Goal: Task Accomplishment & Management: Manage account settings

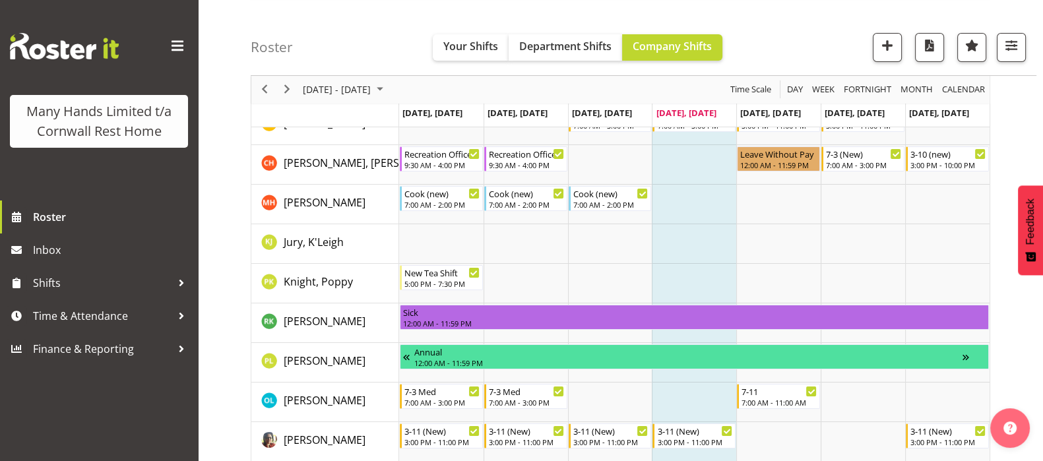
scroll to position [329, 0]
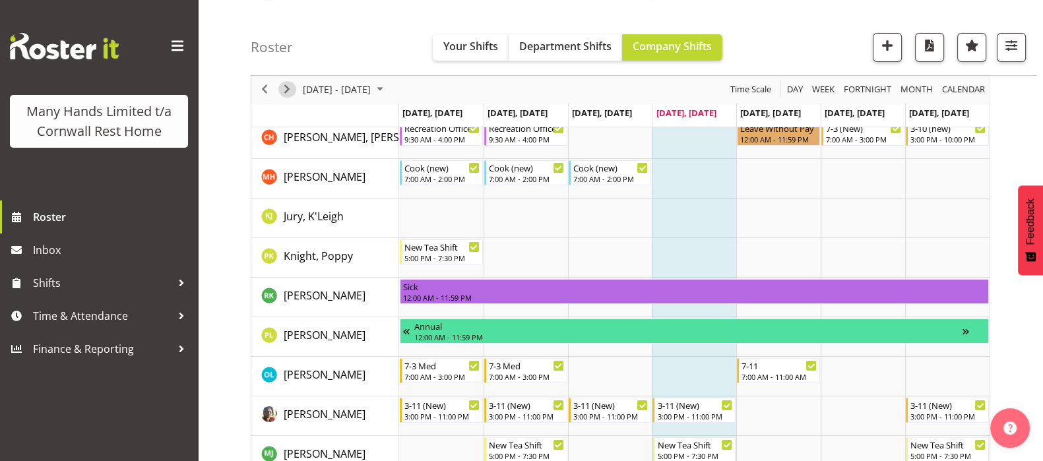
click at [284, 90] on span "Next" at bounding box center [287, 90] width 16 height 16
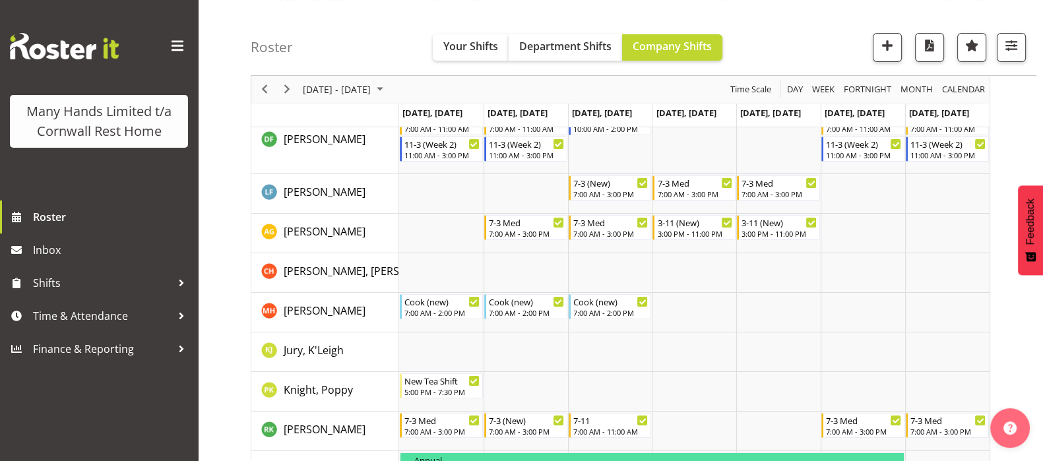
scroll to position [247, 0]
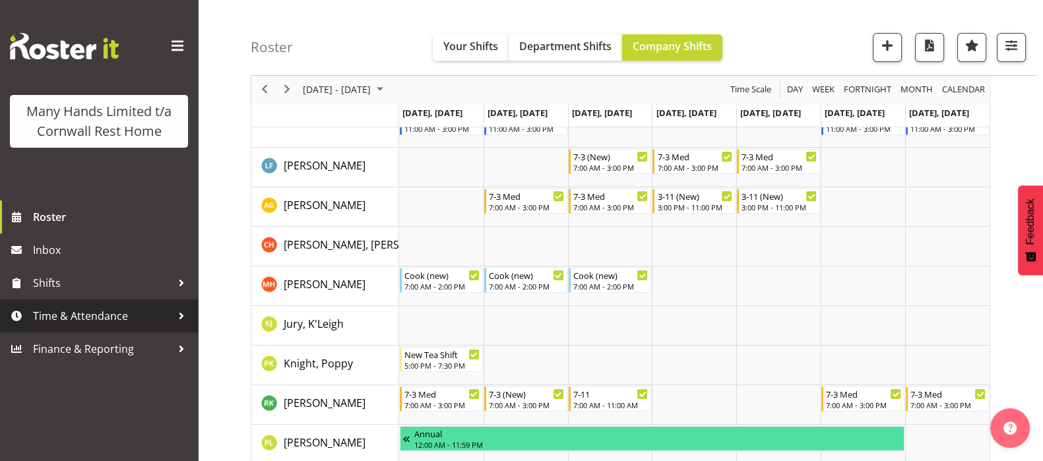
click at [82, 316] on span "Time & Attendance" at bounding box center [102, 316] width 139 height 20
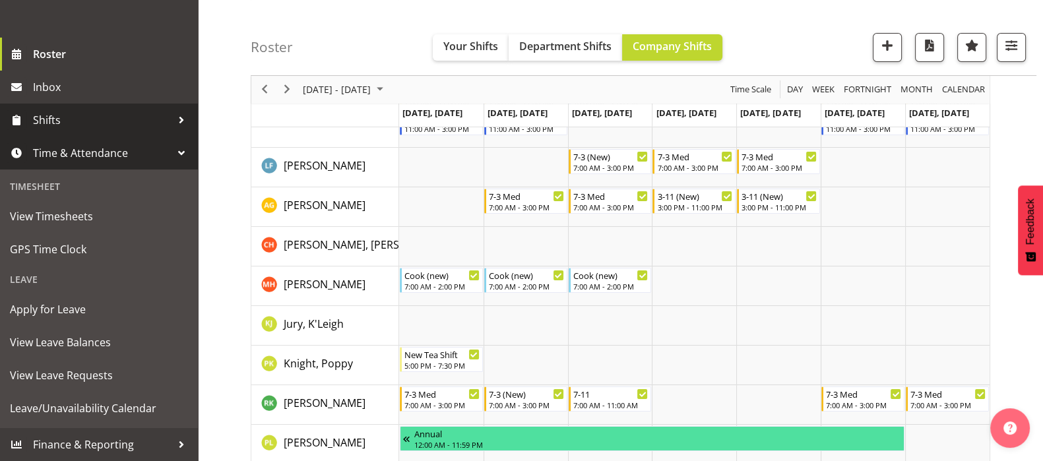
scroll to position [182, 0]
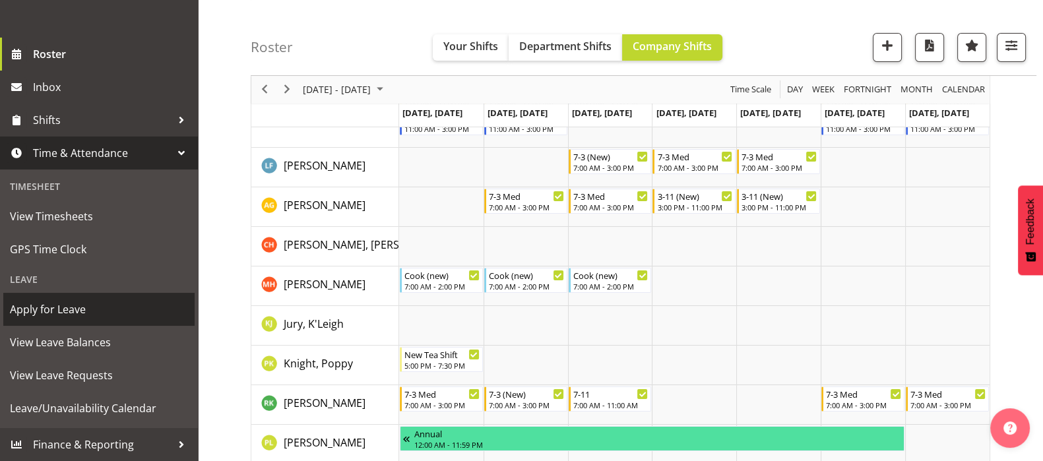
click at [67, 305] on span "Apply for Leave" at bounding box center [99, 309] width 178 height 20
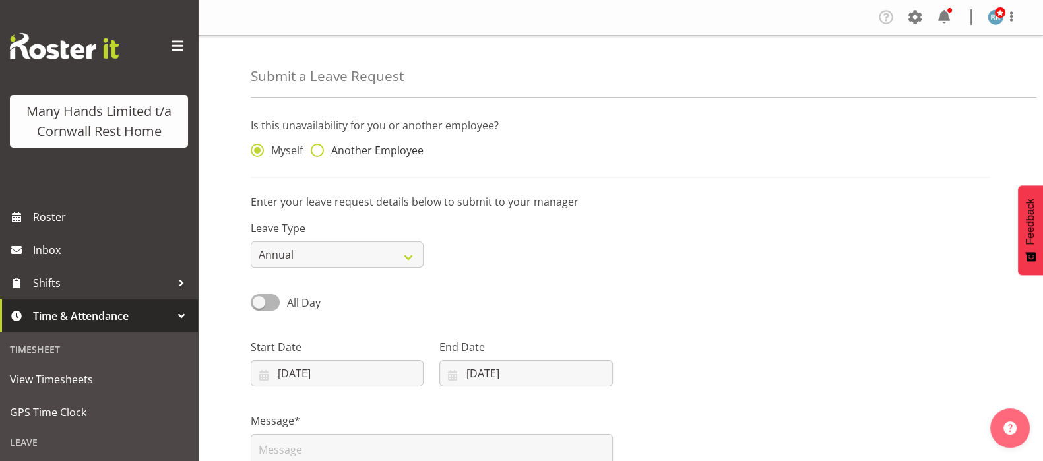
click at [318, 146] on span at bounding box center [317, 150] width 13 height 13
click at [318, 146] on input "Another Employee" at bounding box center [315, 150] width 9 height 9
radio input "true"
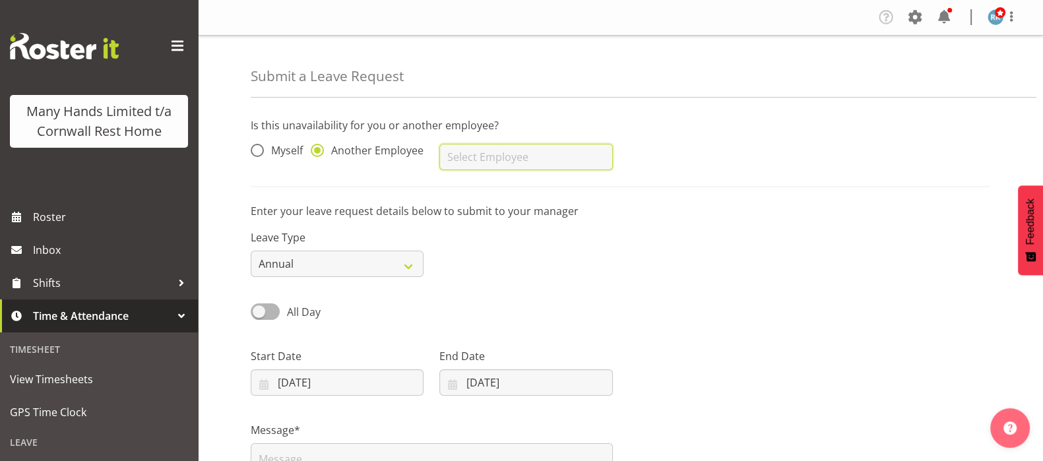
click at [462, 161] on input "text" at bounding box center [525, 157] width 173 height 26
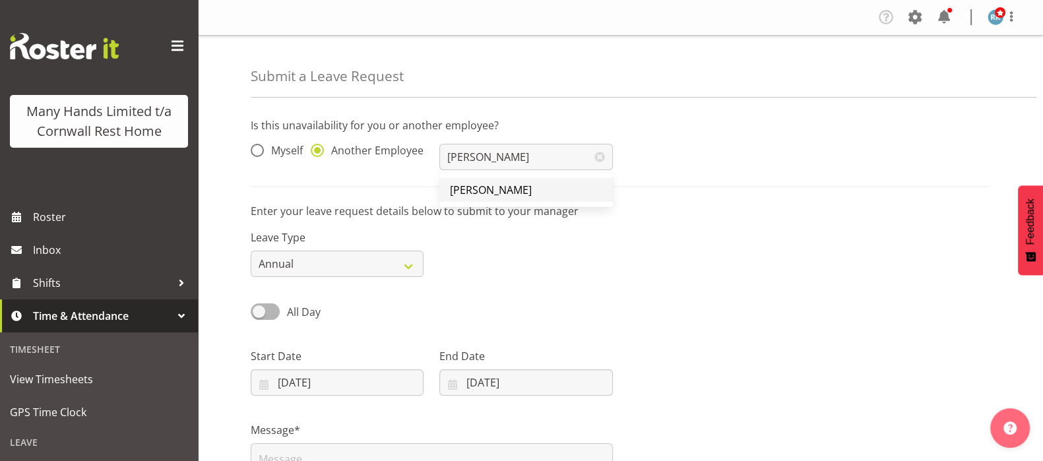
click at [493, 189] on span "[PERSON_NAME]" at bounding box center [491, 190] width 82 height 15
type input "[PERSON_NAME]"
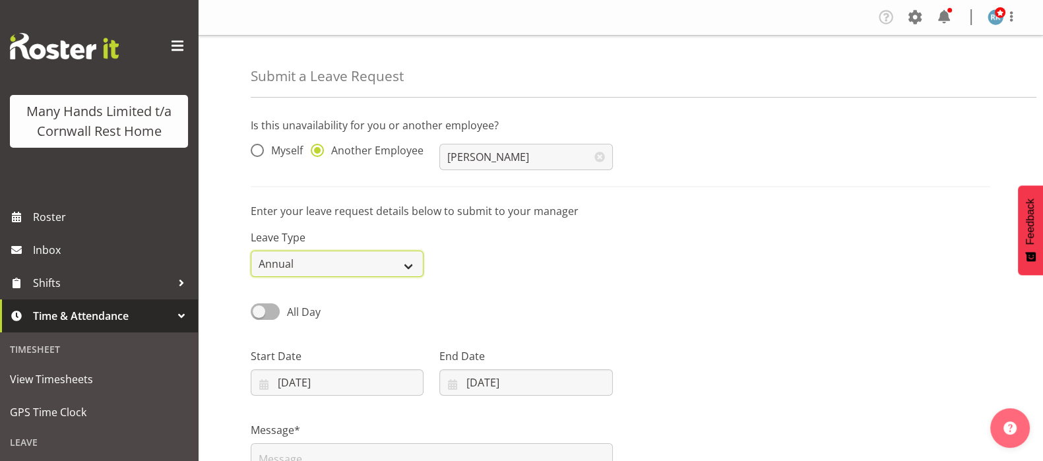
click at [407, 264] on select "Annual Sick Leave Without Pay Bereavement Domestic Violence Parental Jury Servi…" at bounding box center [337, 264] width 173 height 26
select select "Other"
click at [251, 251] on select "Annual Sick Leave Without Pay Bereavement Domestic Violence Parental Jury Servi…" at bounding box center [337, 264] width 173 height 26
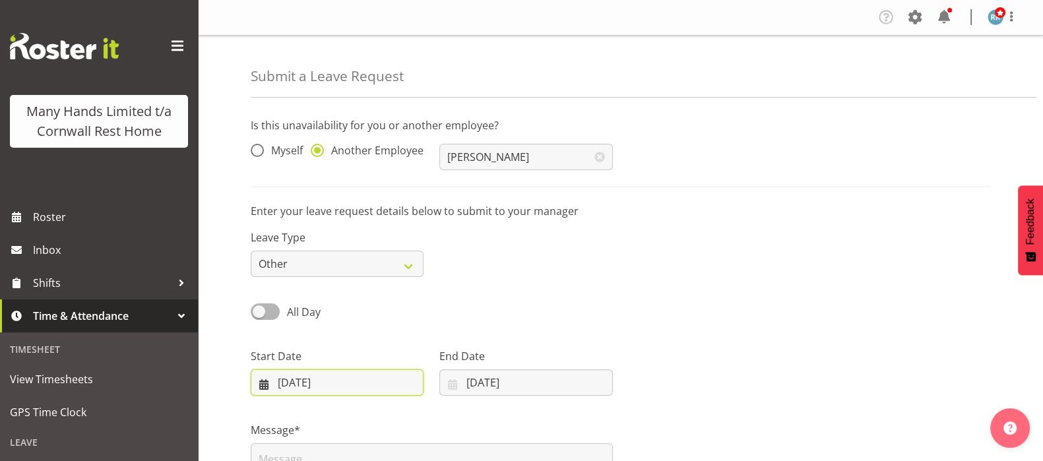
click at [263, 389] on input "[DATE]" at bounding box center [337, 382] width 173 height 26
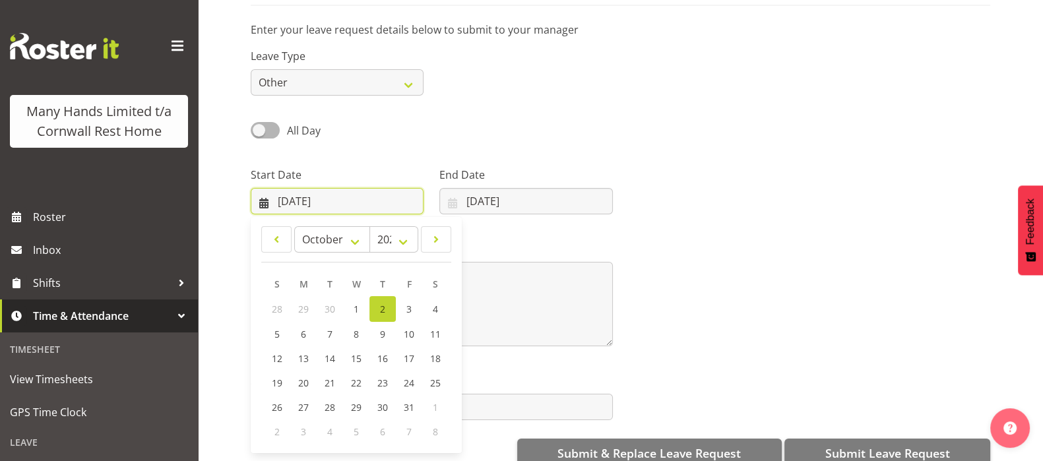
scroll to position [210, 0]
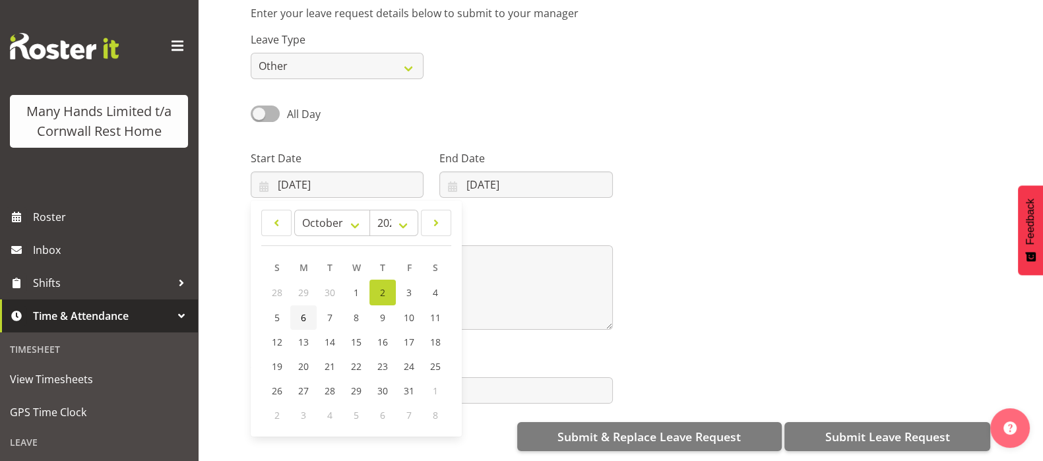
click at [303, 311] on span "6" at bounding box center [303, 317] width 5 height 13
type input "06/10/2025"
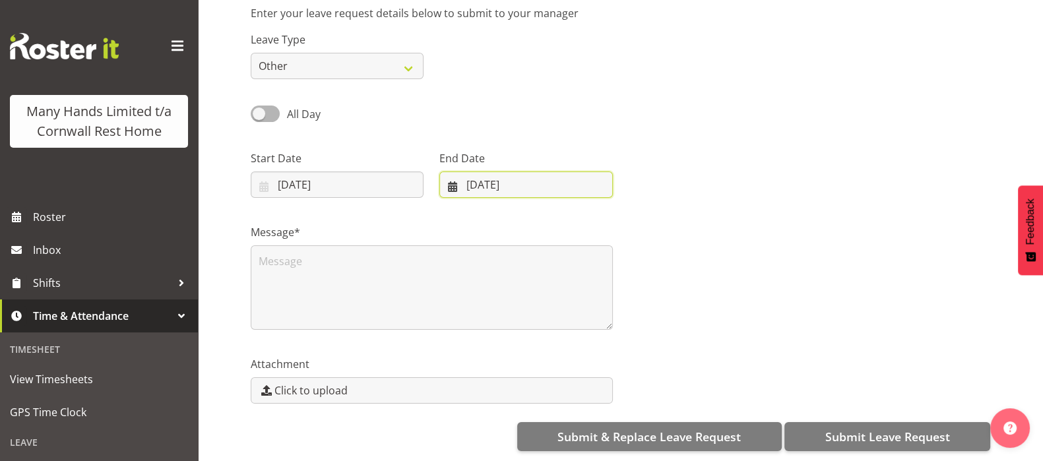
click at [456, 172] on input "02/10/2025" at bounding box center [525, 185] width 173 height 26
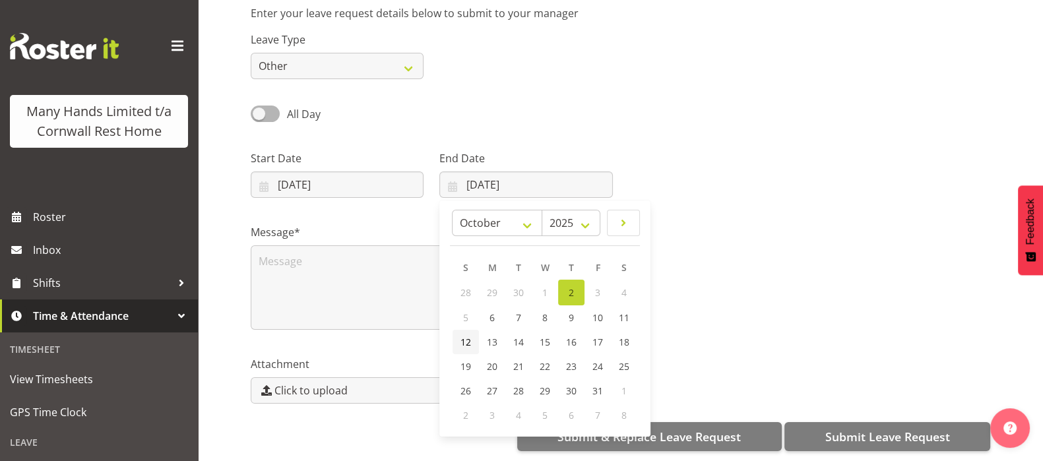
click at [468, 336] on span "12" at bounding box center [465, 342] width 11 height 13
type input "12/10/2025"
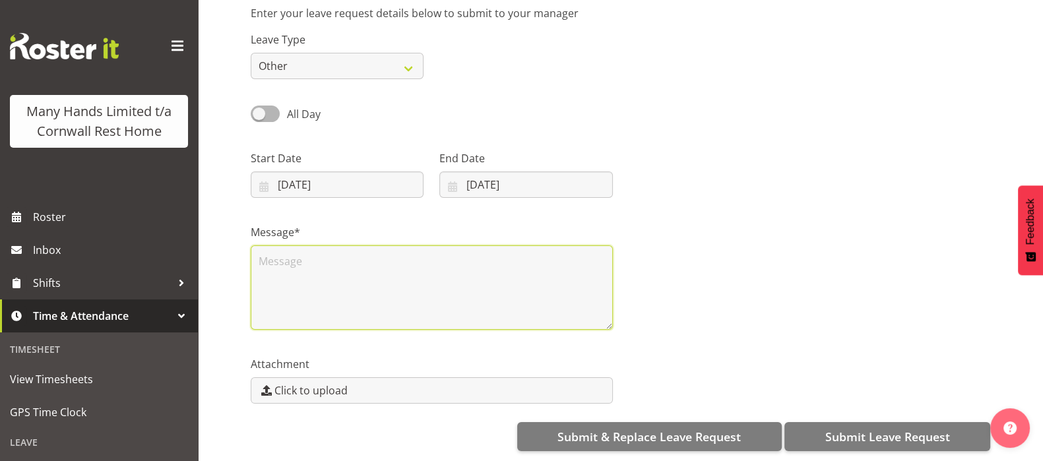
click at [284, 253] on textarea at bounding box center [432, 287] width 362 height 84
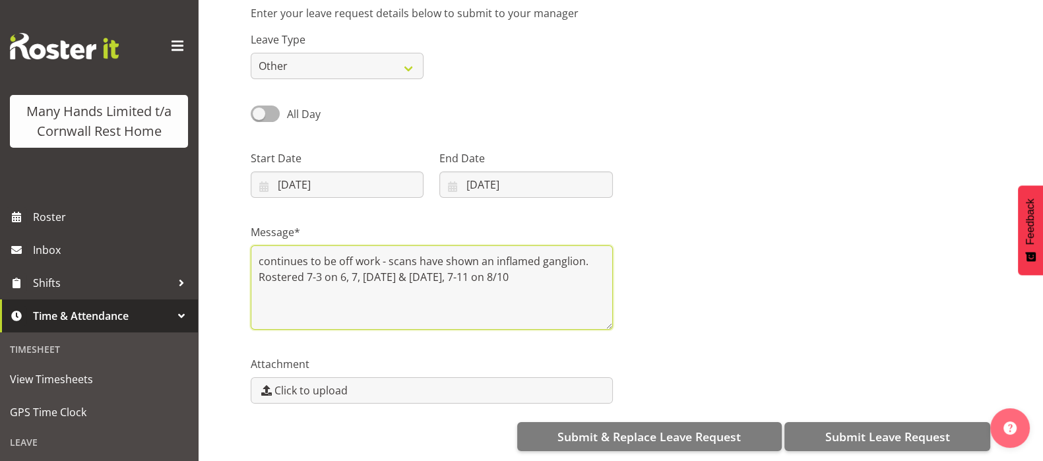
type textarea "continues to be off work - scans have shown an inflamed ganglion. Rostered 7-3 …"
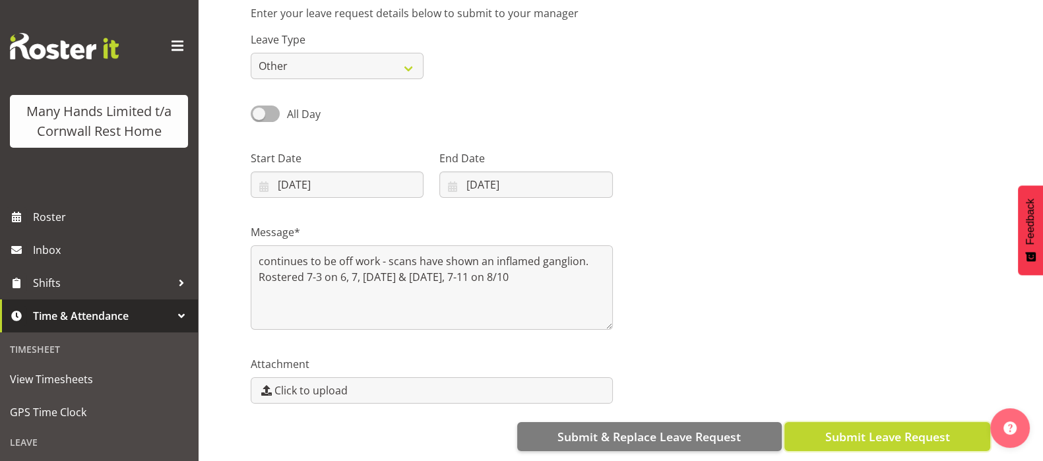
click at [901, 428] on span "Submit Leave Request" at bounding box center [887, 436] width 125 height 17
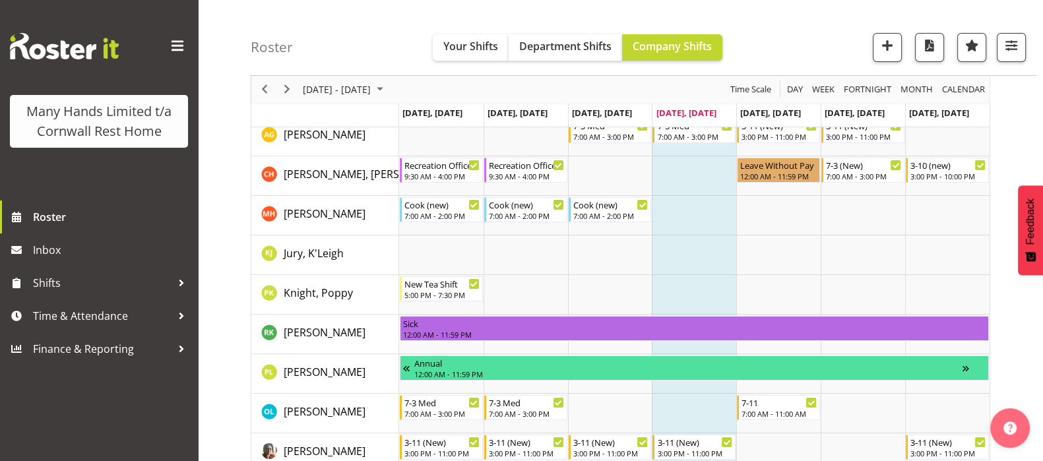
scroll to position [329, 0]
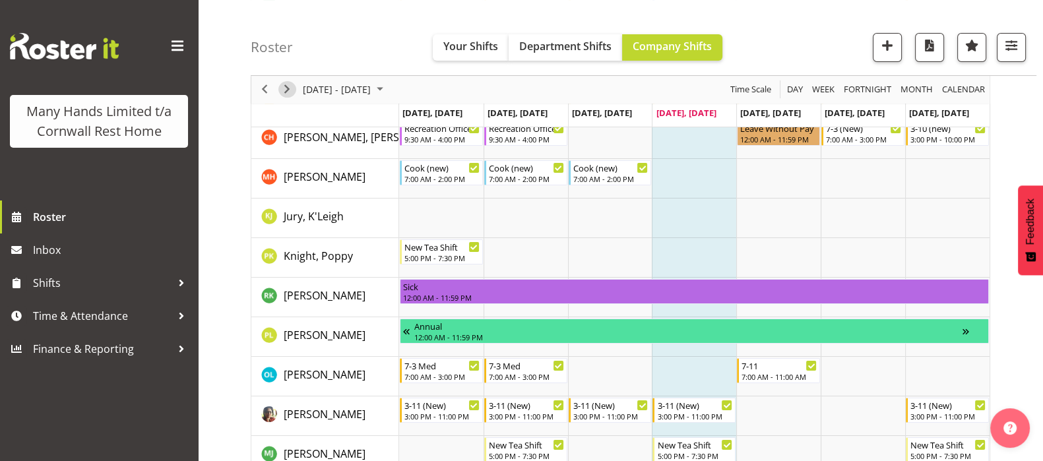
click at [287, 90] on span "Next" at bounding box center [287, 90] width 16 height 16
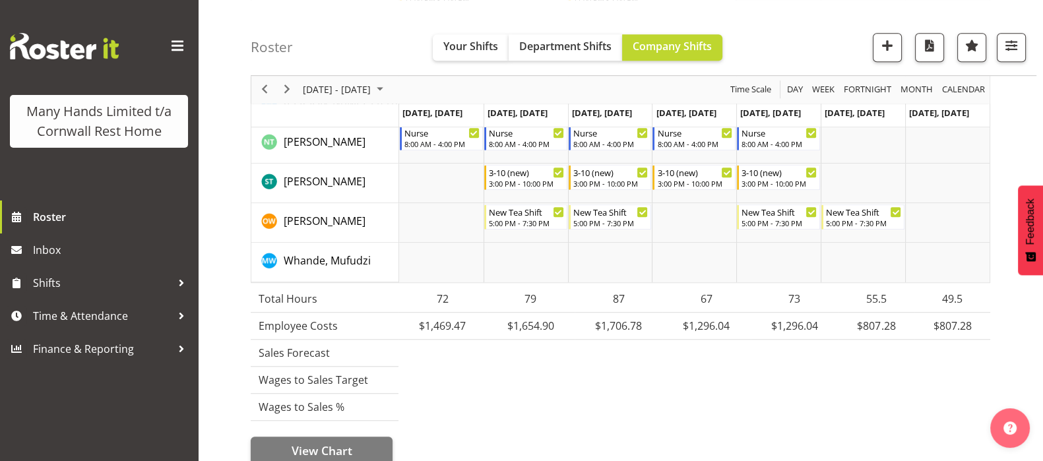
scroll to position [1071, 0]
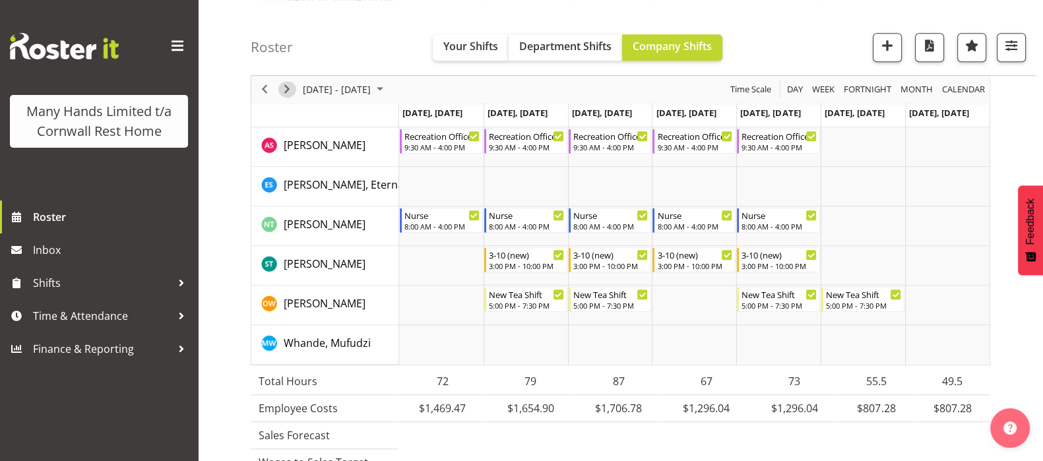
click at [285, 87] on span "Next" at bounding box center [287, 90] width 16 height 16
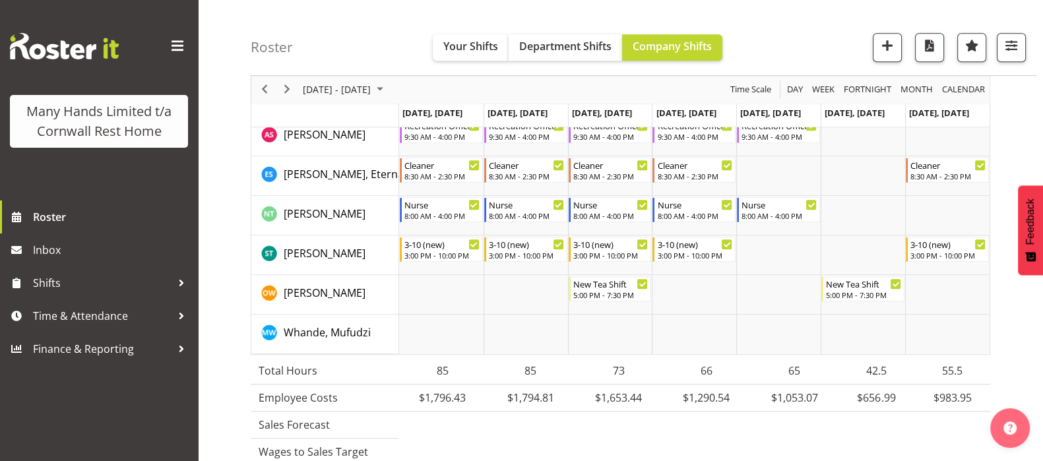
scroll to position [1084, 0]
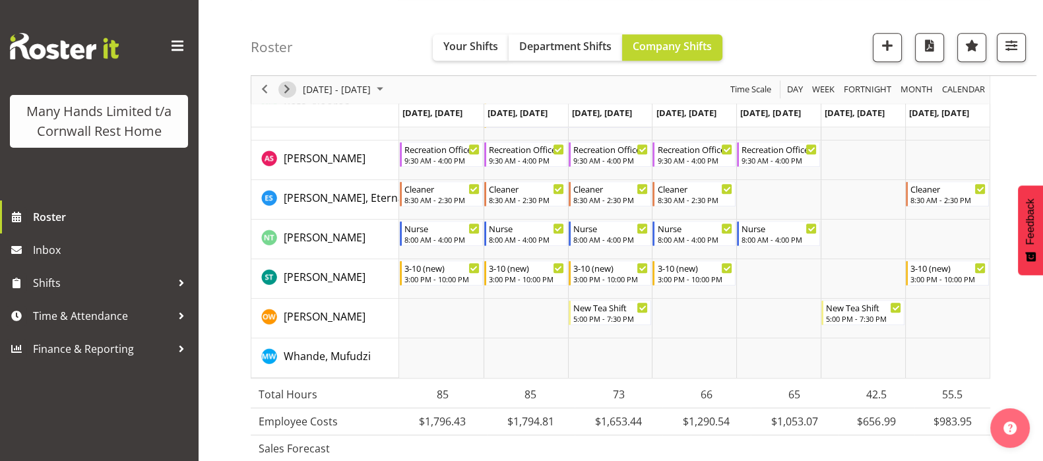
click at [284, 90] on span "Next" at bounding box center [287, 90] width 16 height 16
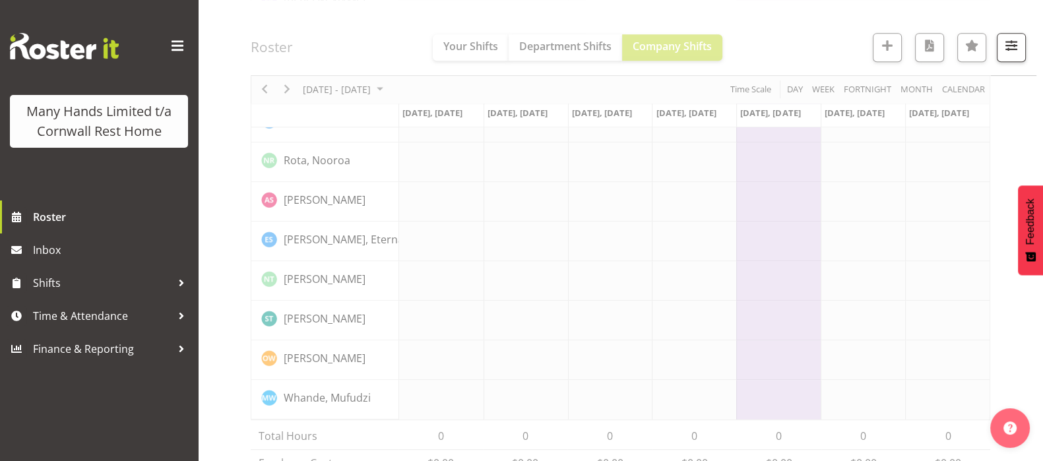
scroll to position [1064, 0]
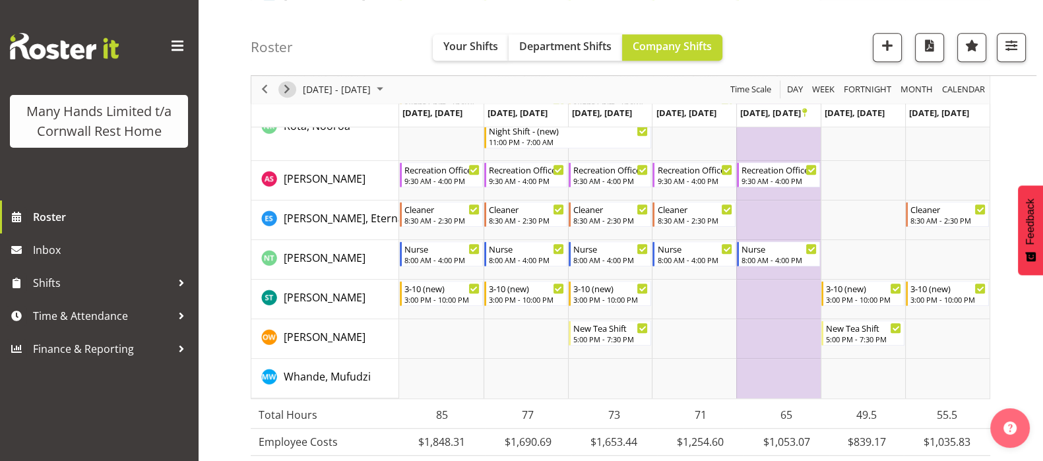
click at [286, 90] on span "Next" at bounding box center [287, 90] width 16 height 16
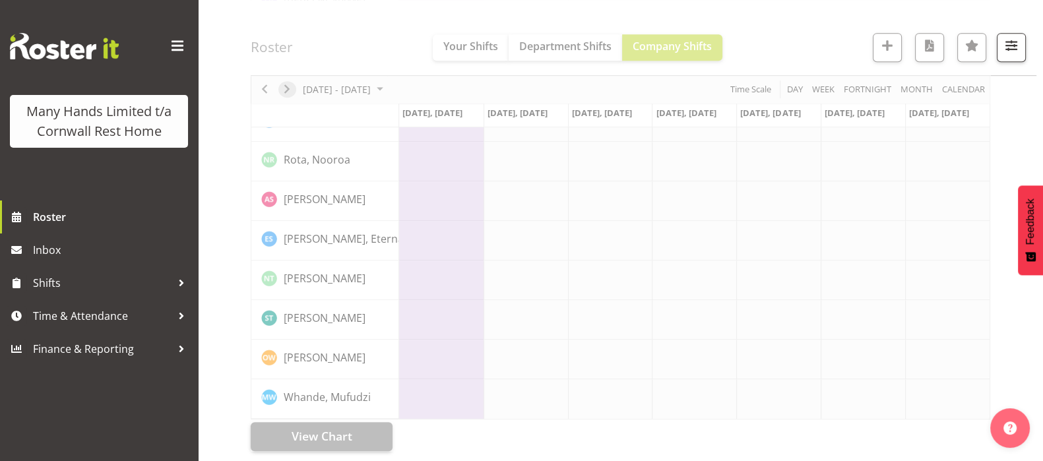
scroll to position [914, 0]
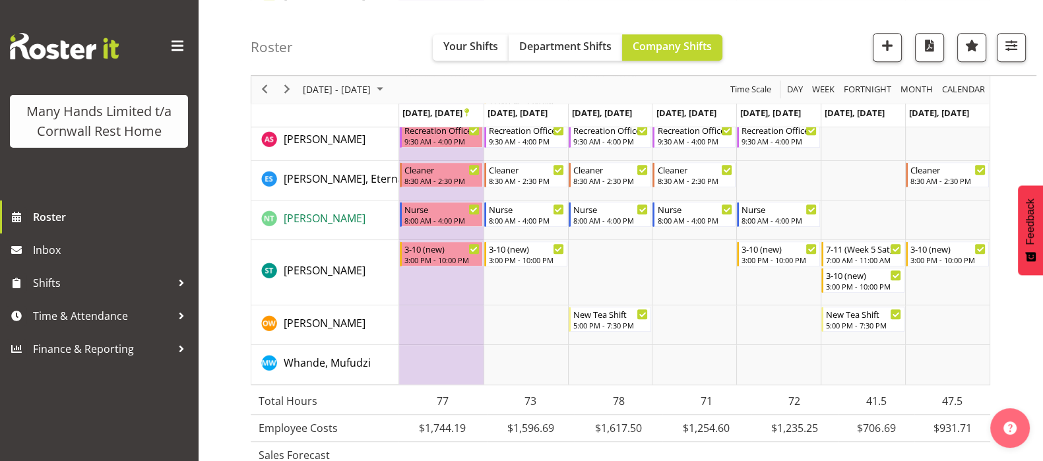
scroll to position [1084, 0]
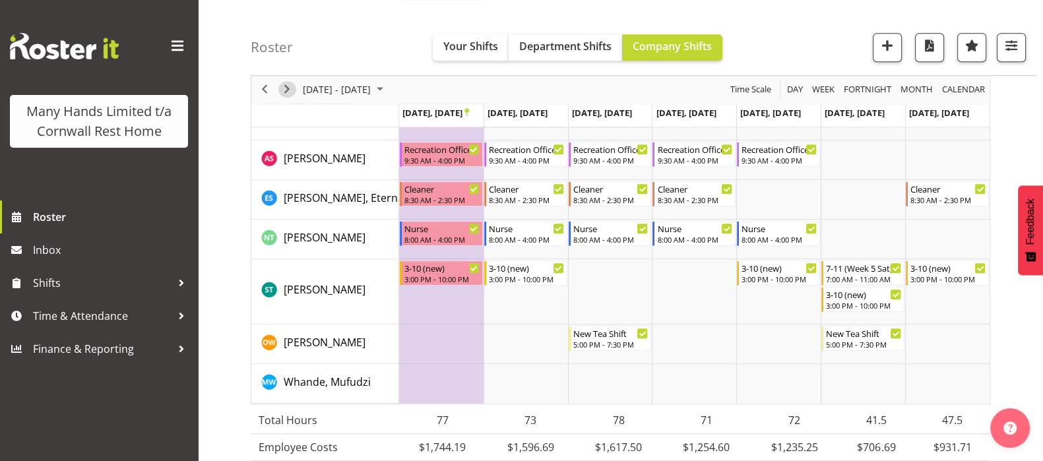
click at [285, 88] on span "Next" at bounding box center [287, 90] width 16 height 16
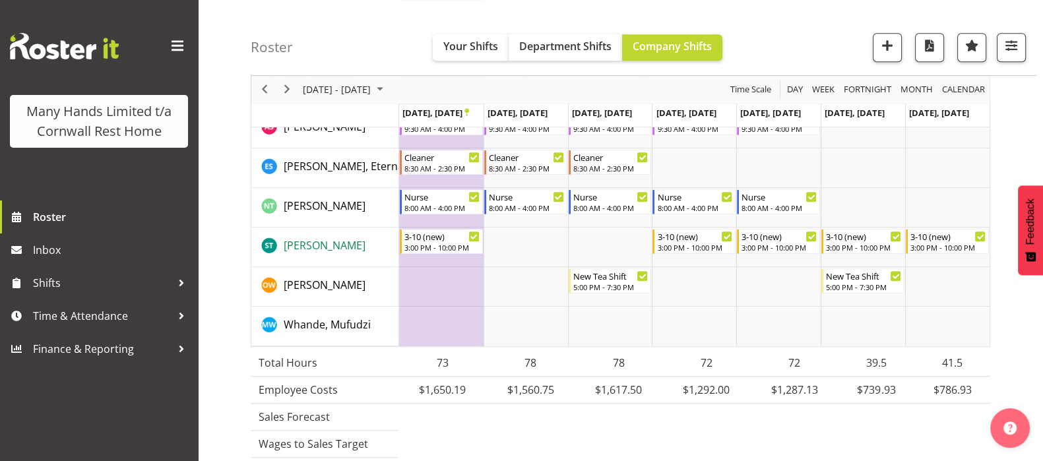
scroll to position [1084, 0]
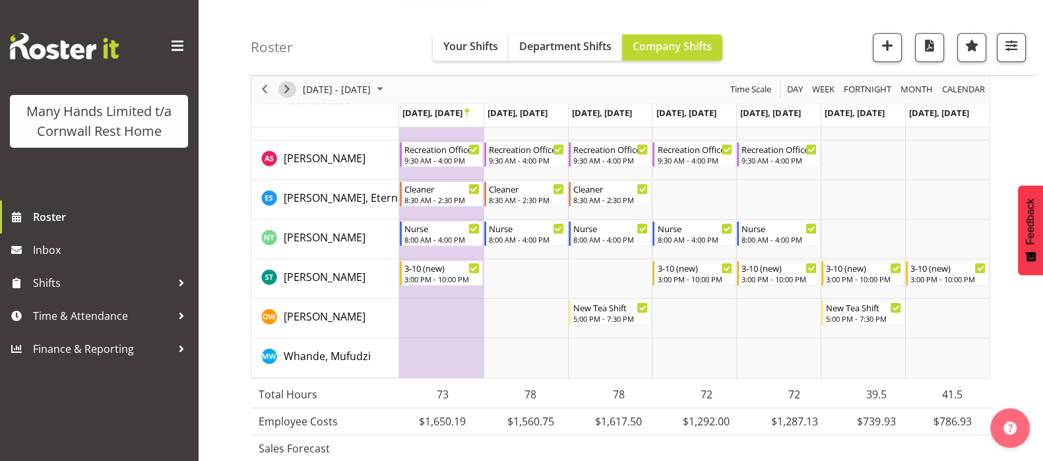
click at [290, 87] on span "Next" at bounding box center [287, 90] width 16 height 16
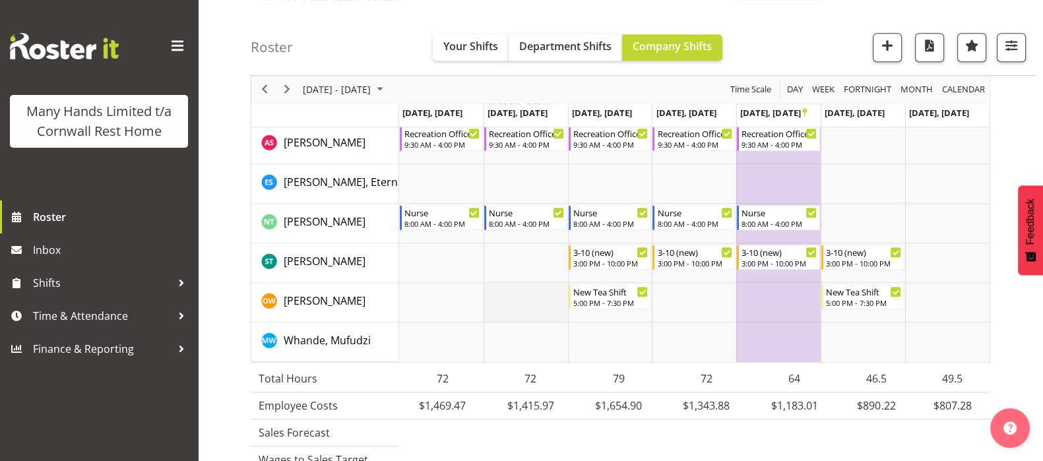
scroll to position [1003, 0]
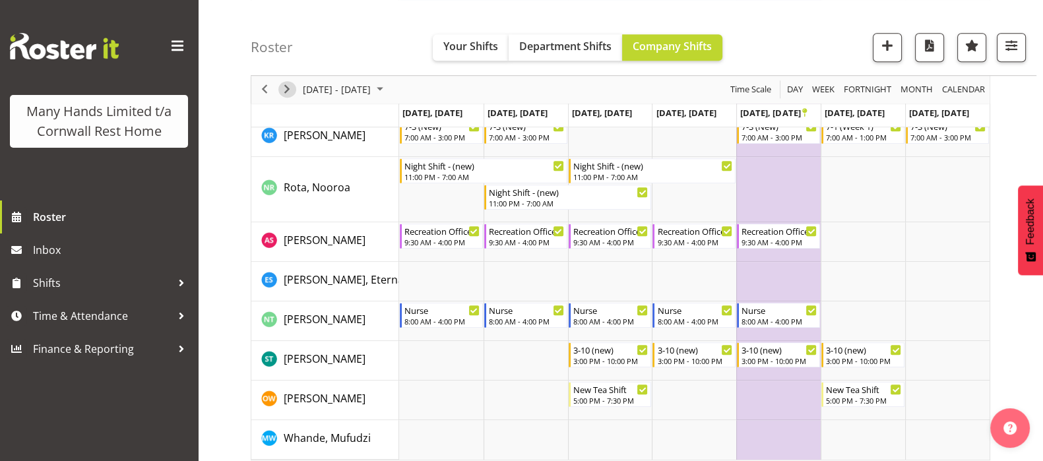
click at [287, 90] on span "Next" at bounding box center [287, 90] width 16 height 16
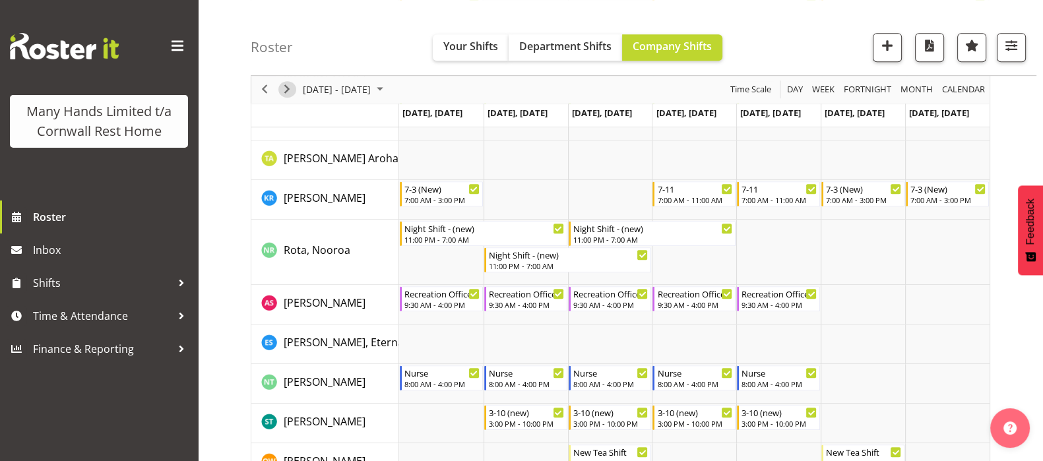
scroll to position [1003, 0]
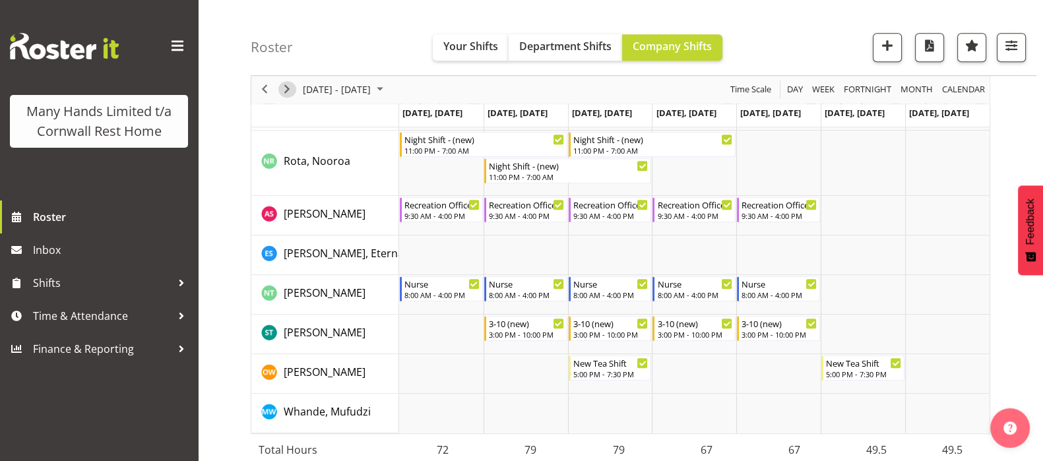
click at [287, 90] on span "Next" at bounding box center [287, 90] width 16 height 16
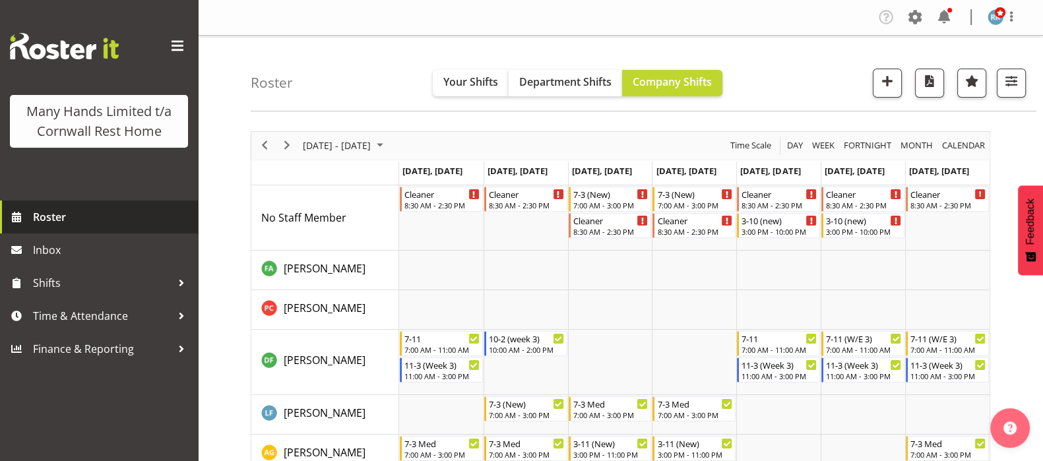
click at [53, 218] on span "Roster" at bounding box center [112, 217] width 158 height 20
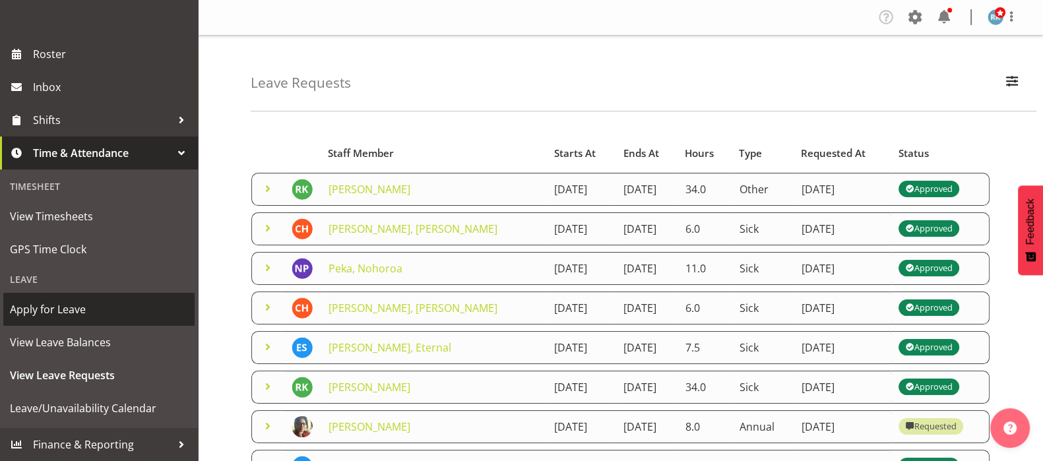
scroll to position [182, 0]
click at [51, 311] on span "Apply for Leave" at bounding box center [99, 309] width 178 height 20
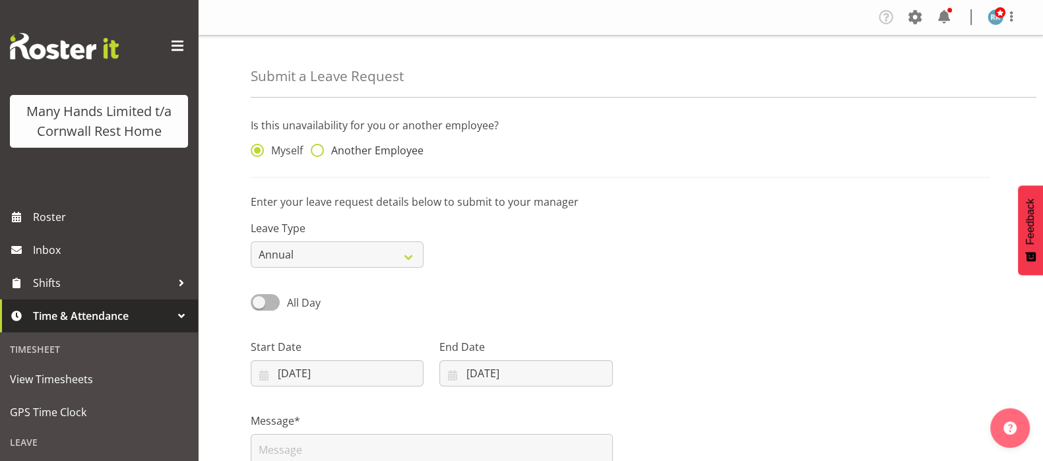
click at [317, 151] on span at bounding box center [317, 150] width 13 height 13
click at [317, 151] on input "Another Employee" at bounding box center [315, 150] width 9 height 9
radio input "true"
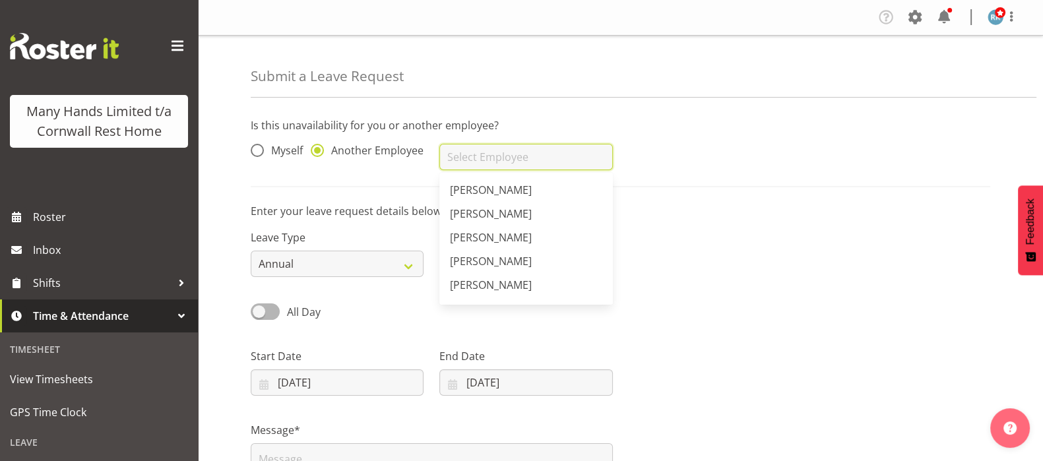
click at [461, 154] on input "text" at bounding box center [525, 157] width 173 height 26
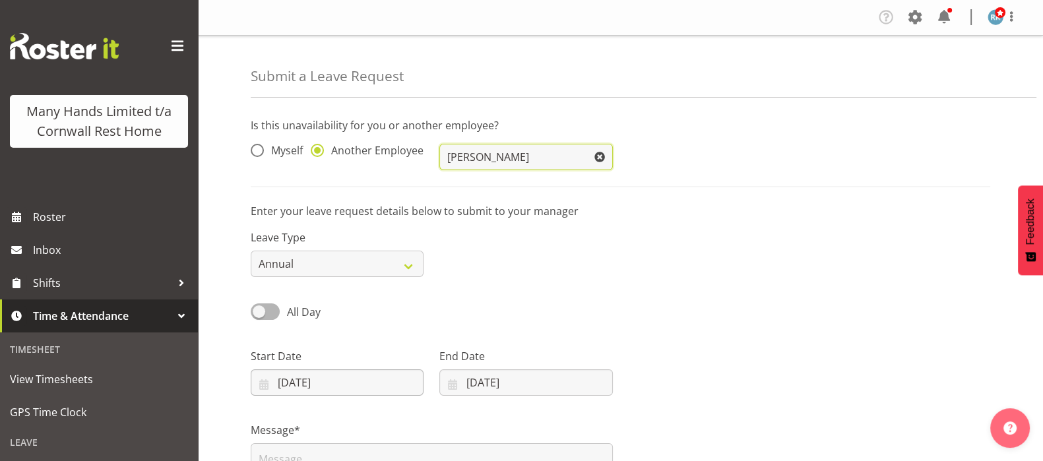
type input "[PERSON_NAME]"
click at [299, 383] on input "02/10/2025" at bounding box center [337, 382] width 173 height 26
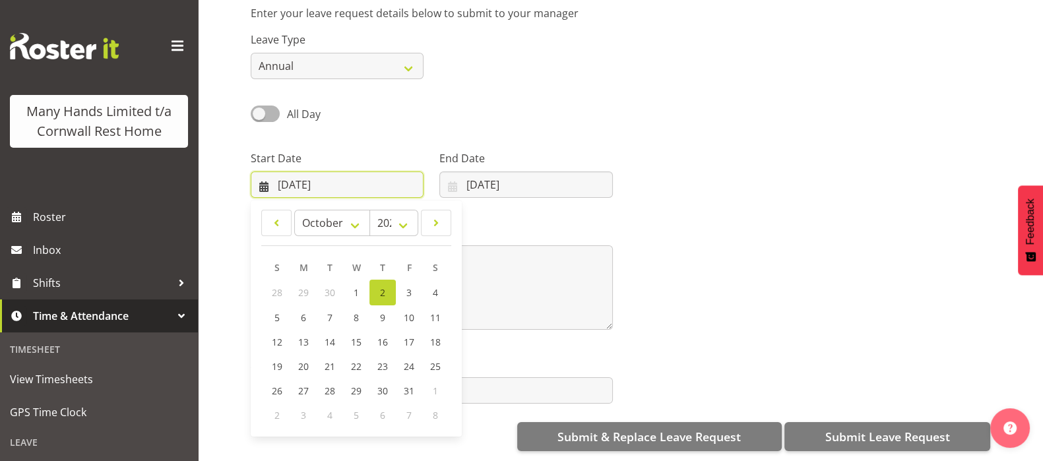
scroll to position [210, 0]
click at [383, 336] on link "16" at bounding box center [382, 342] width 26 height 24
type input "16/10/2025"
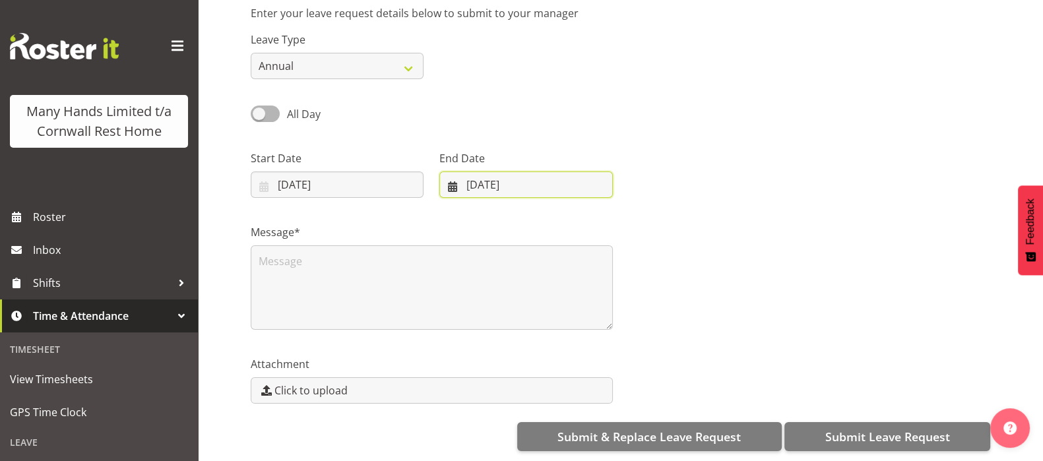
click at [455, 173] on input "02/10/2025" at bounding box center [525, 185] width 173 height 26
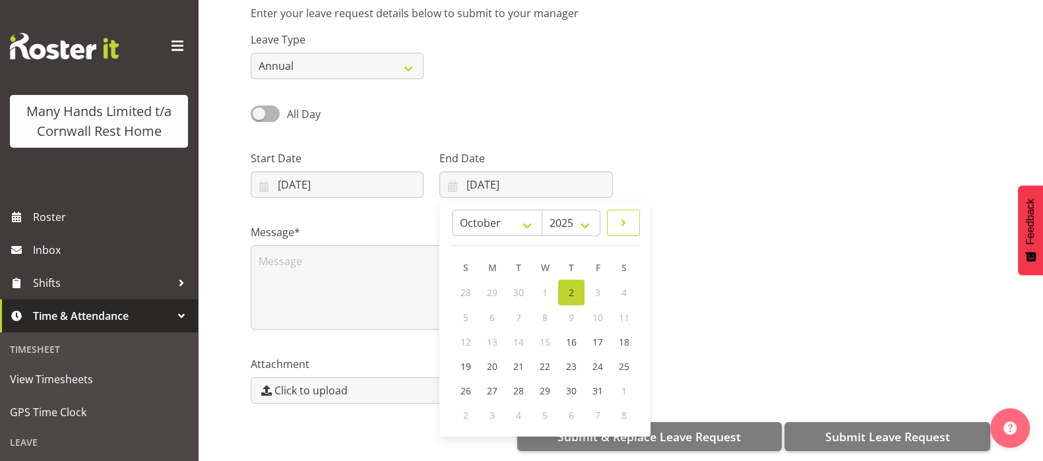
click at [628, 215] on span at bounding box center [623, 223] width 16 height 16
select select "10"
click at [599, 334] on span "14" at bounding box center [597, 340] width 11 height 13
type input "14/11/2025"
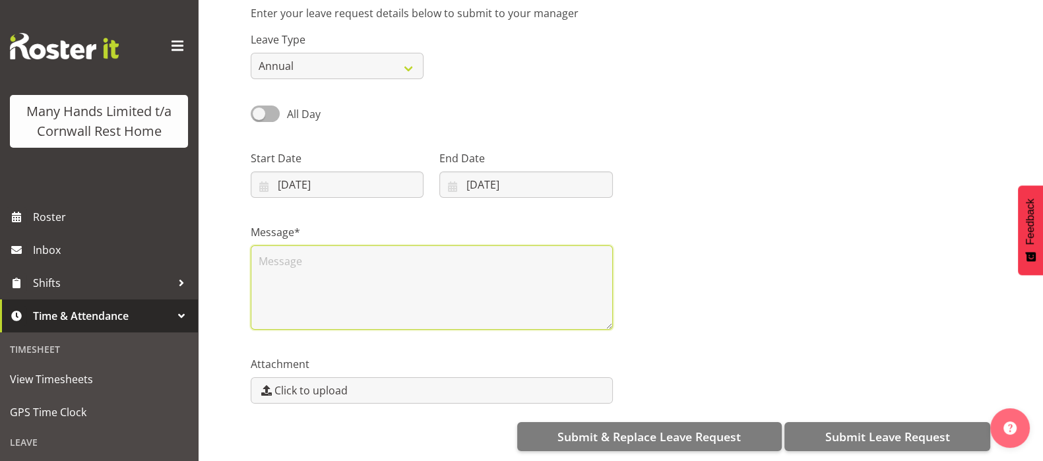
click at [284, 251] on textarea at bounding box center [432, 287] width 362 height 84
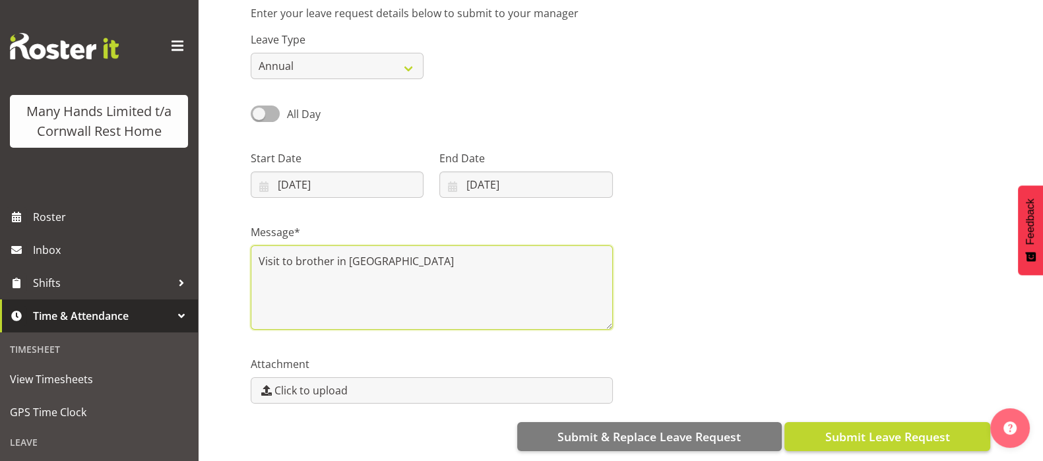
type textarea "Visit to brother in Phillipines"
click at [900, 428] on span "Submit Leave Request" at bounding box center [887, 436] width 125 height 17
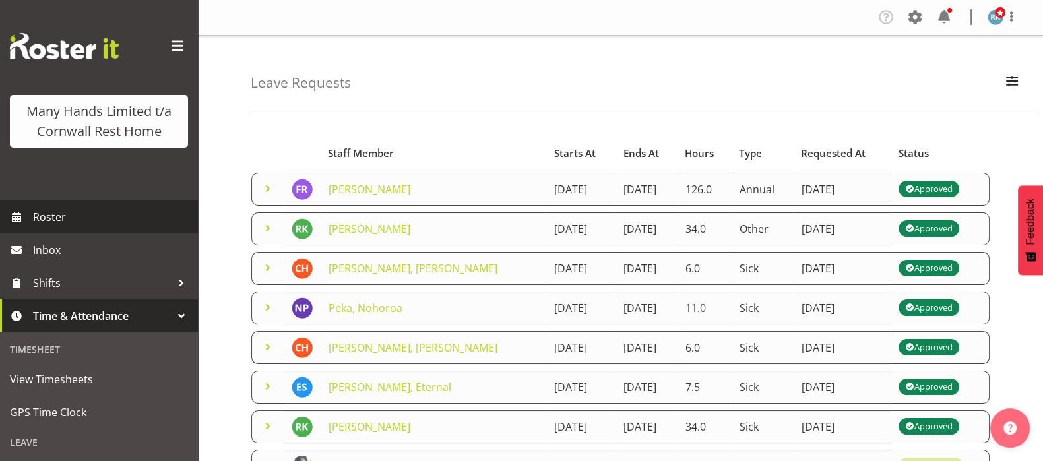
click at [59, 227] on span "Roster" at bounding box center [112, 217] width 158 height 20
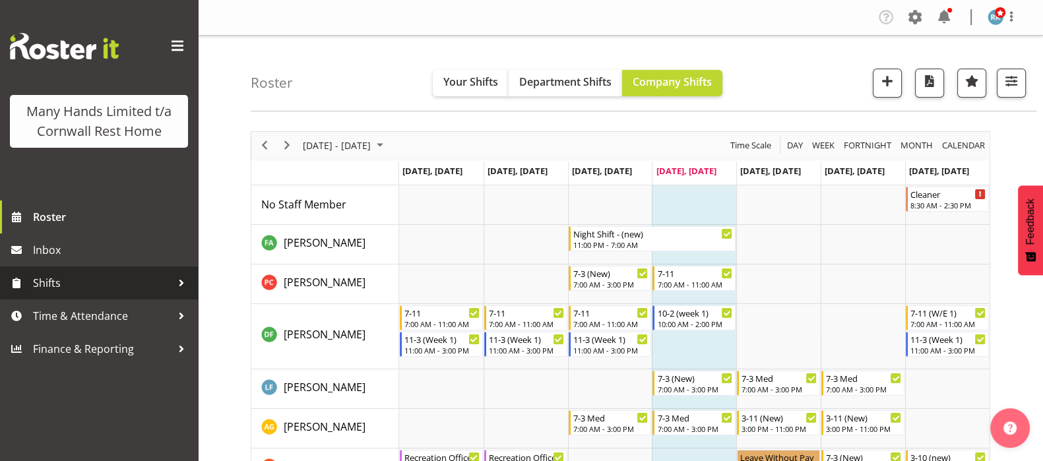
click at [53, 280] on span "Shifts" at bounding box center [102, 283] width 139 height 20
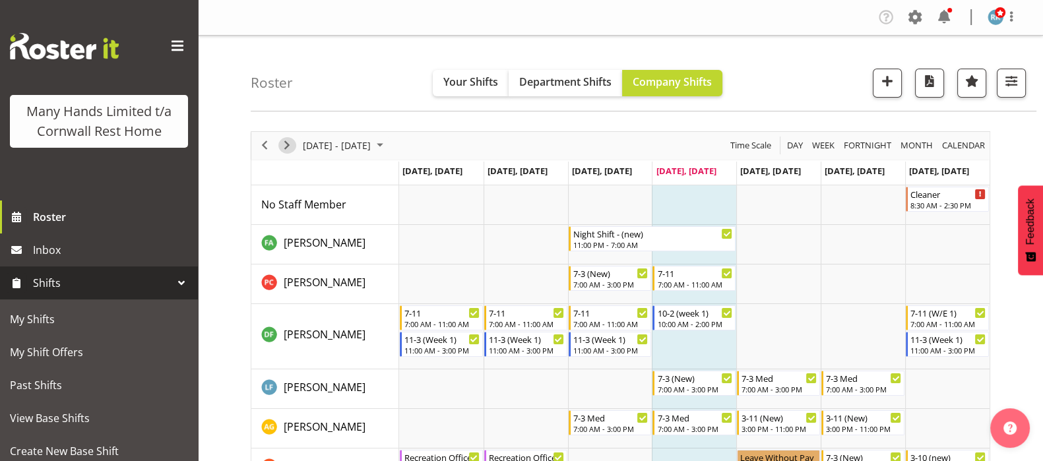
click at [286, 142] on span "Next" at bounding box center [287, 145] width 16 height 16
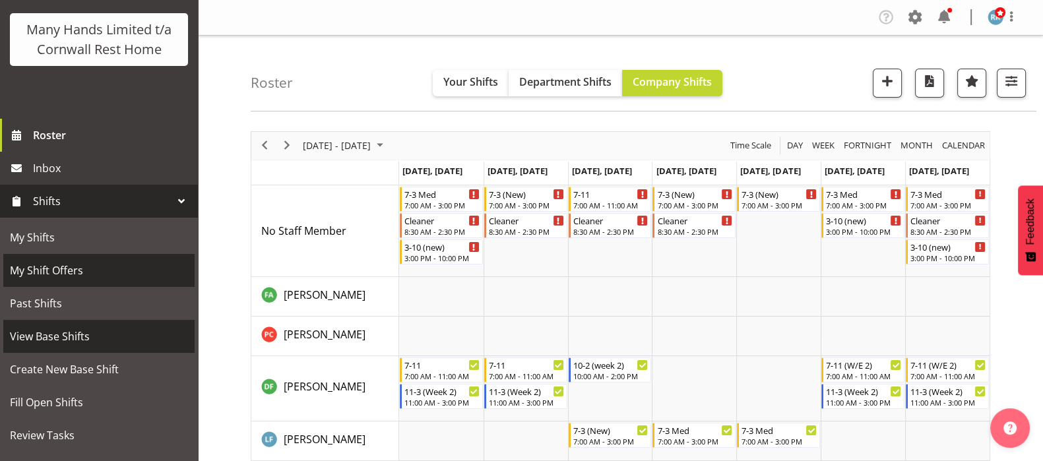
scroll to position [164, 0]
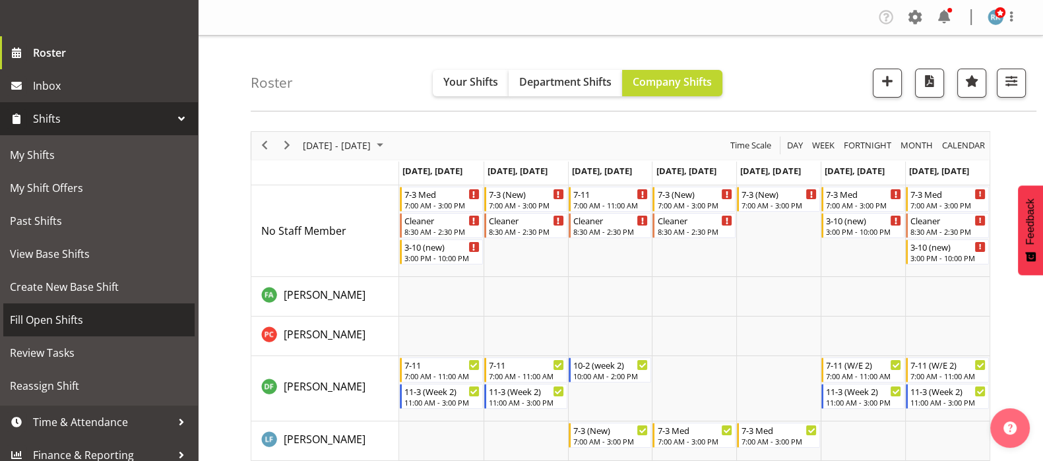
click at [52, 330] on span "Fill Open Shifts" at bounding box center [99, 320] width 178 height 20
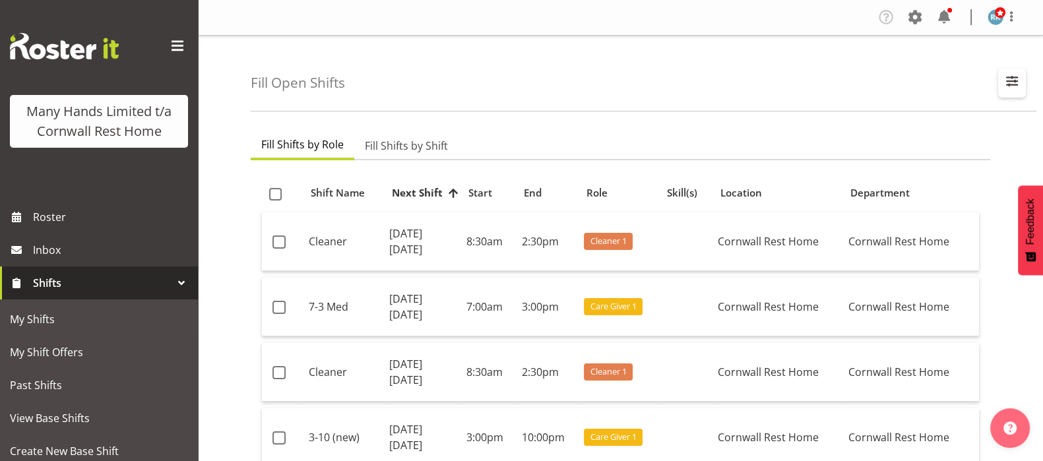
click at [1015, 77] on span "button" at bounding box center [1011, 81] width 17 height 17
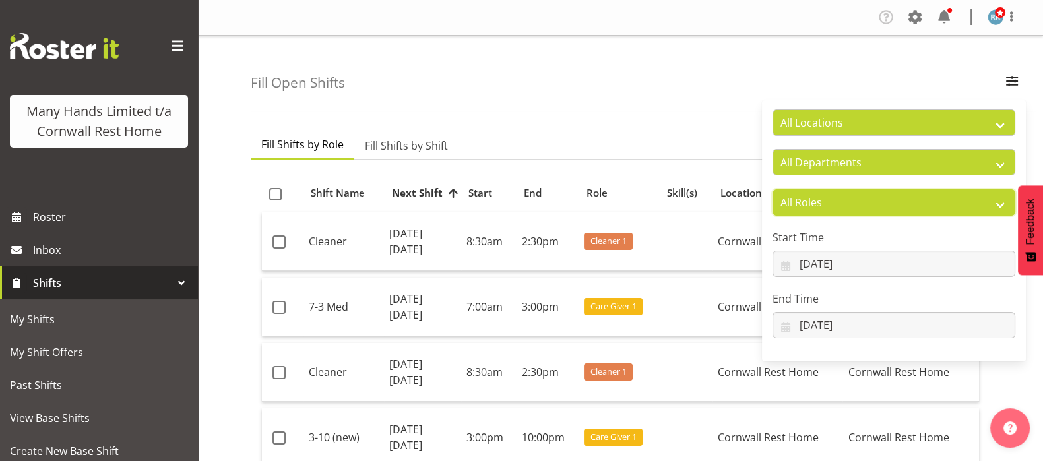
click at [830, 205] on select "All Roles Administrator Care Giver Cleaner [PERSON_NAME] Manager Nurse On-Call …" at bounding box center [893, 202] width 243 height 26
select select "165"
click at [772, 189] on select "All Roles Administrator Care Giver Cleaner [PERSON_NAME] Manager Nurse On-Call …" at bounding box center [893, 202] width 243 height 26
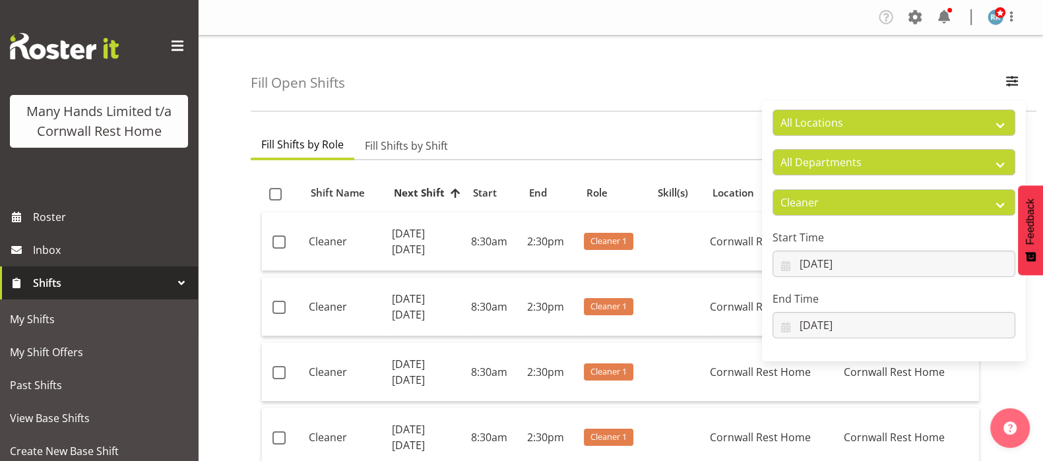
click at [468, 77] on div "Fill Open Shifts All Locations [GEOGRAPHIC_DATA] Rest Home All Departments [GEO…" at bounding box center [644, 74] width 786 height 76
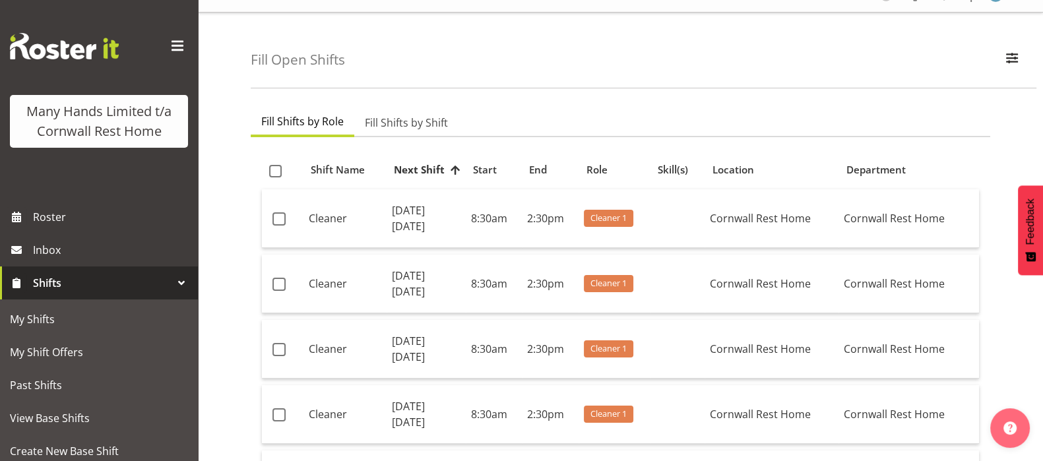
scroll to position [82, 0]
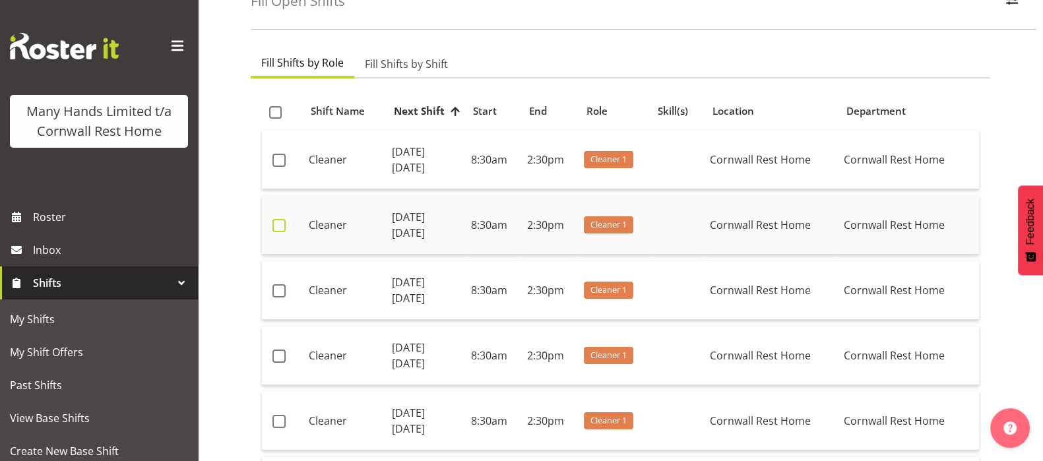
click at [276, 224] on span at bounding box center [278, 225] width 13 height 13
checkbox input "true"
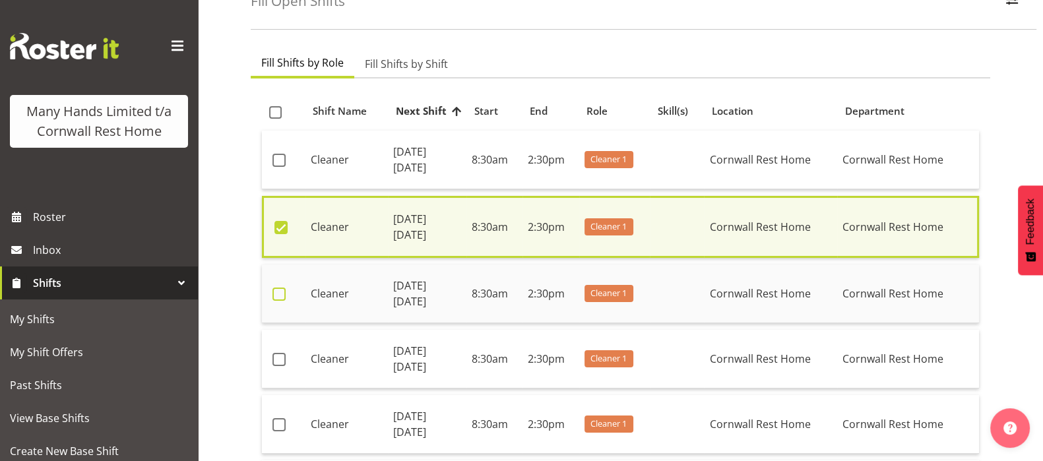
click at [278, 297] on span at bounding box center [278, 294] width 13 height 13
checkbox input "true"
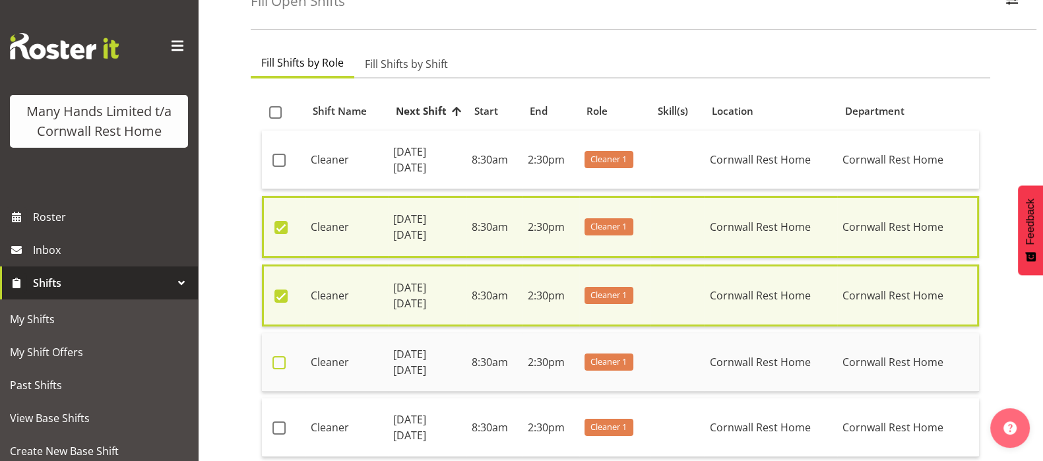
click at [279, 359] on span at bounding box center [278, 362] width 13 height 13
checkbox input "true"
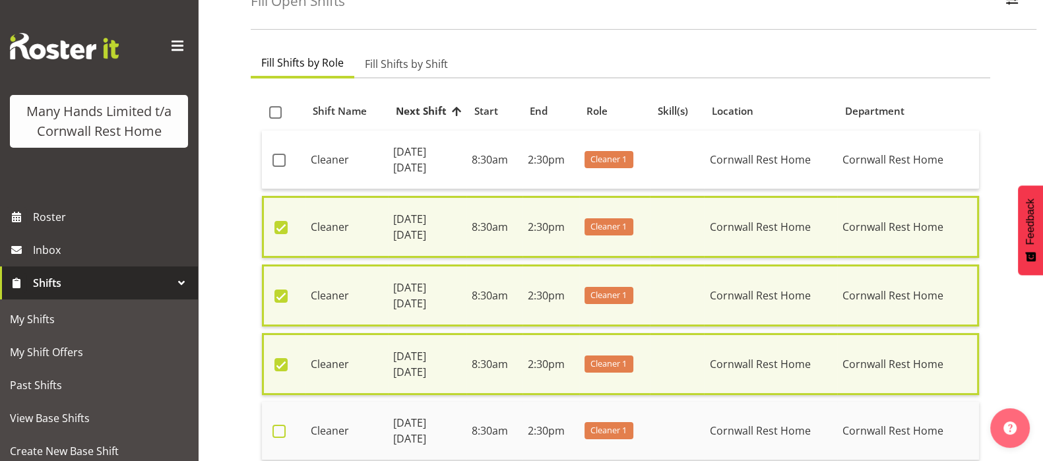
click at [278, 425] on span at bounding box center [278, 431] width 13 height 13
checkbox input "true"
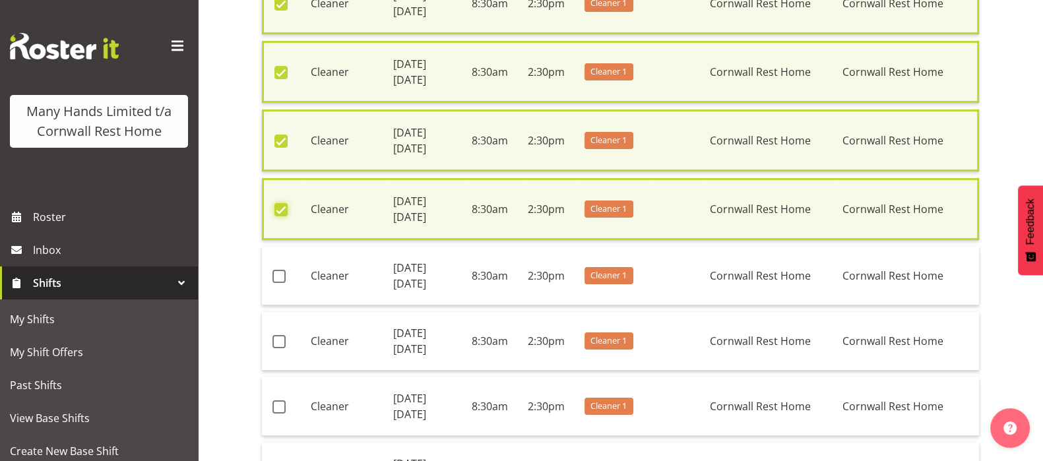
scroll to position [329, 0]
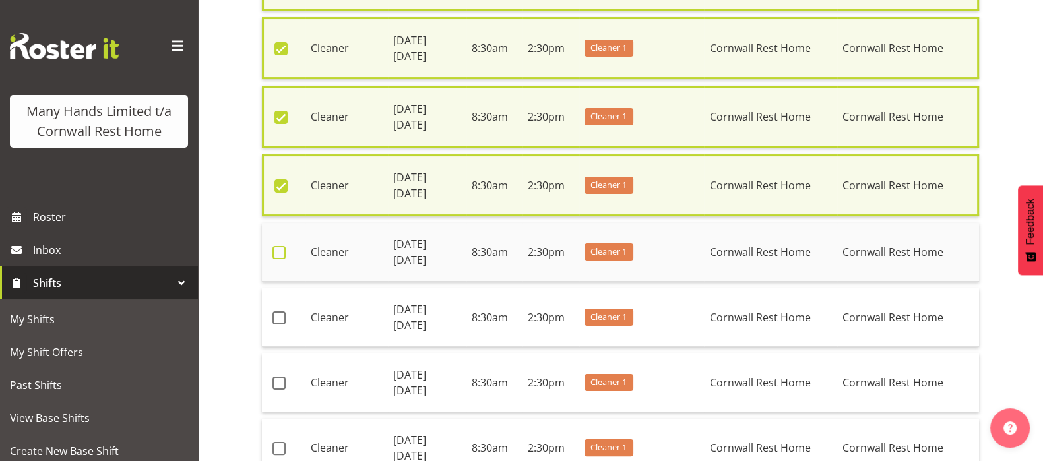
click at [274, 250] on span at bounding box center [278, 252] width 13 height 13
checkbox input "true"
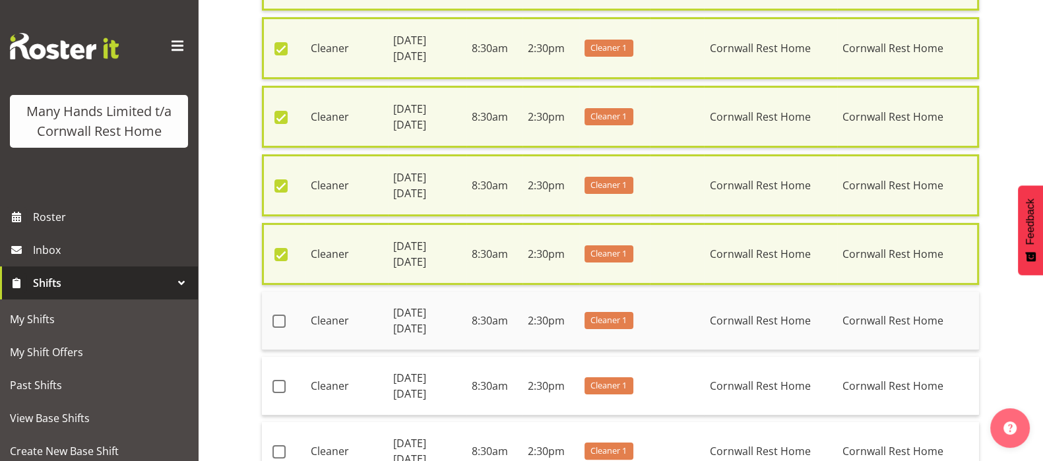
click at [271, 321] on td at bounding box center [284, 321] width 44 height 59
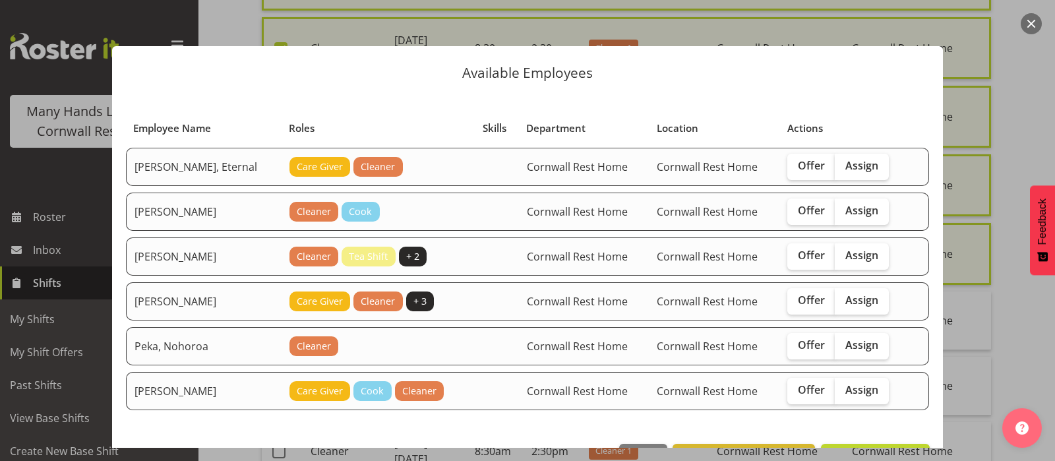
click at [1032, 20] on button "button" at bounding box center [1031, 23] width 21 height 21
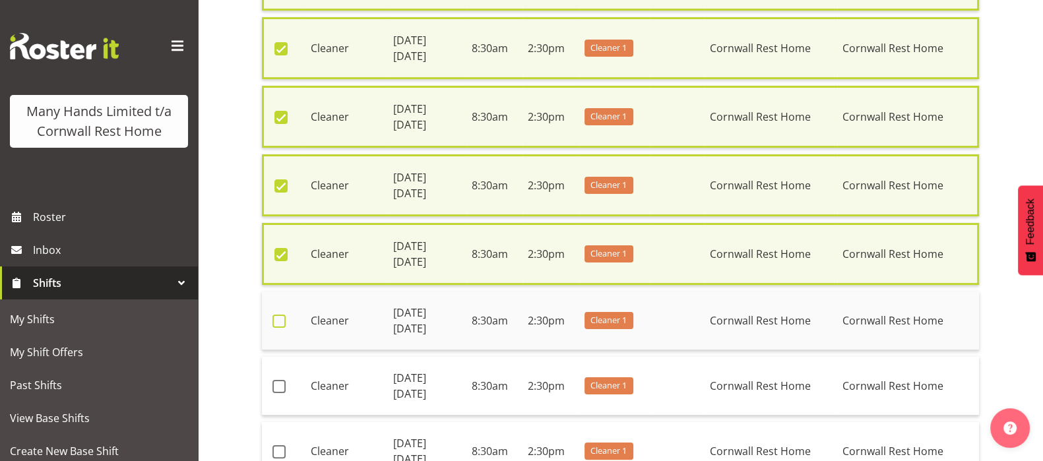
click at [276, 318] on span at bounding box center [278, 321] width 13 height 13
checkbox input "true"
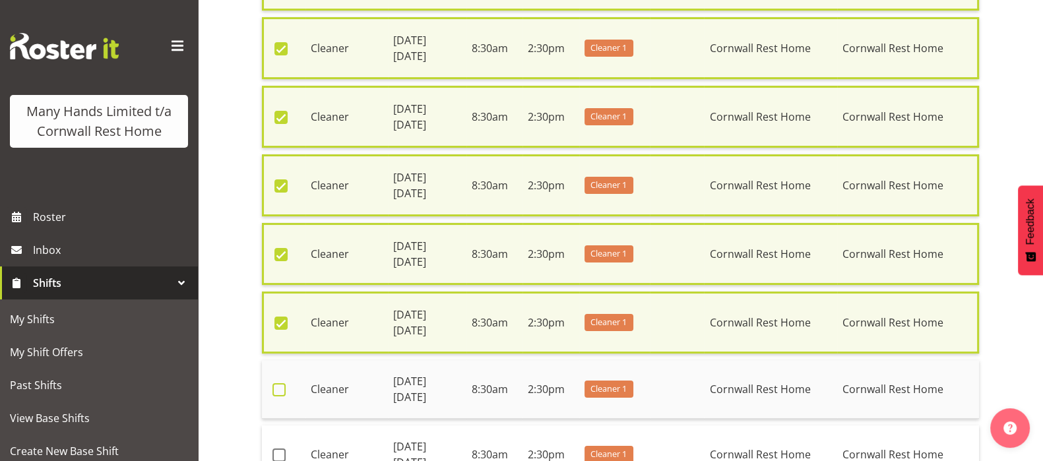
click at [277, 387] on span at bounding box center [278, 389] width 13 height 13
checkbox input "true"
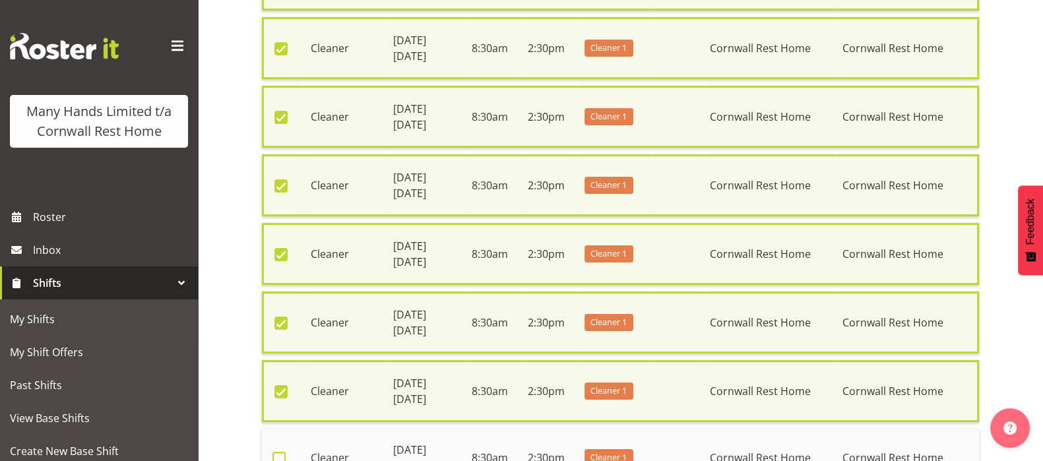
click at [283, 452] on span at bounding box center [278, 458] width 13 height 13
checkbox input "true"
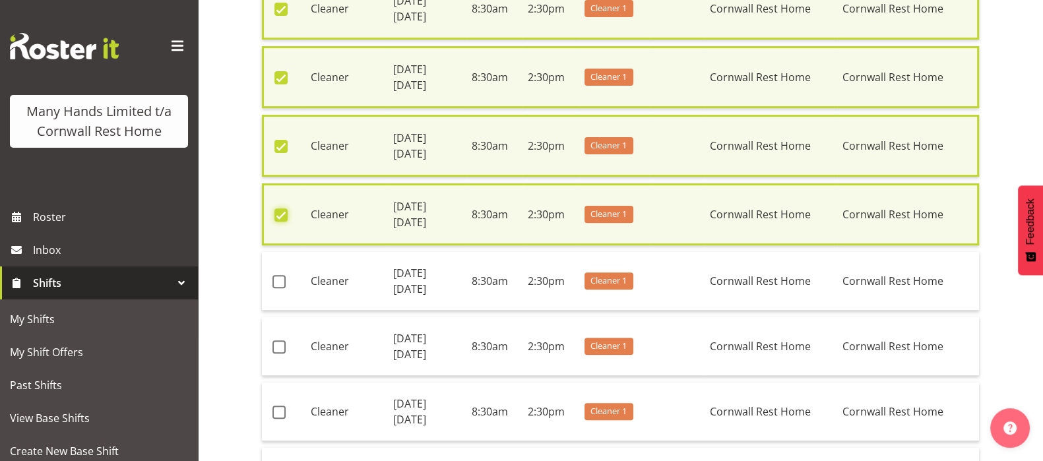
scroll to position [659, 0]
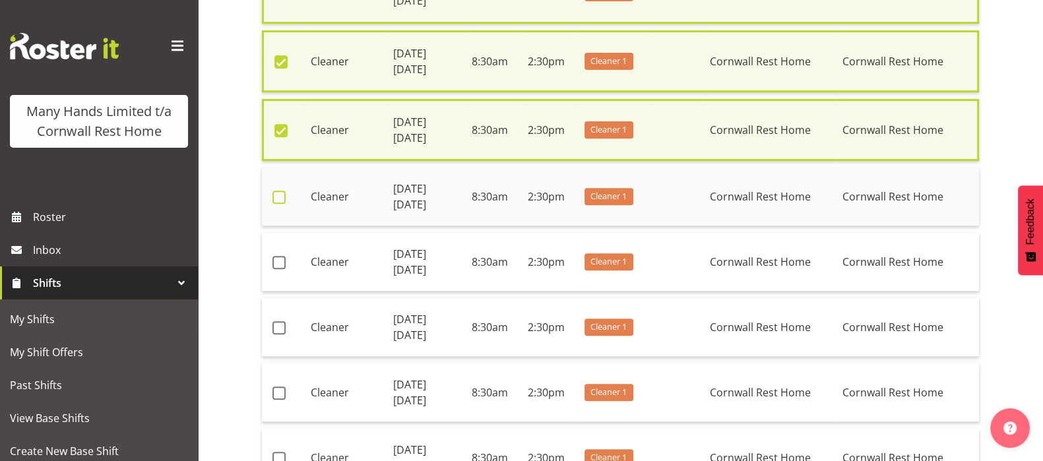
click at [281, 192] on span at bounding box center [278, 197] width 13 height 13
checkbox input "true"
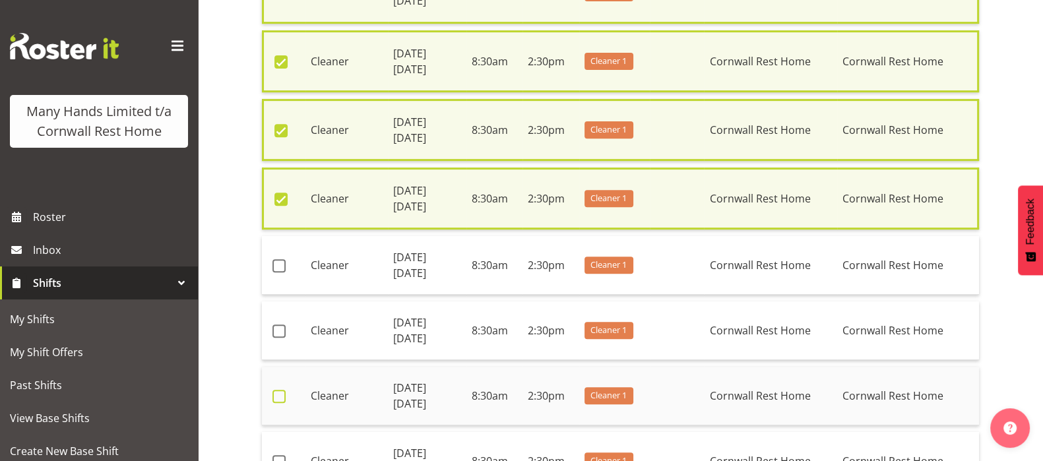
click at [278, 390] on span at bounding box center [278, 396] width 13 height 13
checkbox input "true"
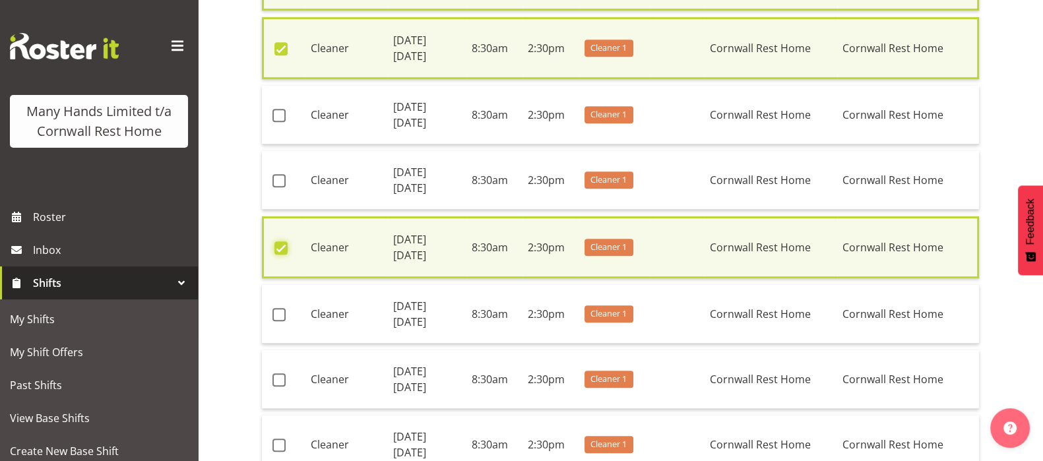
scroll to position [825, 0]
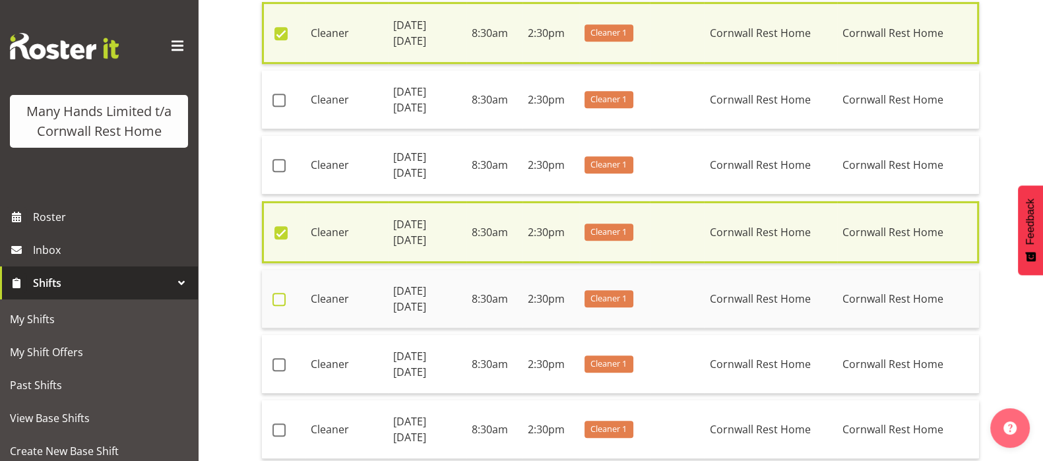
click at [276, 296] on span at bounding box center [278, 299] width 13 height 13
checkbox input "true"
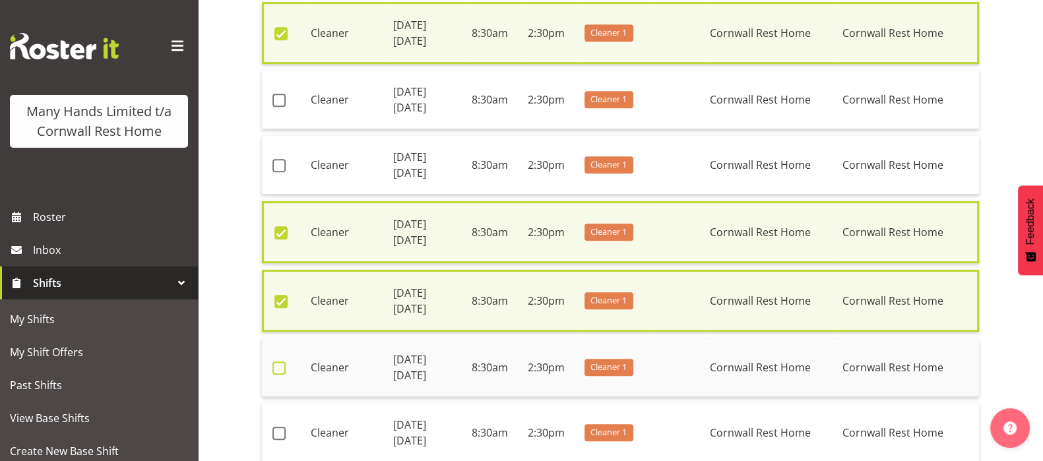
click at [277, 361] on span at bounding box center [278, 367] width 13 height 13
checkbox input "true"
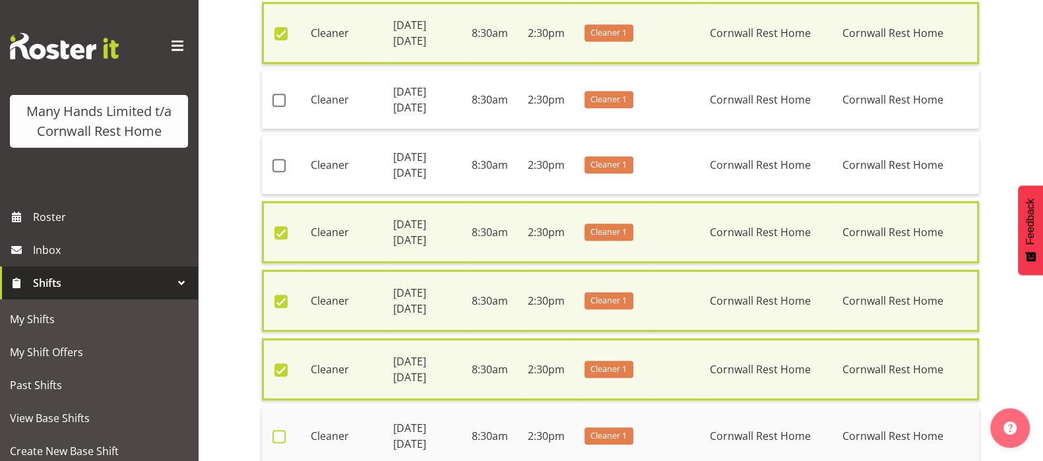
click at [275, 430] on span at bounding box center [278, 436] width 13 height 13
checkbox input "true"
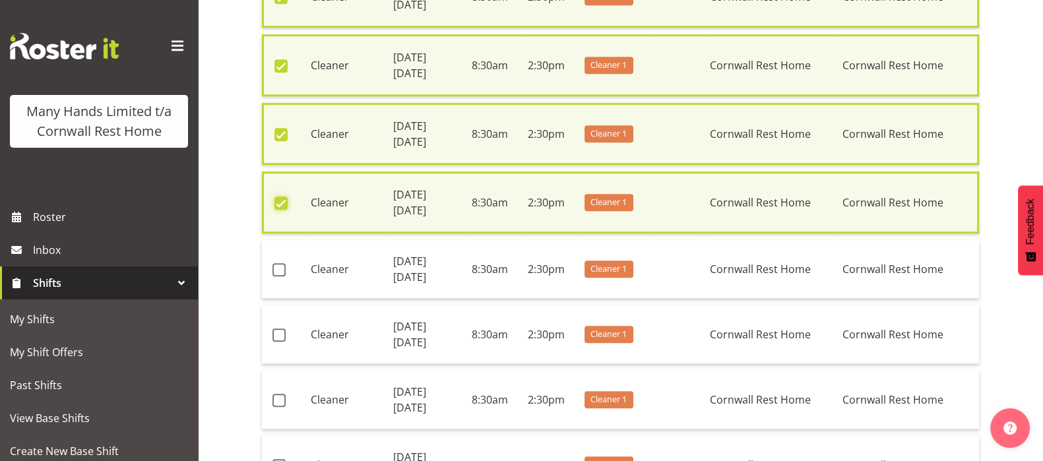
scroll to position [1071, 0]
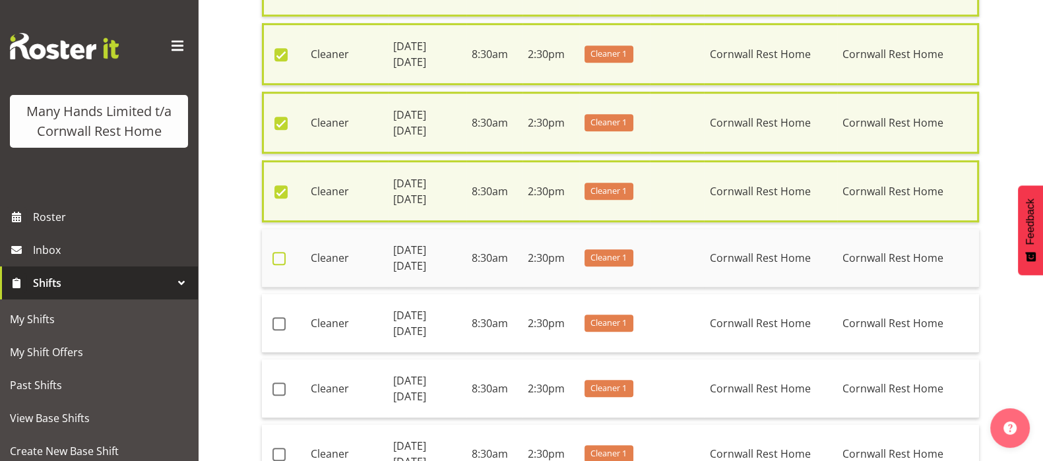
click at [277, 252] on span at bounding box center [278, 258] width 13 height 13
checkbox input "true"
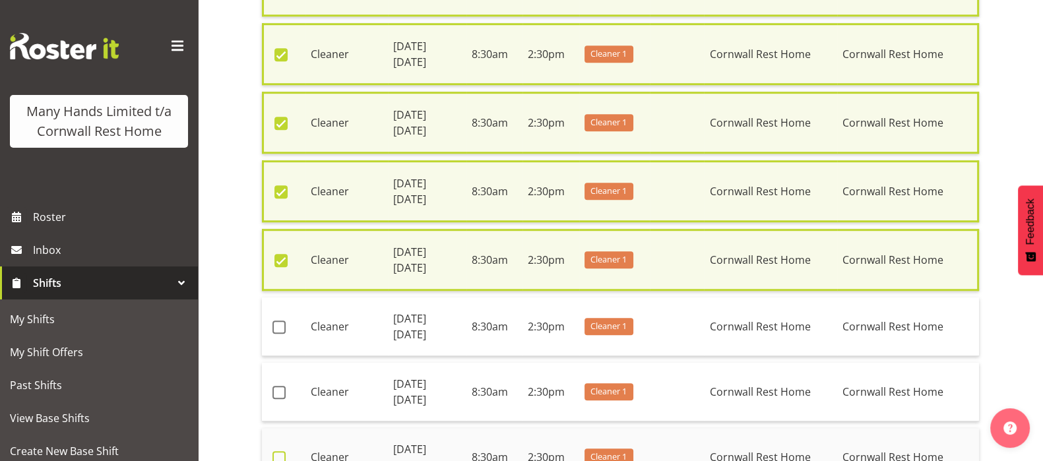
click at [274, 451] on span at bounding box center [278, 457] width 13 height 13
checkbox input "true"
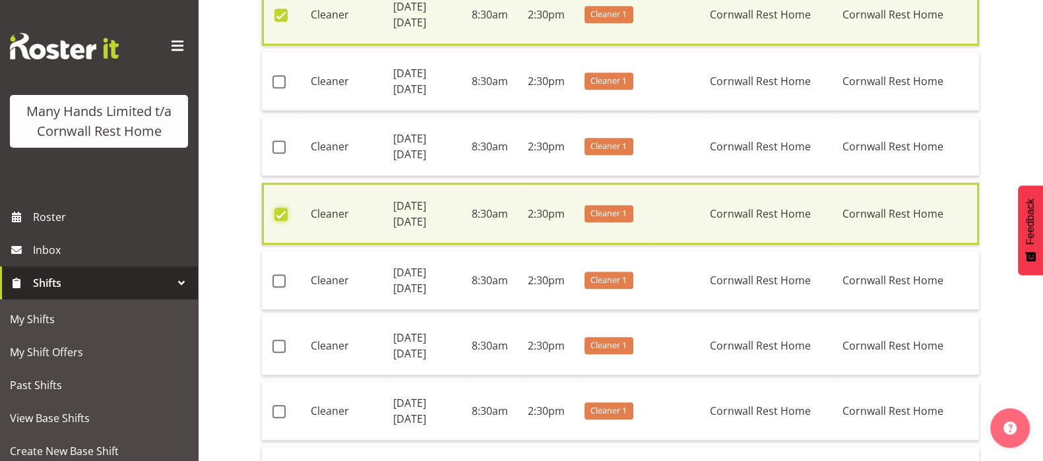
scroll to position [1319, 0]
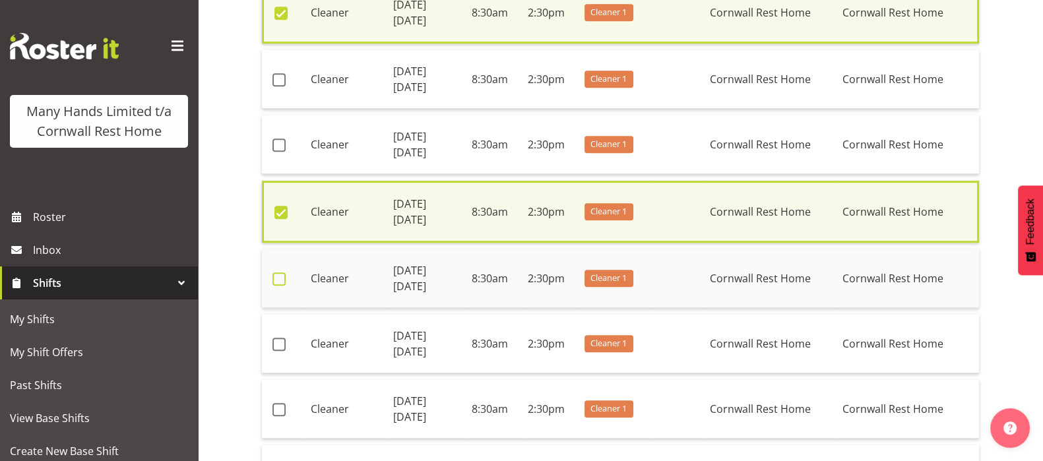
click at [277, 272] on span at bounding box center [278, 278] width 13 height 13
checkbox input "true"
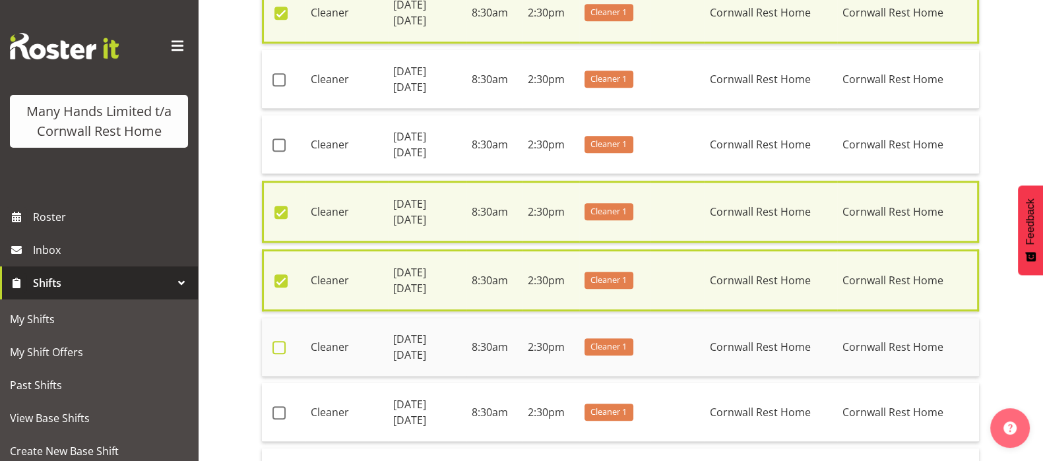
click at [279, 341] on span at bounding box center [278, 347] width 13 height 13
checkbox input "true"
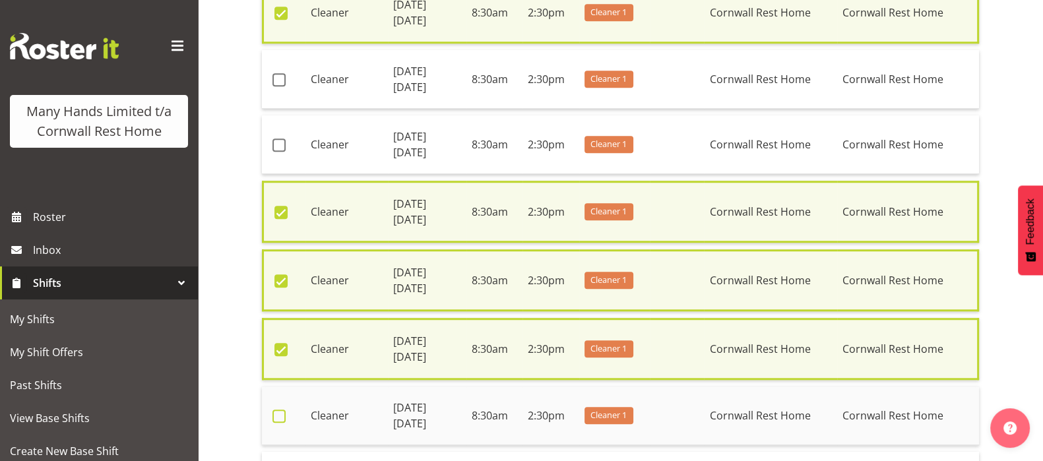
click at [280, 410] on span at bounding box center [278, 416] width 13 height 13
checkbox input "true"
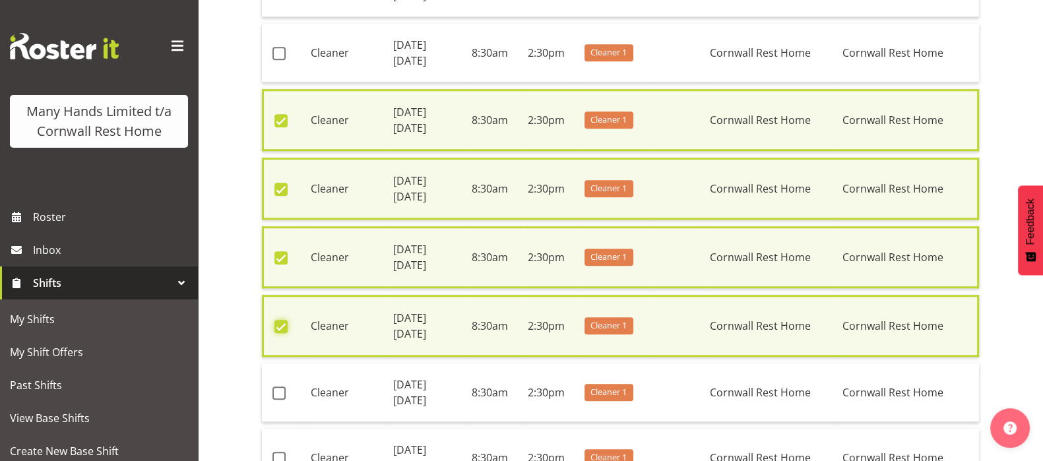
scroll to position [1484, 0]
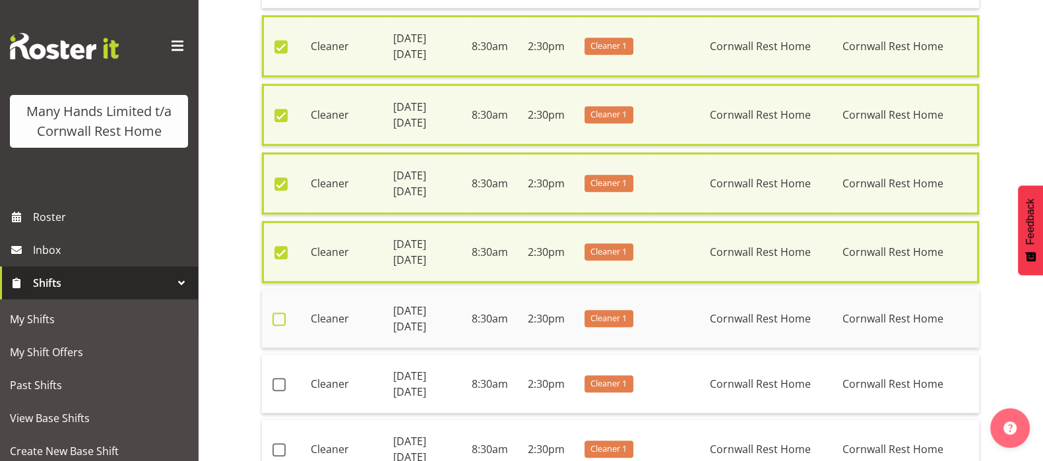
click at [278, 313] on span at bounding box center [278, 319] width 13 height 13
checkbox input "true"
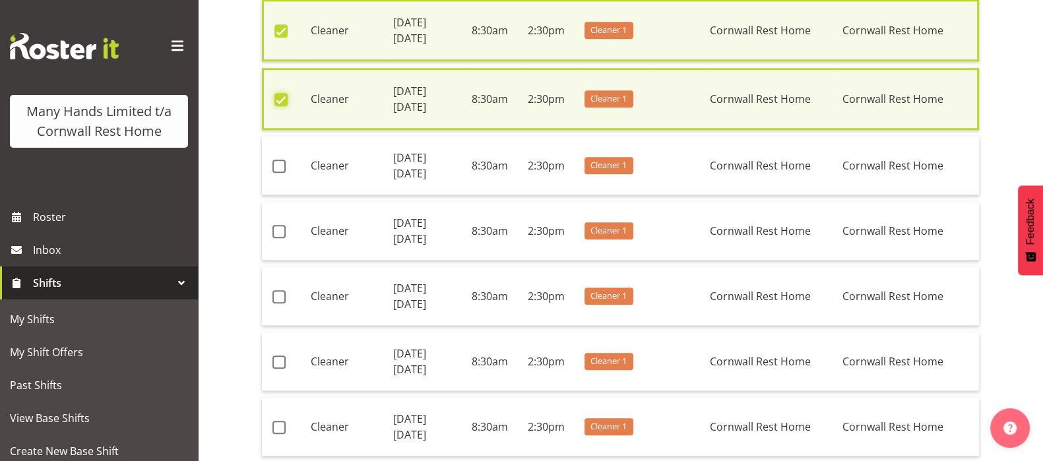
scroll to position [1732, 0]
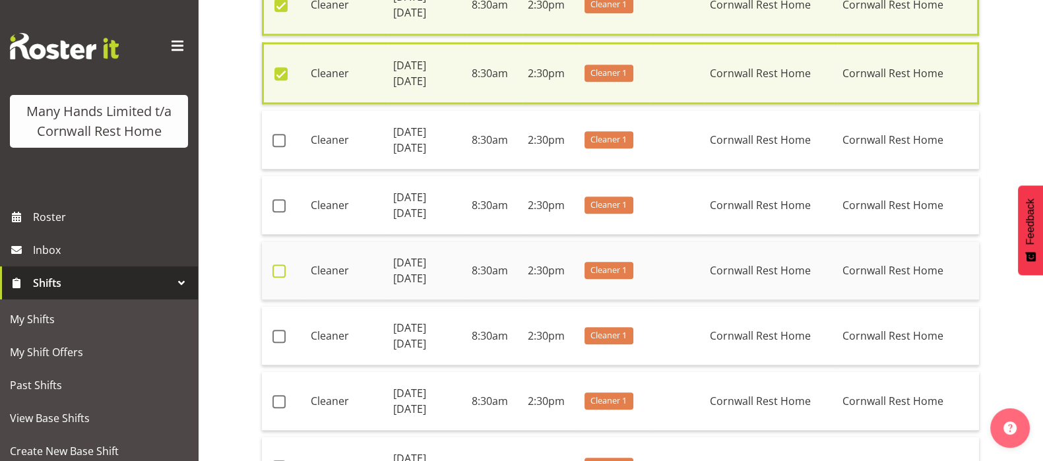
click at [276, 265] on span at bounding box center [278, 271] width 13 height 13
checkbox input "true"
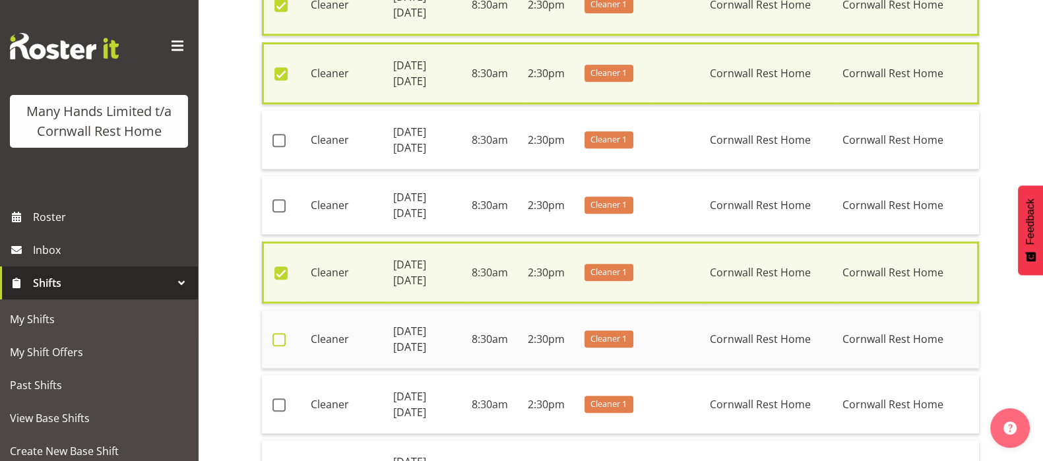
click at [276, 333] on span at bounding box center [278, 339] width 13 height 13
checkbox input "true"
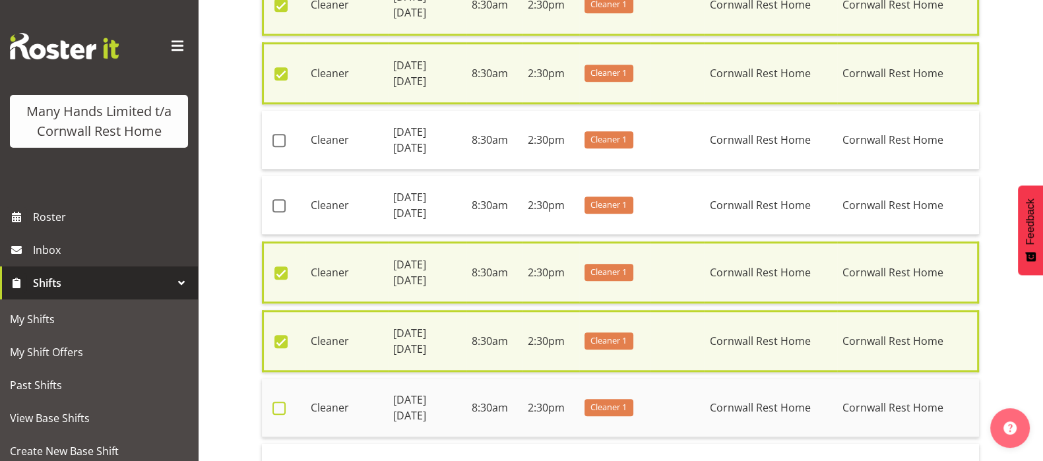
click at [276, 402] on span at bounding box center [278, 408] width 13 height 13
checkbox input "true"
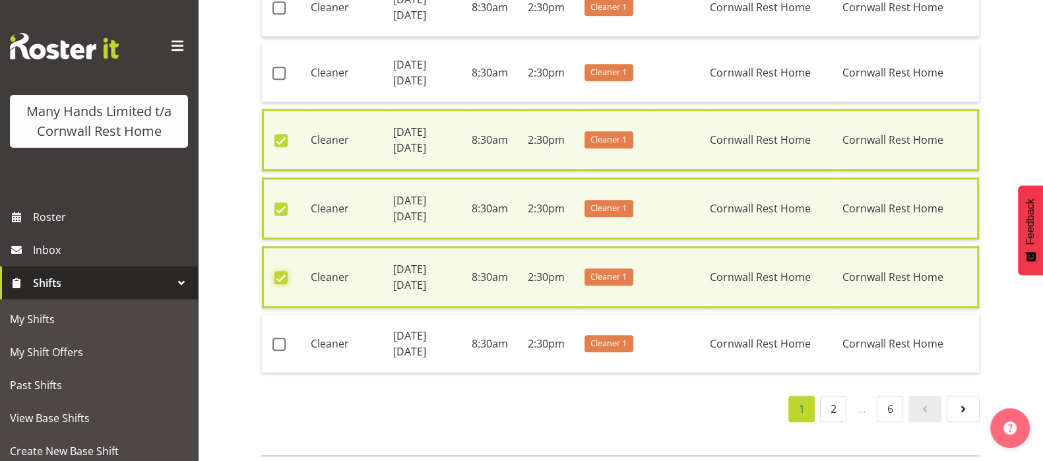
scroll to position [1896, 0]
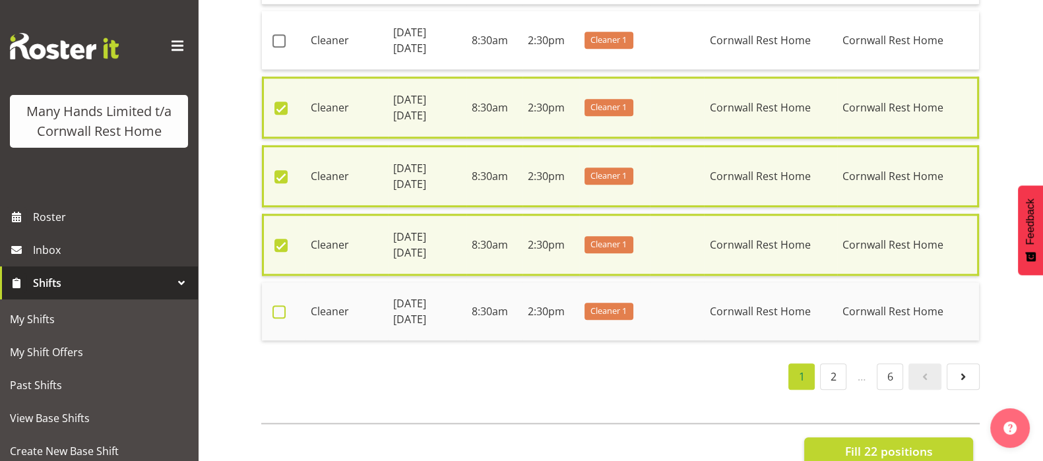
click at [282, 305] on span at bounding box center [278, 311] width 13 height 13
checkbox input "true"
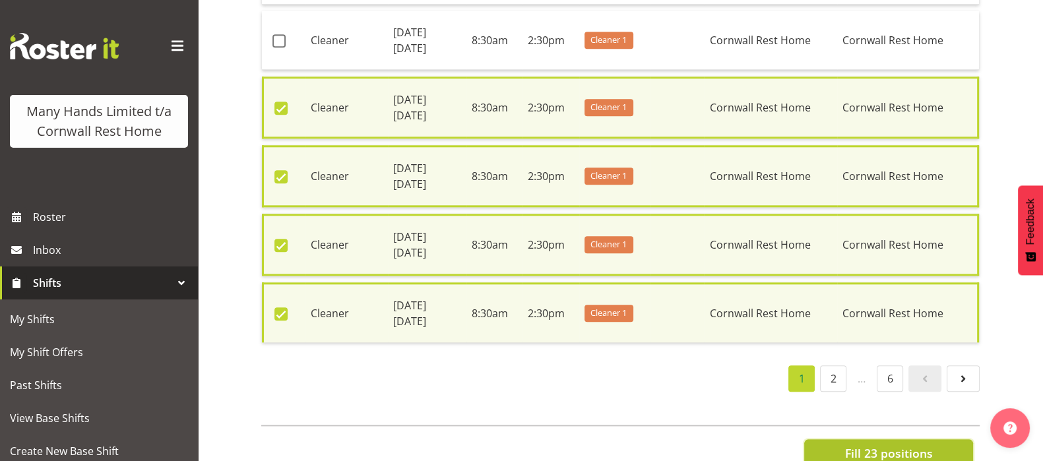
click at [869, 445] on span "Fill 23 positions" at bounding box center [888, 453] width 88 height 17
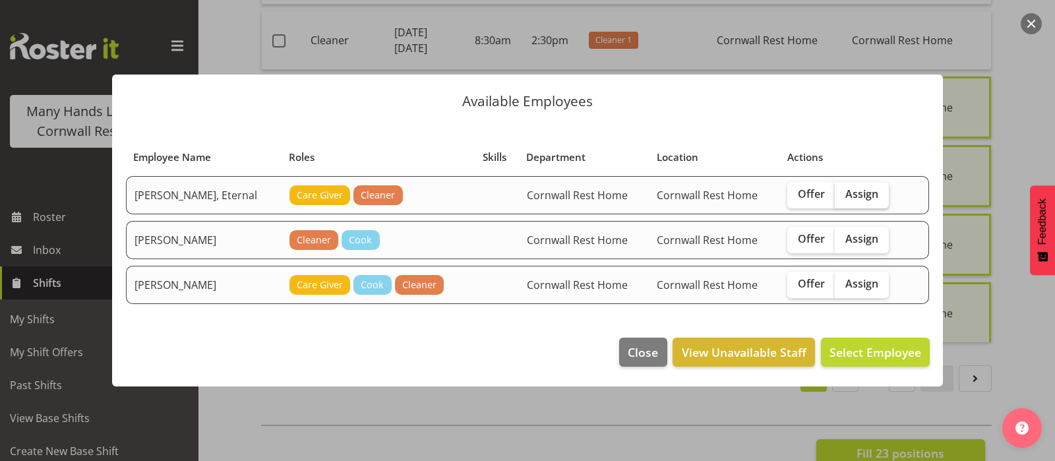
click at [851, 197] on span "Assign" at bounding box center [862, 193] width 33 height 13
click at [844, 197] on input "Assign" at bounding box center [839, 194] width 9 height 9
checkbox input "true"
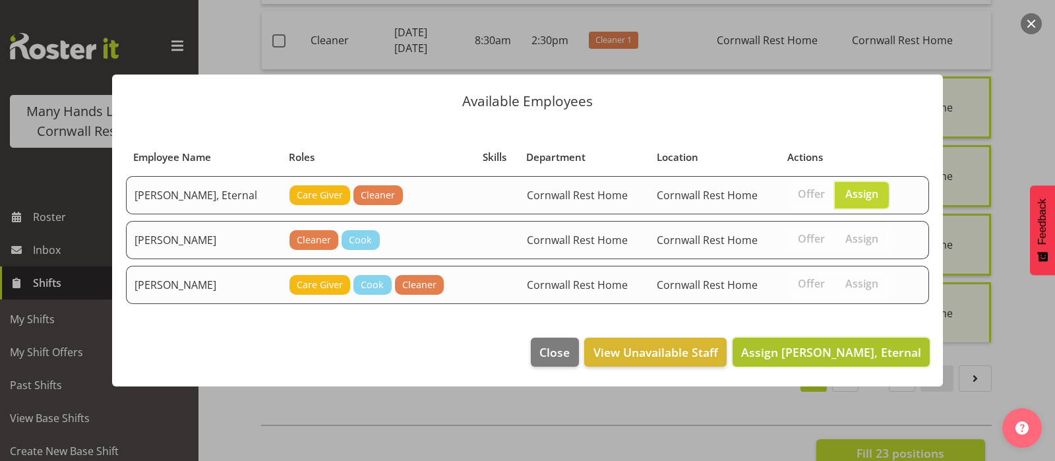
click at [857, 352] on span "Assign Sutton, Eternal" at bounding box center [831, 352] width 180 height 16
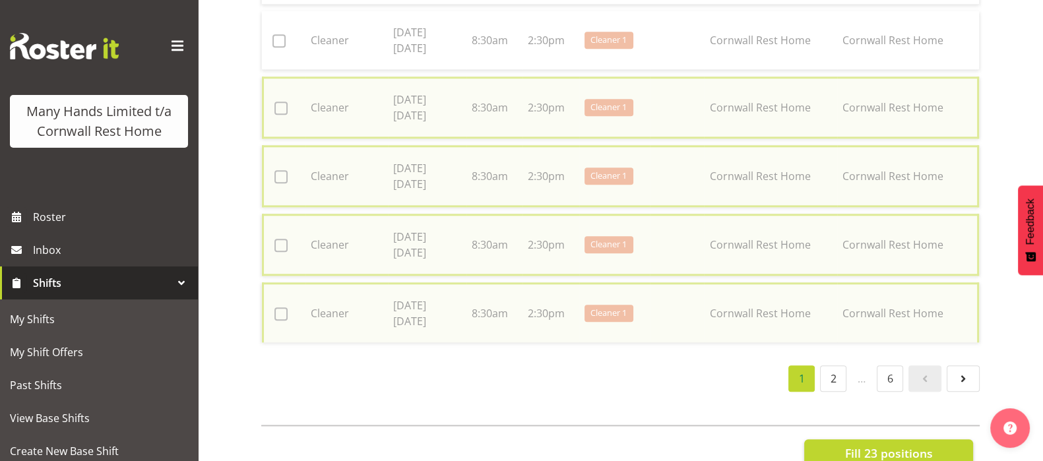
checkbox input "false"
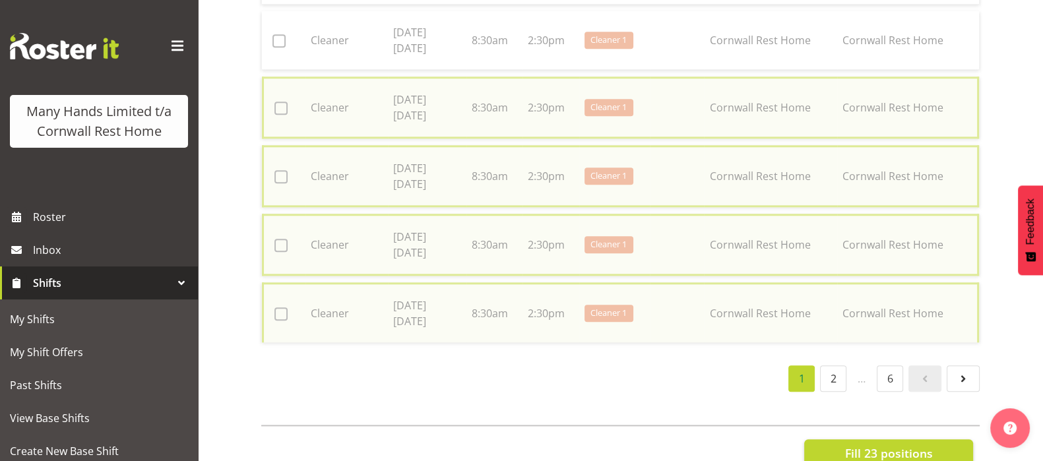
checkbox input "false"
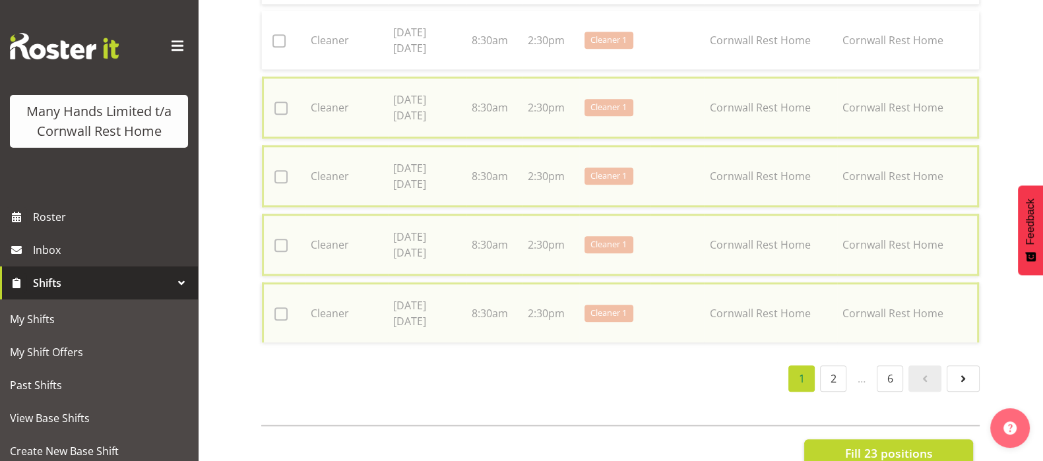
checkbox input "false"
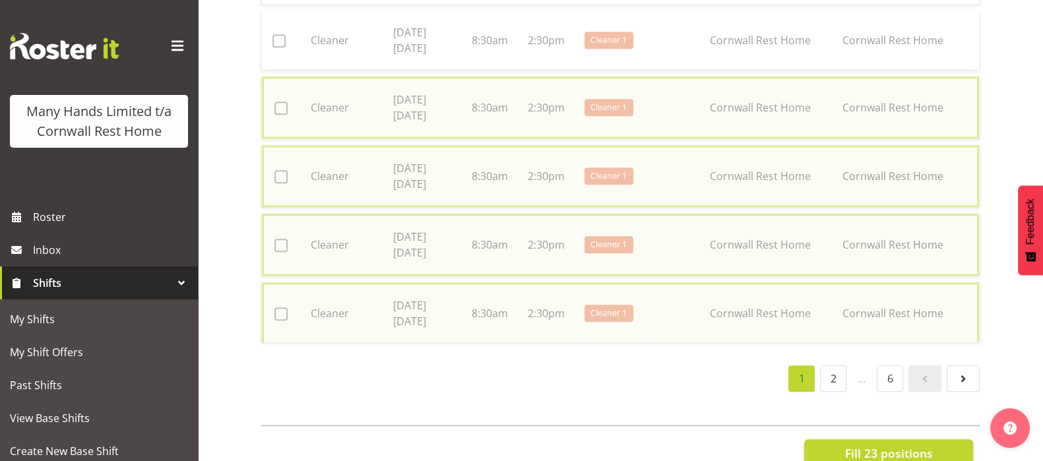
checkbox input "false"
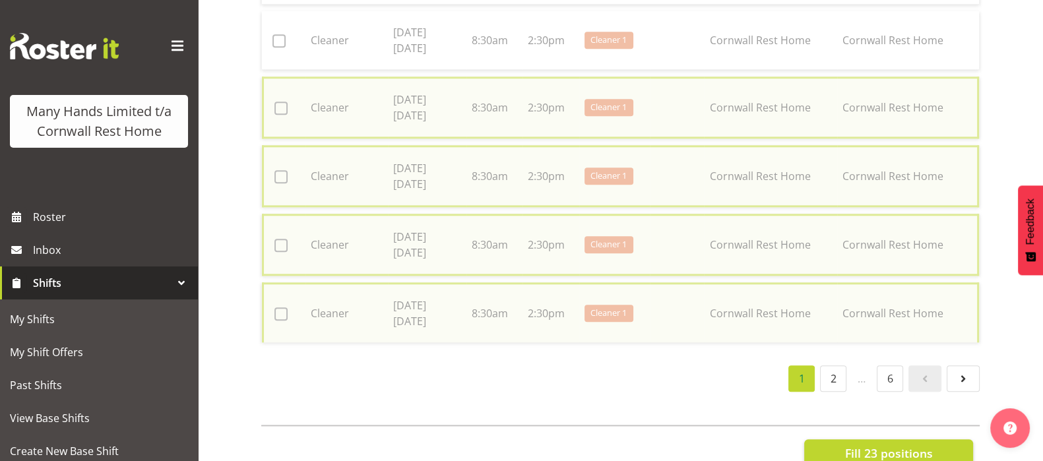
checkbox input "false"
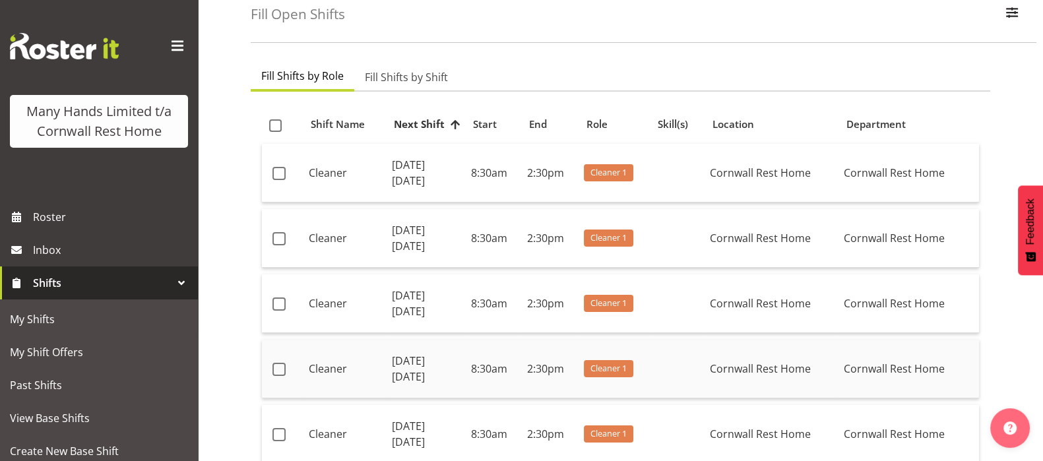
scroll to position [30, 0]
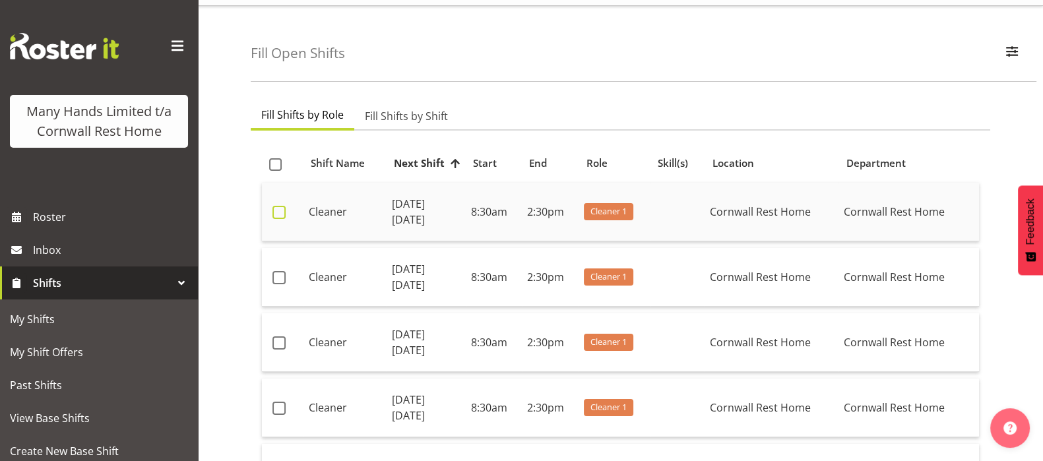
click at [276, 206] on span at bounding box center [278, 212] width 13 height 13
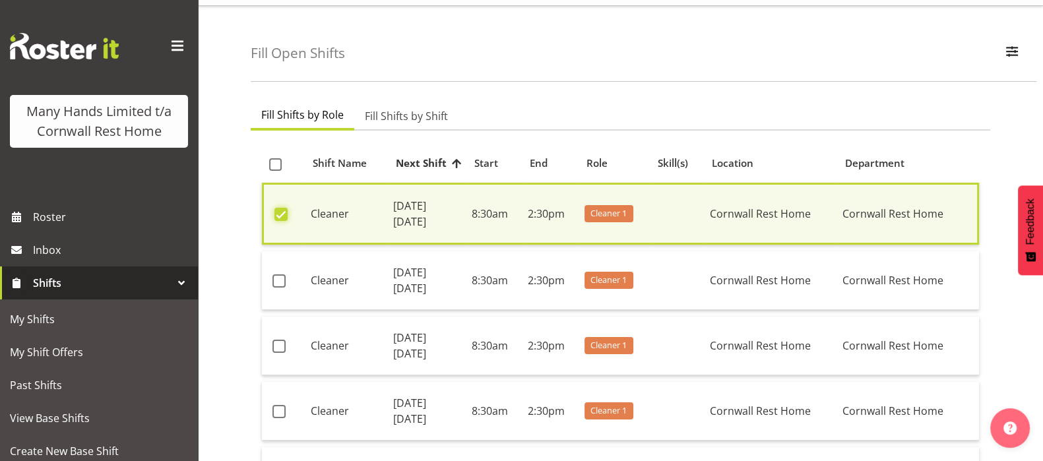
checkbox input "false"
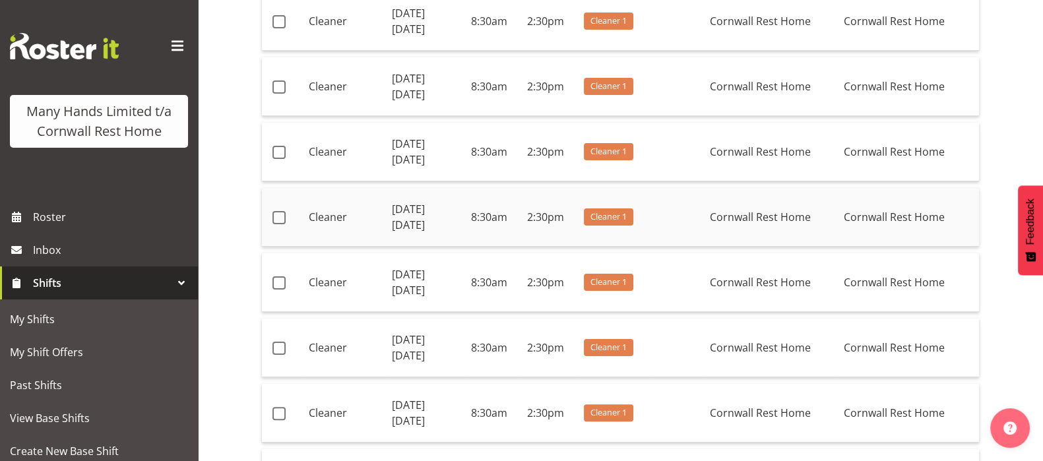
scroll to position [442, 0]
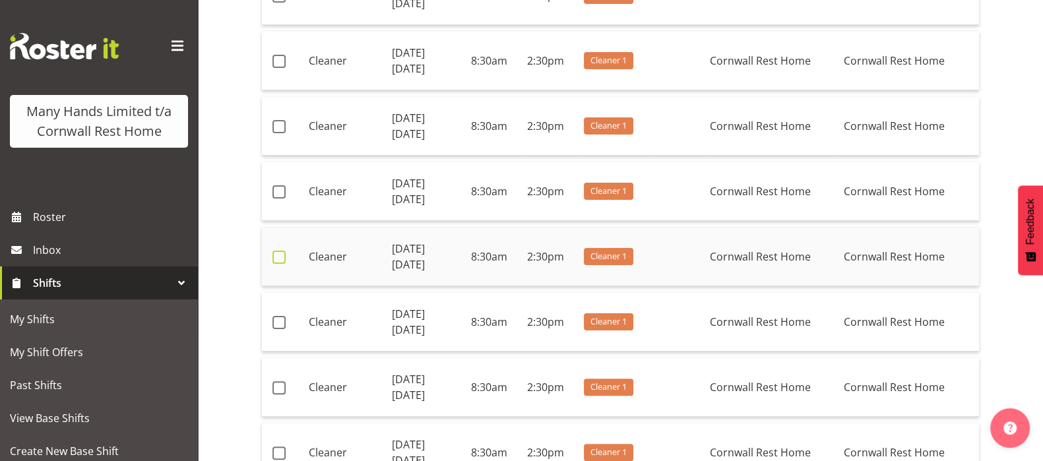
click at [277, 255] on span at bounding box center [278, 257] width 13 height 13
checkbox input "true"
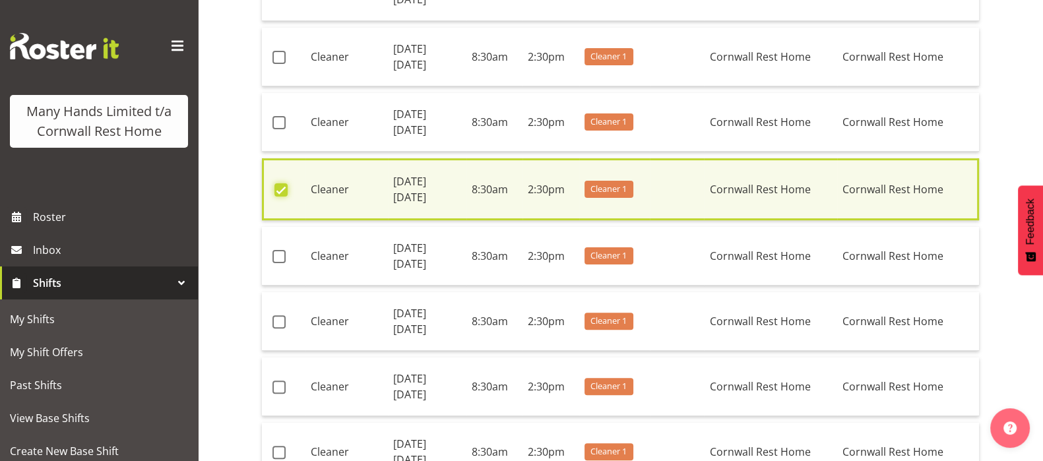
scroll to position [607, 0]
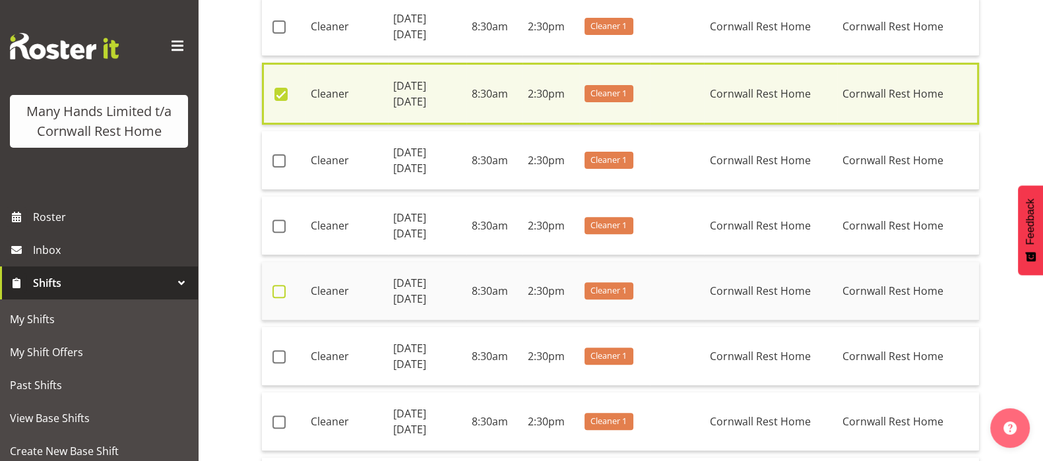
click at [280, 292] on span at bounding box center [278, 291] width 13 height 13
checkbox input "true"
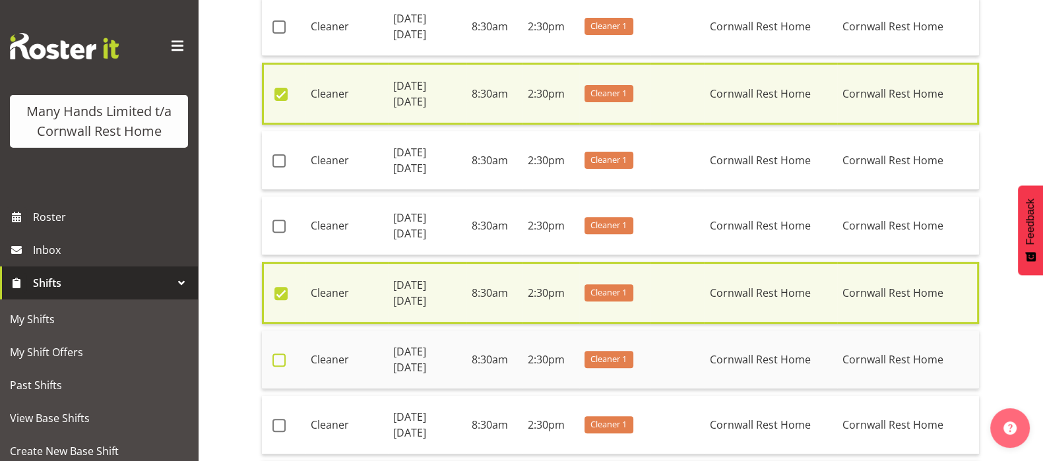
click at [277, 357] on span at bounding box center [278, 360] width 13 height 13
checkbox input "true"
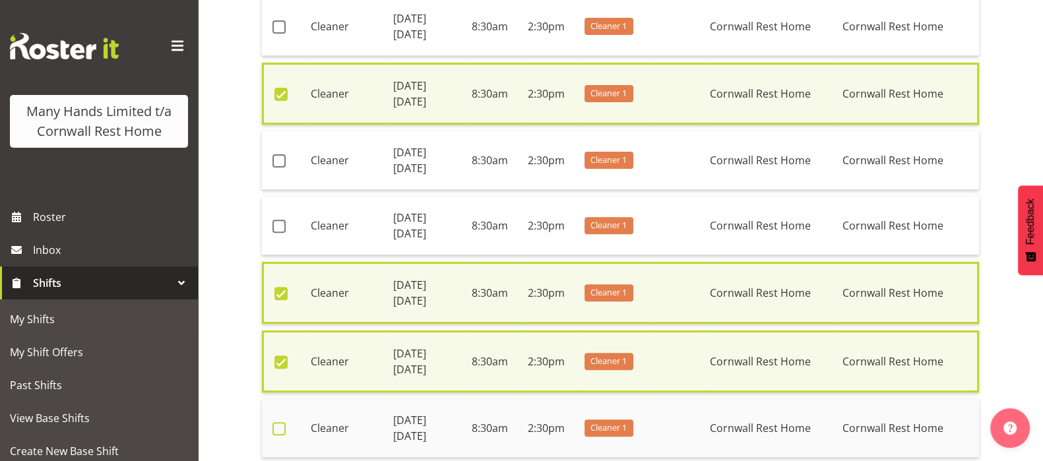
click at [276, 427] on span at bounding box center [278, 428] width 13 height 13
checkbox input "true"
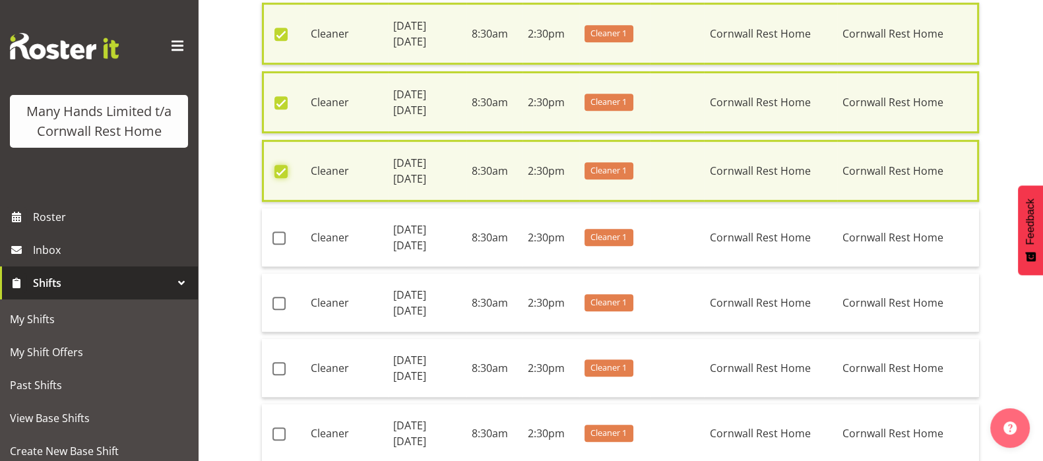
scroll to position [937, 0]
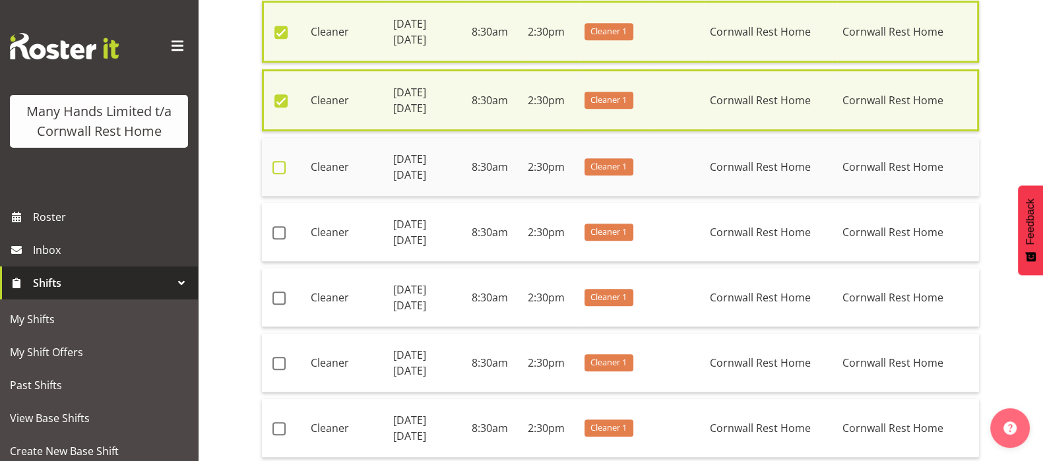
click at [276, 163] on span at bounding box center [278, 167] width 13 height 13
checkbox input "true"
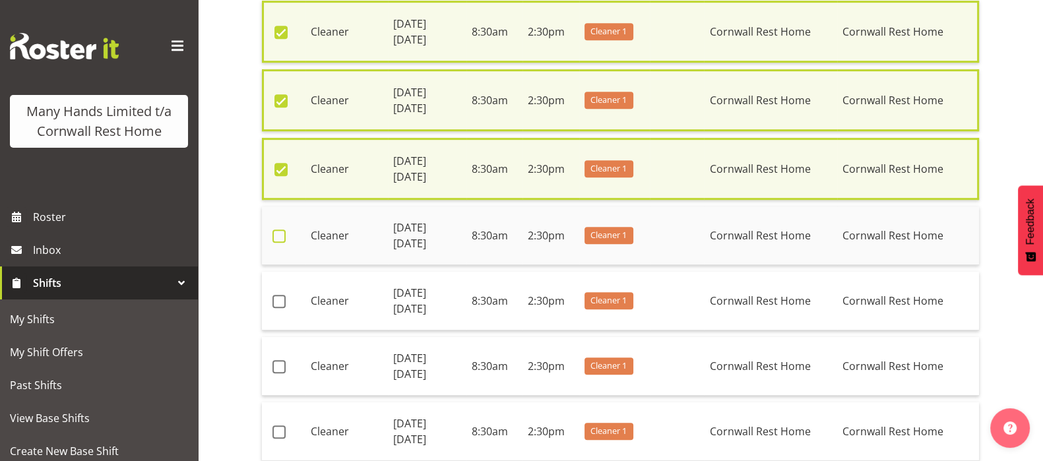
click at [277, 234] on span at bounding box center [278, 236] width 13 height 13
checkbox input "true"
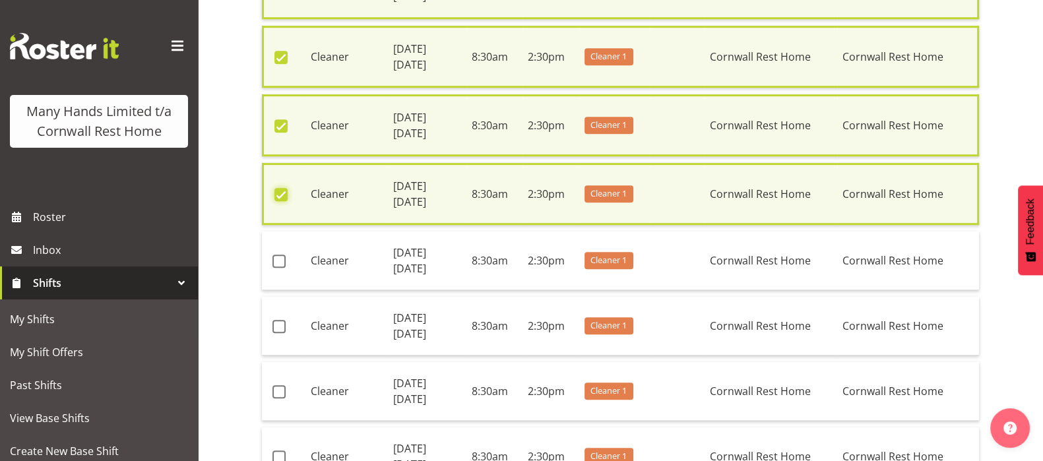
scroll to position [1063, 0]
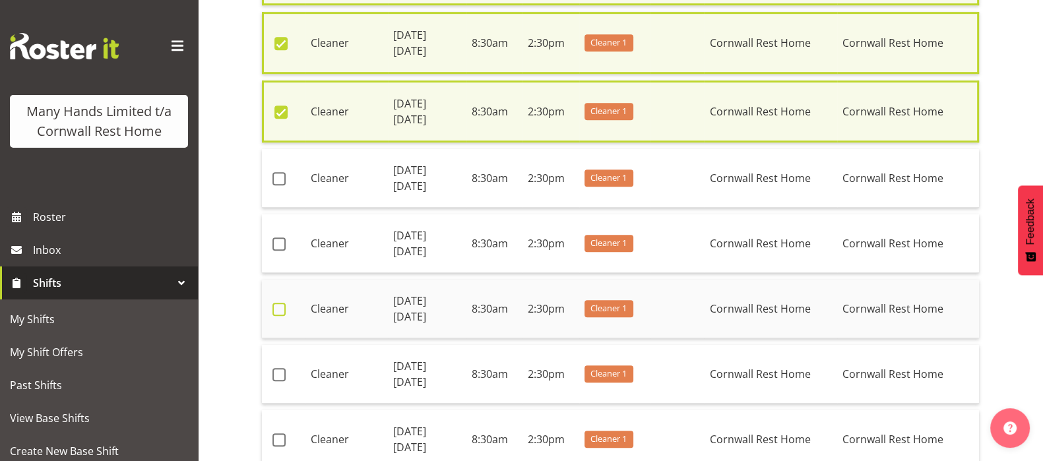
click at [277, 303] on span at bounding box center [278, 309] width 13 height 13
checkbox input "true"
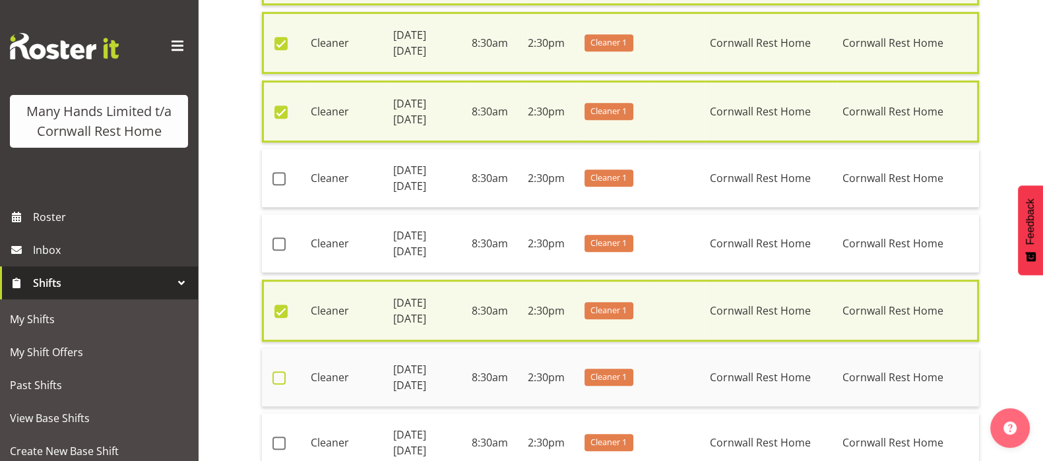
click at [276, 371] on span at bounding box center [278, 377] width 13 height 13
checkbox input "true"
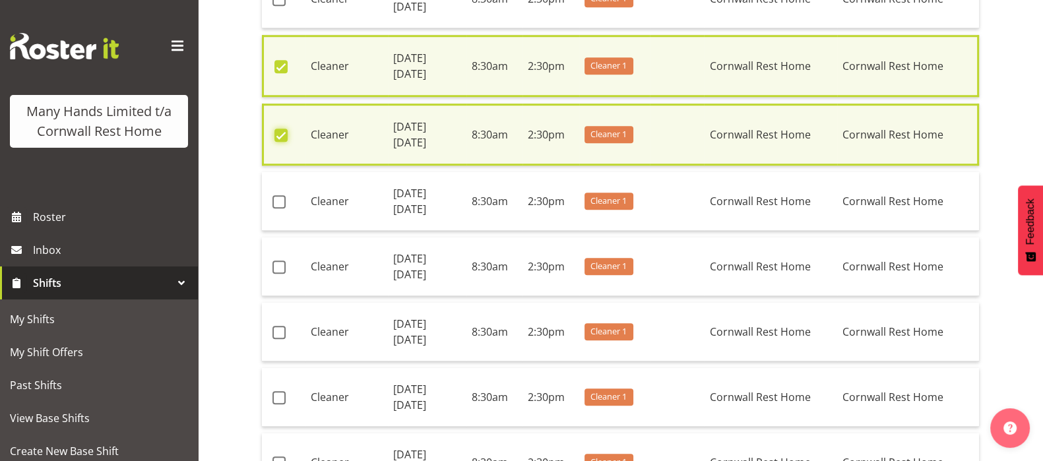
scroll to position [1310, 0]
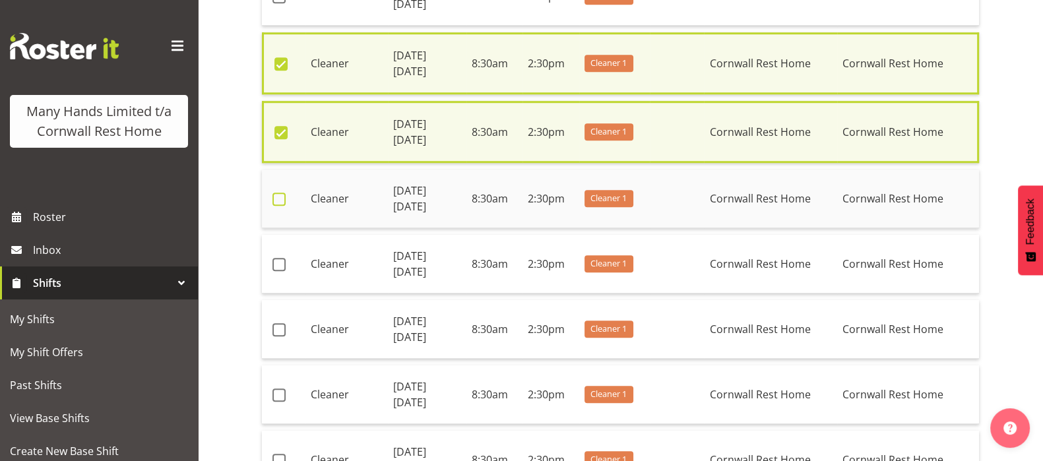
click at [280, 193] on span at bounding box center [278, 199] width 13 height 13
checkbox input "true"
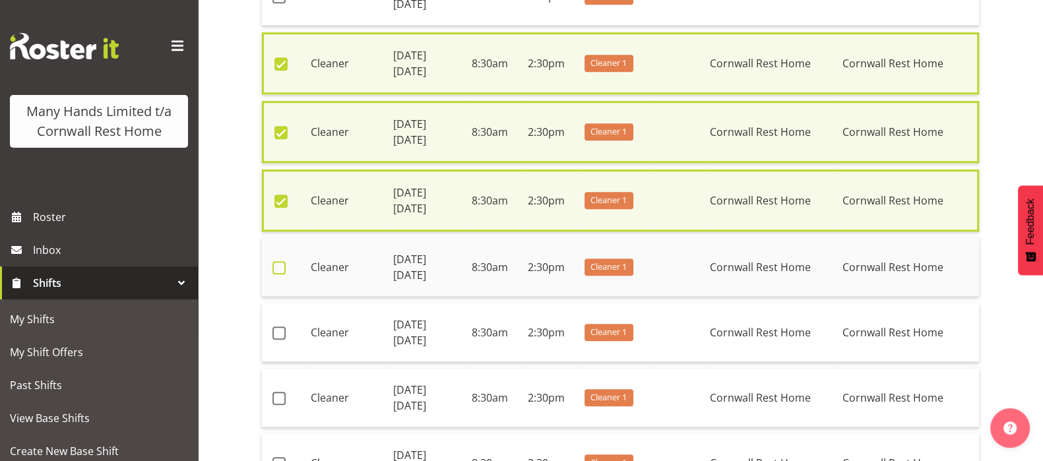
click at [278, 264] on span at bounding box center [278, 267] width 13 height 13
checkbox input "true"
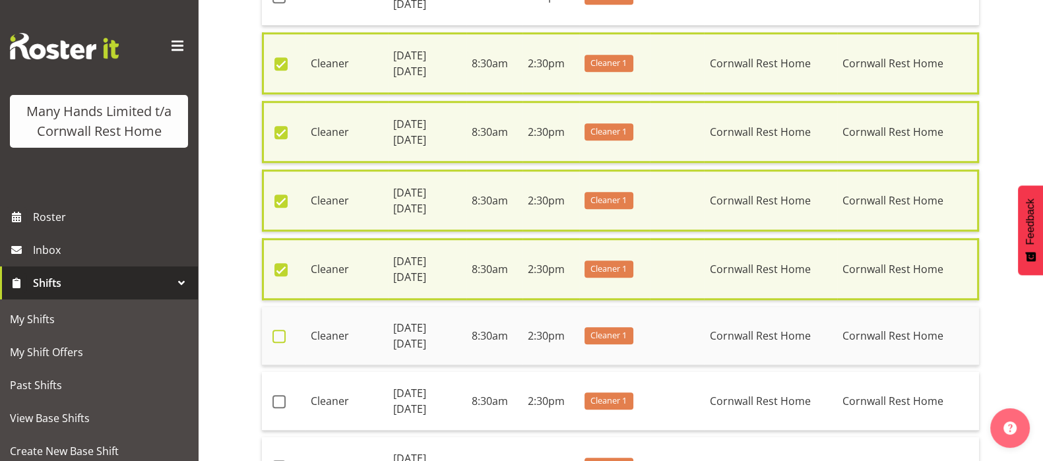
click at [281, 330] on span at bounding box center [278, 336] width 13 height 13
checkbox input "true"
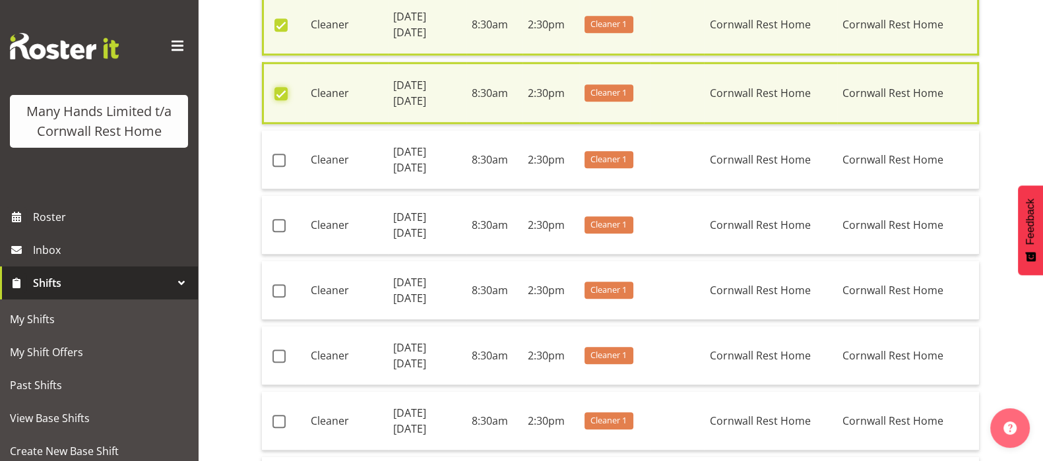
scroll to position [1557, 0]
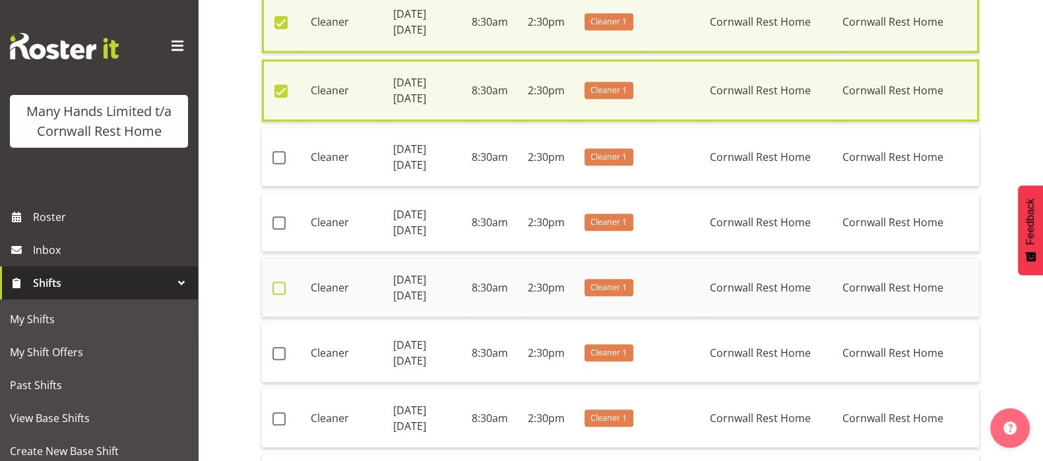
click at [274, 282] on span at bounding box center [278, 288] width 13 height 13
checkbox input "true"
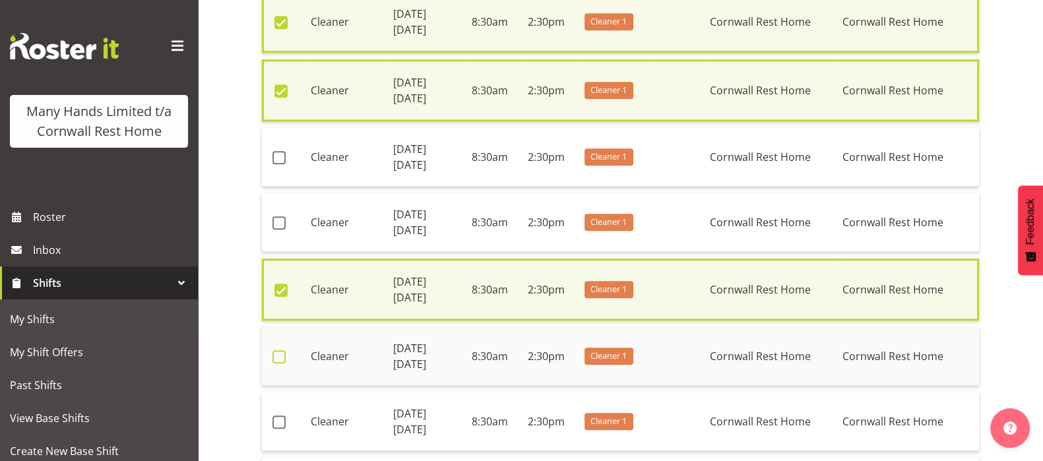
click at [278, 350] on span at bounding box center [278, 356] width 13 height 13
checkbox input "true"
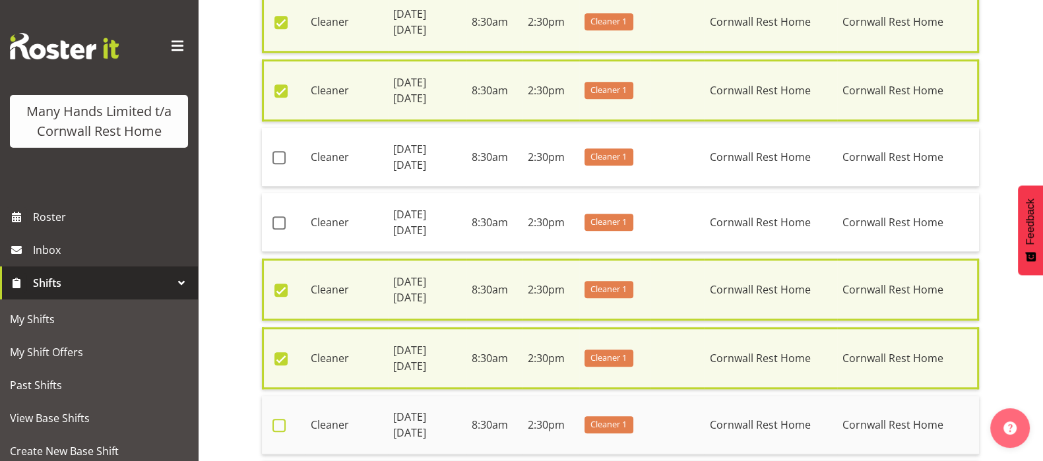
click at [275, 419] on span at bounding box center [278, 425] width 13 height 13
checkbox input "true"
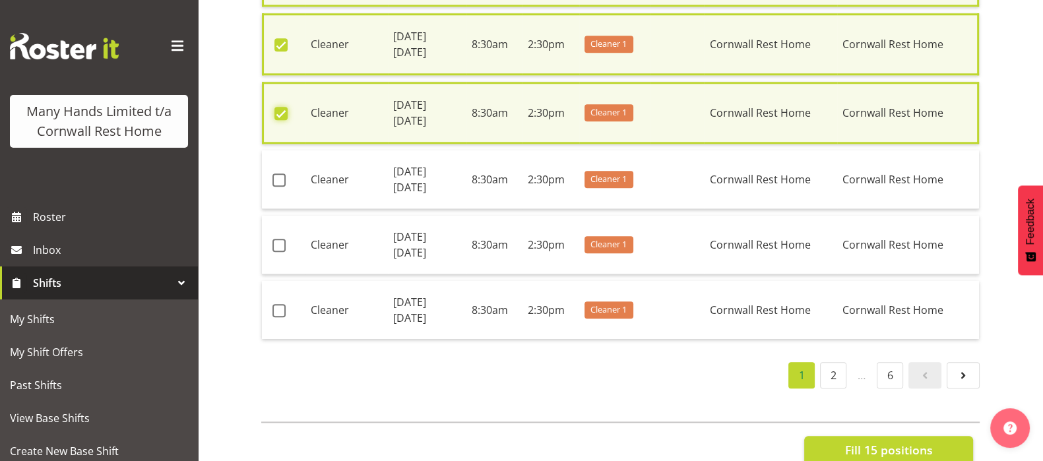
scroll to position [1887, 0]
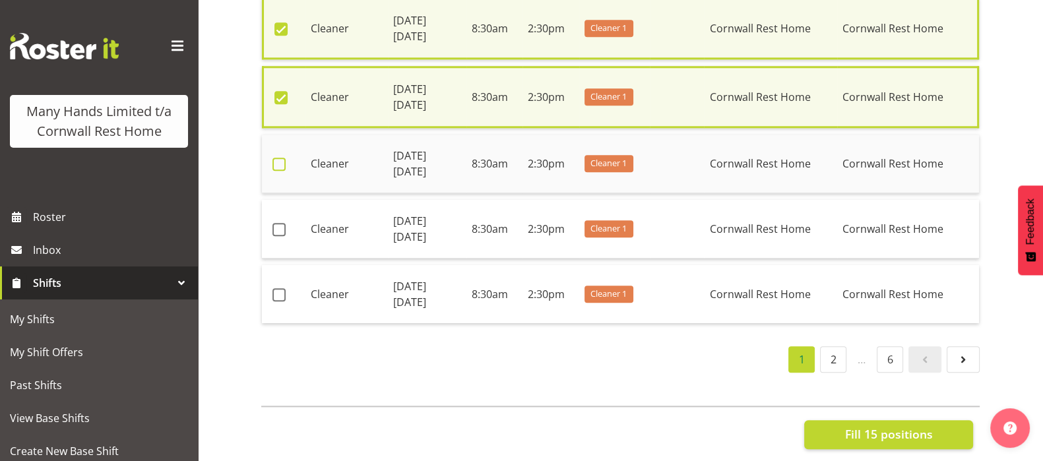
click at [274, 158] on span at bounding box center [278, 164] width 13 height 13
checkbox input "true"
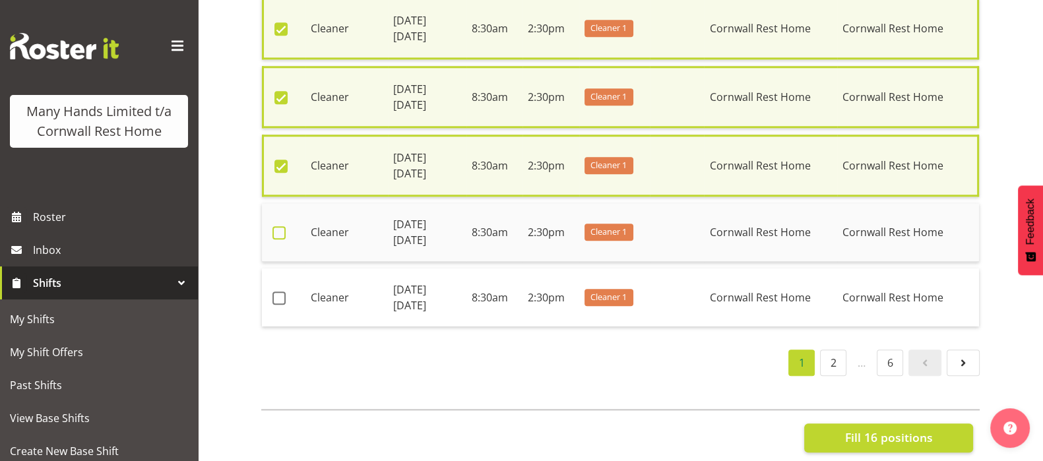
click at [279, 226] on span at bounding box center [278, 232] width 13 height 13
checkbox input "true"
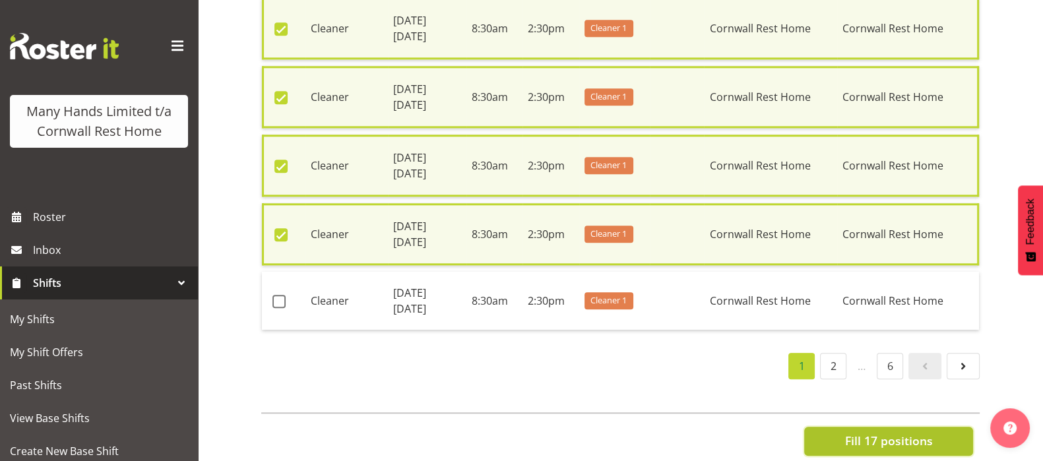
click at [894, 432] on span "Fill 17 positions" at bounding box center [888, 440] width 88 height 17
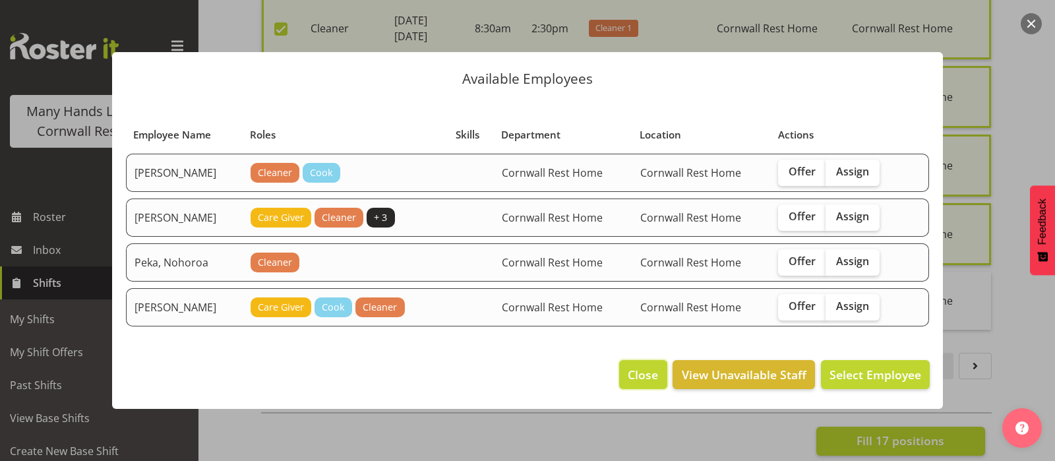
click at [633, 374] on span "Close" at bounding box center [643, 374] width 30 height 17
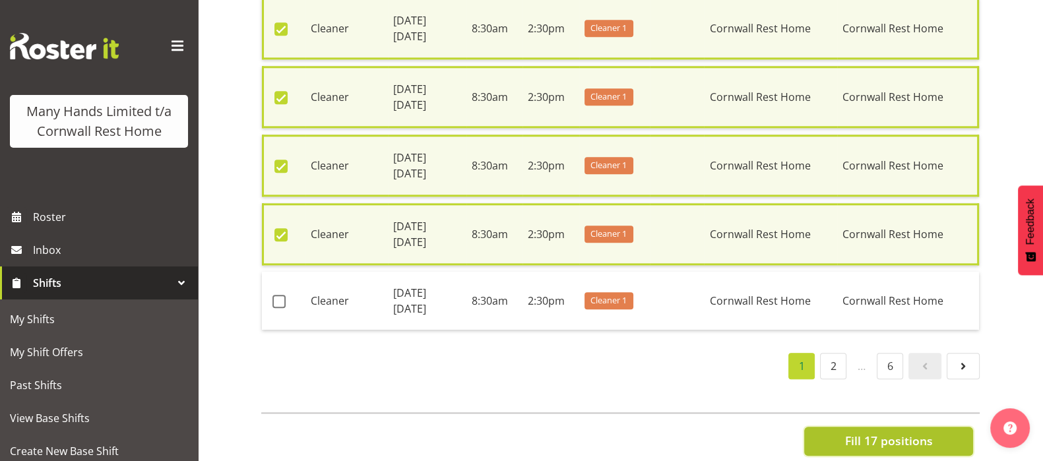
click at [890, 432] on span "Fill 17 positions" at bounding box center [888, 440] width 88 height 17
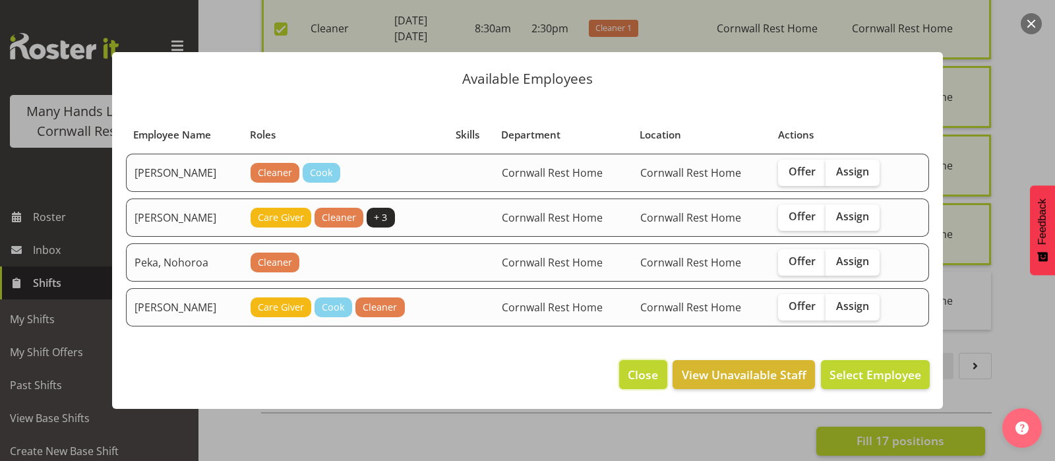
click at [641, 373] on span "Close" at bounding box center [643, 374] width 30 height 17
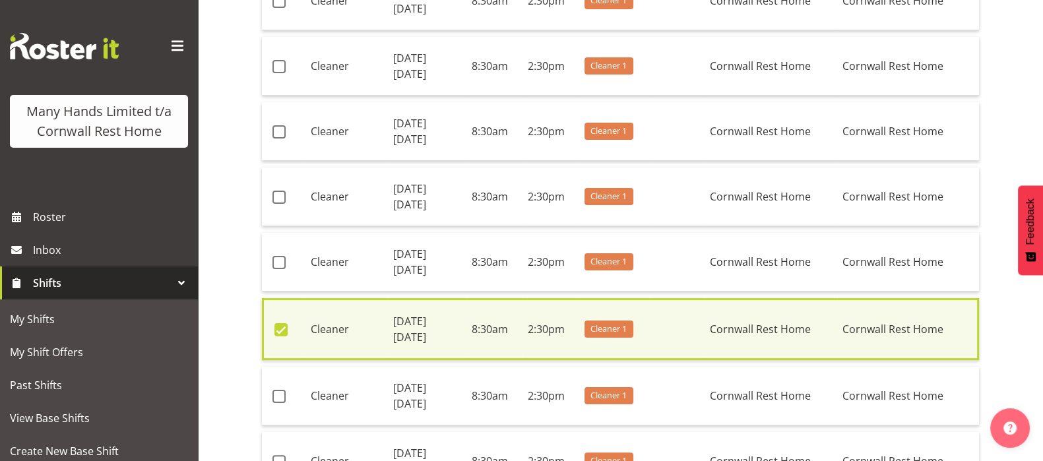
scroll to position [321, 0]
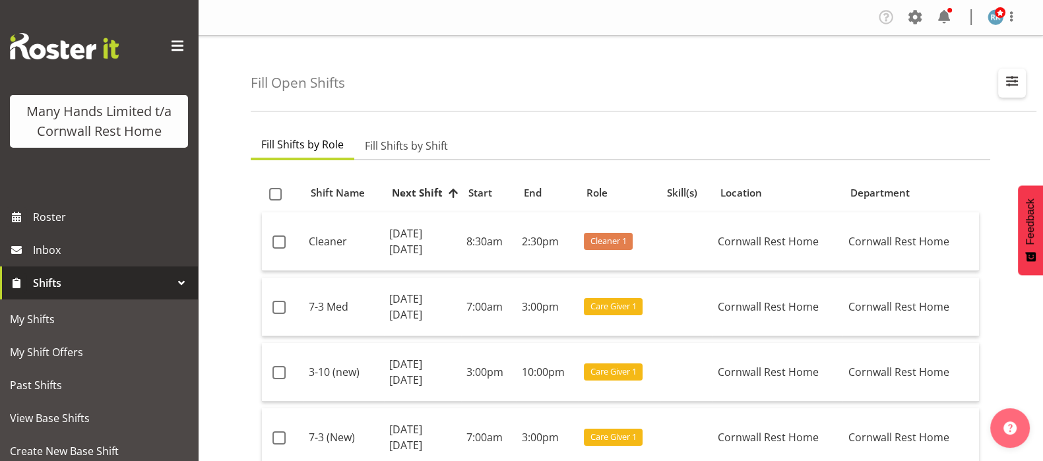
click at [1011, 84] on span "button" at bounding box center [1011, 81] width 17 height 17
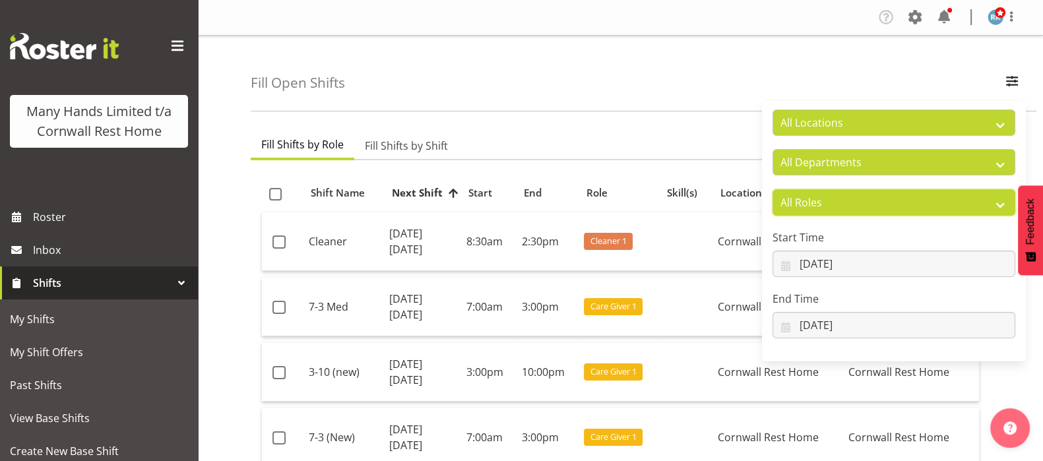
click at [995, 201] on select "All Roles Administrator Care Giver Cleaner [PERSON_NAME] Manager Nurse On-Call …" at bounding box center [893, 202] width 243 height 26
select select "165"
click at [772, 189] on select "All Roles Administrator Care Giver Cleaner [PERSON_NAME] Manager Nurse On-Call …" at bounding box center [893, 202] width 243 height 26
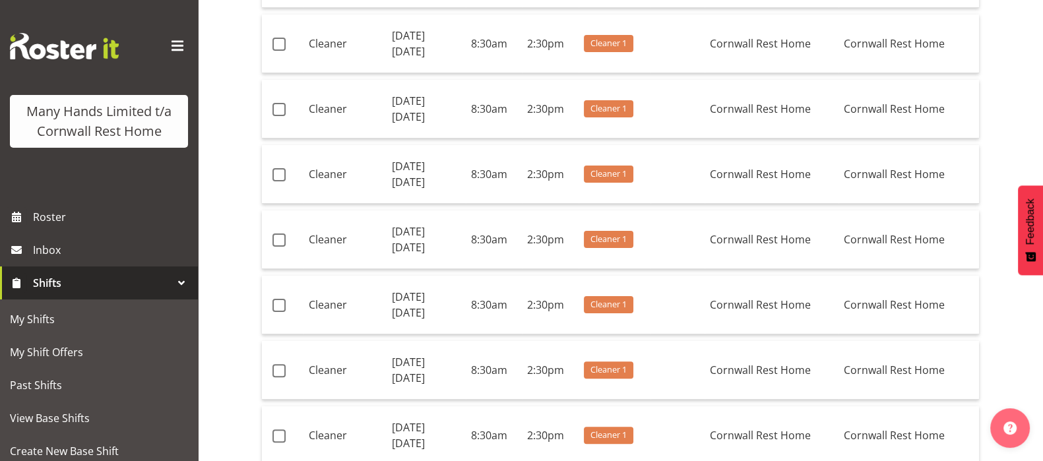
scroll to position [495, 0]
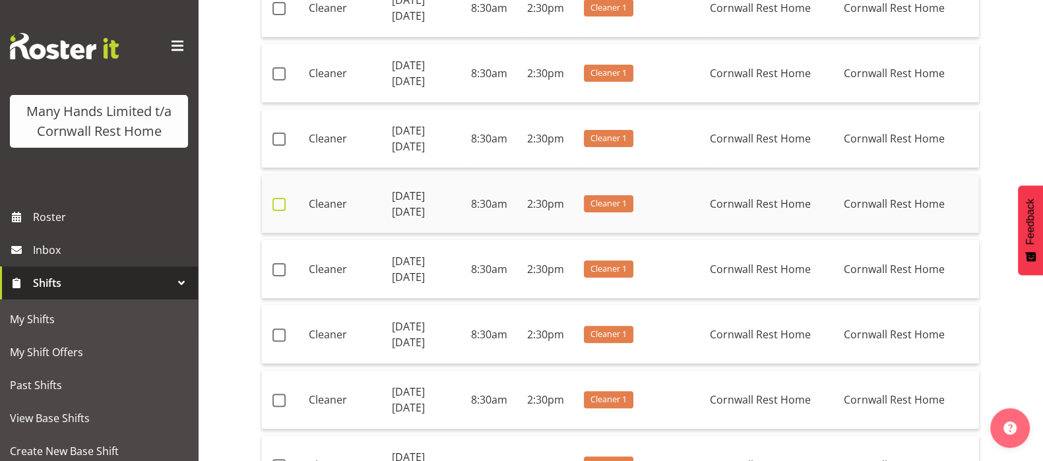
click at [273, 202] on span at bounding box center [278, 204] width 13 height 13
checkbox input "true"
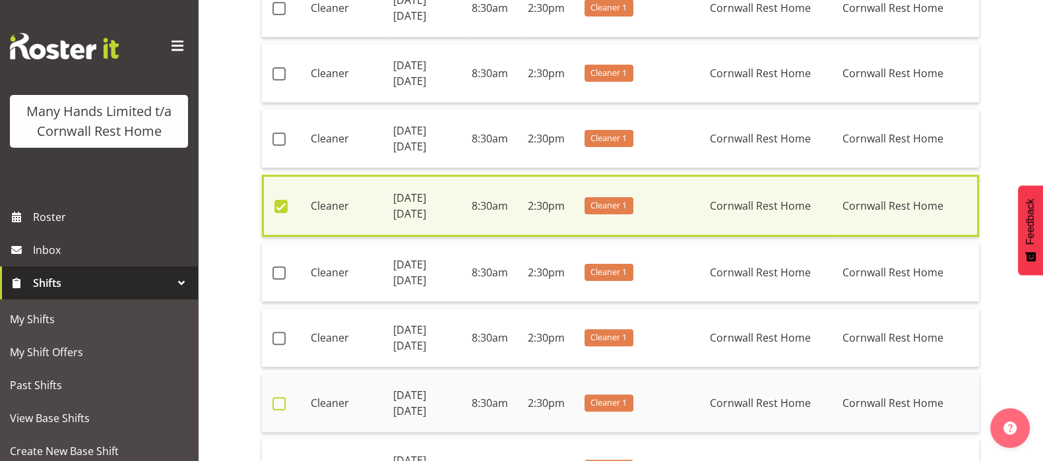
click at [284, 404] on span at bounding box center [278, 403] width 13 height 13
checkbox input "true"
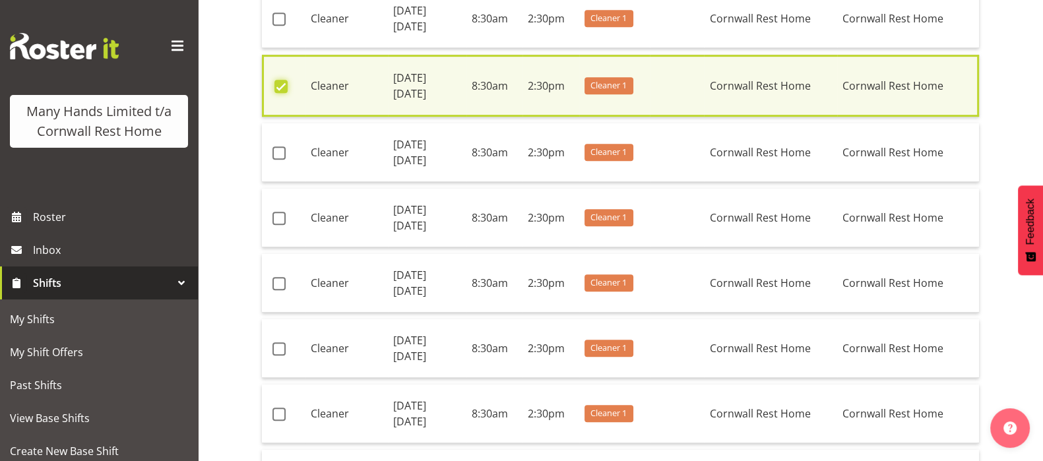
scroll to position [907, 0]
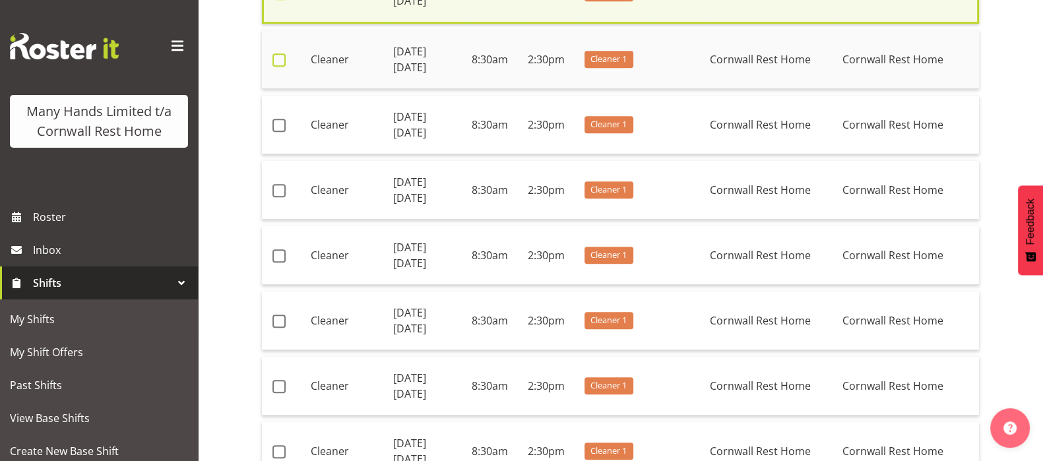
click at [277, 57] on span at bounding box center [278, 59] width 13 height 13
checkbox input "true"
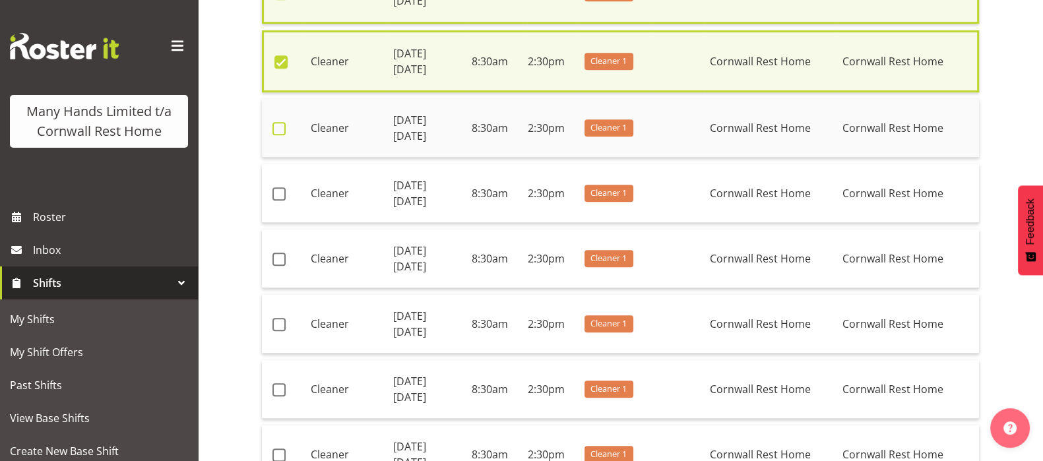
click at [277, 125] on span at bounding box center [278, 128] width 13 height 13
checkbox input "true"
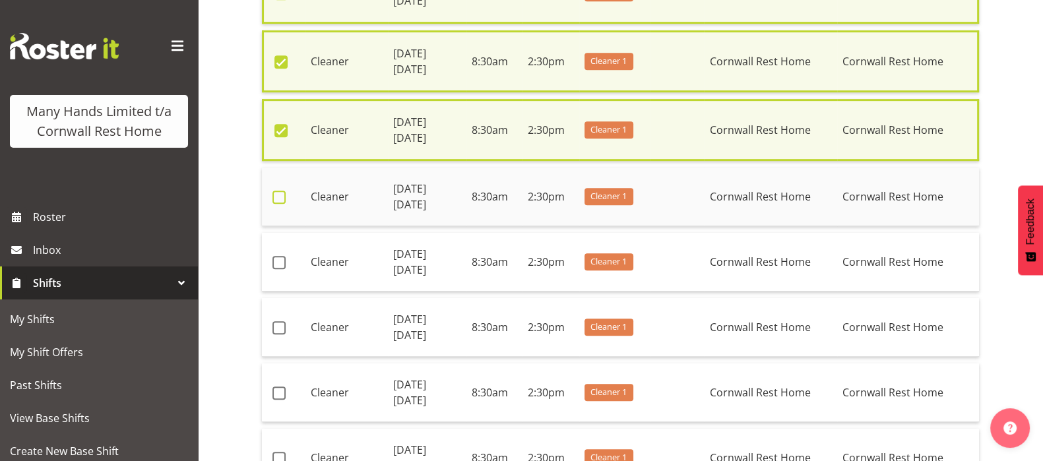
click at [276, 193] on span at bounding box center [278, 197] width 13 height 13
checkbox input "true"
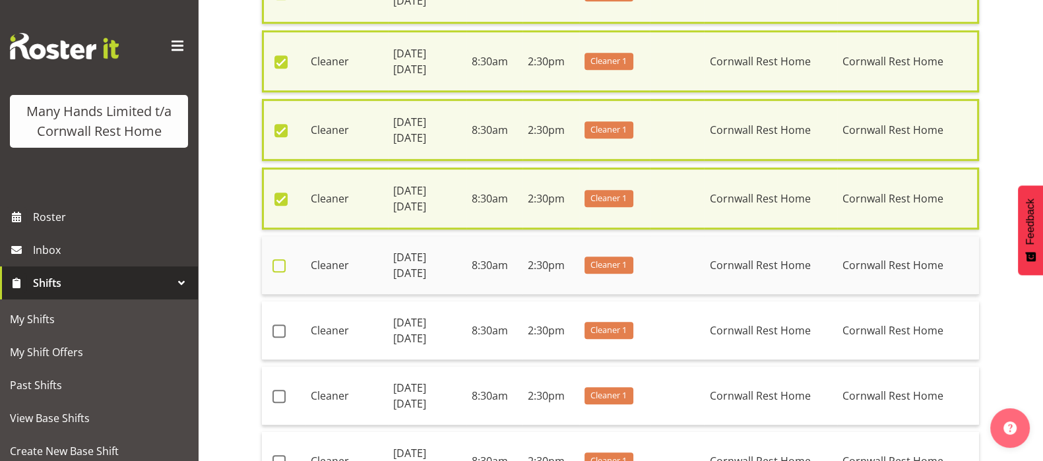
click at [275, 261] on span at bounding box center [278, 265] width 13 height 13
checkbox input "true"
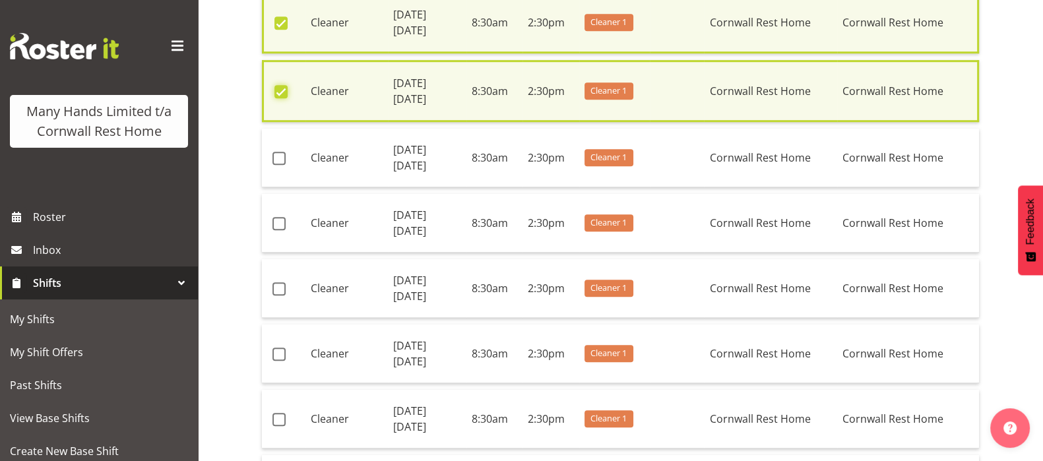
scroll to position [1154, 0]
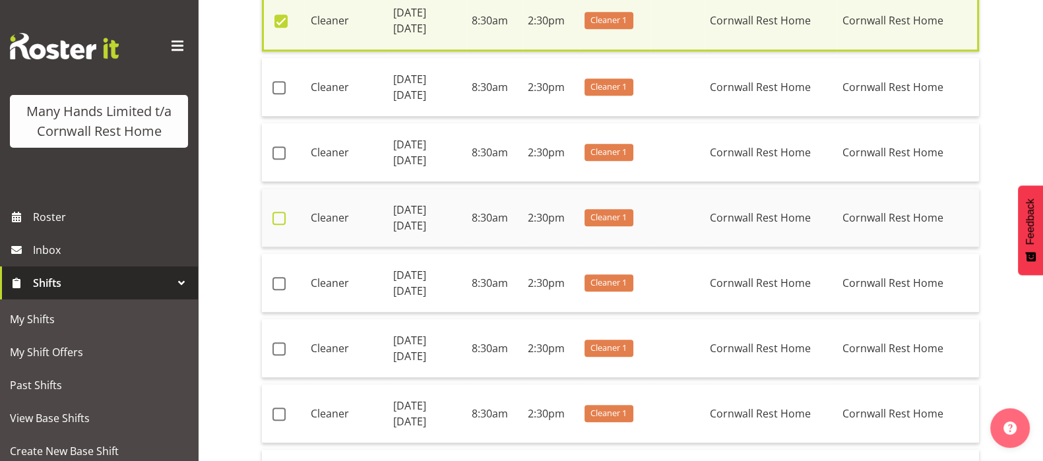
click at [276, 214] on span at bounding box center [278, 218] width 13 height 13
checkbox input "true"
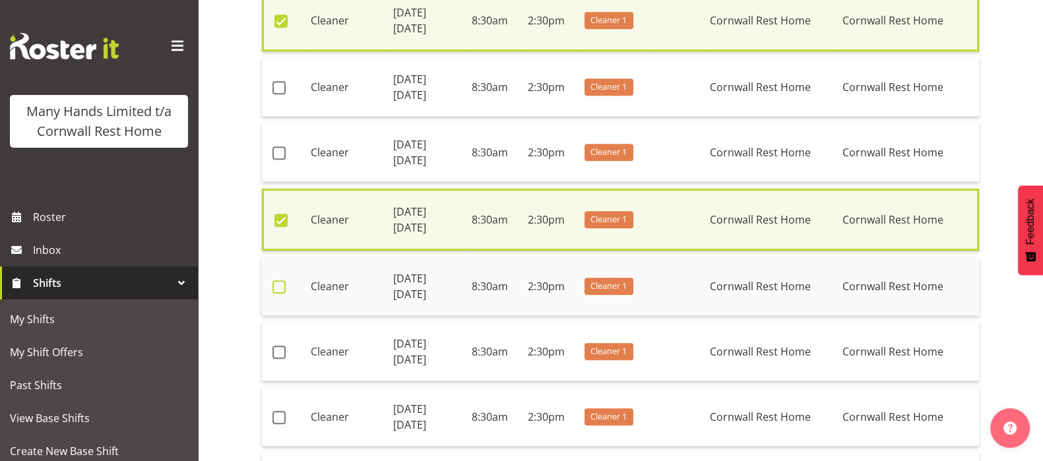
drag, startPoint x: 276, startPoint y: 275, endPoint x: 275, endPoint y: 282, distance: 6.7
click at [275, 280] on span at bounding box center [278, 286] width 13 height 13
checkbox input "true"
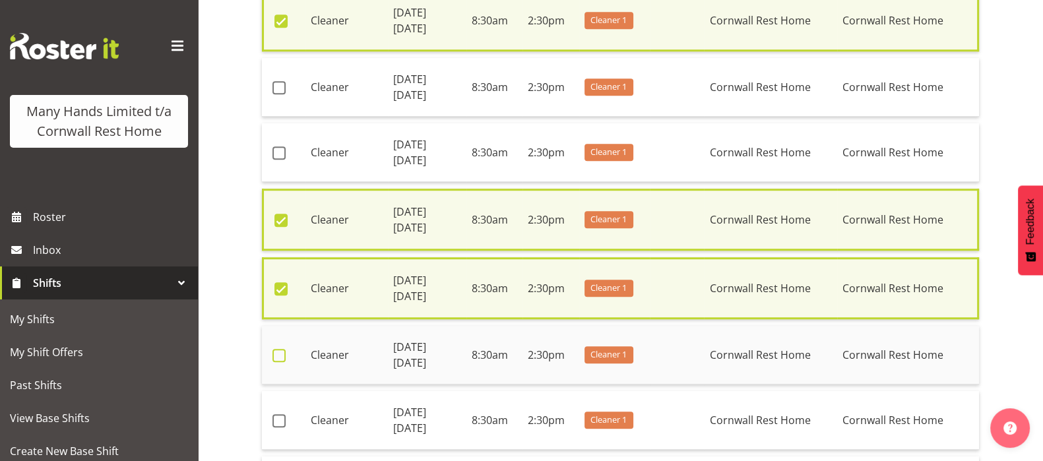
click at [285, 351] on span at bounding box center [278, 355] width 13 height 13
checkbox input "true"
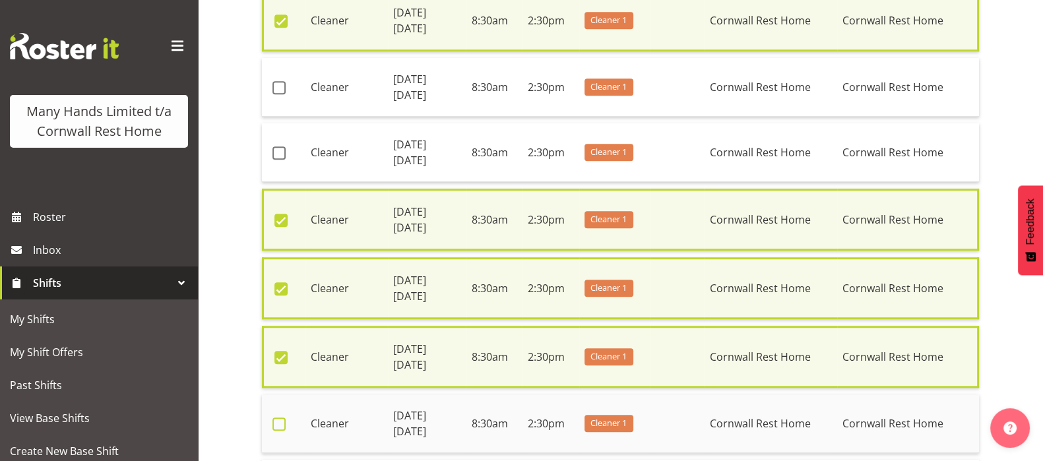
click at [277, 418] on span at bounding box center [278, 424] width 13 height 13
checkbox input "true"
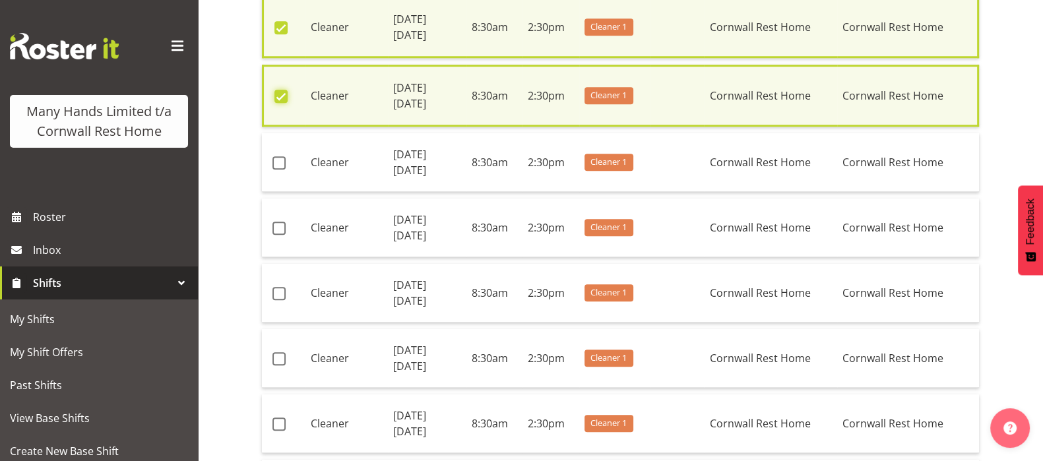
scroll to position [1484, 0]
click at [280, 156] on span at bounding box center [278, 162] width 13 height 13
checkbox input "true"
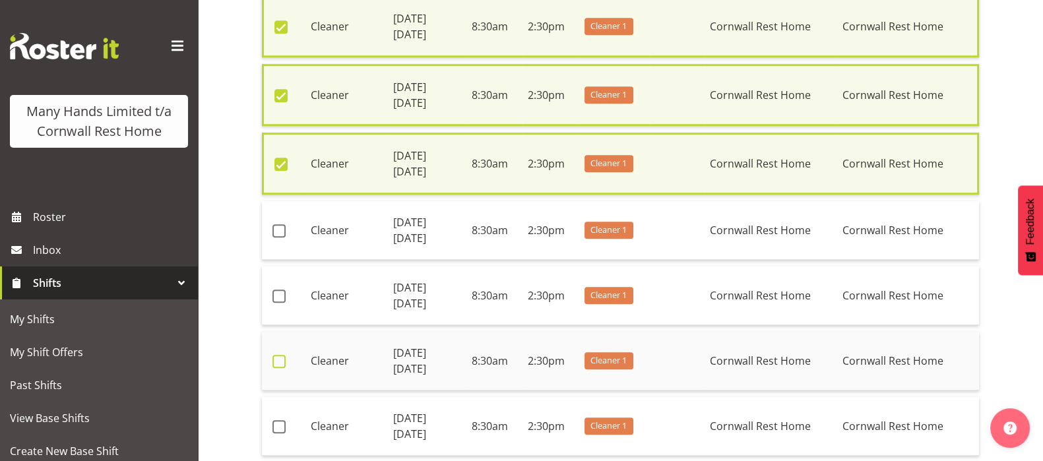
click at [283, 355] on span at bounding box center [278, 361] width 13 height 13
checkbox input "true"
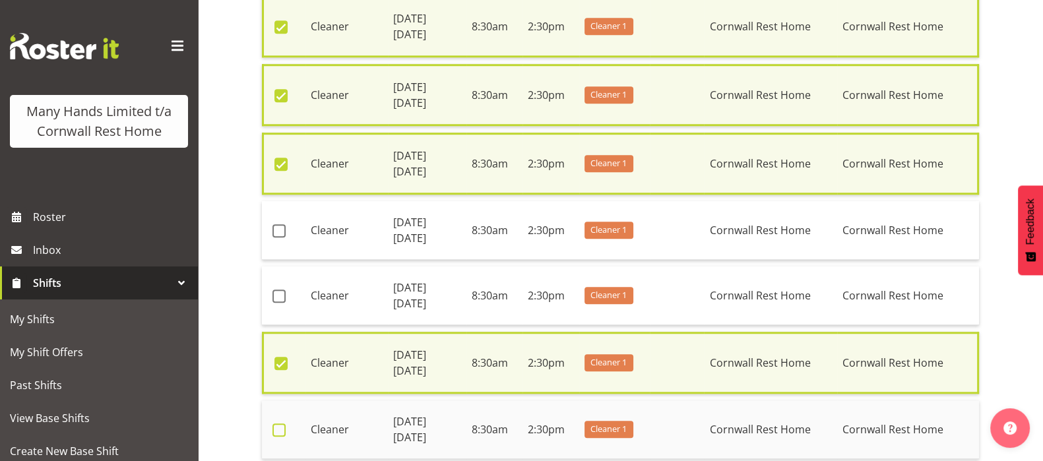
click at [281, 423] on span at bounding box center [278, 429] width 13 height 13
checkbox input "true"
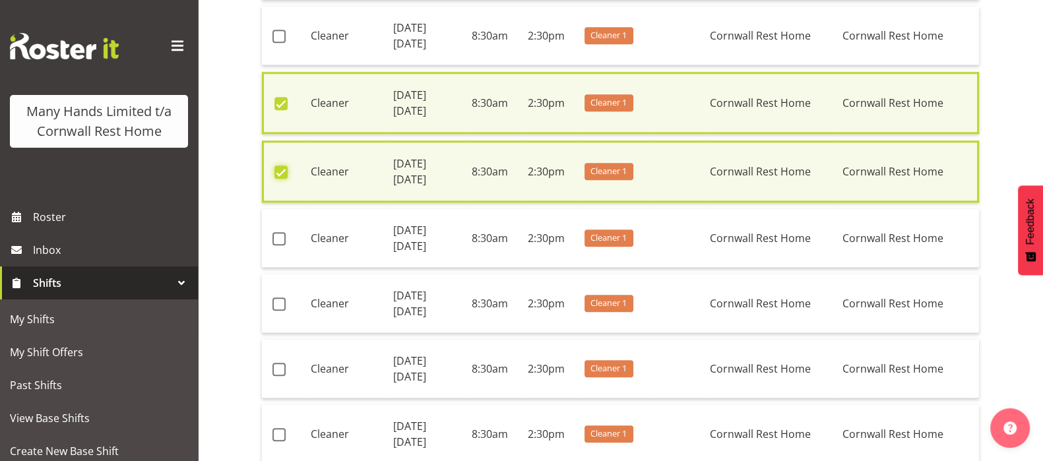
scroll to position [1814, 0]
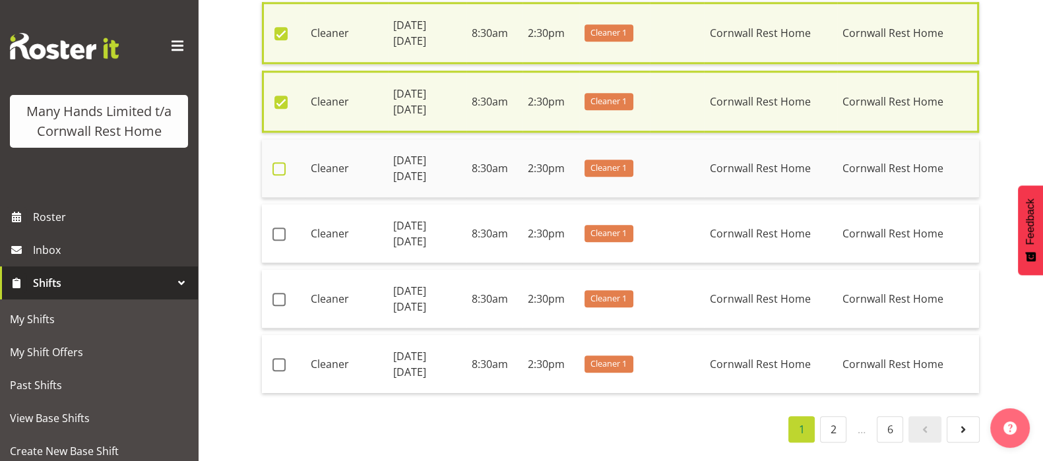
click at [278, 162] on span at bounding box center [278, 168] width 13 height 13
checkbox input "true"
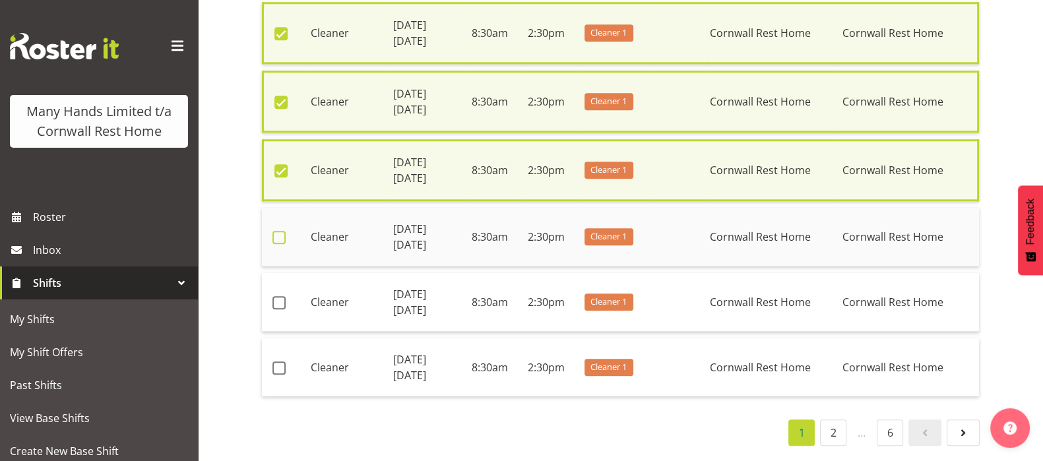
click at [277, 231] on span at bounding box center [278, 237] width 13 height 13
checkbox input "true"
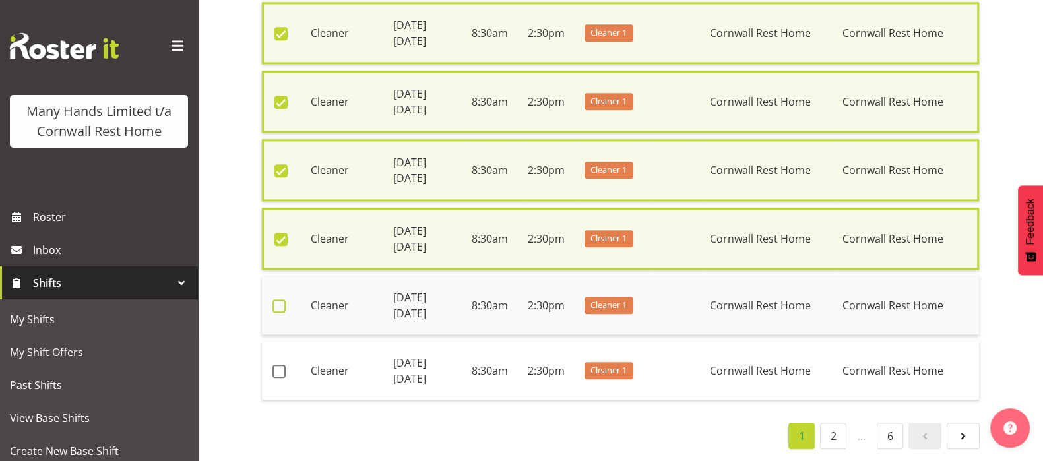
click at [280, 299] on span at bounding box center [278, 305] width 13 height 13
checkbox input "true"
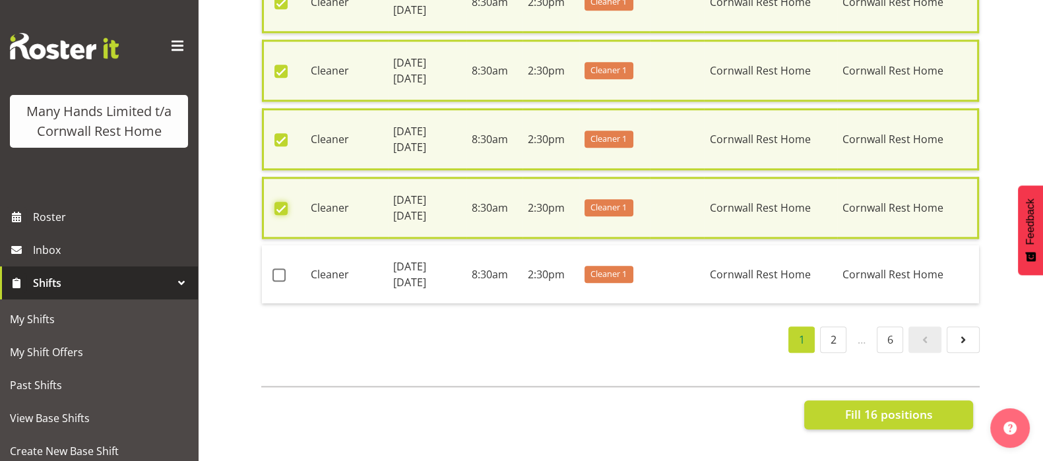
scroll to position [1915, 0]
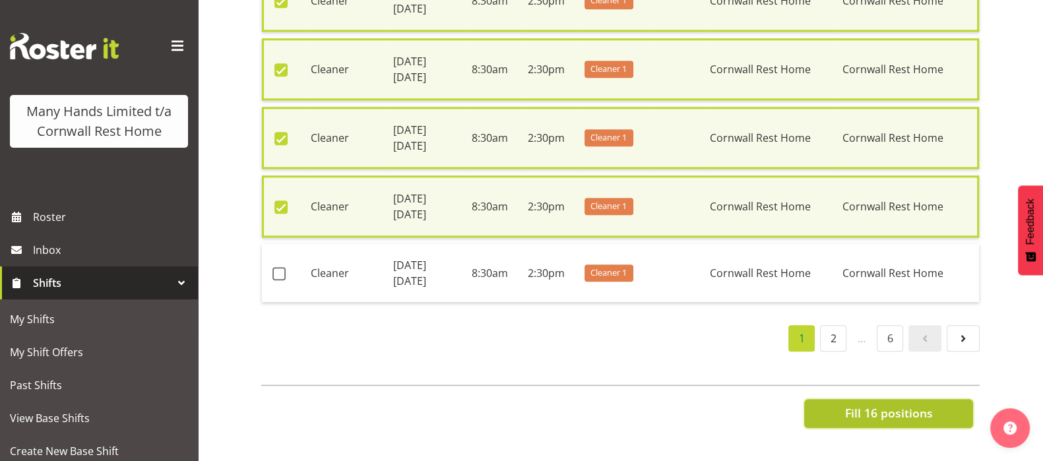
click at [892, 404] on span "Fill 16 positions" at bounding box center [888, 412] width 88 height 17
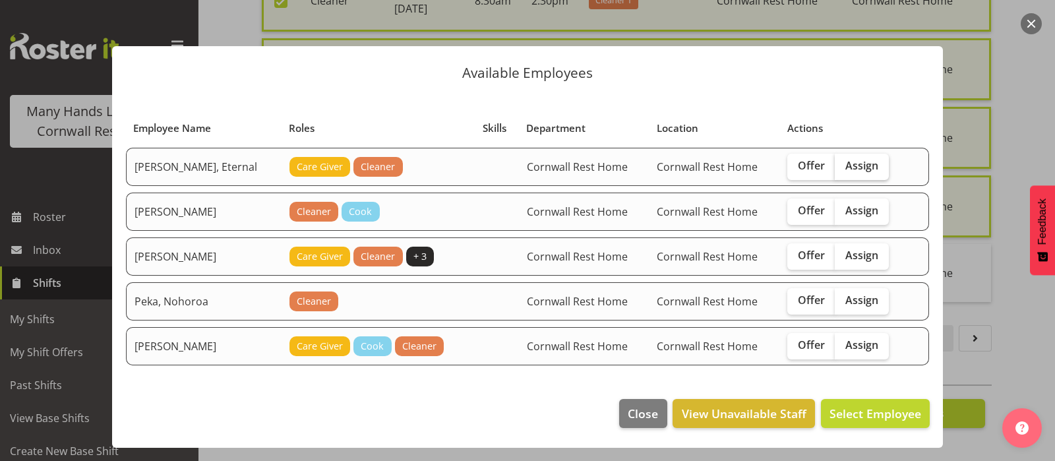
click at [847, 170] on span "Assign" at bounding box center [862, 165] width 33 height 13
click at [844, 170] on input "Assign" at bounding box center [839, 166] width 9 height 9
checkbox input "true"
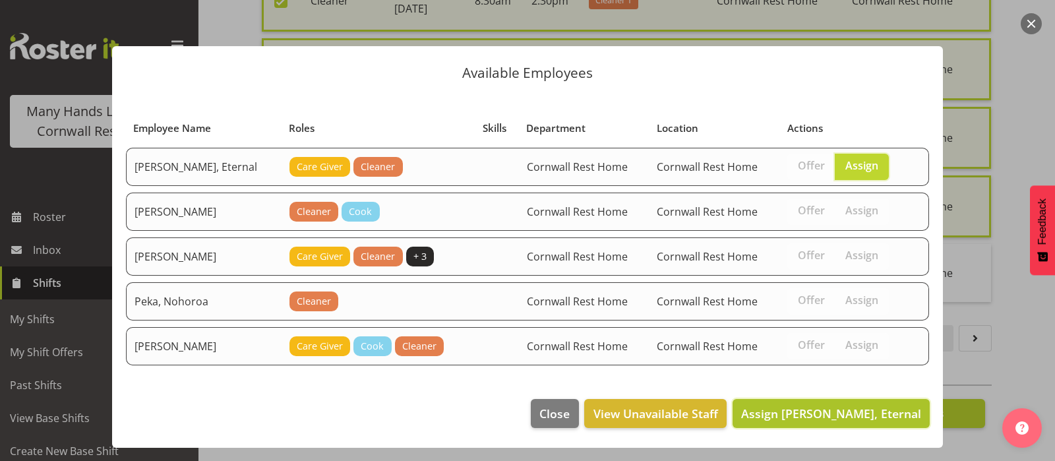
click at [858, 408] on span "Assign Sutton, Eternal" at bounding box center [831, 414] width 180 height 16
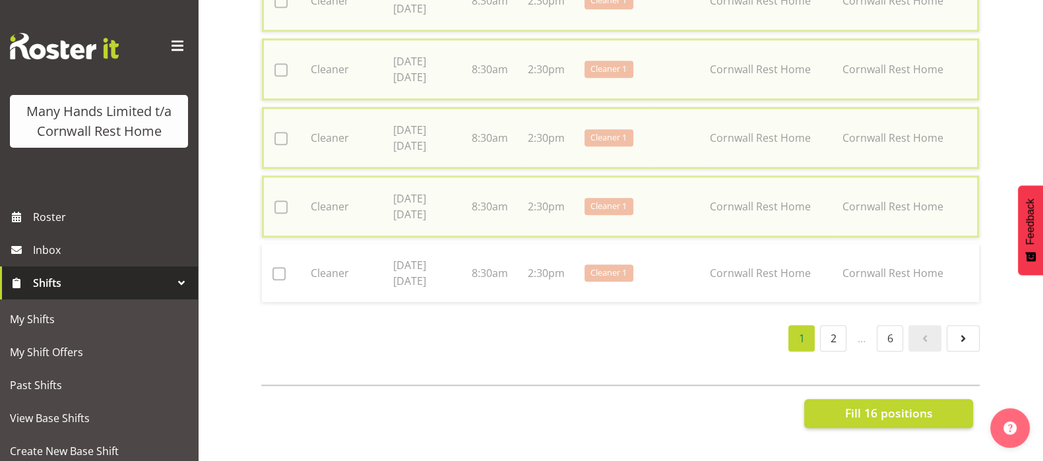
checkbox input "false"
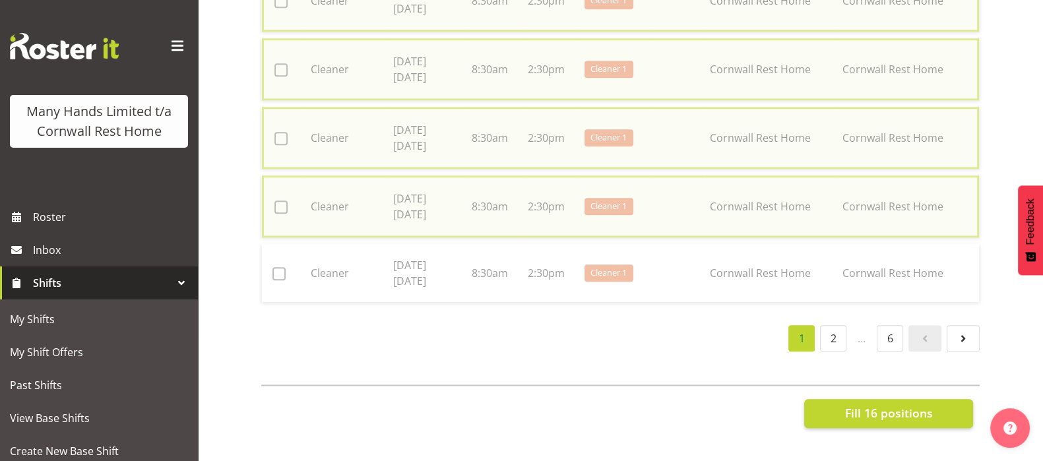
checkbox input "false"
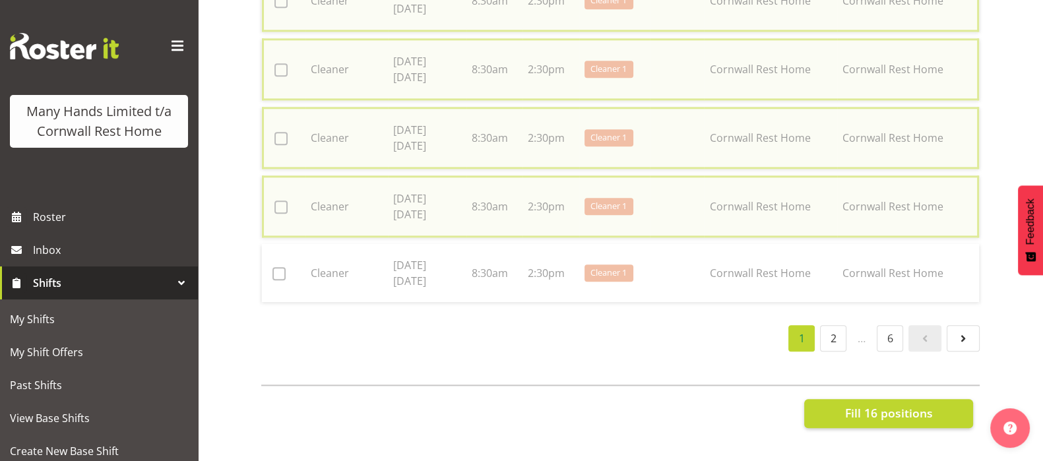
checkbox input "false"
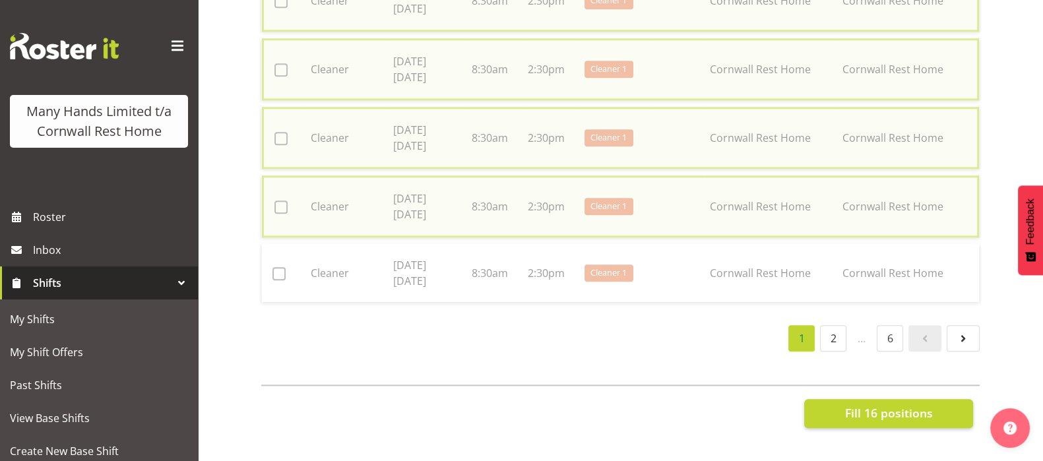
checkbox input "false"
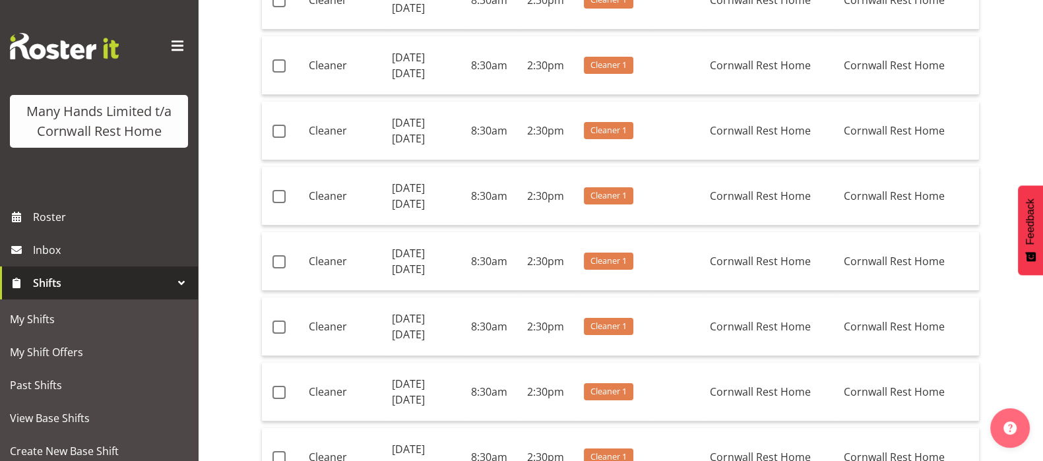
scroll to position [0, 0]
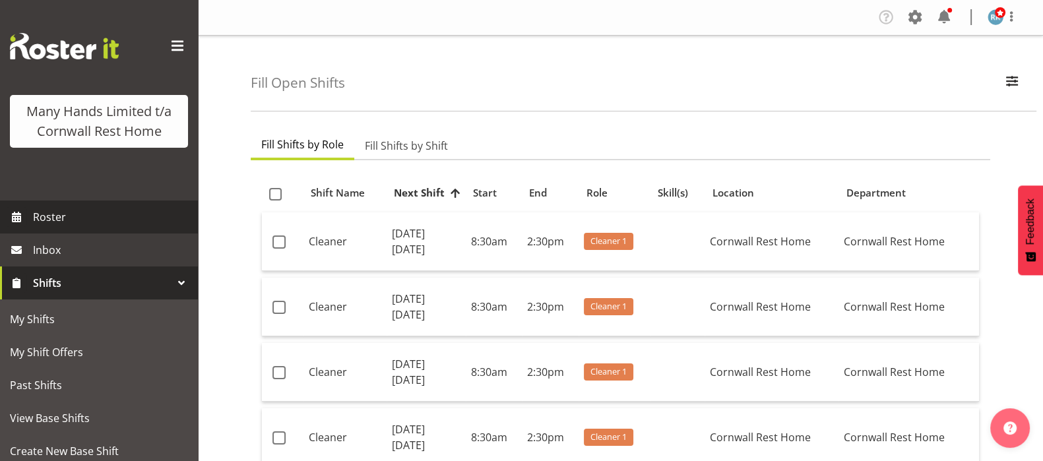
click at [44, 227] on span "Roster" at bounding box center [112, 217] width 158 height 20
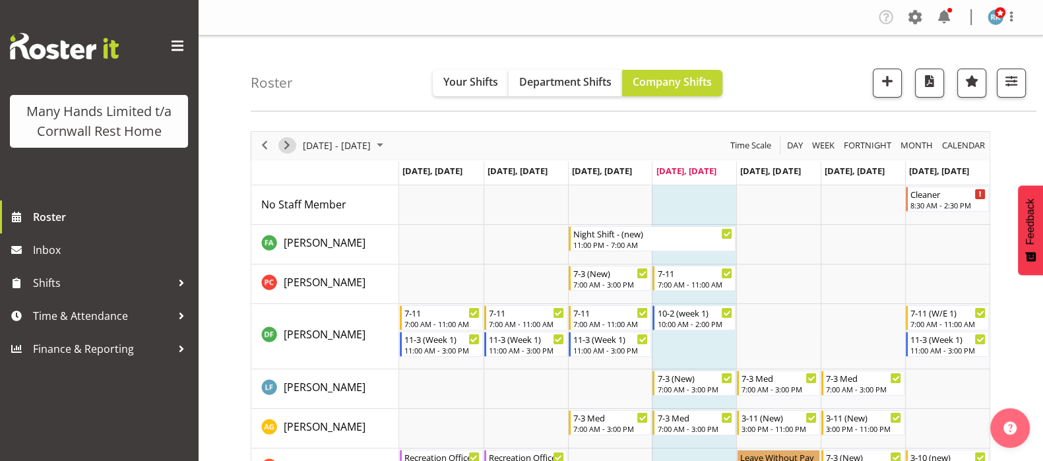
click at [284, 140] on span "Next" at bounding box center [287, 145] width 16 height 16
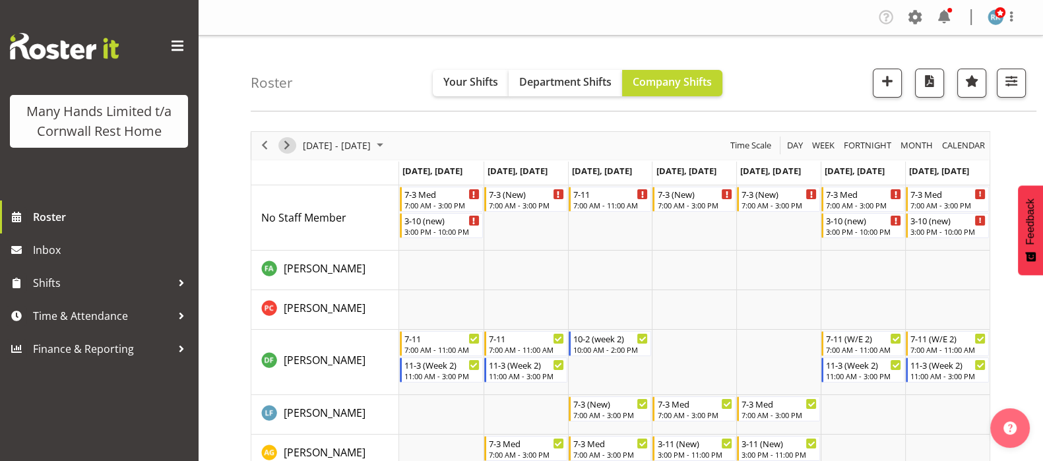
click at [290, 144] on span "Next" at bounding box center [287, 145] width 16 height 16
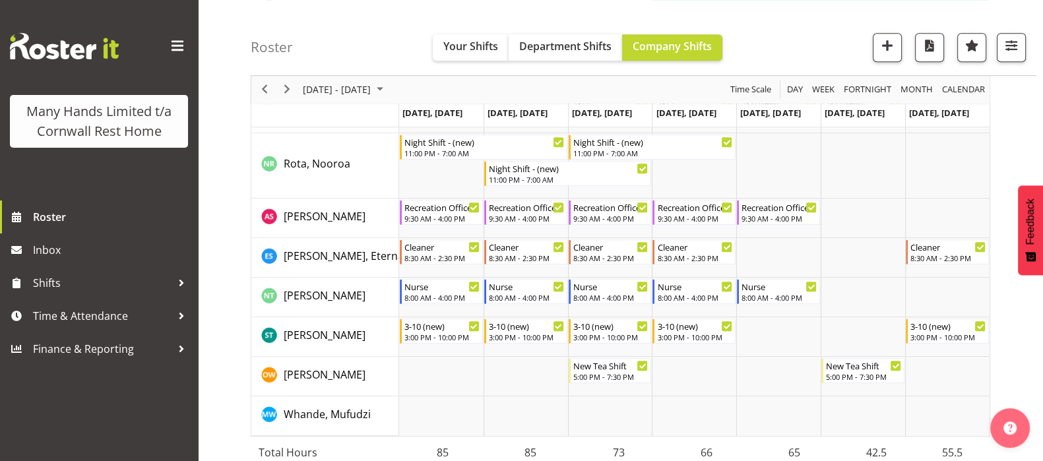
scroll to position [1071, 0]
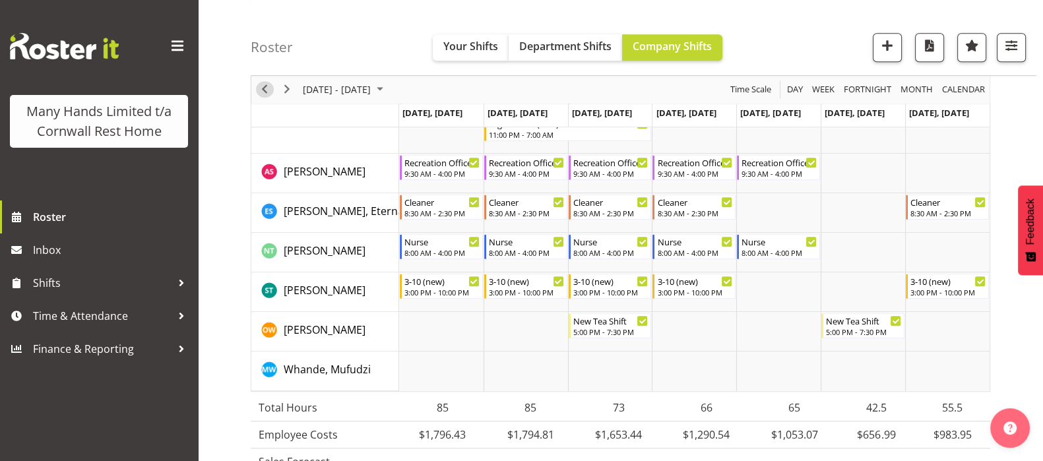
click at [267, 89] on span "Previous" at bounding box center [265, 90] width 16 height 16
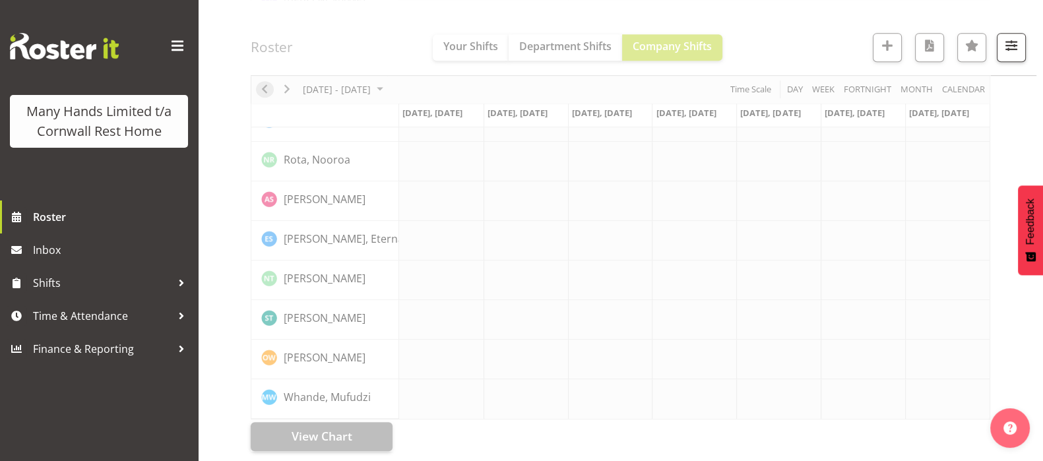
scroll to position [914, 0]
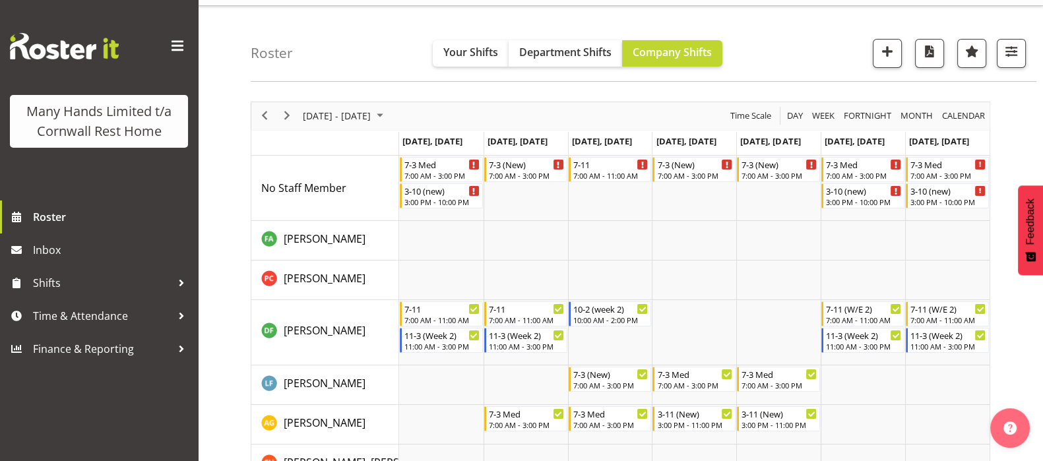
scroll to position [51, 0]
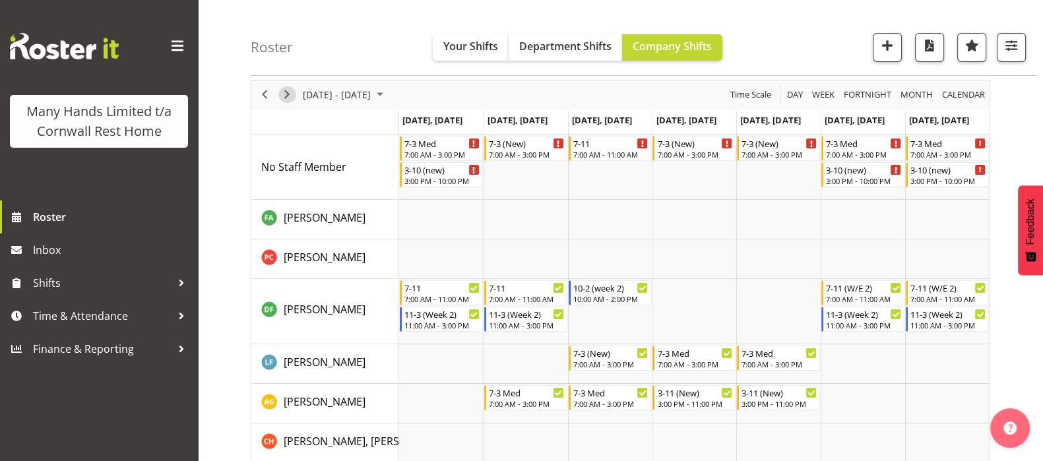
click at [286, 94] on span "Next" at bounding box center [287, 94] width 16 height 16
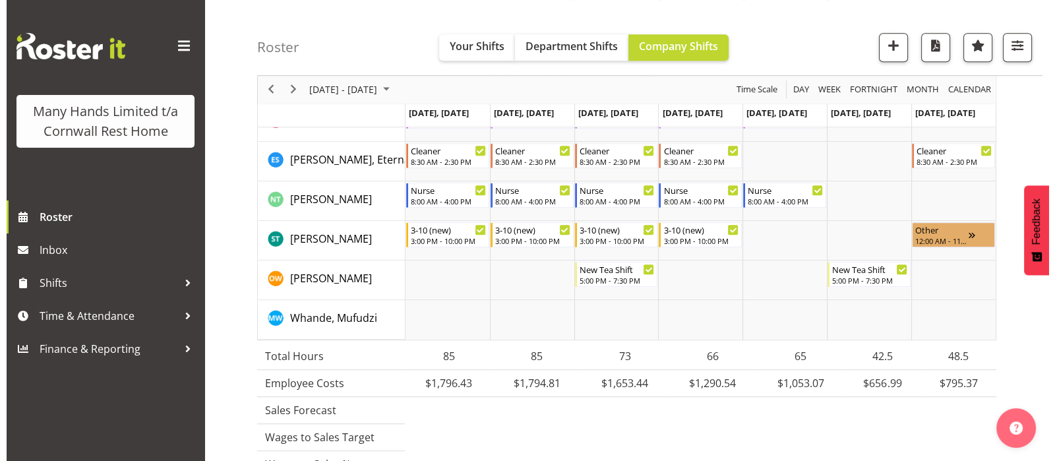
scroll to position [1040, 0]
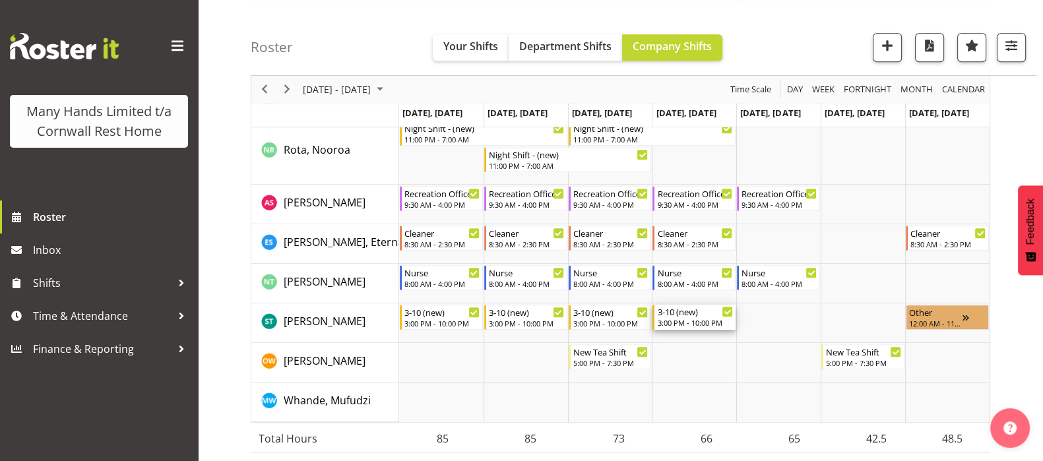
click at [694, 316] on div "3-10 (new)" at bounding box center [695, 311] width 76 height 13
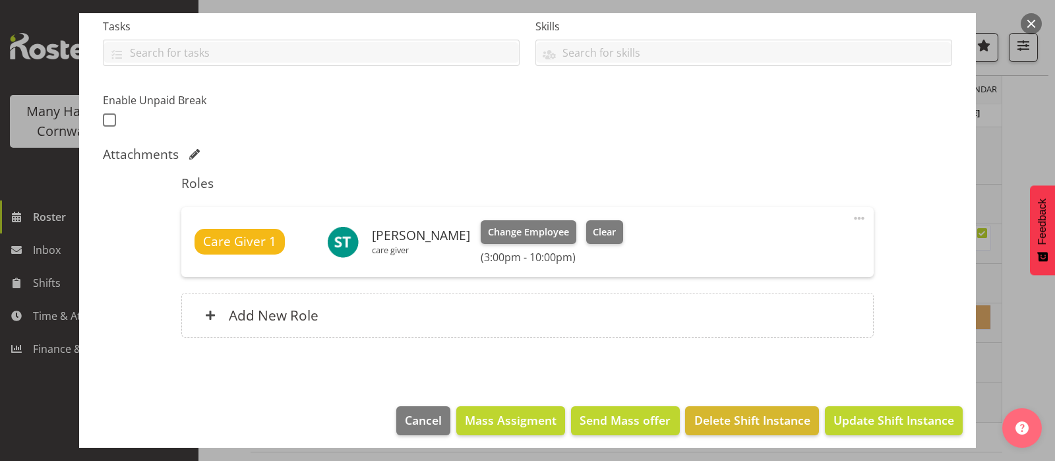
scroll to position [292, 0]
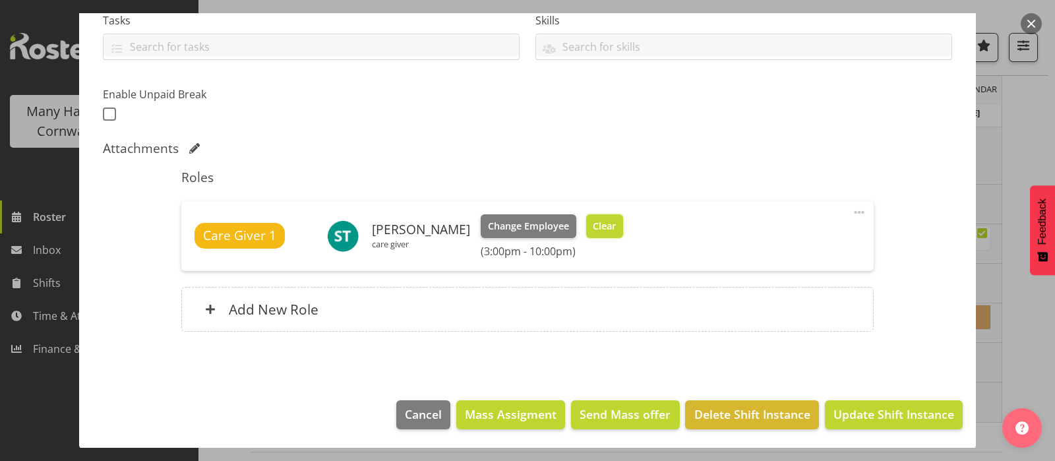
click at [603, 224] on span "Clear" at bounding box center [604, 226] width 23 height 15
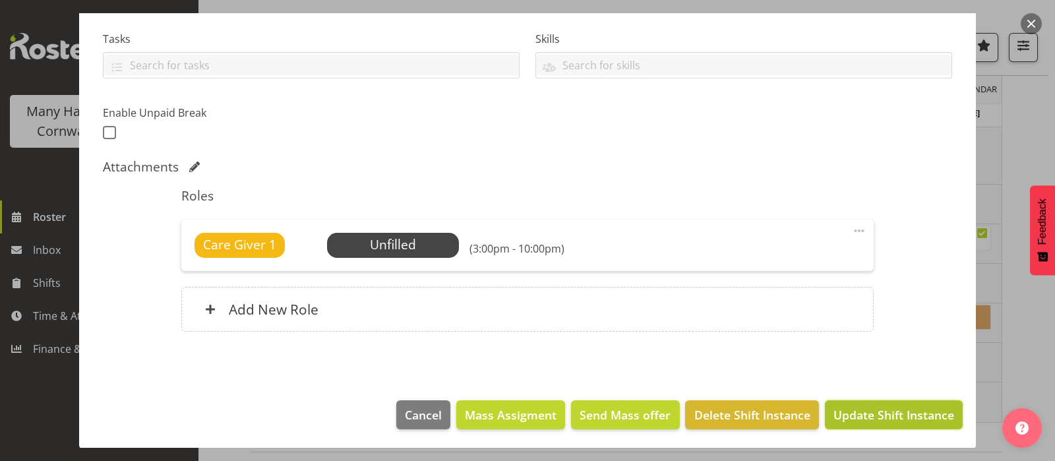
click at [863, 412] on span "Update Shift Instance" at bounding box center [894, 414] width 121 height 17
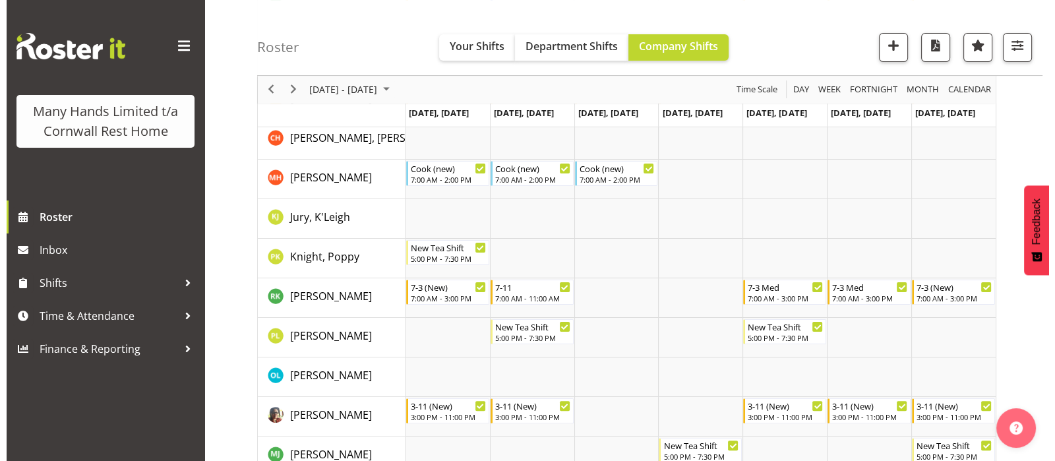
scroll to position [0, 0]
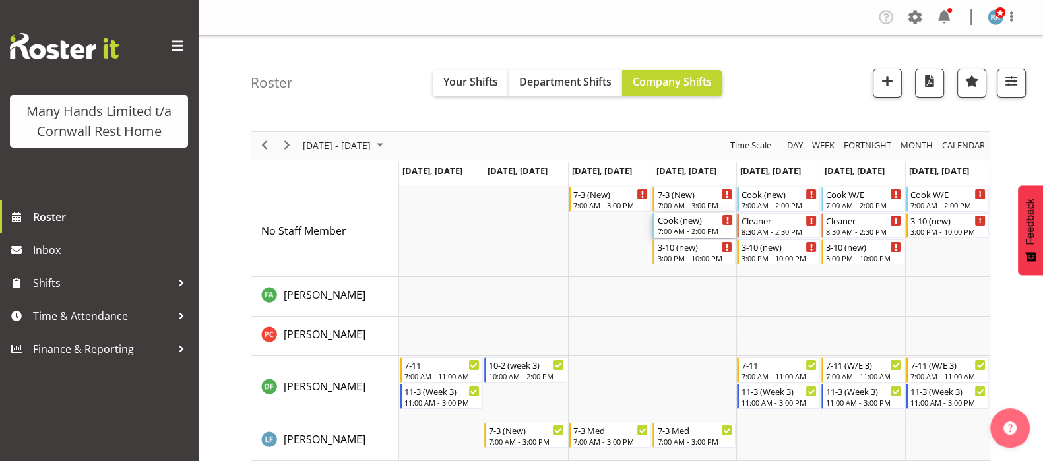
click at [686, 228] on div "7:00 AM - 2:00 PM" at bounding box center [695, 231] width 76 height 11
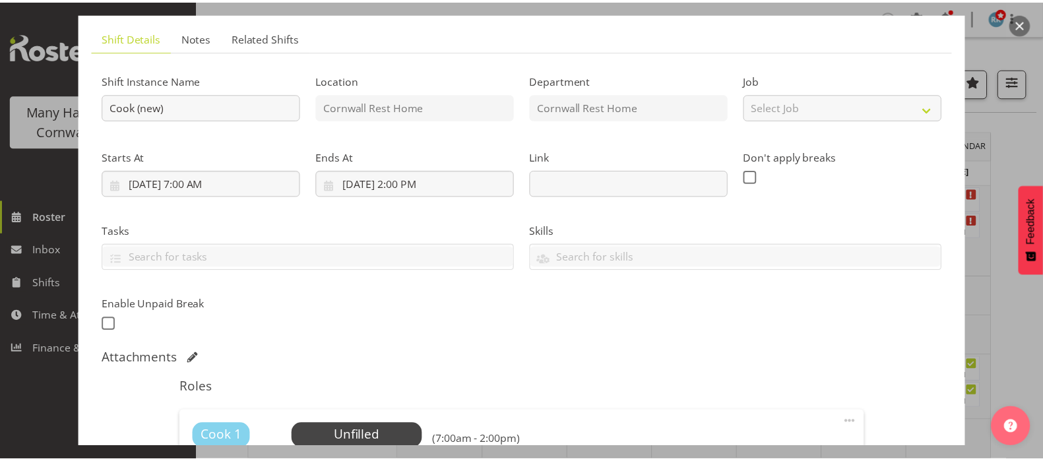
scroll to position [247, 0]
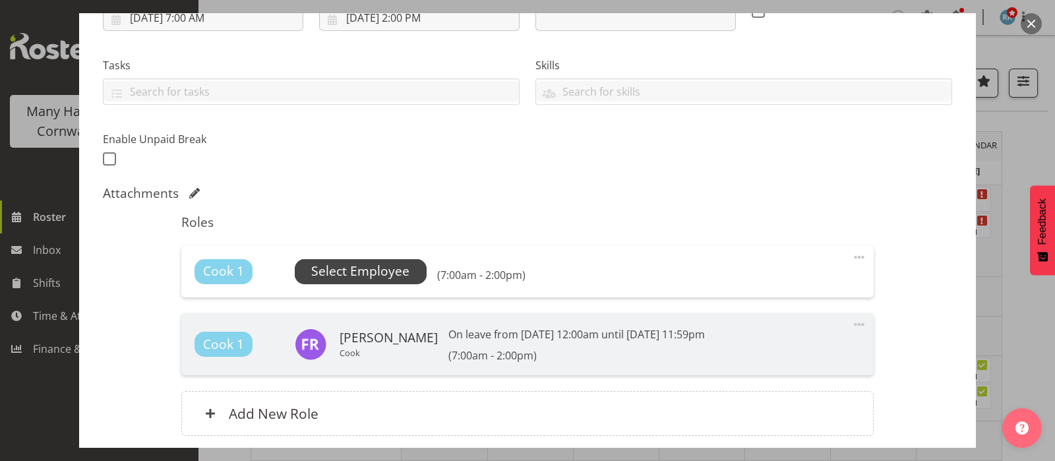
click at [360, 272] on span "Select Employee" at bounding box center [360, 271] width 98 height 19
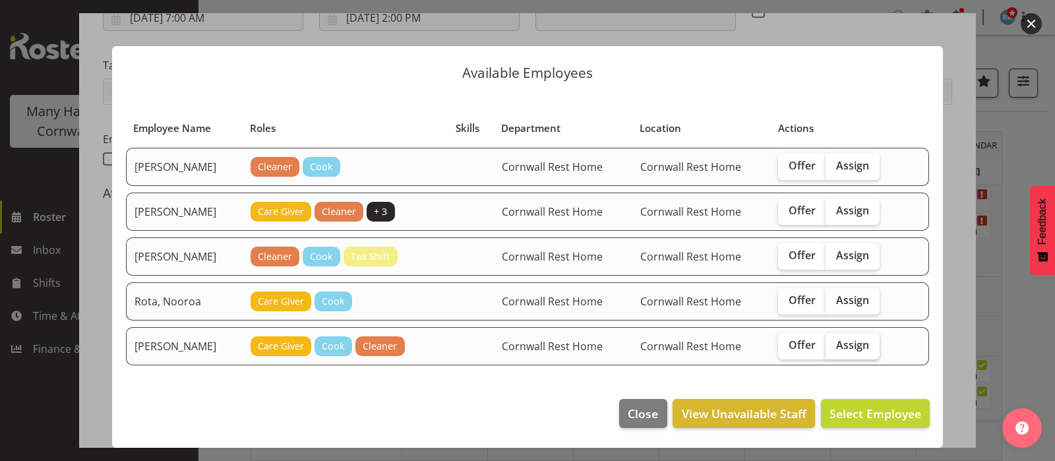
click at [849, 349] on span "Assign" at bounding box center [852, 344] width 33 height 13
click at [834, 349] on input "Assign" at bounding box center [830, 345] width 9 height 9
checkbox input "true"
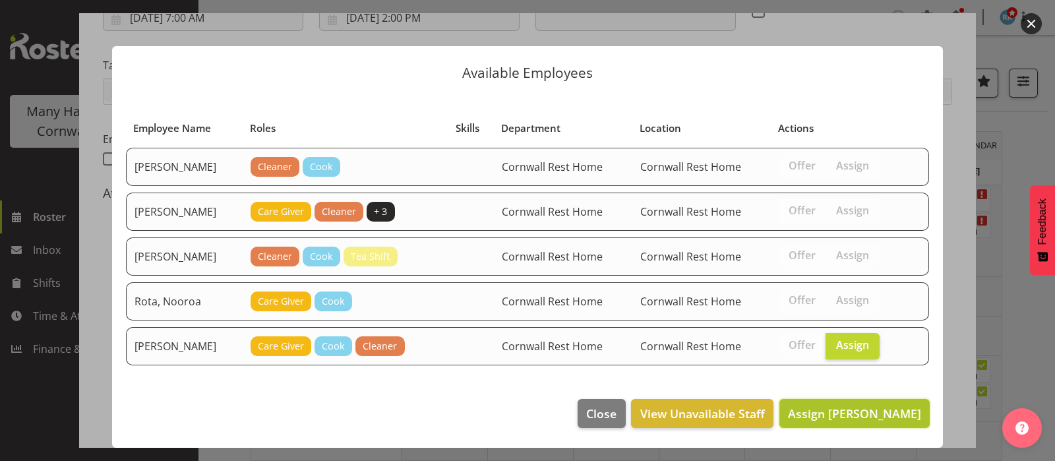
click at [876, 410] on span "Assign [PERSON_NAME]" at bounding box center [854, 414] width 133 height 16
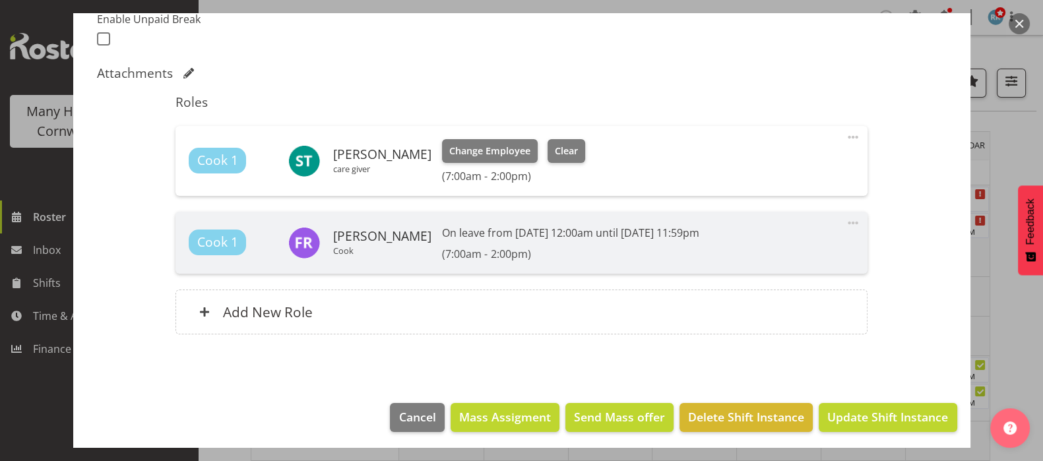
scroll to position [370, 0]
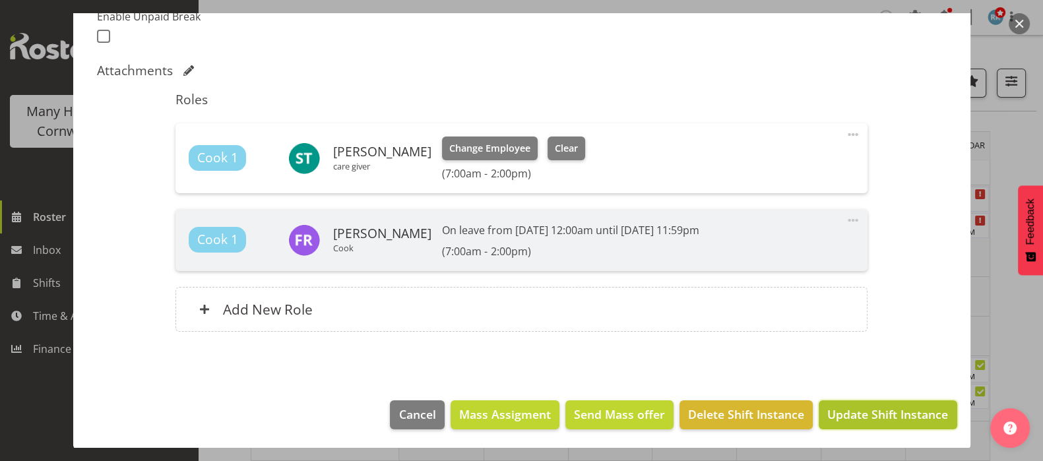
click at [877, 406] on span "Update Shift Instance" at bounding box center [887, 414] width 121 height 17
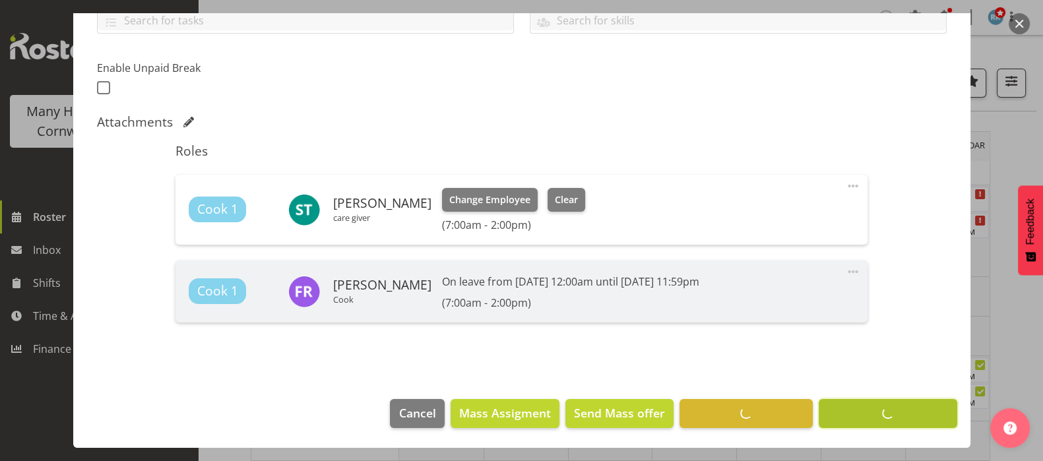
scroll to position [317, 0]
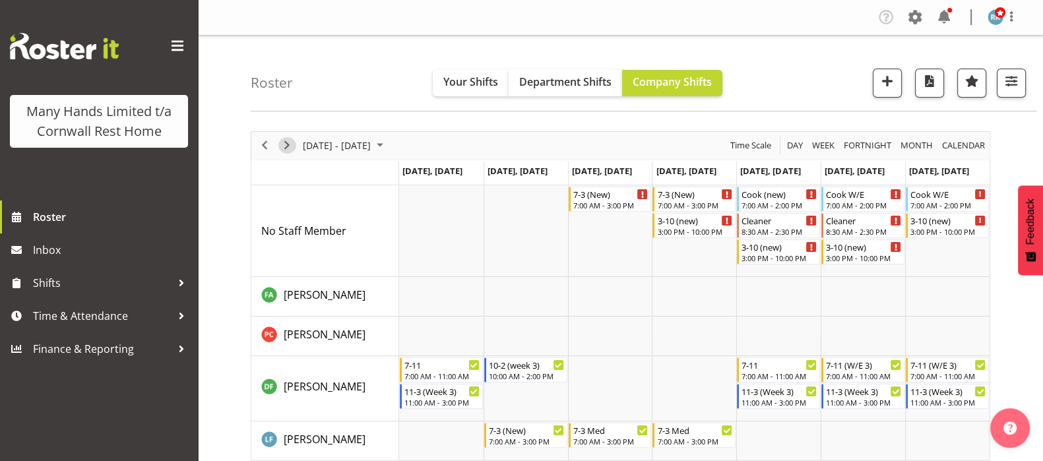
click at [286, 146] on span "Next" at bounding box center [287, 145] width 16 height 16
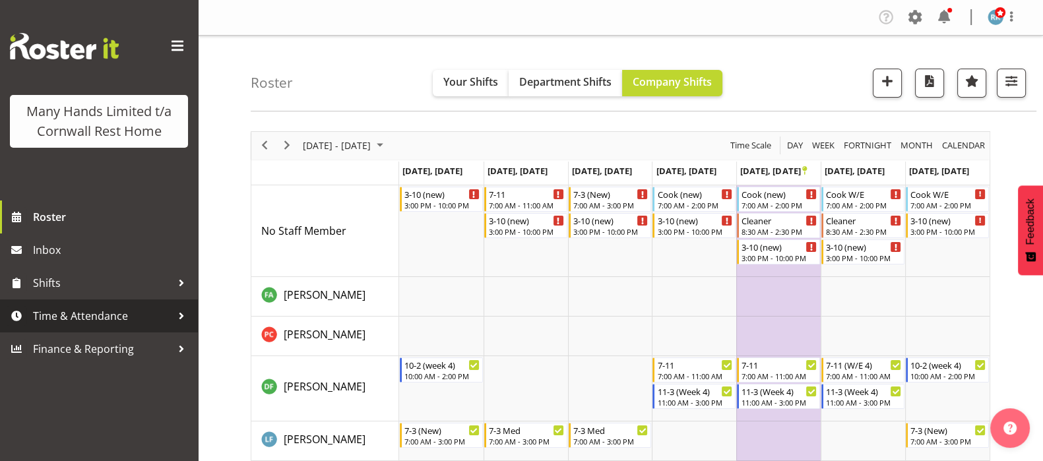
click at [91, 309] on span "Time & Attendance" at bounding box center [102, 316] width 139 height 20
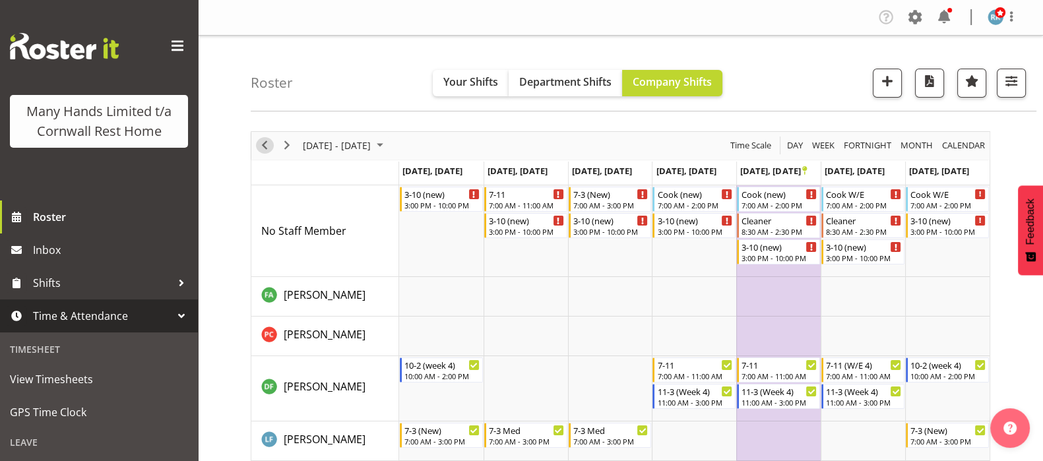
click at [262, 141] on span "Previous" at bounding box center [265, 145] width 16 height 16
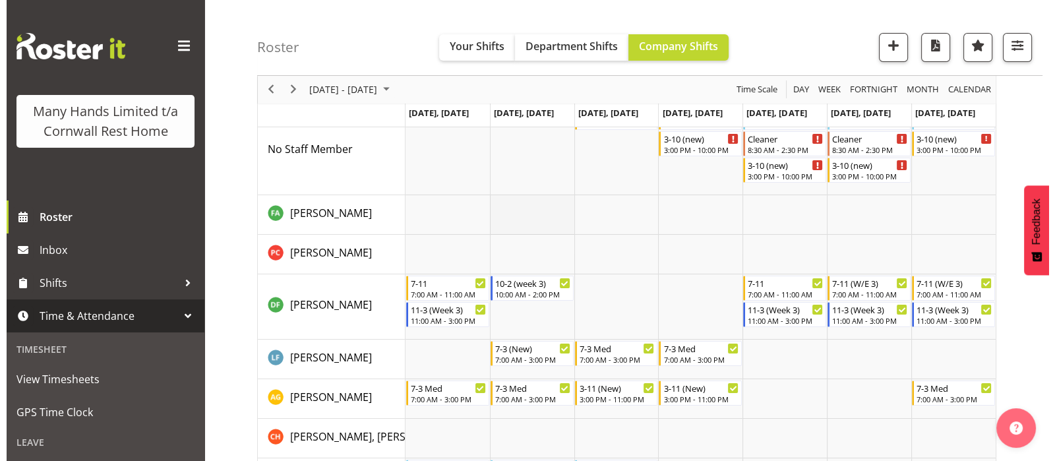
scroll to position [164, 0]
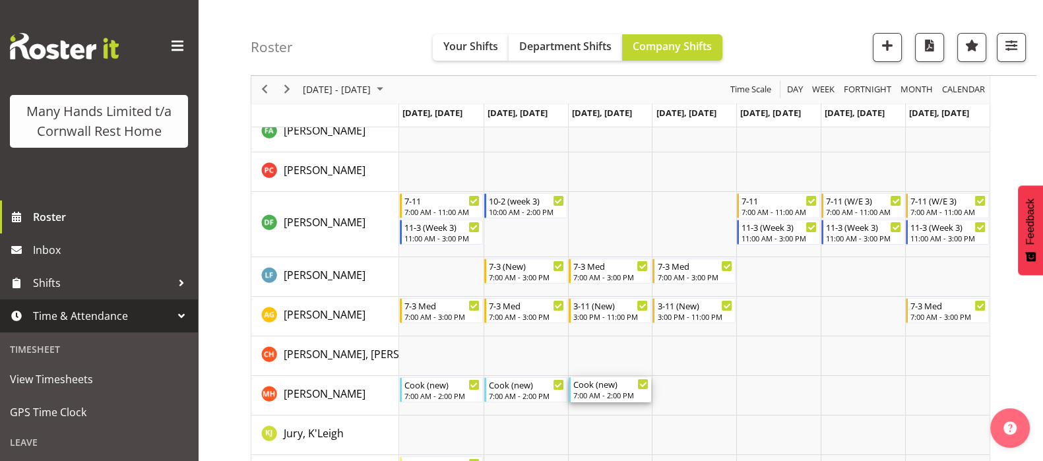
click at [613, 387] on div "Cook (new)" at bounding box center [611, 383] width 76 height 13
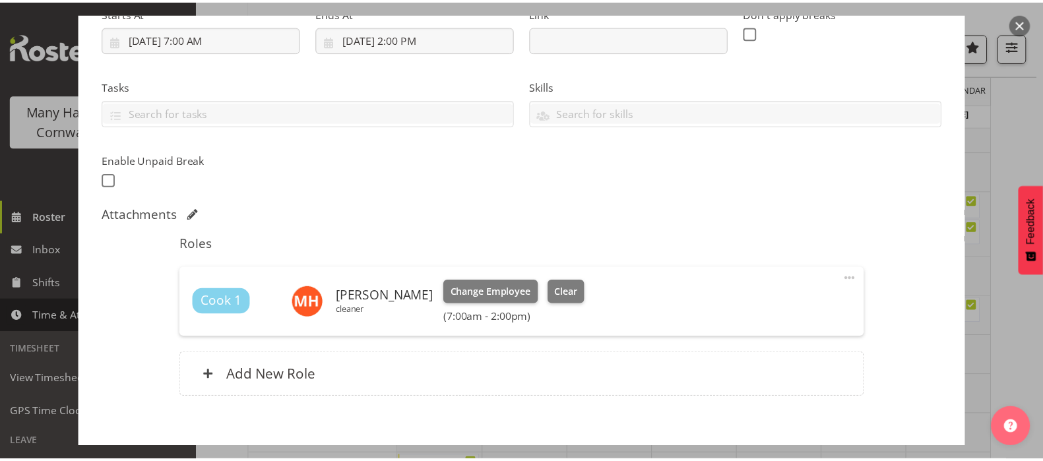
scroll to position [247, 0]
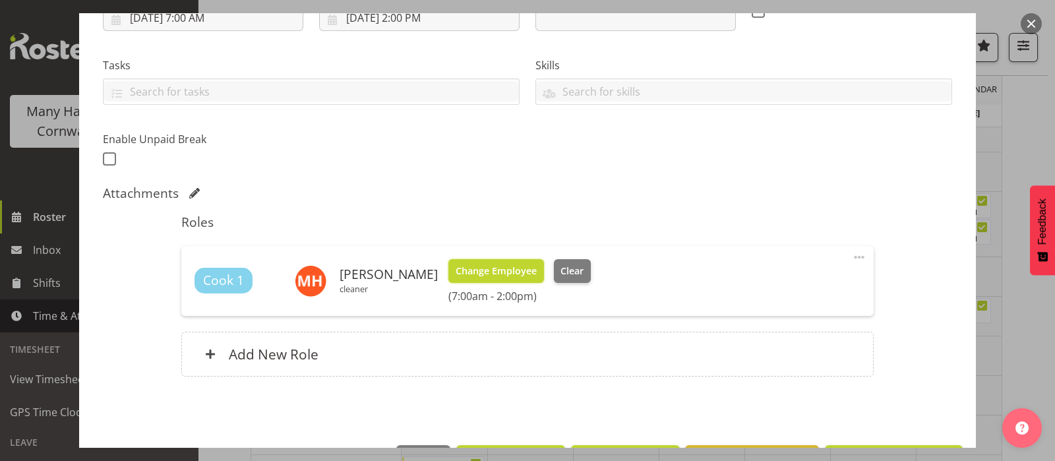
click at [493, 271] on span "Change Employee" at bounding box center [496, 271] width 81 height 15
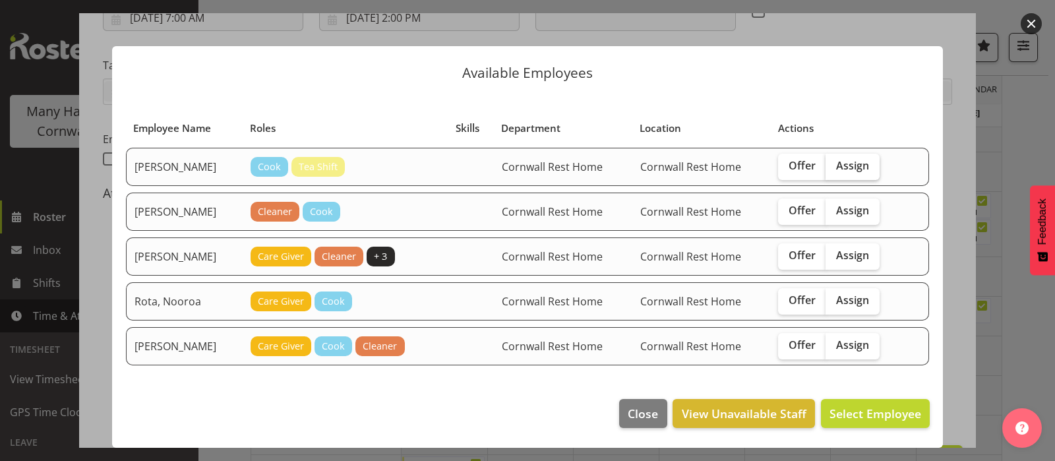
click at [856, 169] on span "Assign" at bounding box center [852, 165] width 33 height 13
click at [834, 169] on input "Assign" at bounding box center [830, 166] width 9 height 9
checkbox input "true"
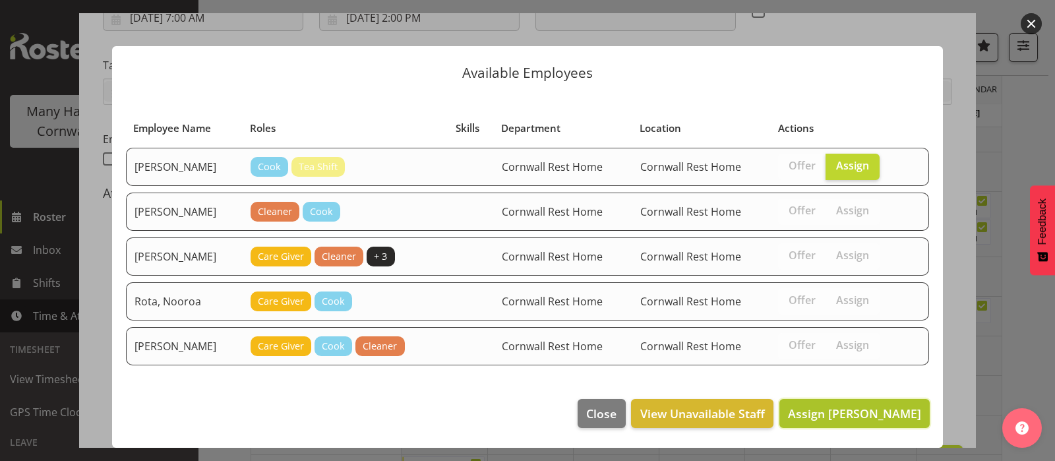
click at [854, 407] on span "Assign Rainbird, Felisa" at bounding box center [854, 414] width 133 height 16
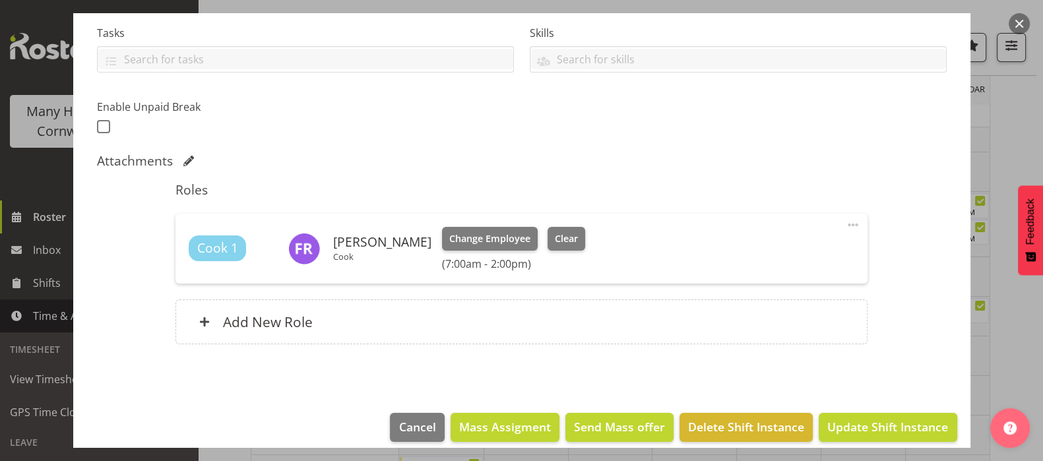
scroll to position [292, 0]
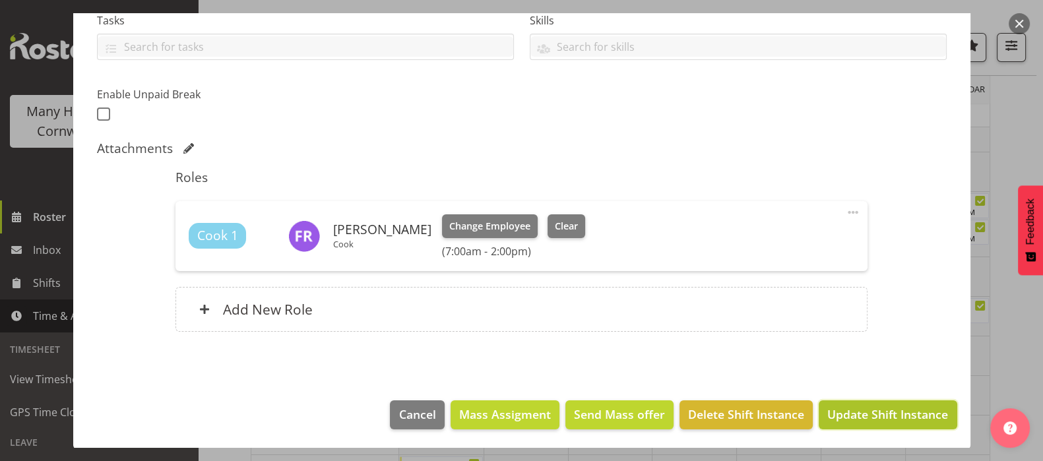
click at [863, 410] on span "Update Shift Instance" at bounding box center [887, 414] width 121 height 17
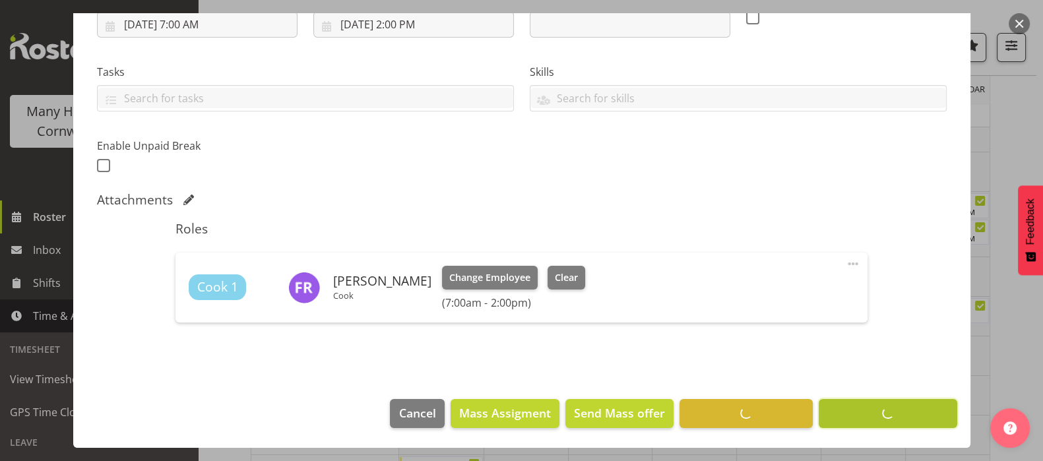
scroll to position [240, 0]
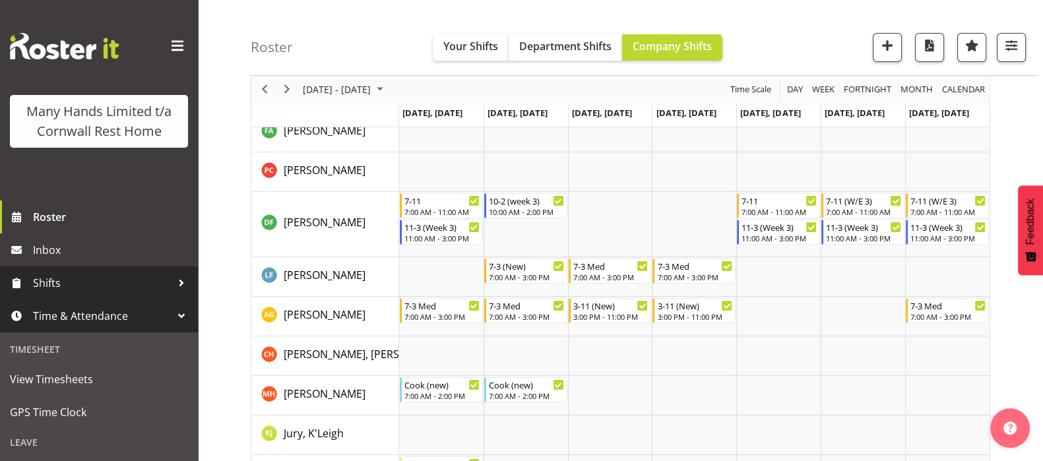
click at [60, 293] on span "Shifts" at bounding box center [102, 283] width 139 height 20
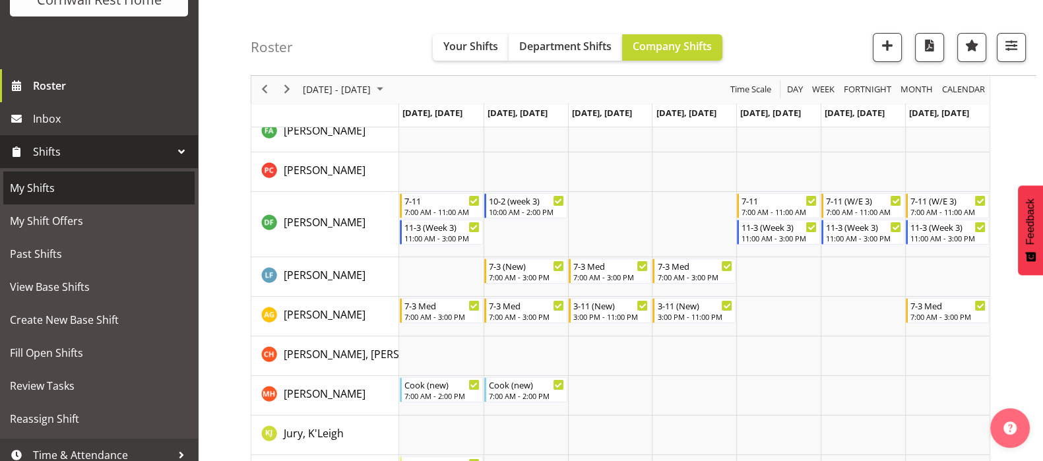
scroll to position [164, 0]
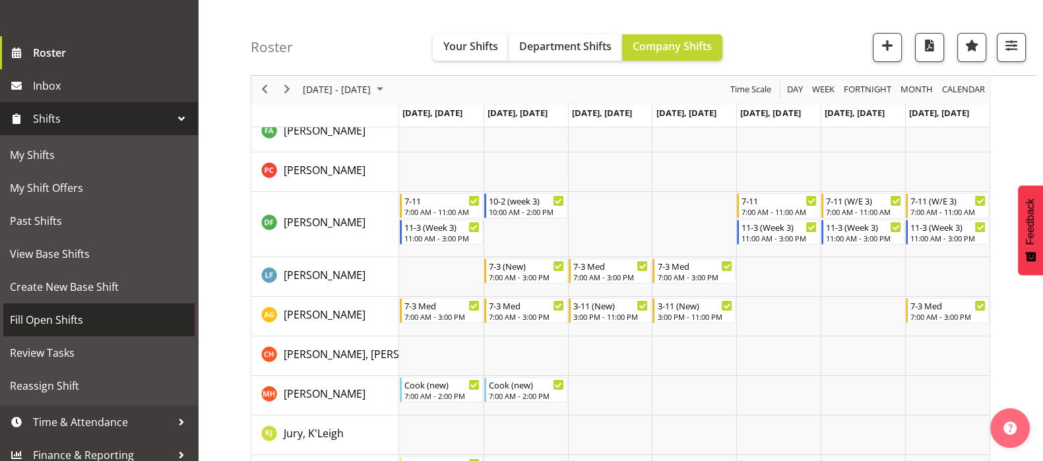
click at [44, 330] on span "Fill Open Shifts" at bounding box center [99, 320] width 178 height 20
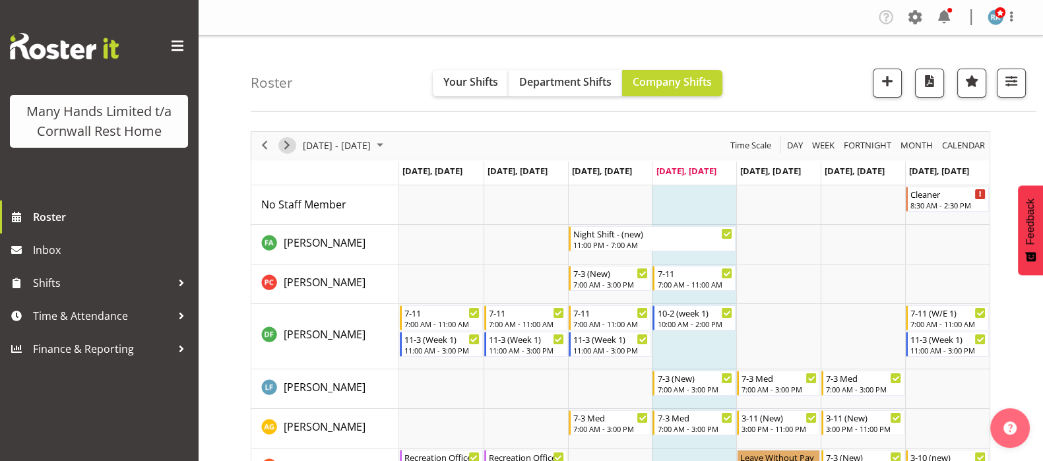
click at [285, 145] on span "Next" at bounding box center [287, 145] width 16 height 16
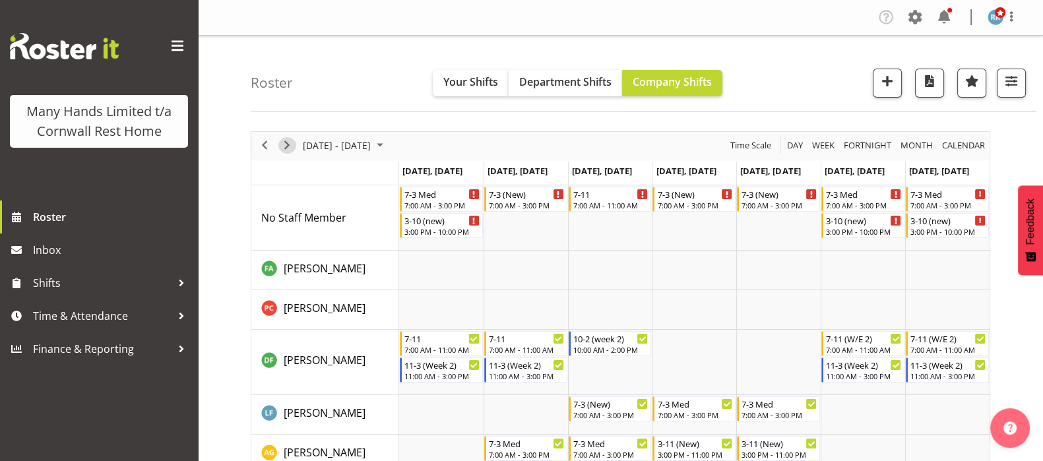
click at [288, 142] on span "Next" at bounding box center [287, 145] width 16 height 16
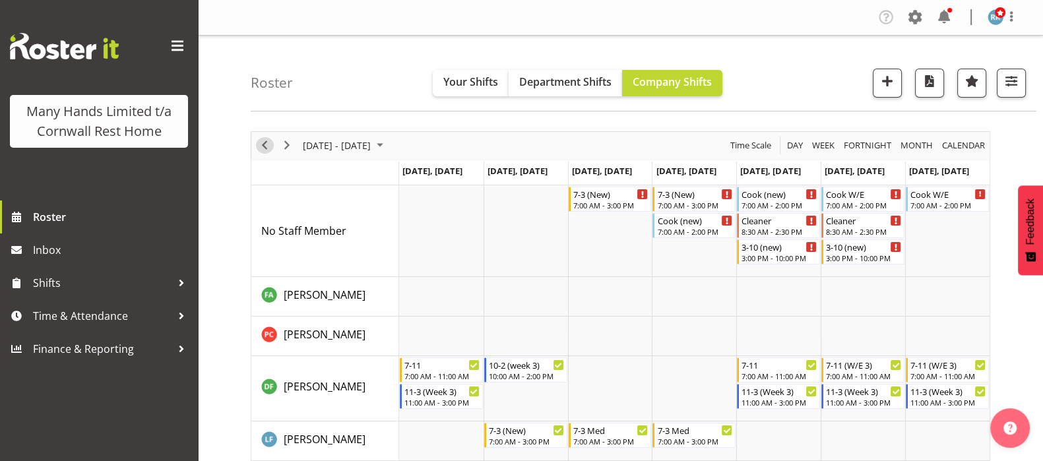
click at [270, 143] on span "Previous" at bounding box center [265, 145] width 16 height 16
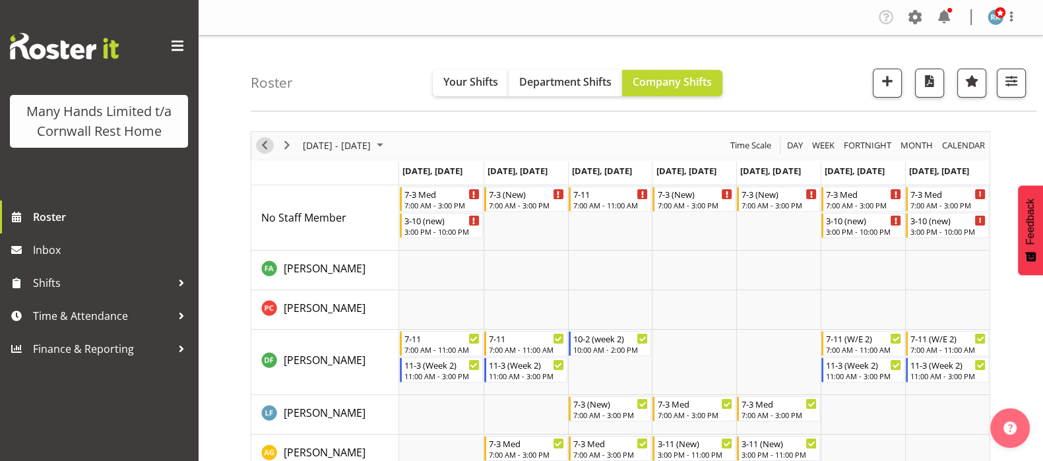
click at [262, 144] on span "Previous" at bounding box center [265, 145] width 16 height 16
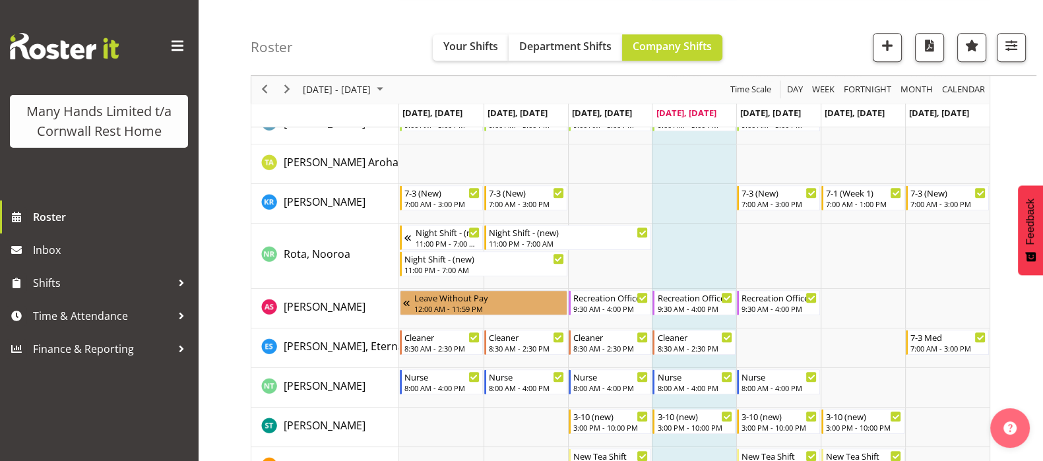
scroll to position [907, 0]
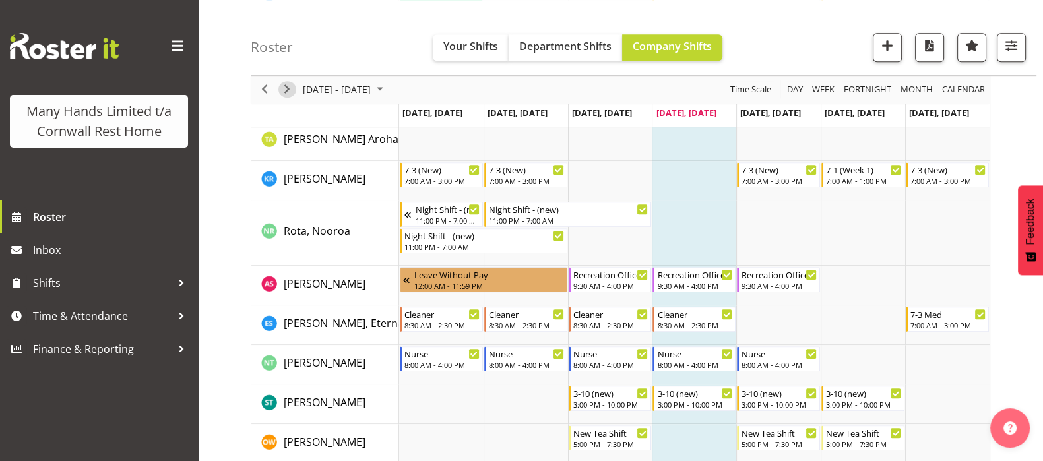
click at [284, 90] on span "Next" at bounding box center [287, 90] width 16 height 16
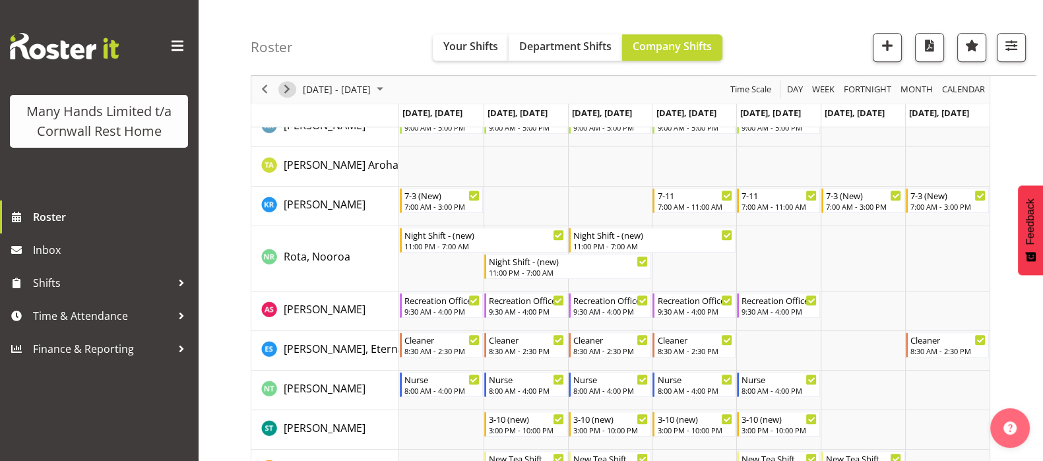
click at [281, 87] on span "Next" at bounding box center [287, 90] width 16 height 16
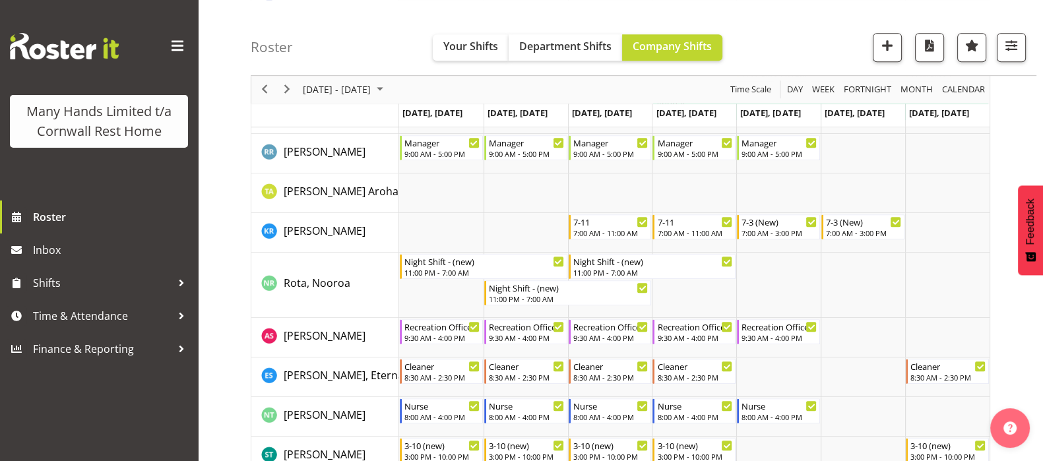
scroll to position [1010, 0]
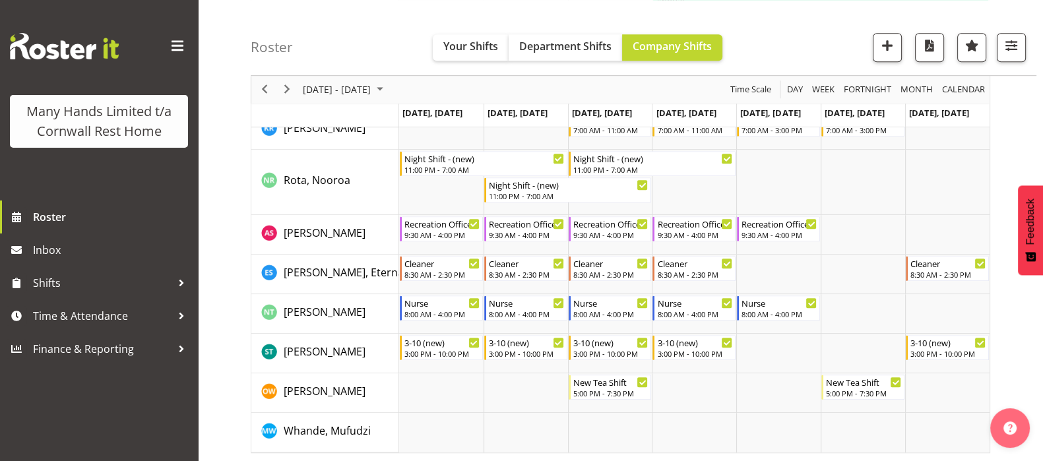
click at [312, 29] on div "Roster Your Shifts Department Shifts Company Shifts All Locations Clear [GEOGRA…" at bounding box center [644, 38] width 786 height 76
click at [290, 91] on span "Next" at bounding box center [287, 90] width 16 height 16
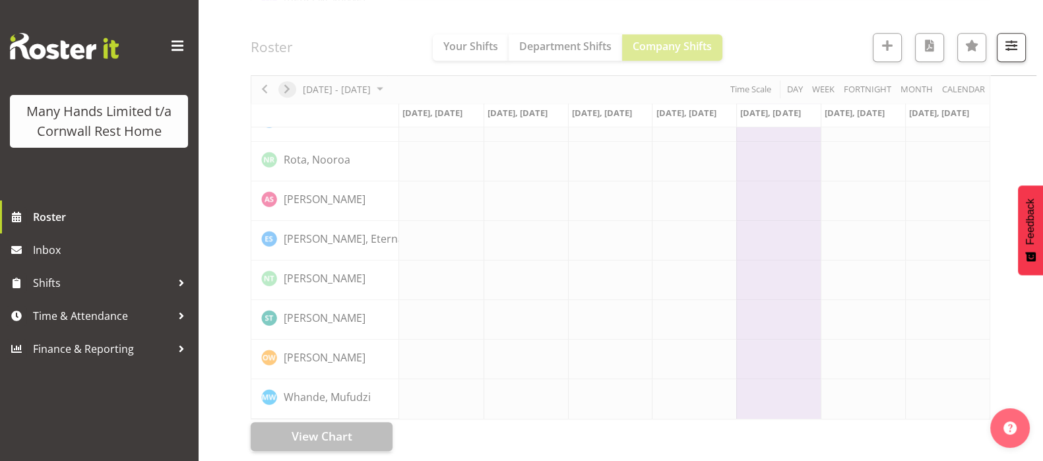
scroll to position [914, 0]
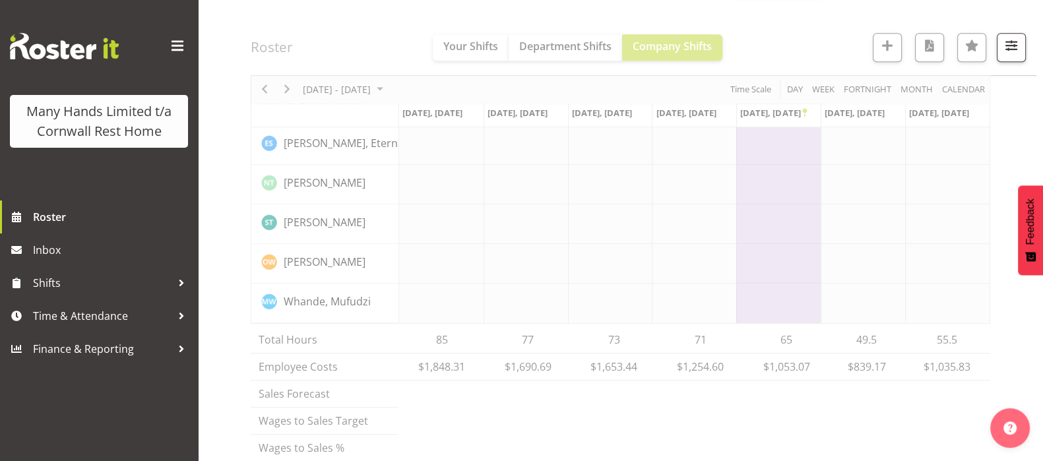
scroll to position [1113, 0]
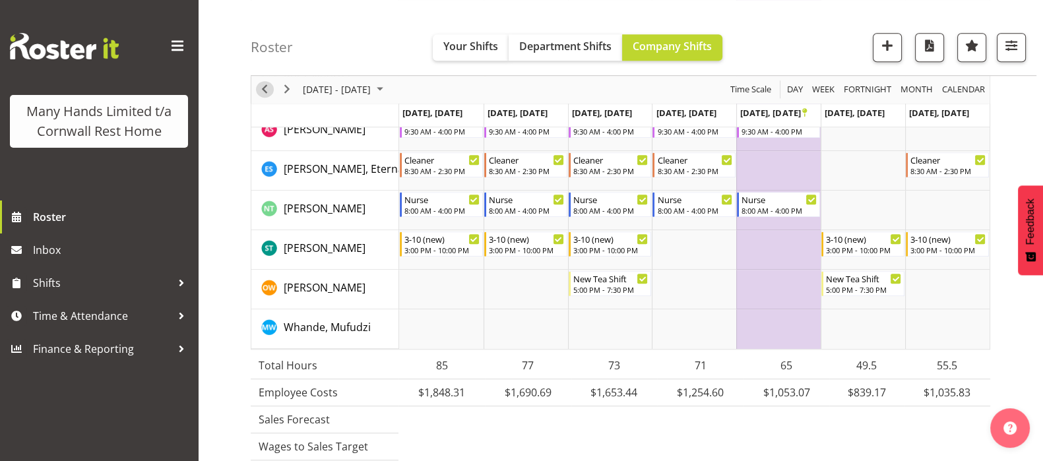
click at [264, 90] on span "Previous" at bounding box center [265, 90] width 16 height 16
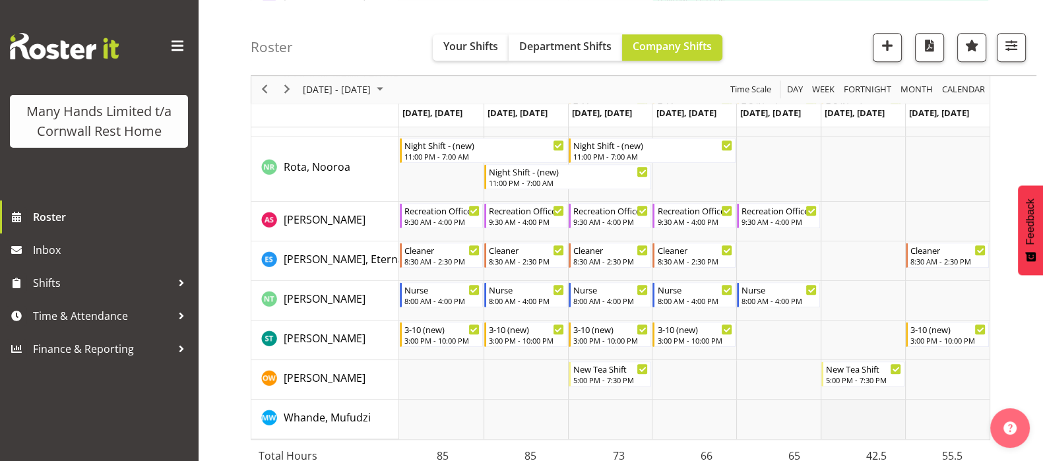
scroll to position [1003, 0]
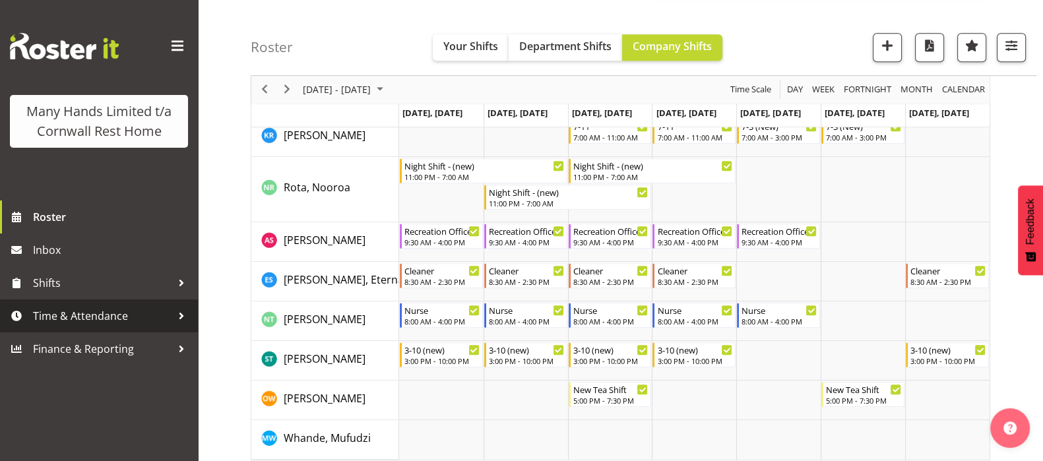
click at [69, 311] on span "Time & Attendance" at bounding box center [102, 316] width 139 height 20
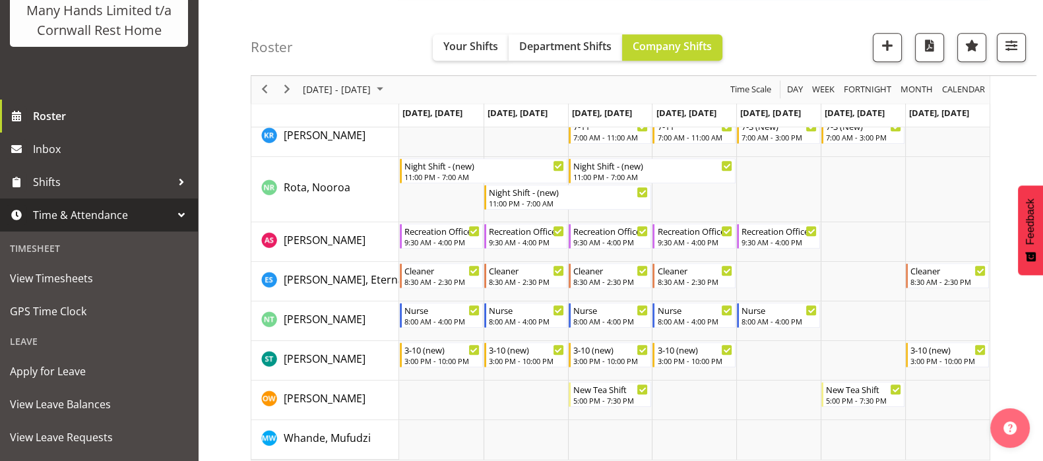
scroll to position [182, 0]
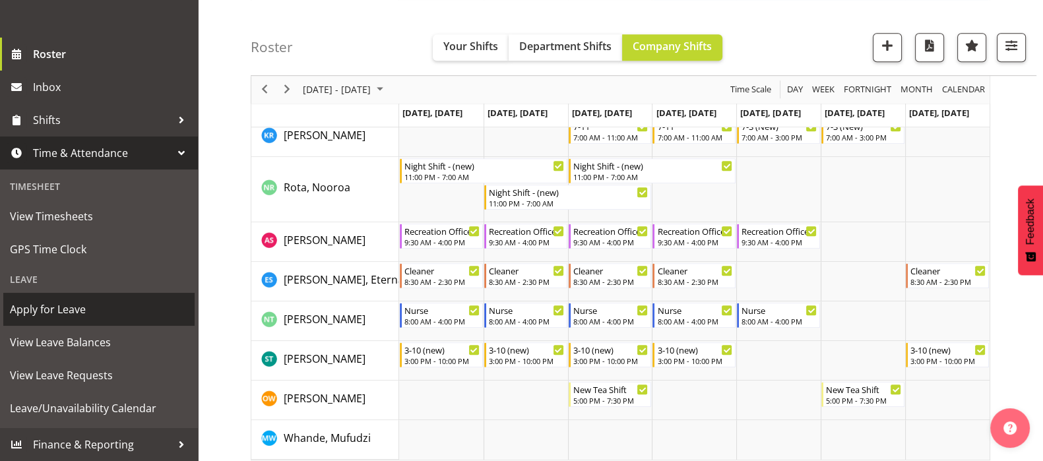
click at [50, 304] on span "Apply for Leave" at bounding box center [99, 309] width 178 height 20
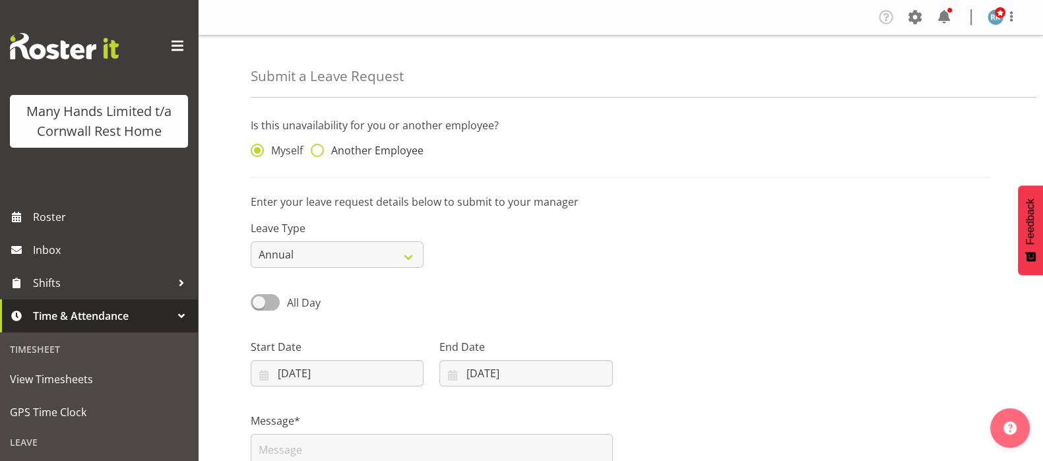
click at [317, 150] on span at bounding box center [317, 150] width 13 height 13
click at [317, 150] on input "Another Employee" at bounding box center [315, 150] width 9 height 9
radio input "true"
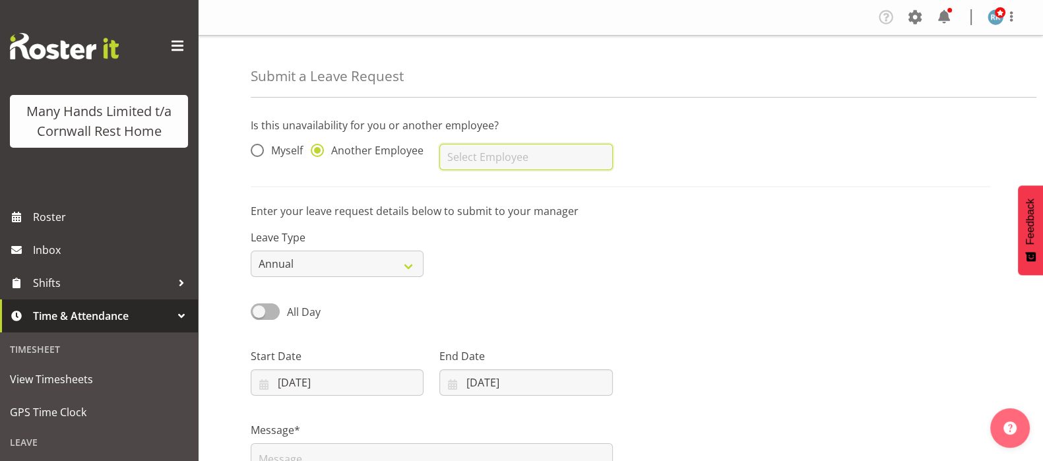
click at [468, 154] on input "text" at bounding box center [525, 157] width 173 height 26
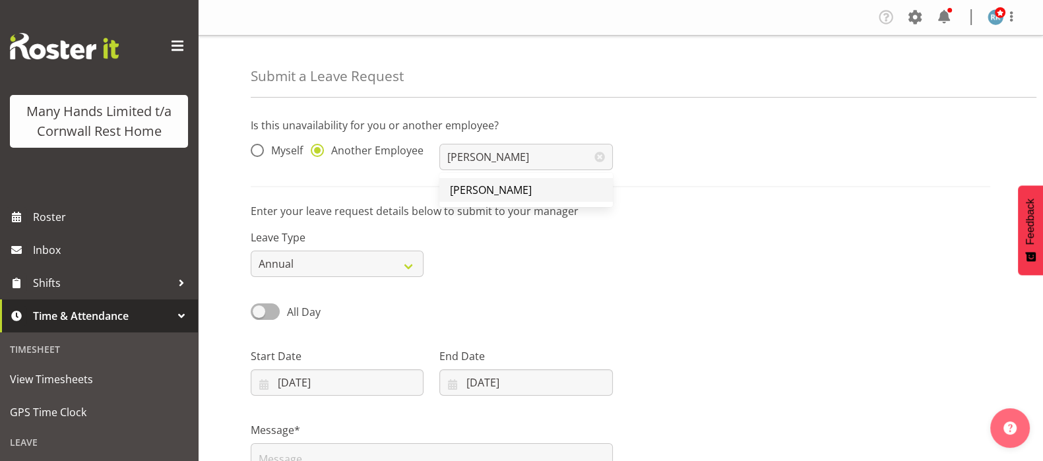
click at [472, 187] on span "[PERSON_NAME]" at bounding box center [491, 190] width 82 height 15
type input "[PERSON_NAME]"
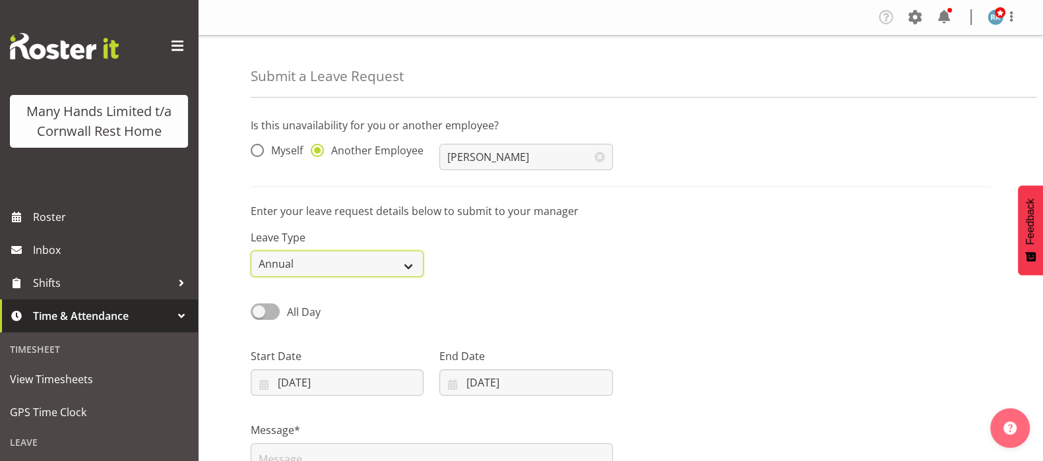
click at [412, 268] on select "Annual Sick Leave Without Pay Bereavement Domestic Violence Parental Jury Servi…" at bounding box center [337, 264] width 173 height 26
select select "Other"
click at [251, 251] on select "Annual Sick Leave Without Pay Bereavement Domestic Violence Parental Jury Servi…" at bounding box center [337, 264] width 173 height 26
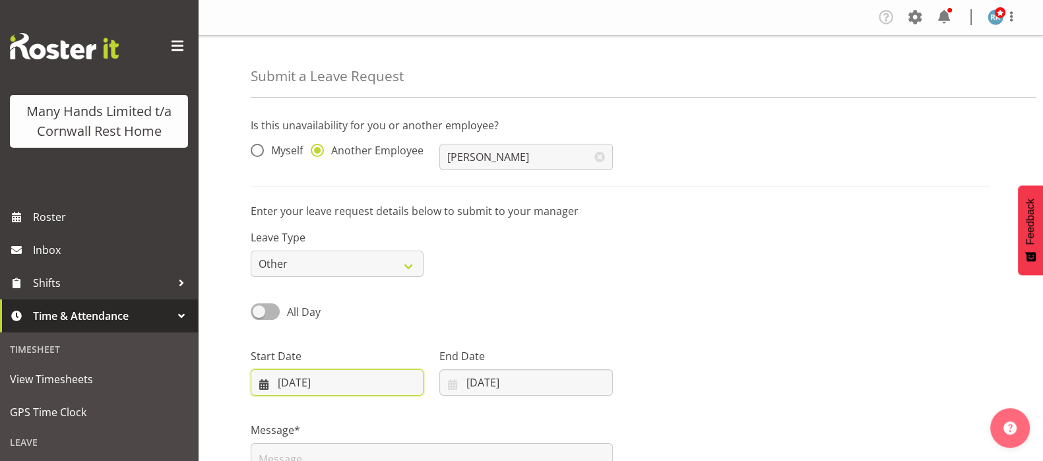
click at [309, 381] on input "[DATE]" at bounding box center [337, 382] width 173 height 26
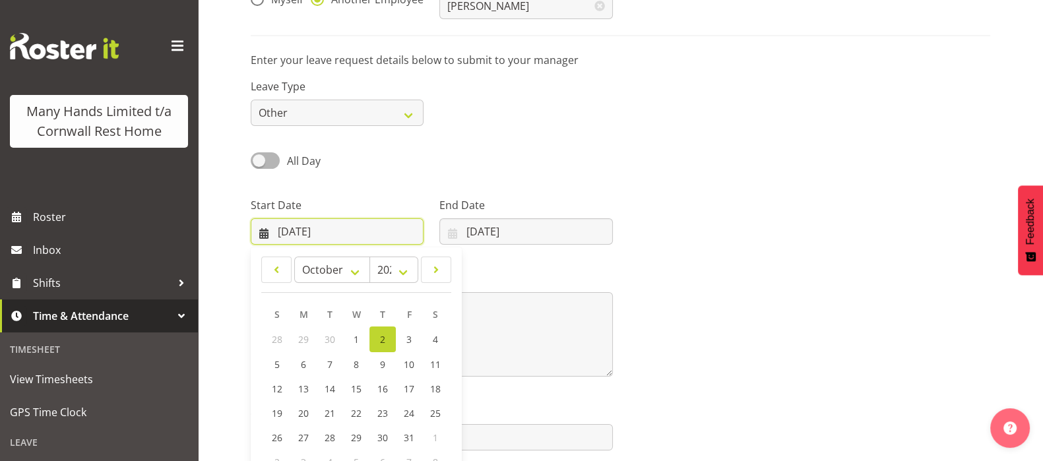
scroll to position [210, 0]
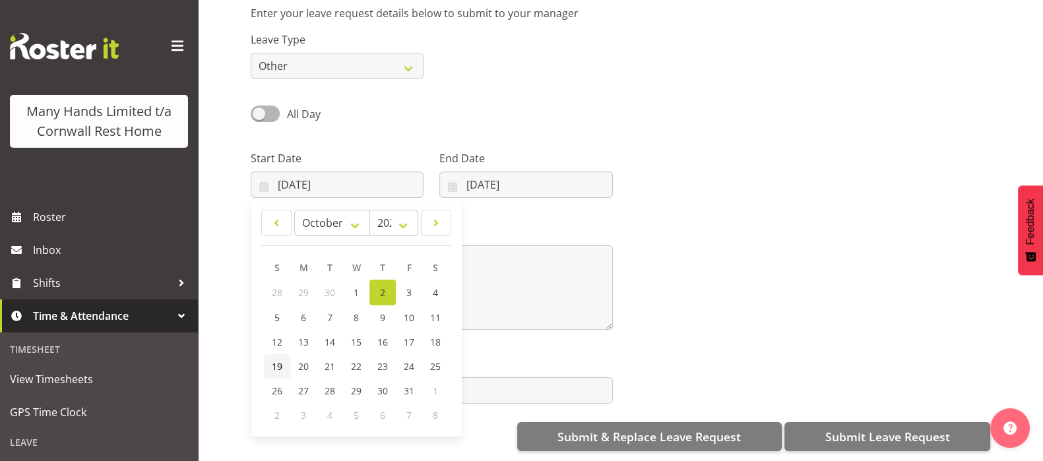
click at [278, 360] on span "19" at bounding box center [277, 366] width 11 height 13
type input "19/10/2025"
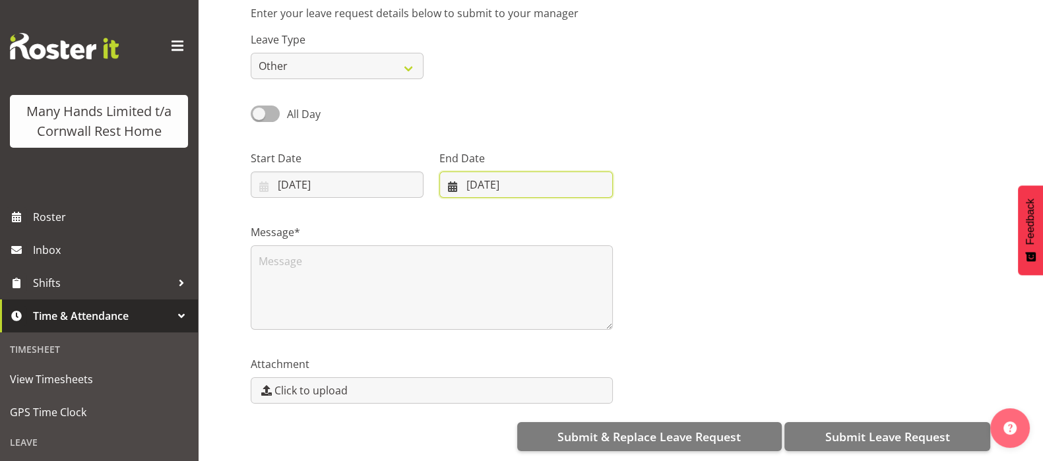
click at [453, 172] on input "[DATE]" at bounding box center [525, 185] width 173 height 26
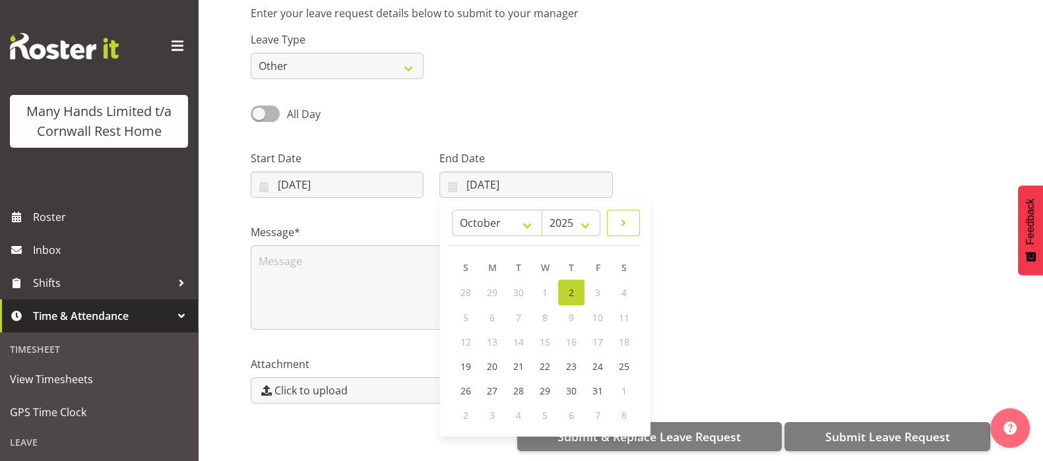
click at [622, 215] on span at bounding box center [623, 223] width 16 height 16
click at [629, 215] on span at bounding box center [624, 223] width 13 height 16
select select "11"
click at [467, 334] on span "14" at bounding box center [465, 340] width 11 height 13
type input "[DATE]"
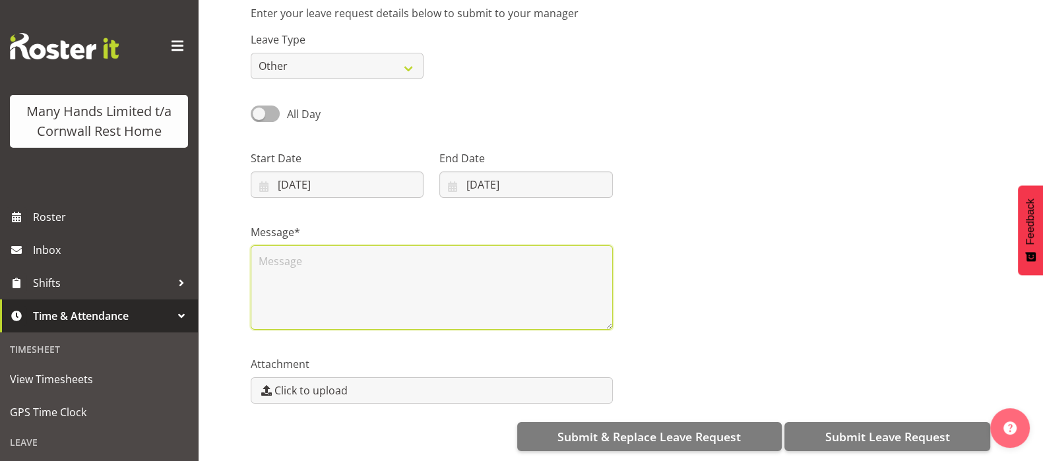
click at [285, 249] on textarea at bounding box center [432, 287] width 362 height 84
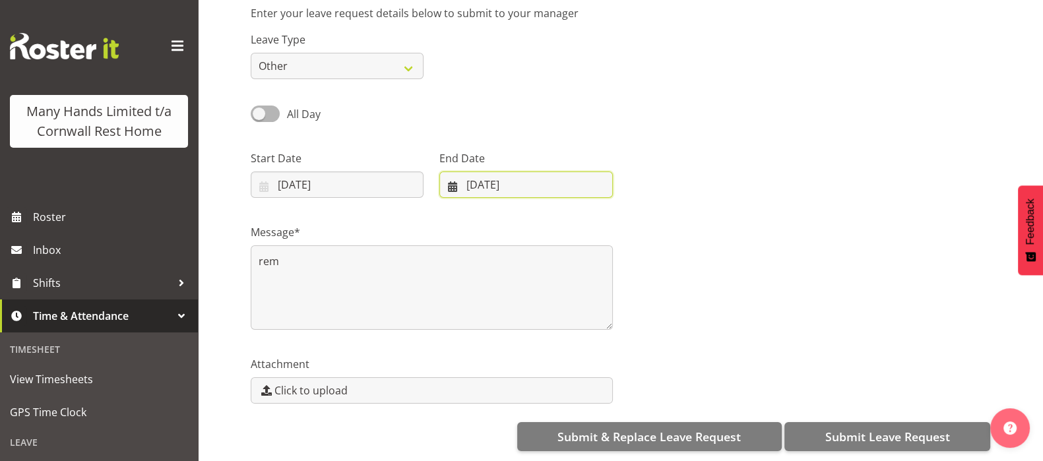
click at [452, 173] on input "[DATE]" at bounding box center [525, 185] width 173 height 26
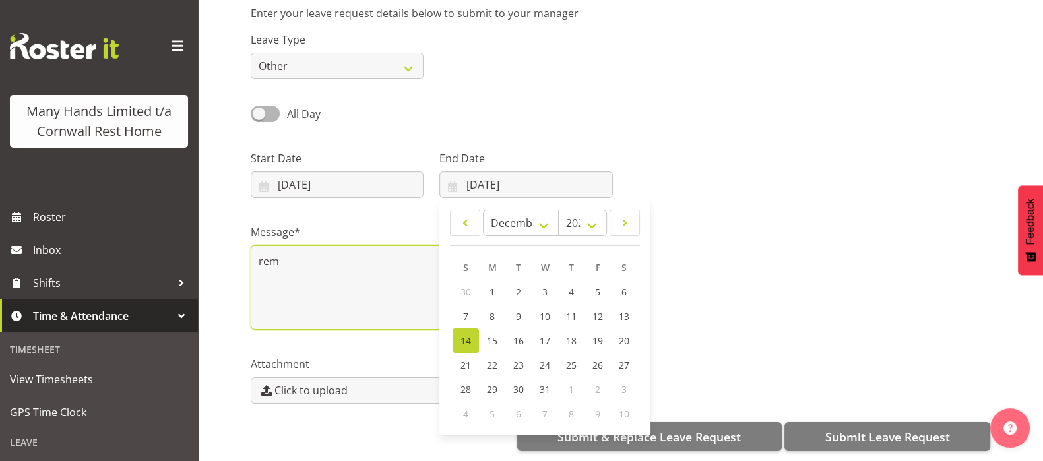
click at [286, 247] on textarea "rem" at bounding box center [432, 287] width 362 height 84
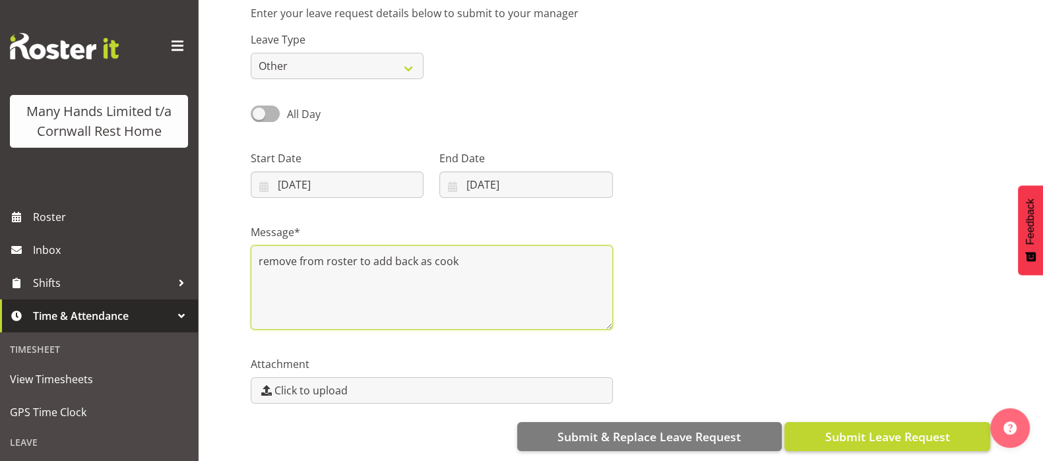
type textarea "remove from roster to add back as cook"
click at [881, 428] on span "Submit Leave Request" at bounding box center [887, 436] width 125 height 17
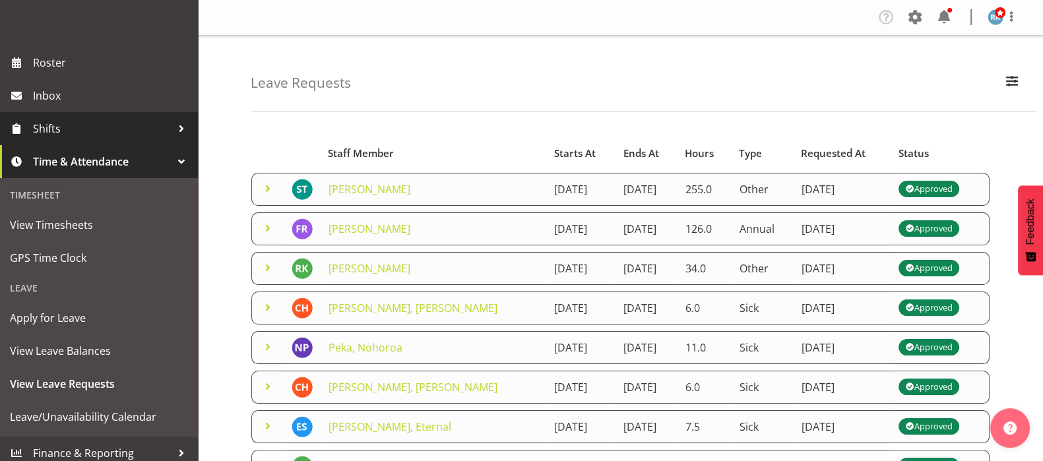
scroll to position [164, 0]
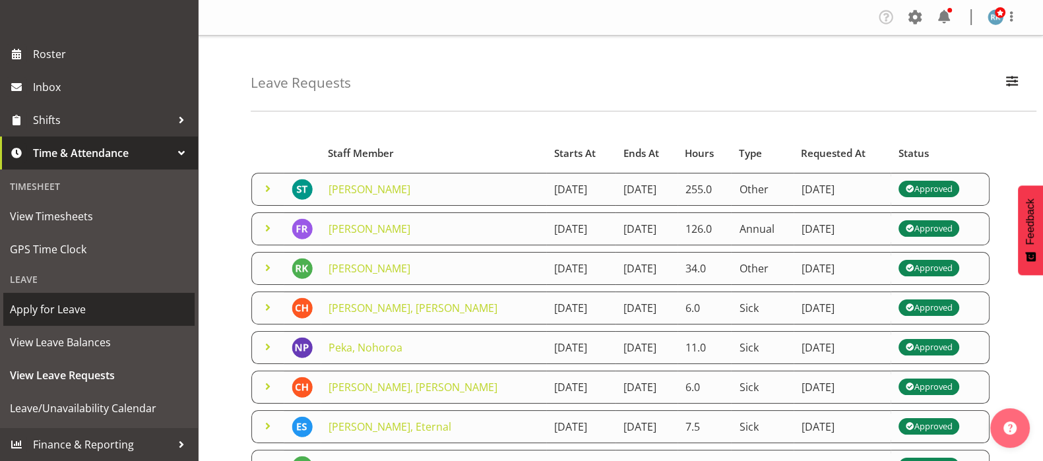
click at [57, 319] on span "Apply for Leave" at bounding box center [99, 309] width 178 height 20
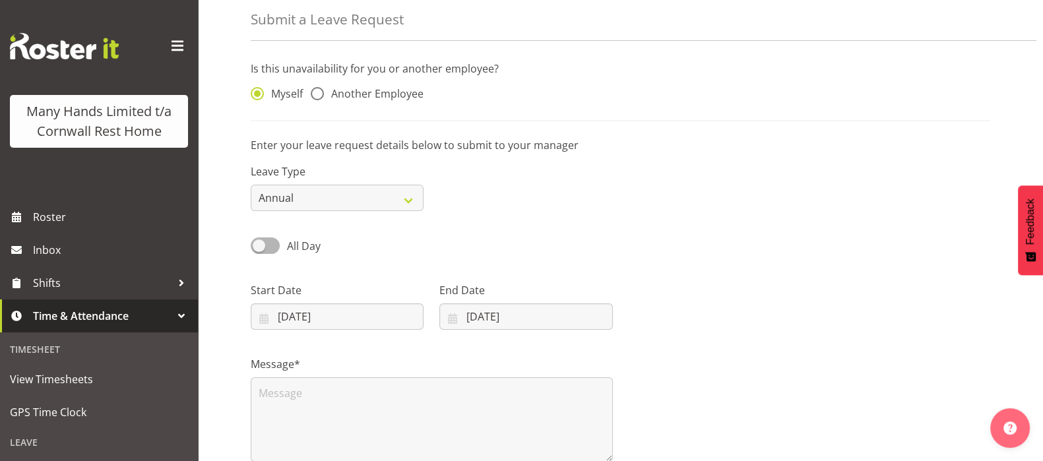
scroll to position [82, 0]
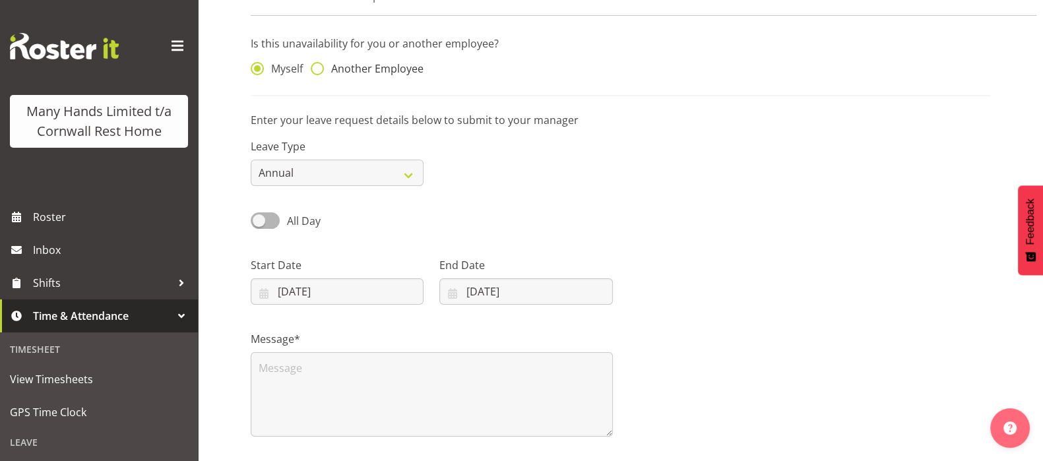
click at [320, 65] on span at bounding box center [317, 68] width 13 height 13
click at [319, 65] on input "Another Employee" at bounding box center [315, 69] width 9 height 9
radio input "true"
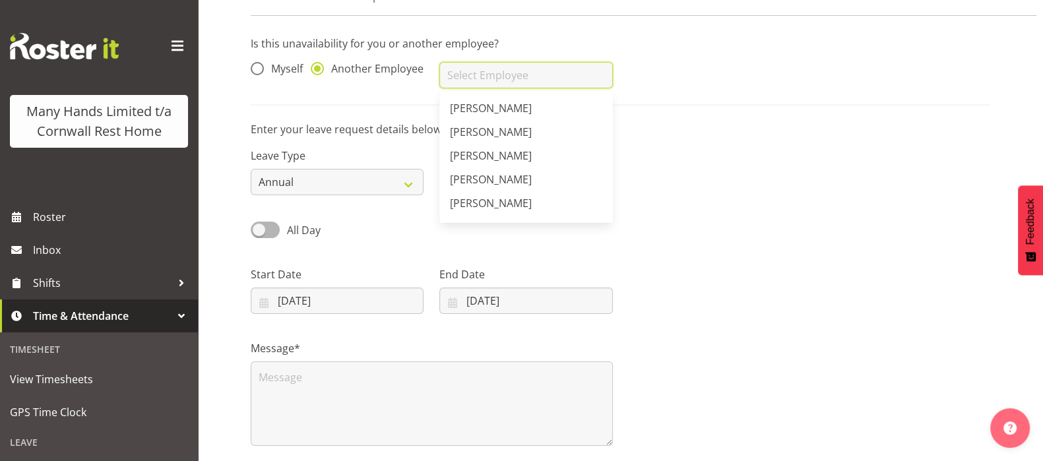
click at [465, 74] on input "text" at bounding box center [525, 75] width 173 height 26
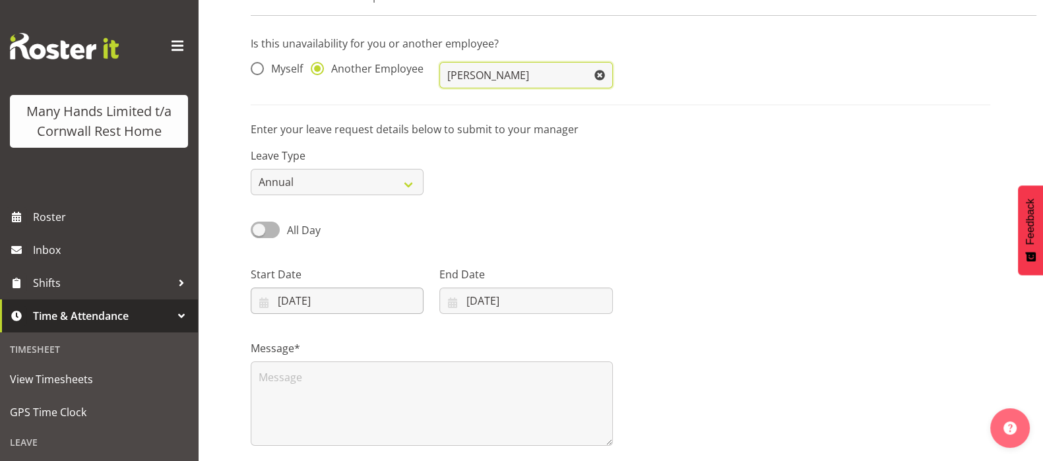
type input "[PERSON_NAME]"
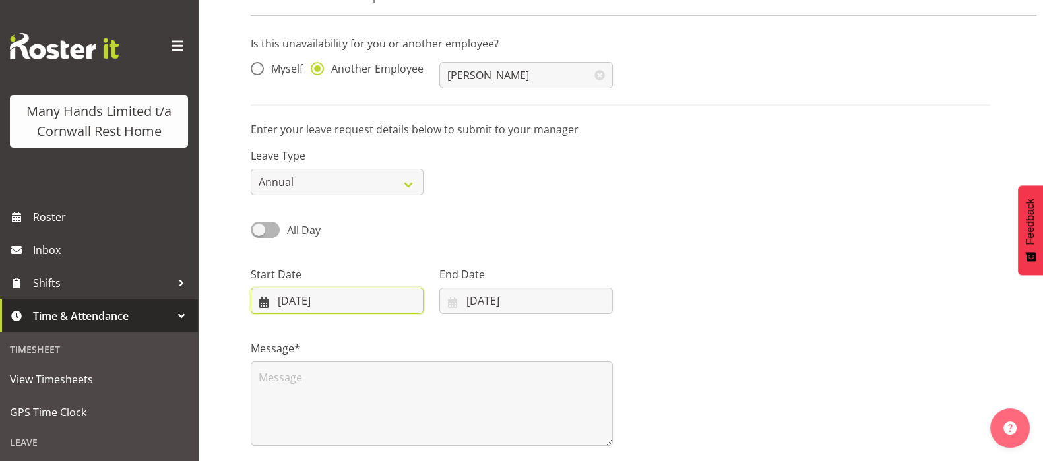
click at [266, 304] on input "[DATE]" at bounding box center [337, 301] width 173 height 26
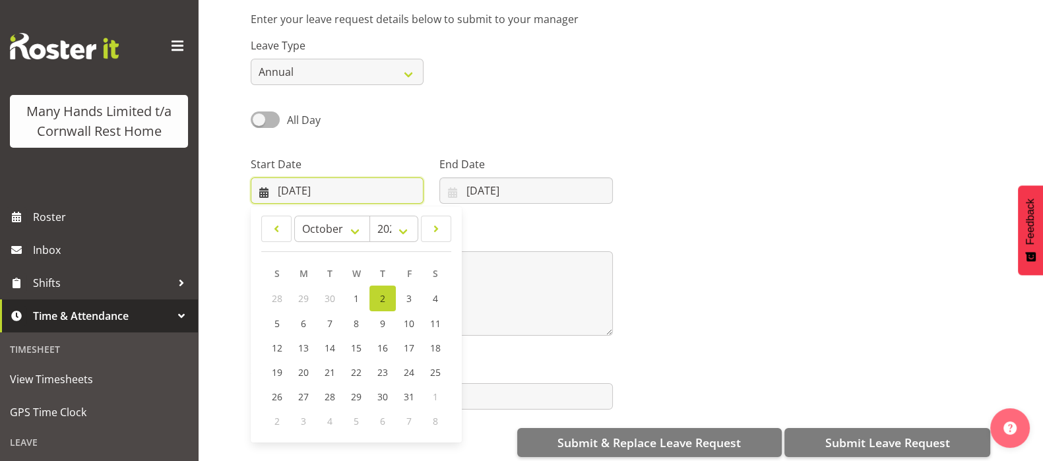
scroll to position [210, 0]
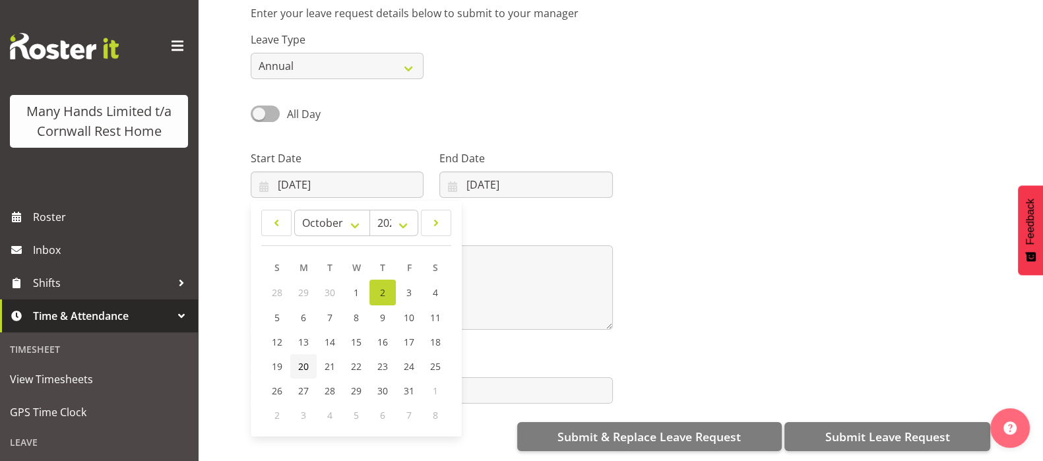
click at [305, 360] on span "20" at bounding box center [303, 366] width 11 height 13
type input "[DATE]"
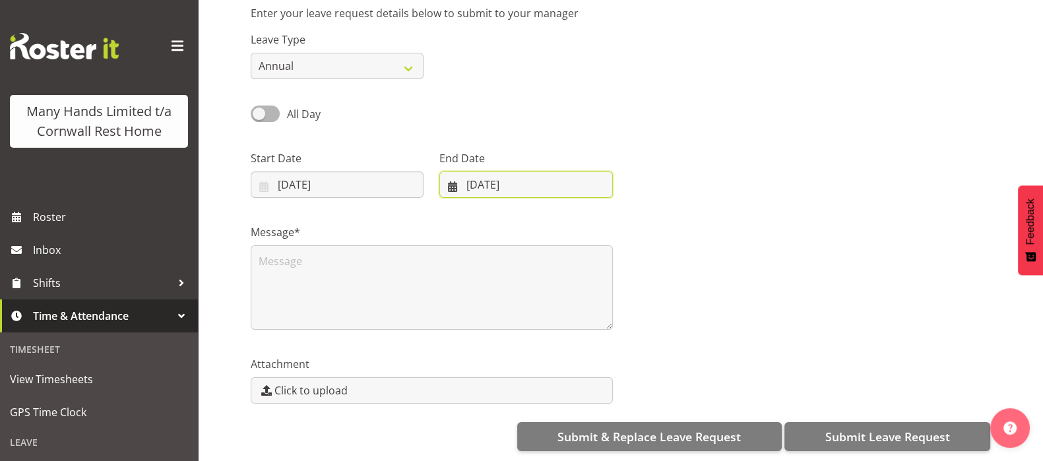
click at [451, 172] on input "[DATE]" at bounding box center [525, 185] width 173 height 26
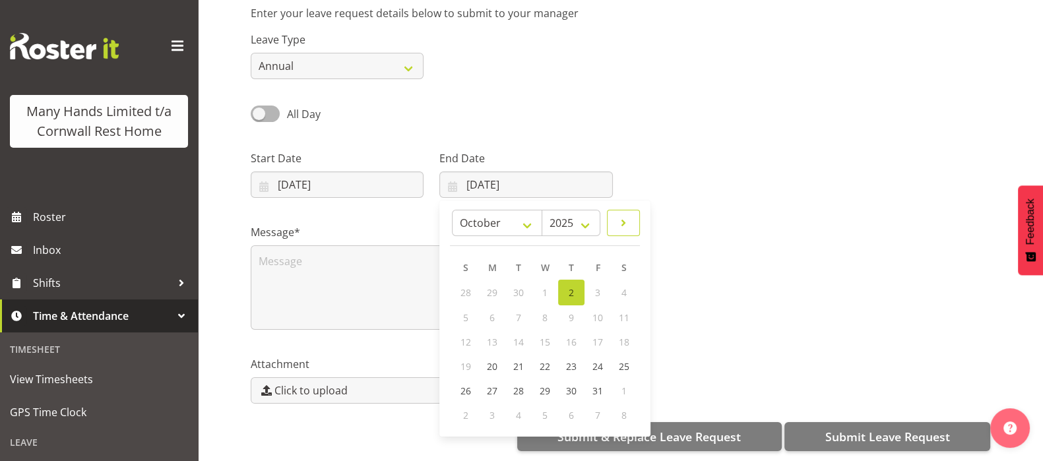
click at [625, 217] on span at bounding box center [623, 223] width 16 height 16
click at [625, 217] on span at bounding box center [624, 223] width 13 height 16
select select "11"
click at [471, 334] on span "14" at bounding box center [465, 340] width 11 height 13
type input "[DATE]"
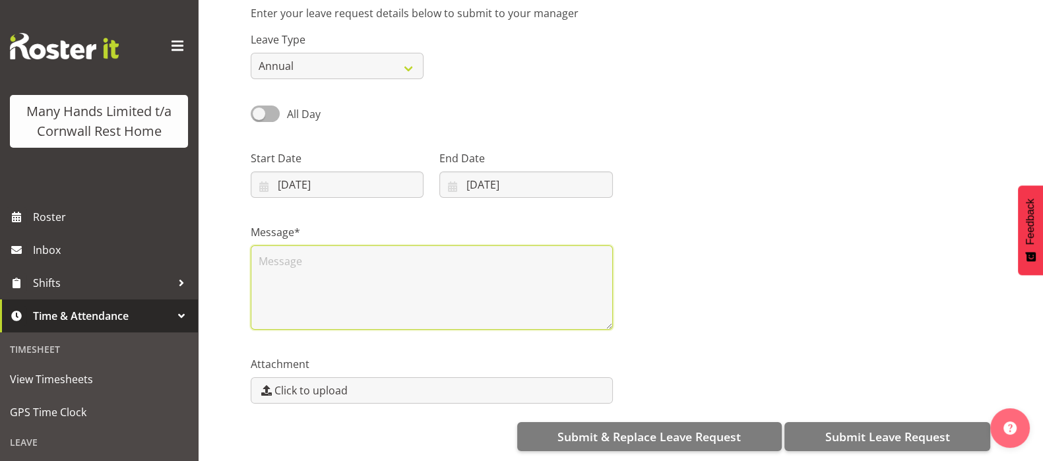
click at [279, 255] on textarea at bounding box center [432, 287] width 362 height 84
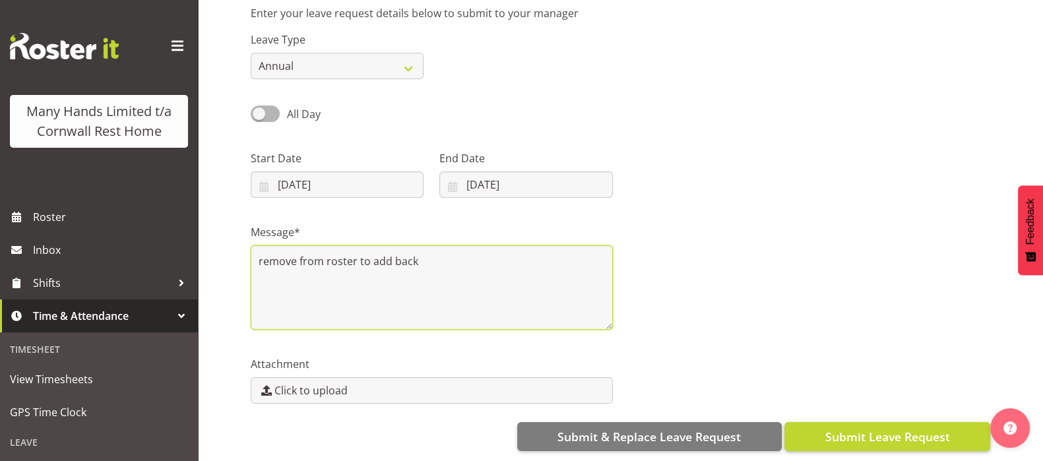
type textarea "remove from roster to add back"
click at [867, 428] on span "Submit Leave Request" at bounding box center [887, 436] width 125 height 17
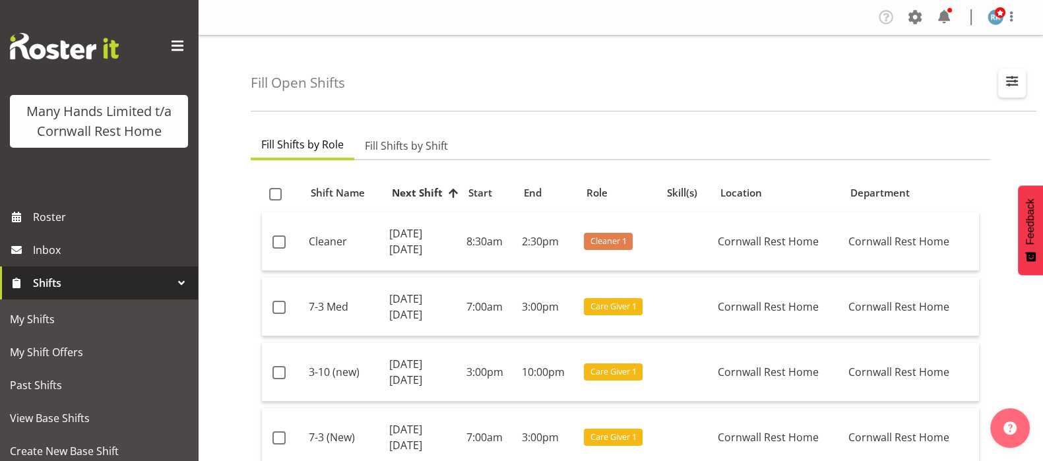
click at [1011, 78] on span "button" at bounding box center [1011, 81] width 17 height 17
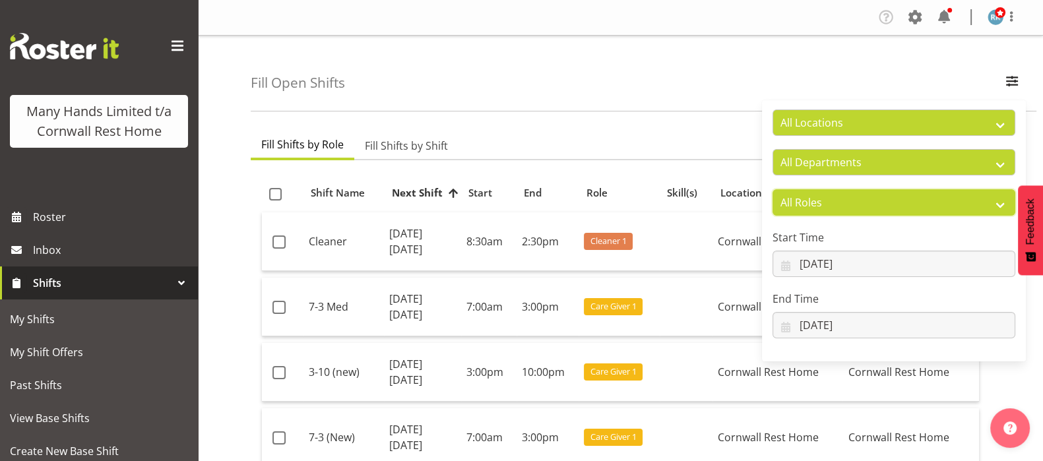
click at [824, 203] on select "All Roles Administrator Care Giver Cleaner Cook Fran Manager Nurse On-Call Recr…" at bounding box center [893, 202] width 243 height 26
select select "49"
click at [772, 189] on select "All Roles Administrator Care Giver Cleaner Cook Fran Manager Nurse On-Call Recr…" at bounding box center [893, 202] width 243 height 26
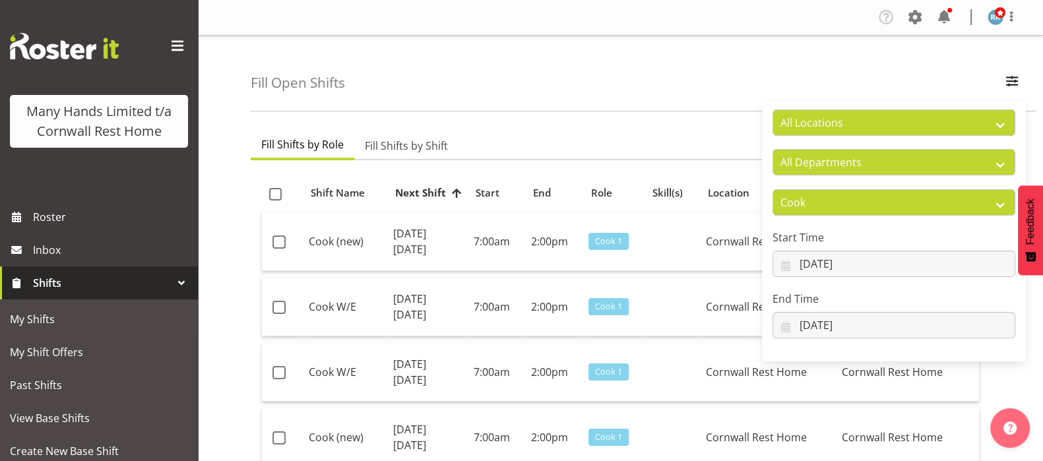
click at [573, 88] on div "Fill Open Shifts All Locations Cornwall Rest Home All Departments Cornwall Rest…" at bounding box center [644, 74] width 786 height 76
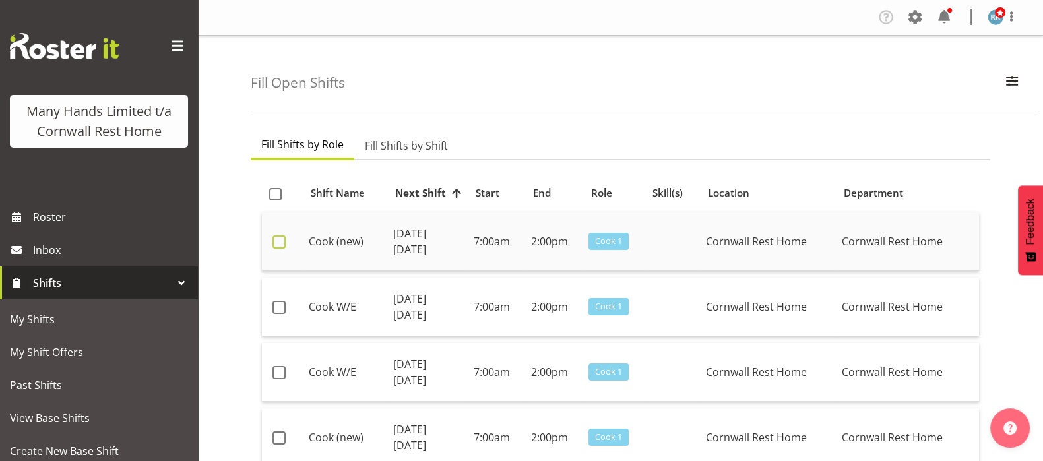
click at [276, 243] on span at bounding box center [278, 241] width 13 height 13
checkbox input "true"
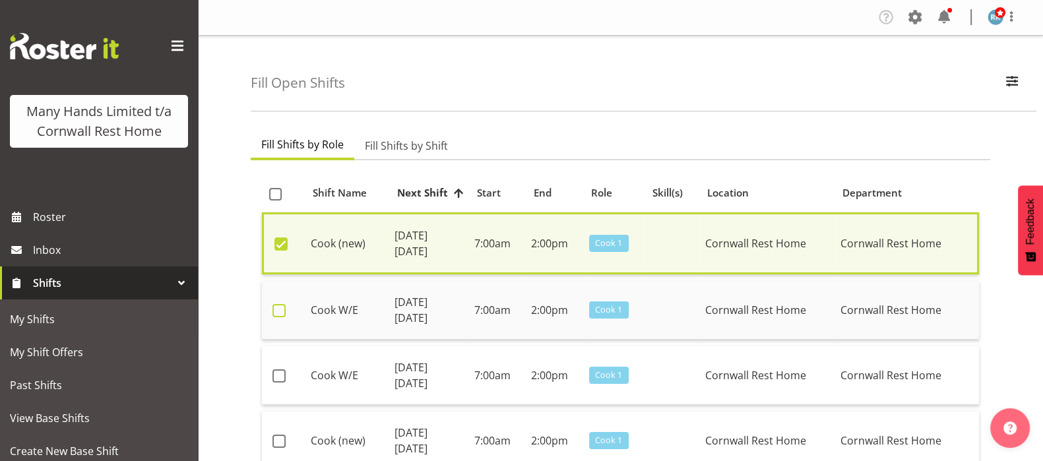
click at [274, 313] on span at bounding box center [278, 310] width 13 height 13
checkbox input "true"
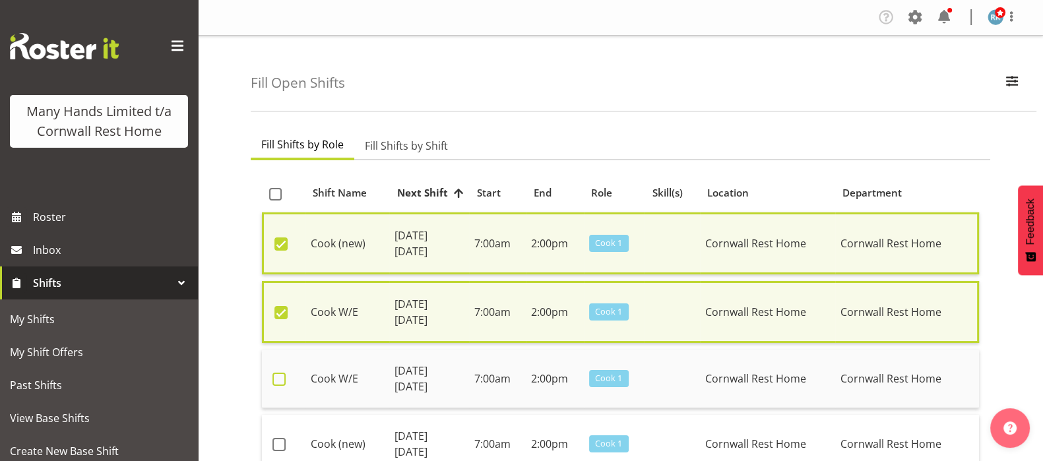
click at [280, 373] on span at bounding box center [278, 379] width 13 height 13
checkbox input "true"
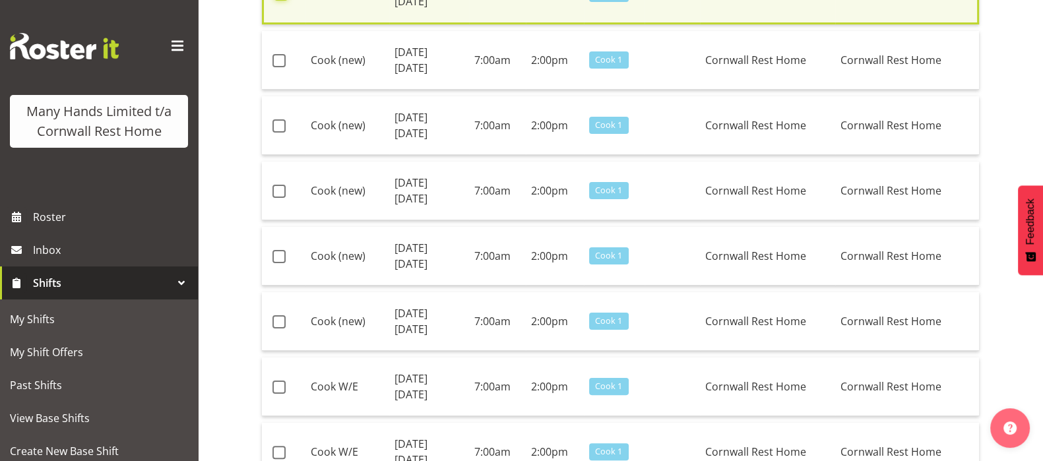
scroll to position [412, 0]
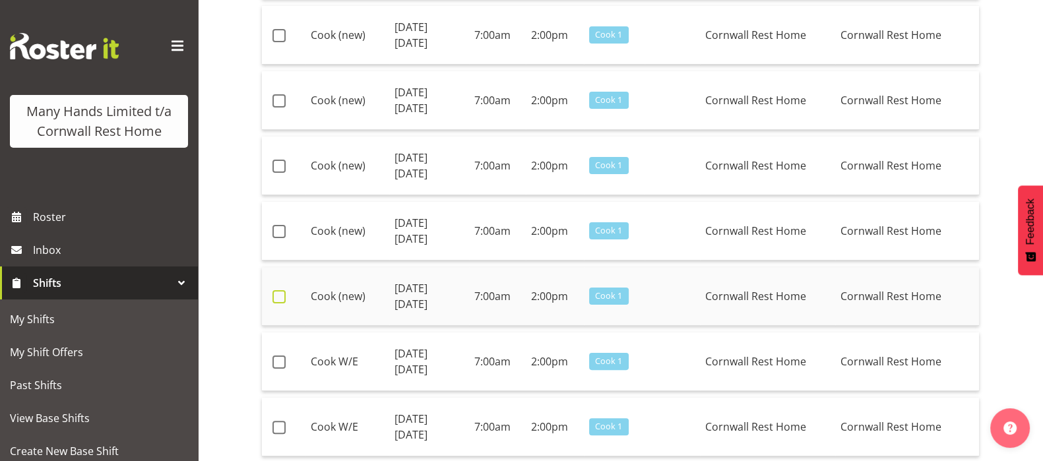
click at [276, 297] on span at bounding box center [278, 296] width 13 height 13
checkbox input "true"
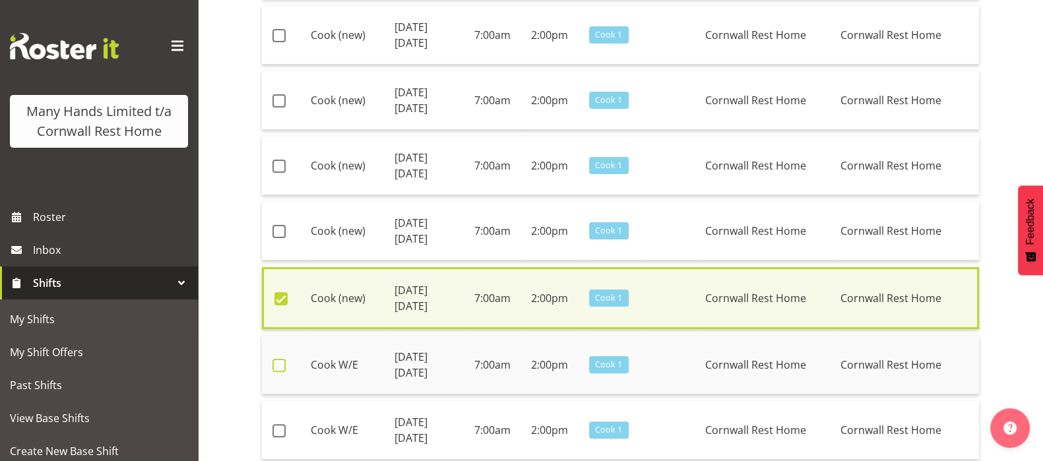
click at [280, 360] on span at bounding box center [278, 365] width 13 height 13
checkbox input "true"
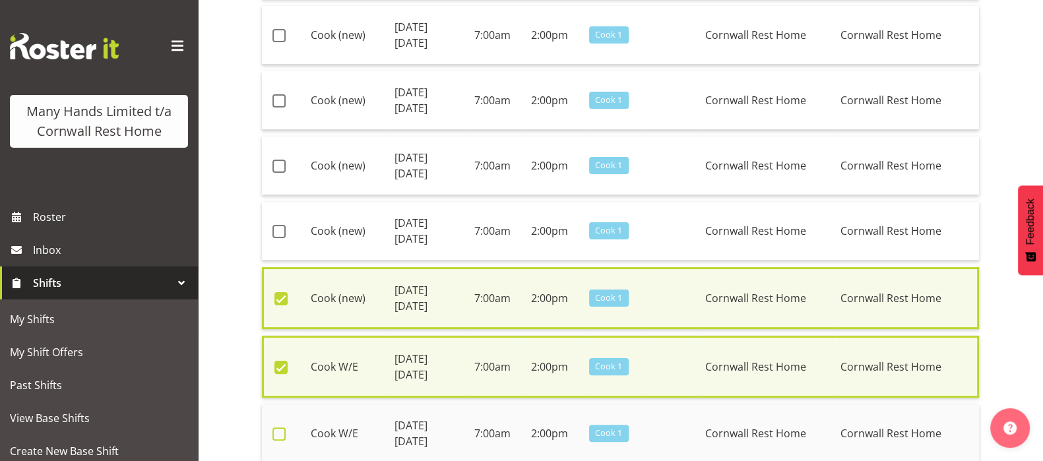
click at [285, 431] on span at bounding box center [278, 433] width 13 height 13
checkbox input "true"
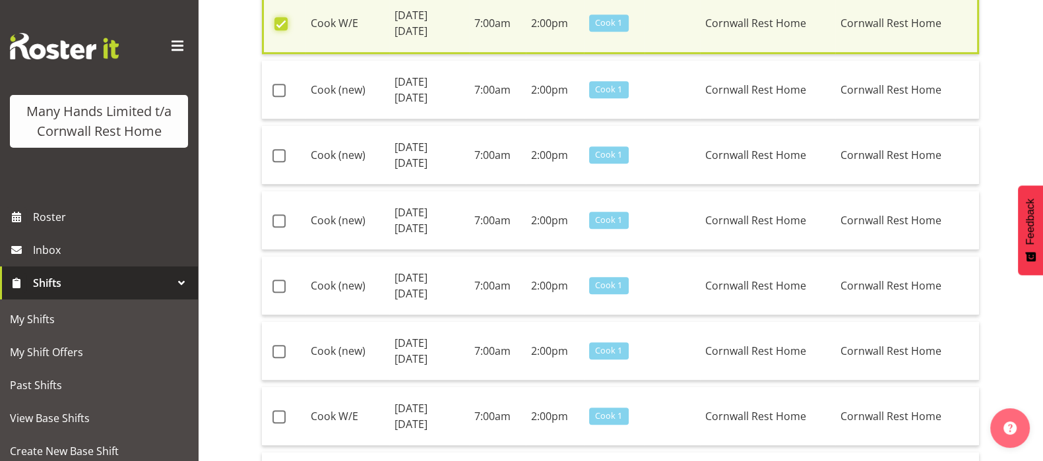
scroll to position [907, 0]
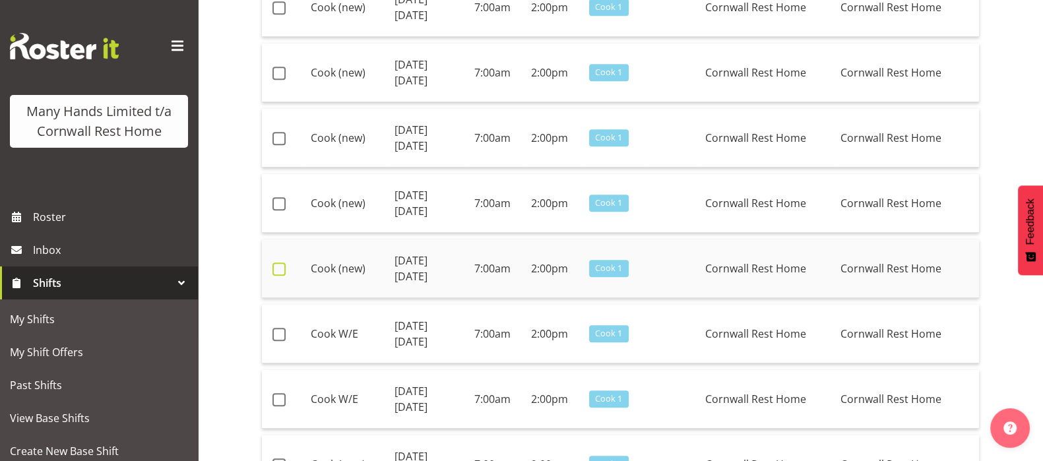
click at [278, 265] on span at bounding box center [278, 269] width 13 height 13
checkbox input "true"
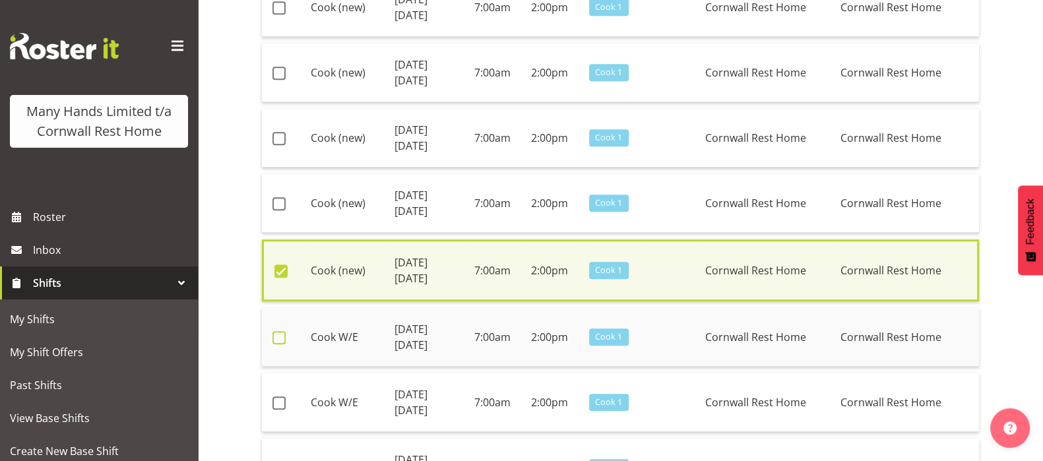
click at [277, 331] on span at bounding box center [278, 337] width 13 height 13
checkbox input "true"
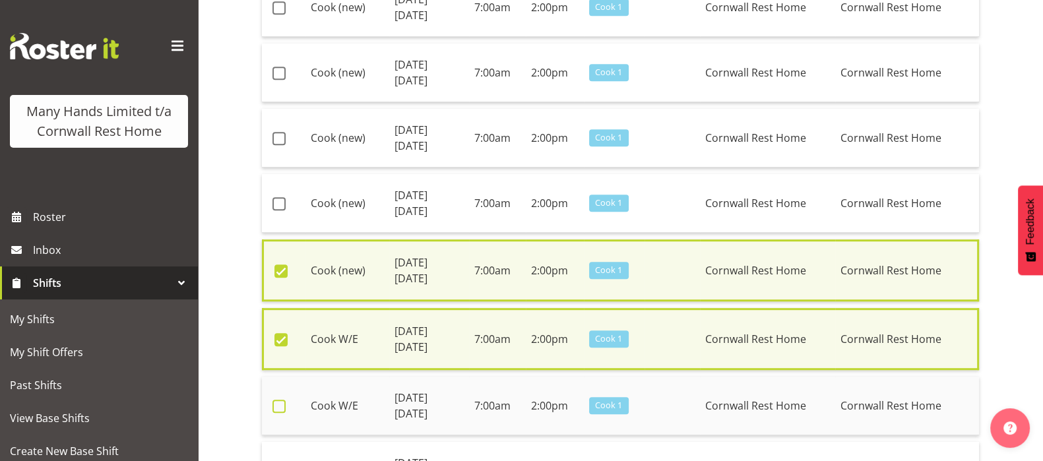
click at [274, 400] on span at bounding box center [278, 406] width 13 height 13
checkbox input "true"
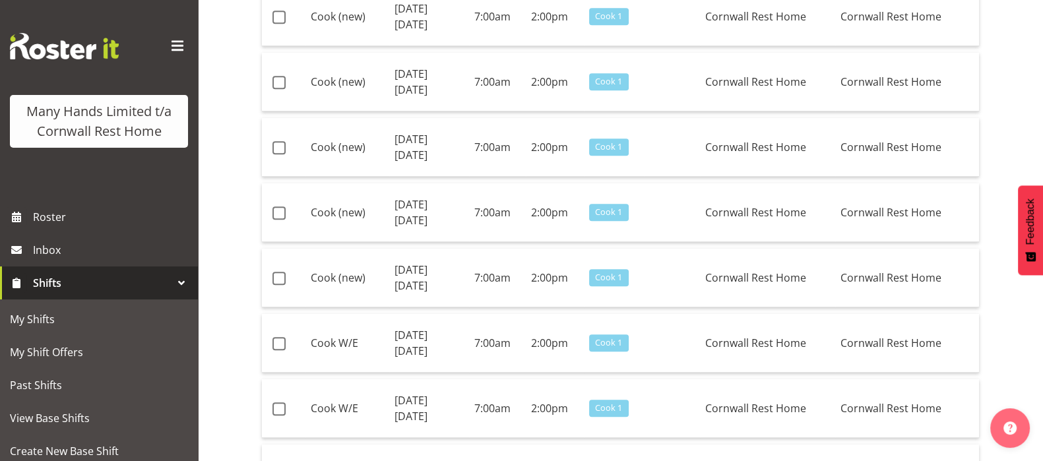
scroll to position [1402, 0]
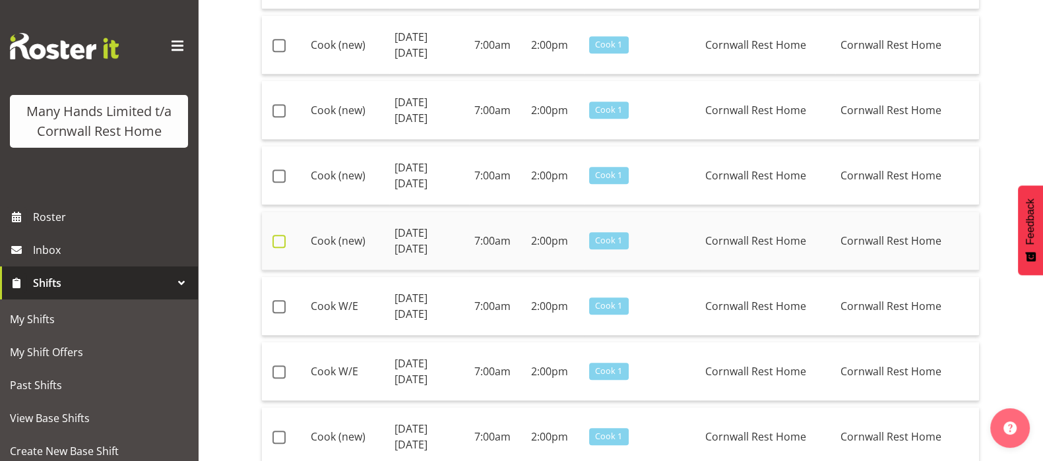
click at [280, 235] on span at bounding box center [278, 241] width 13 height 13
checkbox input "true"
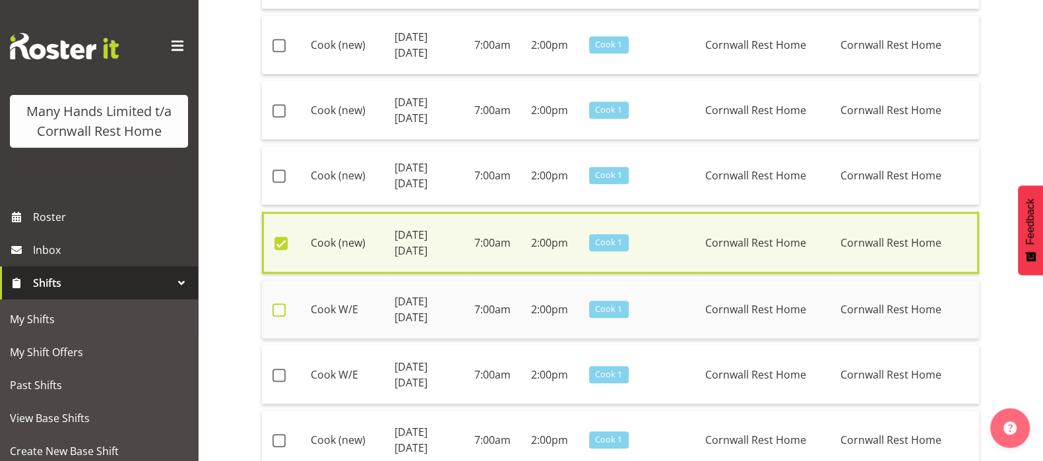
click at [277, 303] on span at bounding box center [278, 309] width 13 height 13
checkbox input "true"
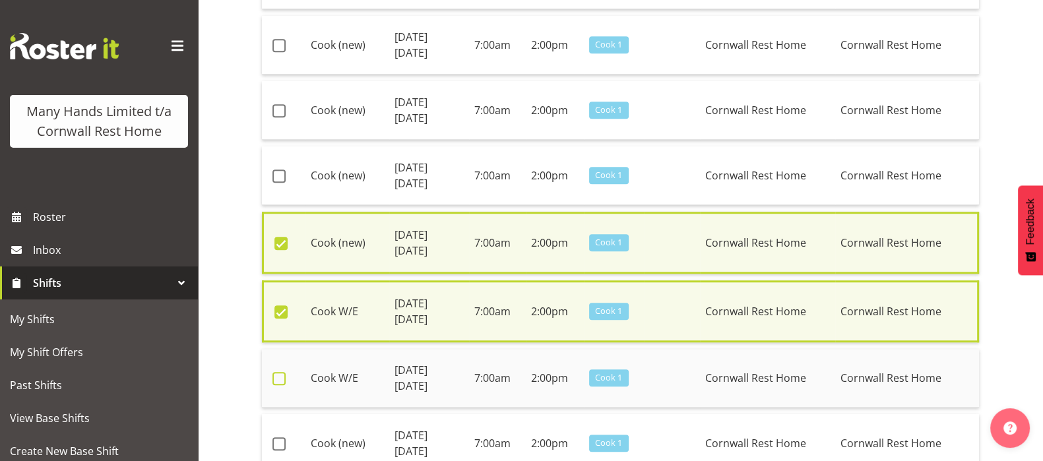
click at [280, 372] on span at bounding box center [278, 378] width 13 height 13
checkbox input "true"
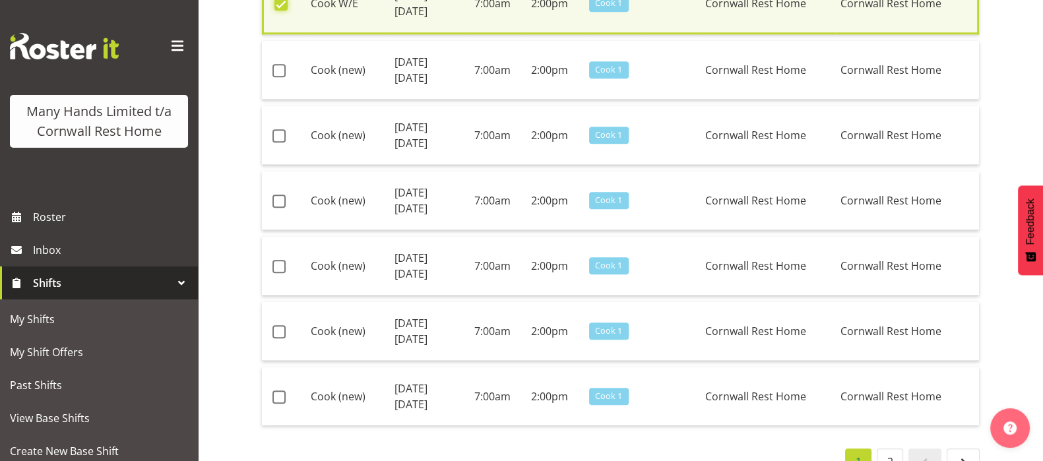
scroll to position [1814, 0]
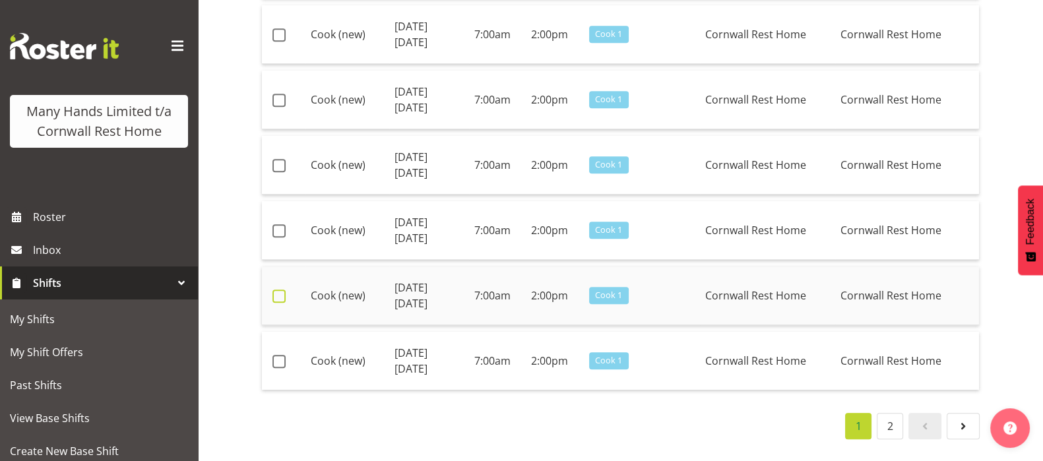
click at [278, 290] on span at bounding box center [278, 296] width 13 height 13
checkbox input "true"
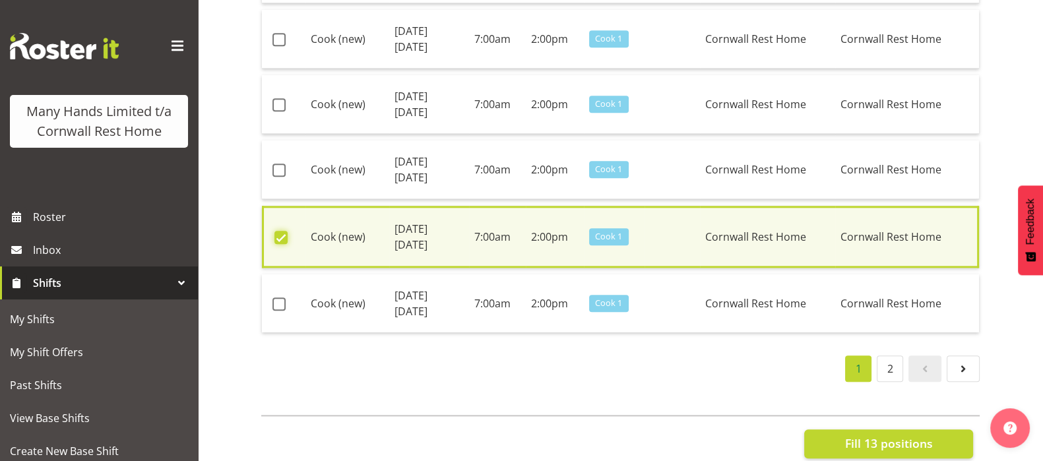
scroll to position [1906, 0]
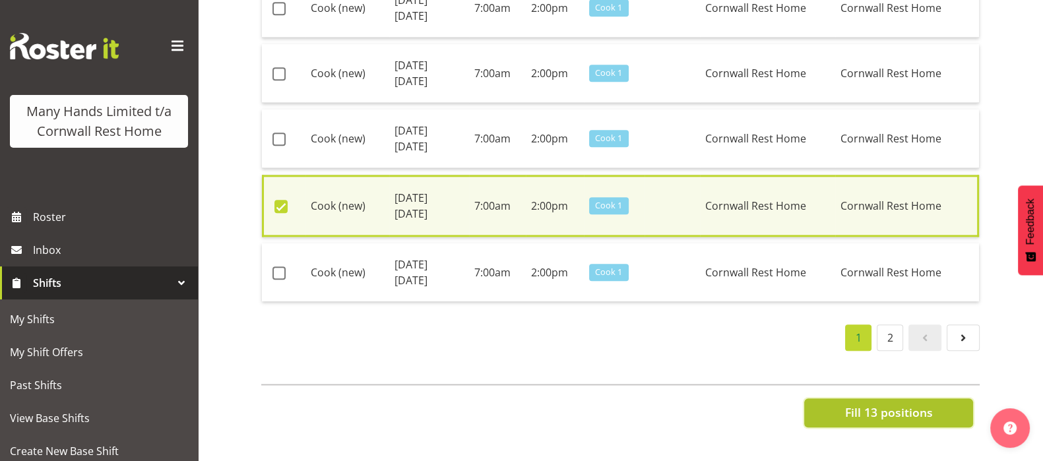
click at [887, 404] on span "Fill 13 positions" at bounding box center [888, 412] width 88 height 17
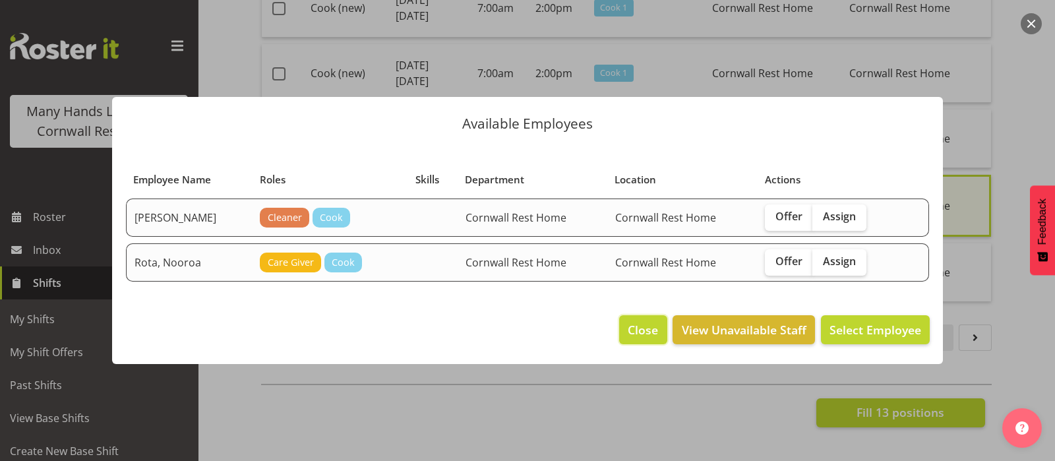
click at [638, 331] on span "Close" at bounding box center [643, 329] width 30 height 17
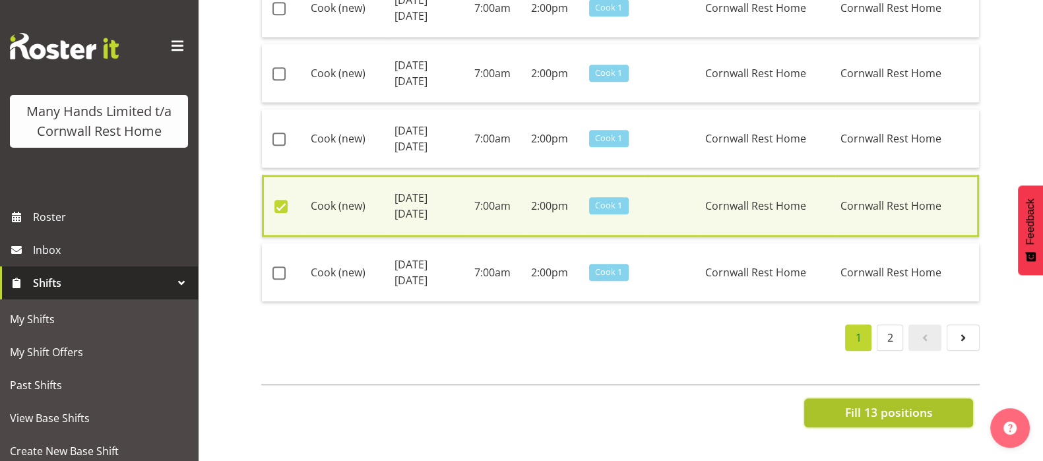
click at [894, 404] on span "Fill 13 positions" at bounding box center [888, 412] width 88 height 17
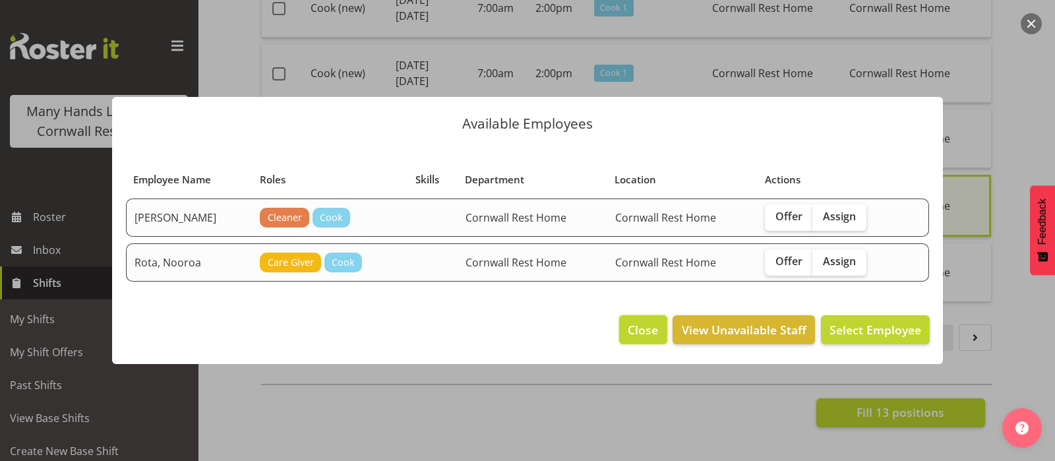
click at [643, 327] on span "Close" at bounding box center [643, 329] width 30 height 17
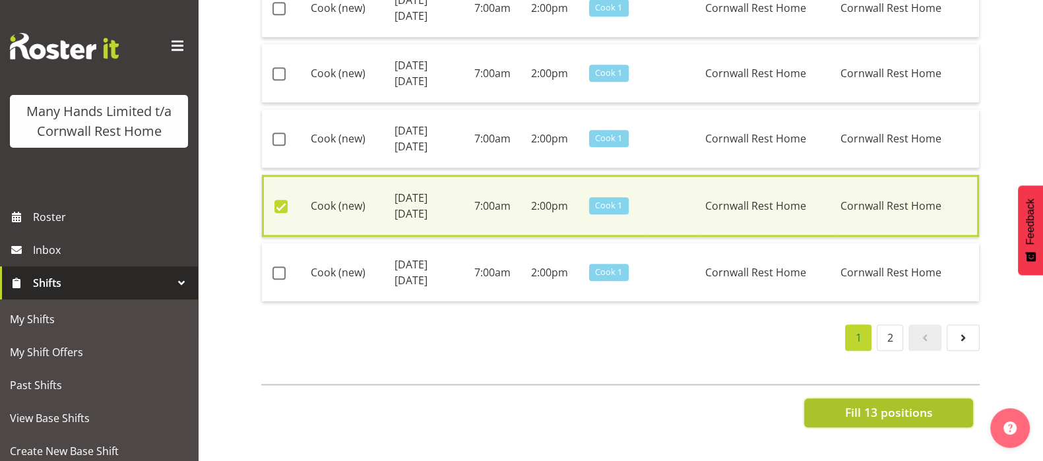
click at [889, 404] on span "Fill 13 positions" at bounding box center [888, 412] width 88 height 17
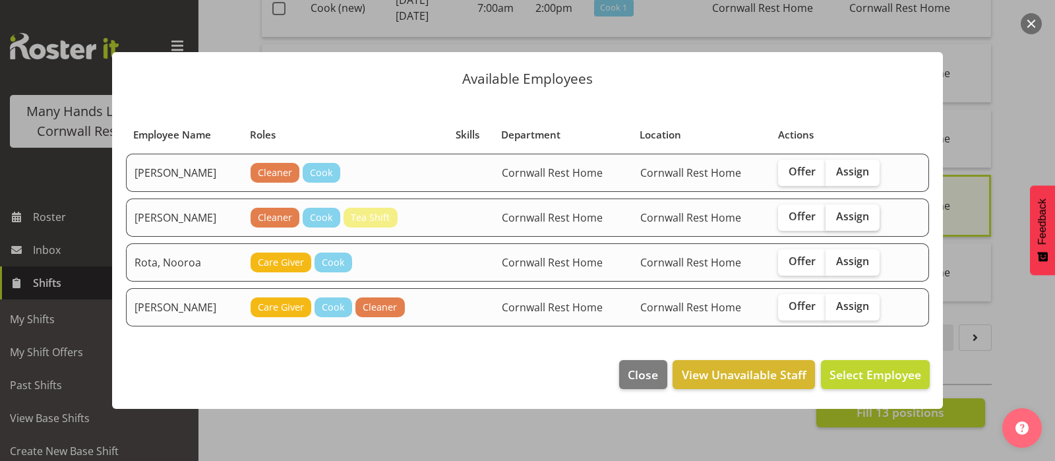
click at [852, 219] on span "Assign" at bounding box center [852, 216] width 33 height 13
click at [834, 219] on input "Assign" at bounding box center [830, 216] width 9 height 9
checkbox input "true"
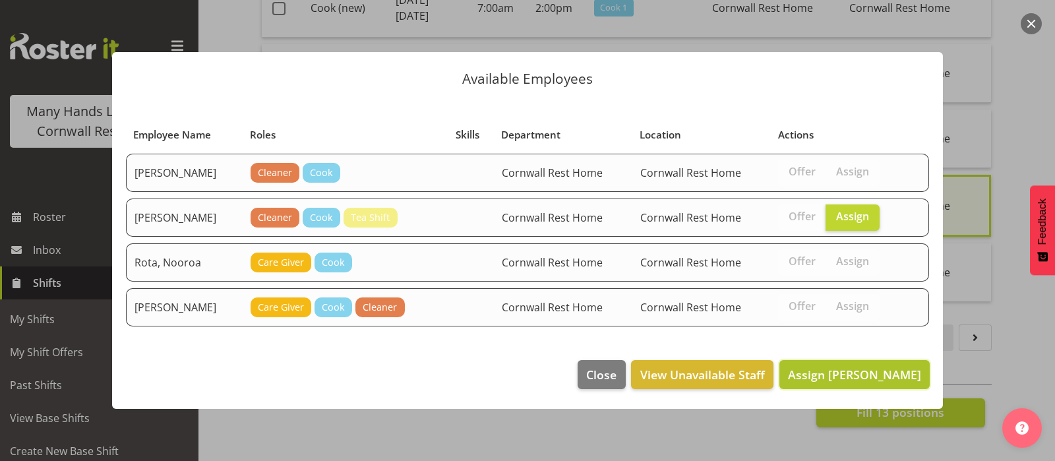
click at [869, 371] on span "Assign Hobbs, Melissa" at bounding box center [854, 375] width 133 height 16
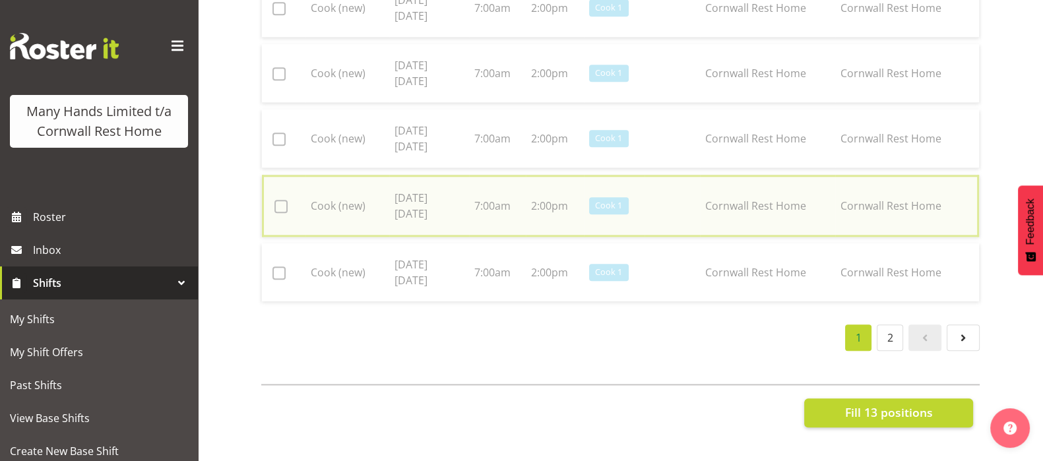
checkbox input "false"
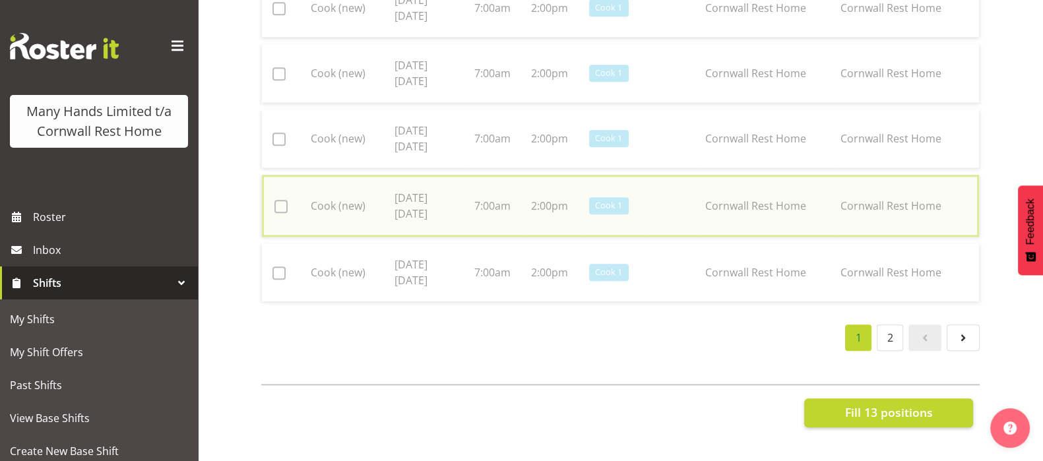
checkbox input "false"
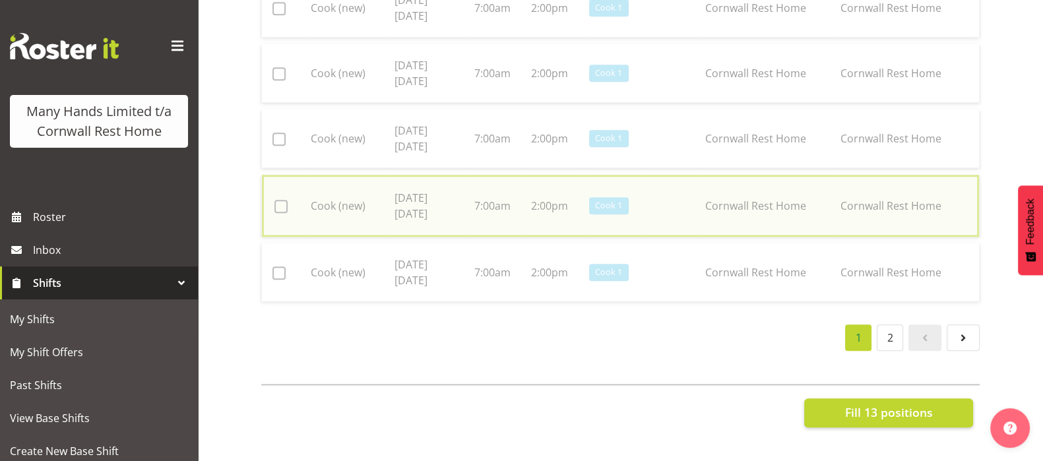
checkbox input "false"
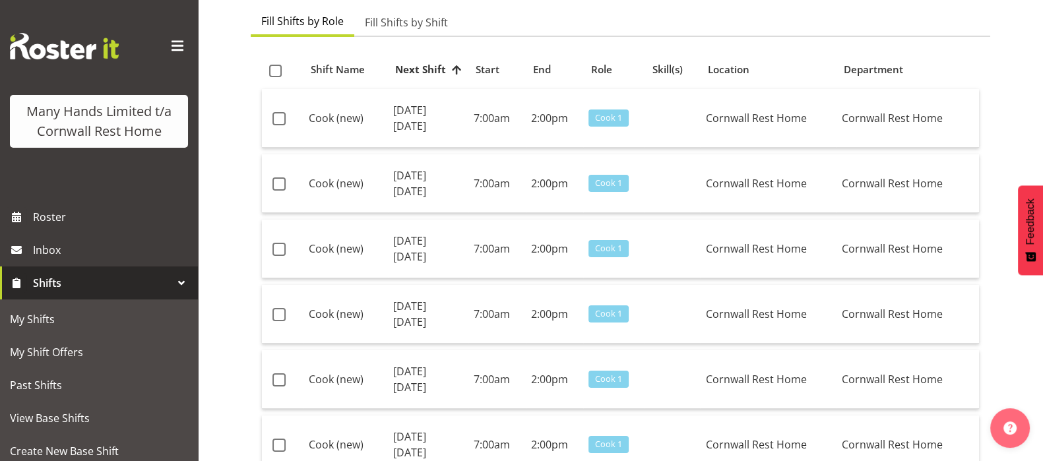
scroll to position [0, 0]
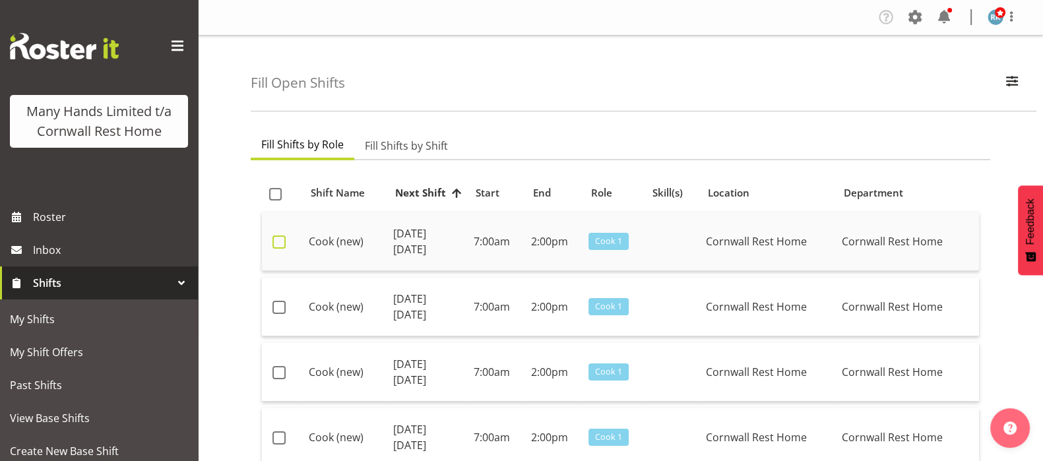
click at [279, 235] on span at bounding box center [278, 241] width 13 height 13
checkbox input "true"
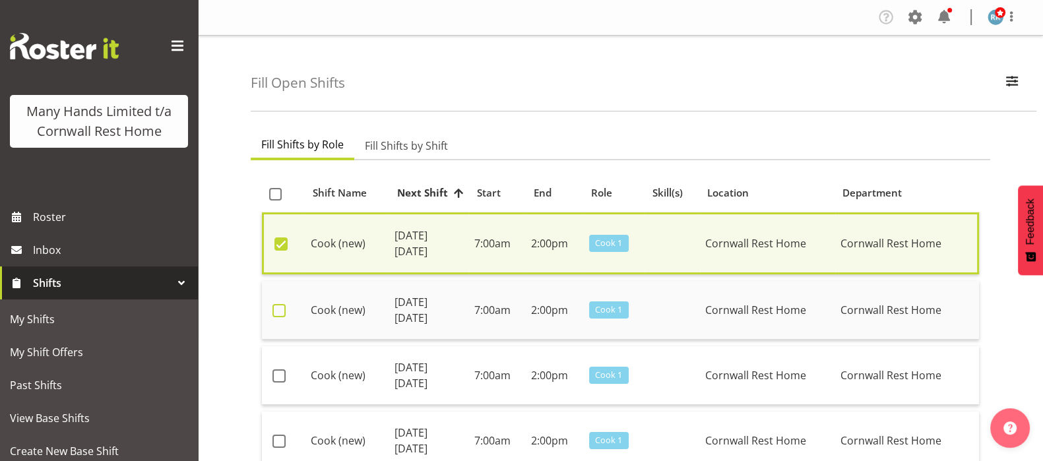
click at [278, 305] on span at bounding box center [278, 310] width 13 height 13
checkbox input "true"
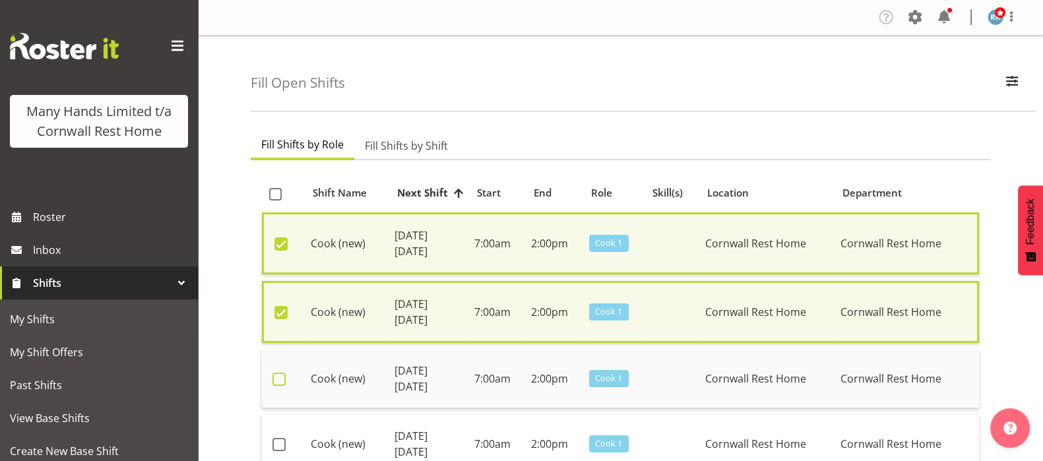
click at [281, 383] on span at bounding box center [278, 379] width 13 height 13
checkbox input "true"
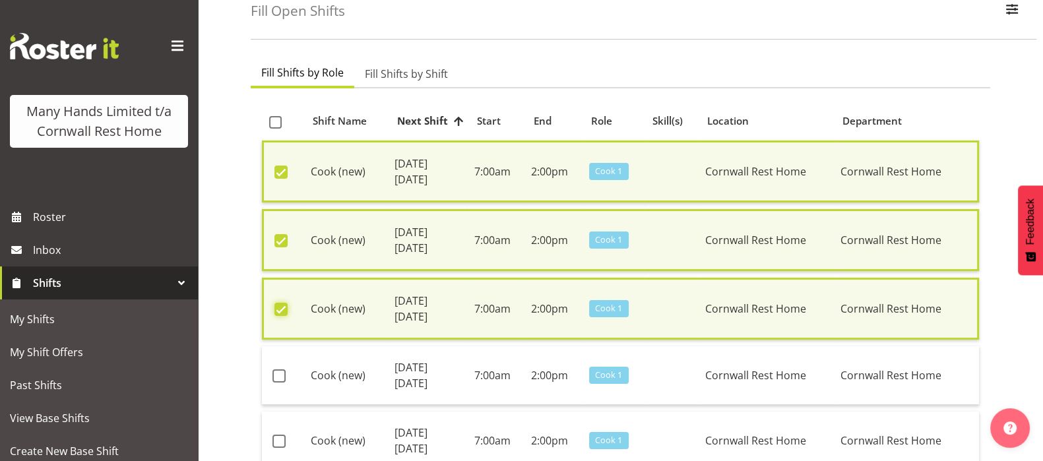
scroll to position [164, 0]
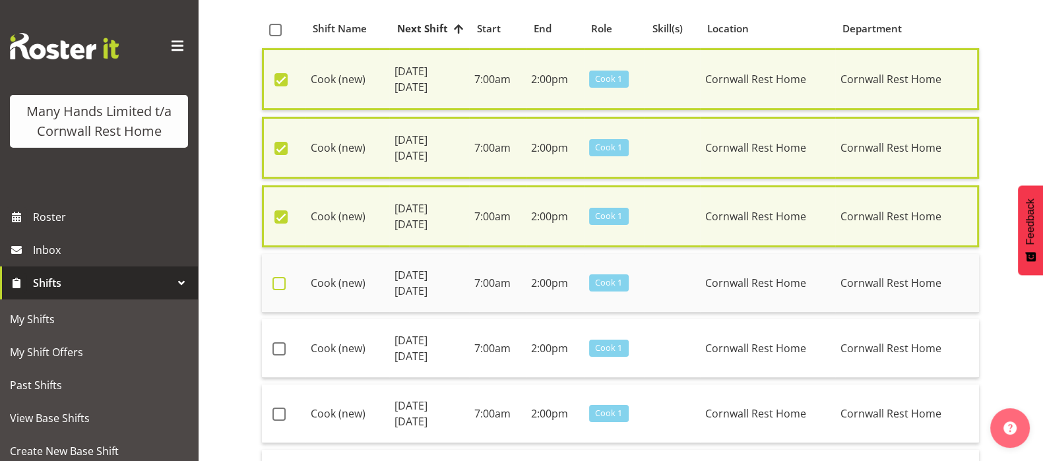
click at [278, 278] on span at bounding box center [278, 283] width 13 height 13
checkbox input "true"
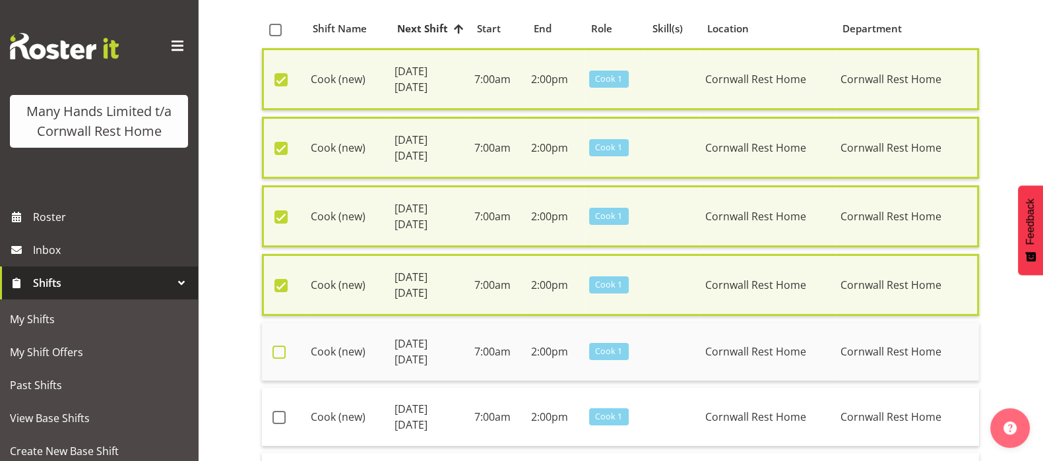
click at [278, 346] on span at bounding box center [278, 352] width 13 height 13
checkbox input "true"
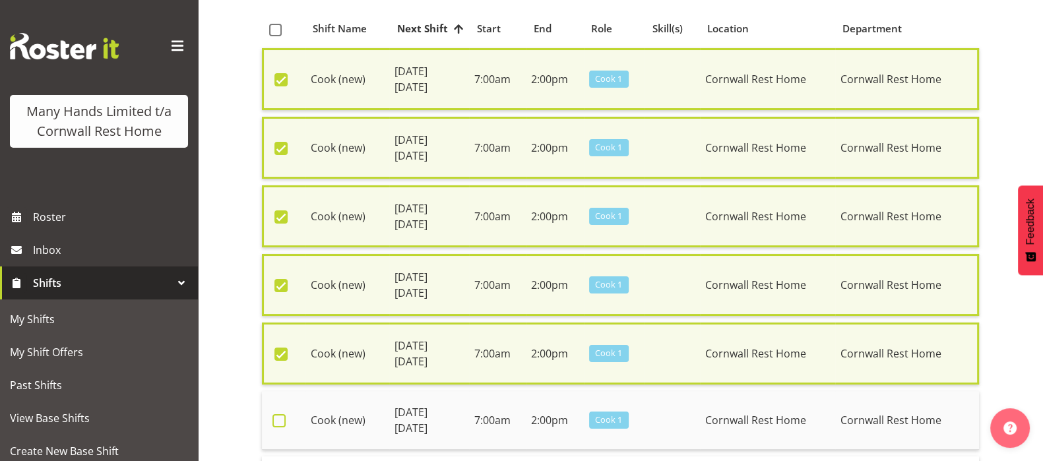
click at [278, 416] on span at bounding box center [278, 420] width 13 height 13
checkbox input "true"
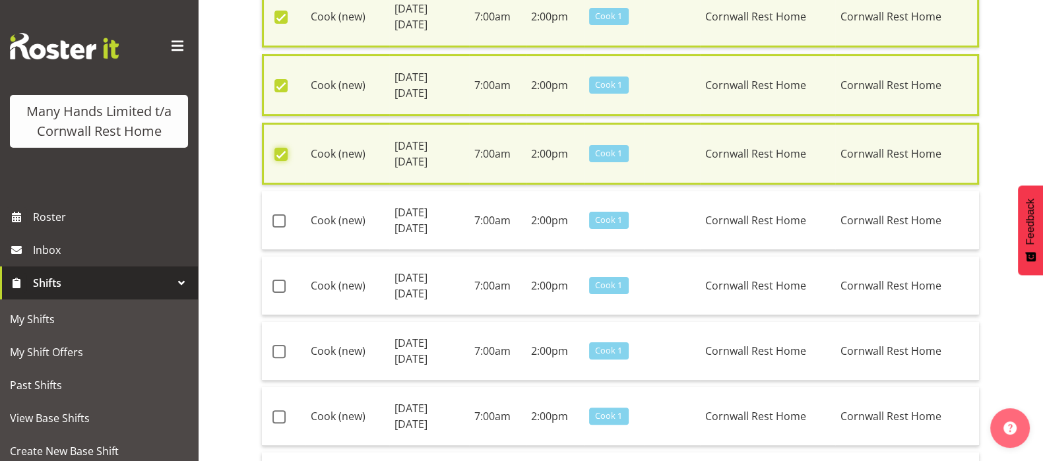
scroll to position [495, 0]
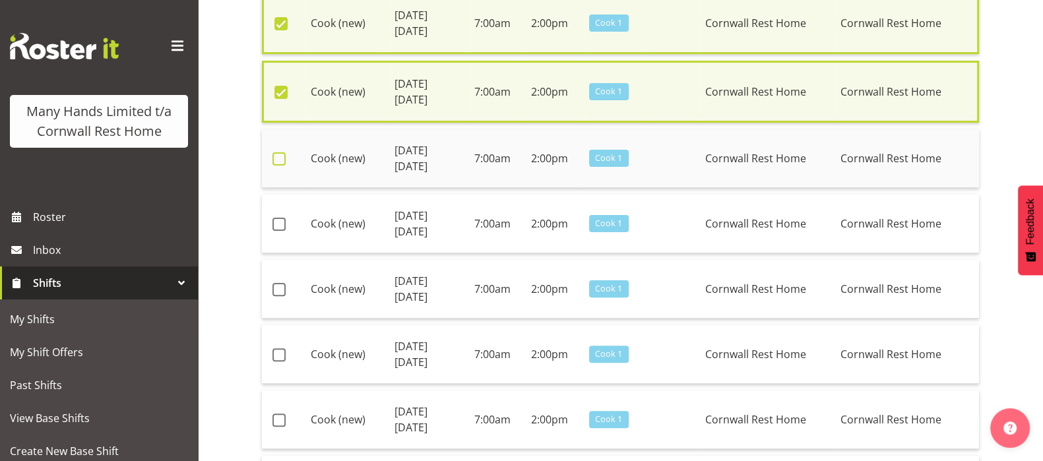
click at [280, 158] on span at bounding box center [278, 158] width 13 height 13
checkbox input "true"
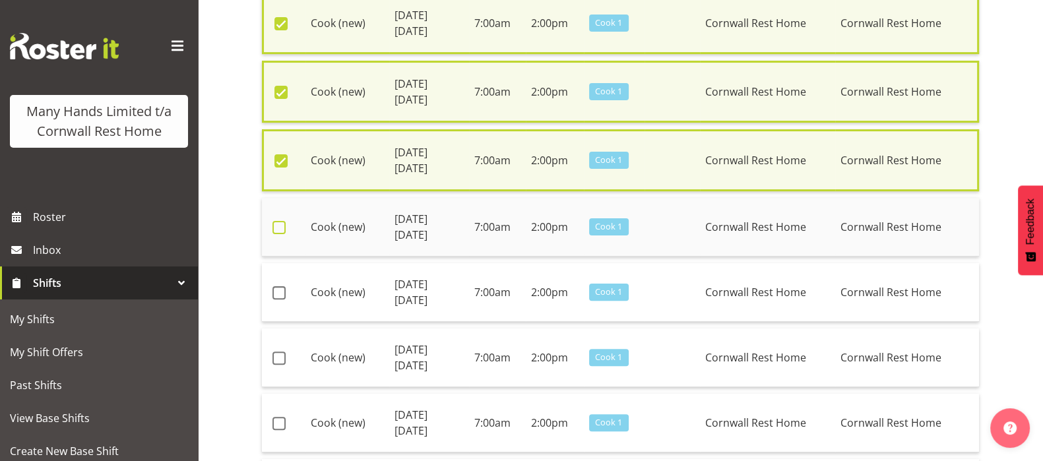
click at [280, 222] on span at bounding box center [278, 227] width 13 height 13
checkbox input "true"
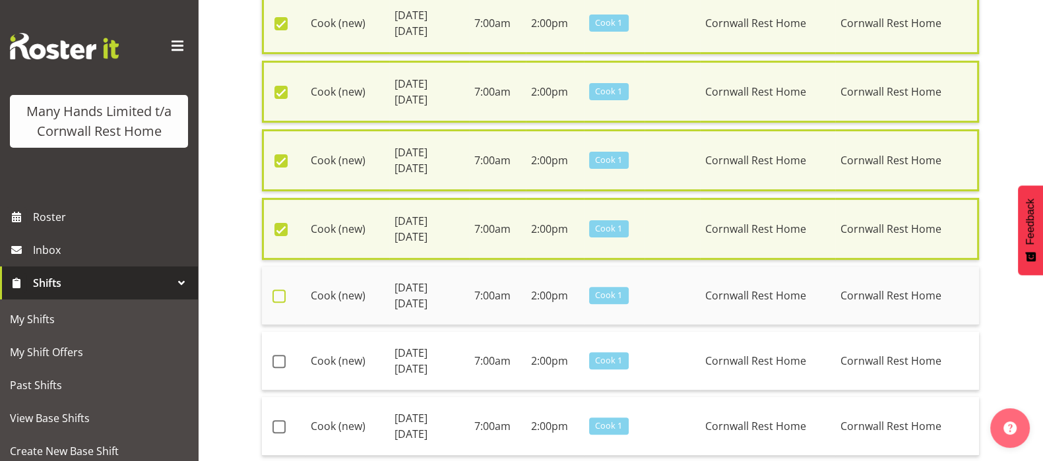
click at [278, 292] on span at bounding box center [278, 296] width 13 height 13
checkbox input "true"
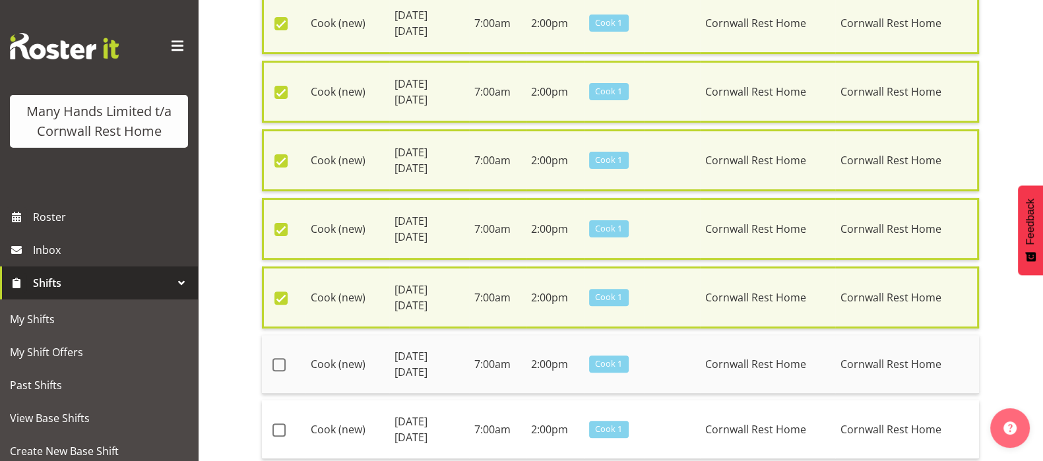
drag, startPoint x: 281, startPoint y: 358, endPoint x: 278, endPoint y: 365, distance: 8.0
click at [278, 365] on td at bounding box center [284, 364] width 44 height 59
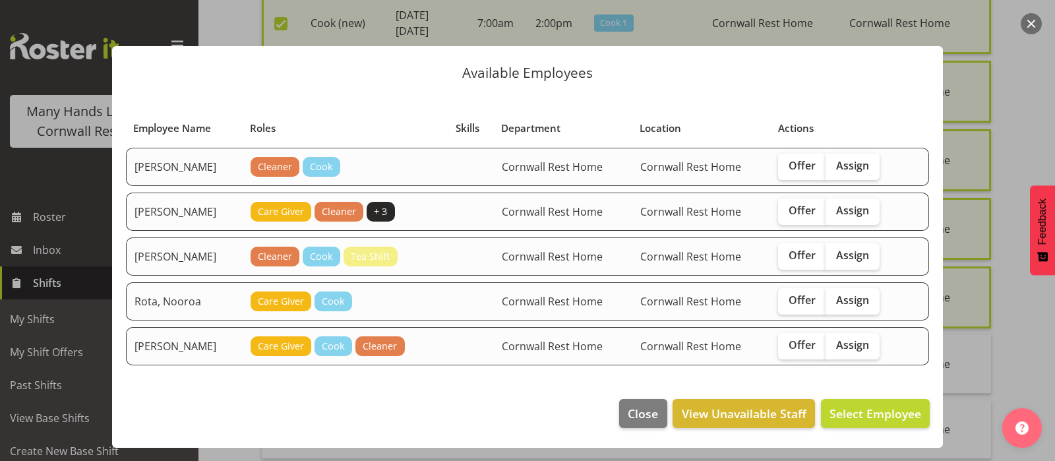
click at [1032, 17] on button "button" at bounding box center [1031, 23] width 21 height 21
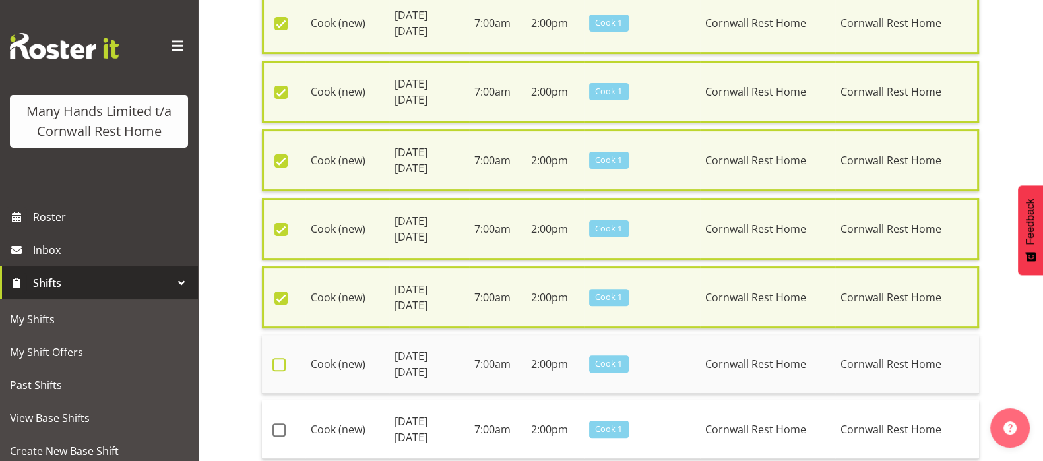
click at [278, 358] on span at bounding box center [278, 364] width 13 height 13
checkbox input "true"
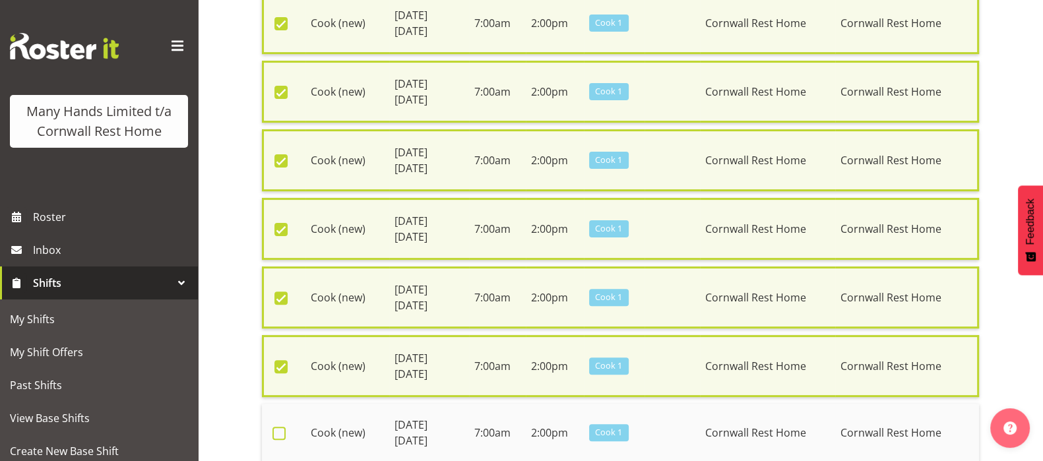
click at [280, 427] on span at bounding box center [278, 433] width 13 height 13
checkbox input "true"
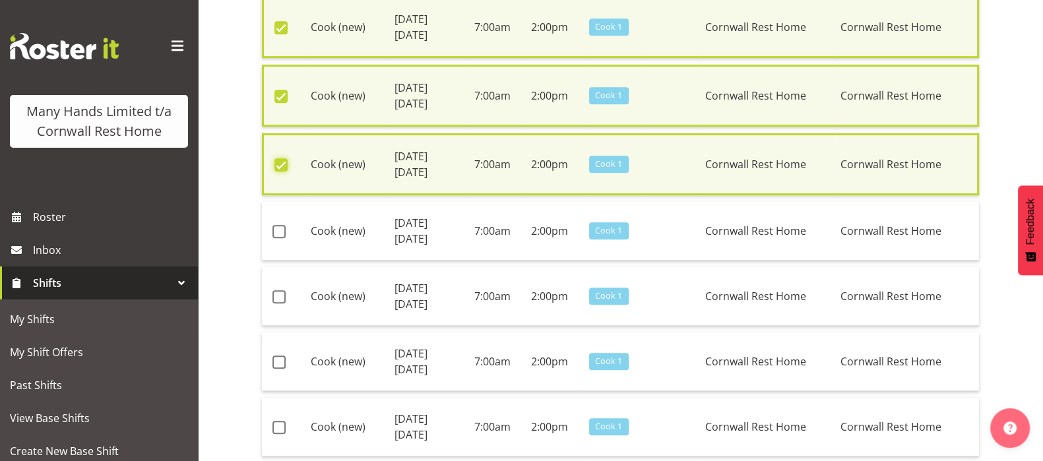
scroll to position [825, 0]
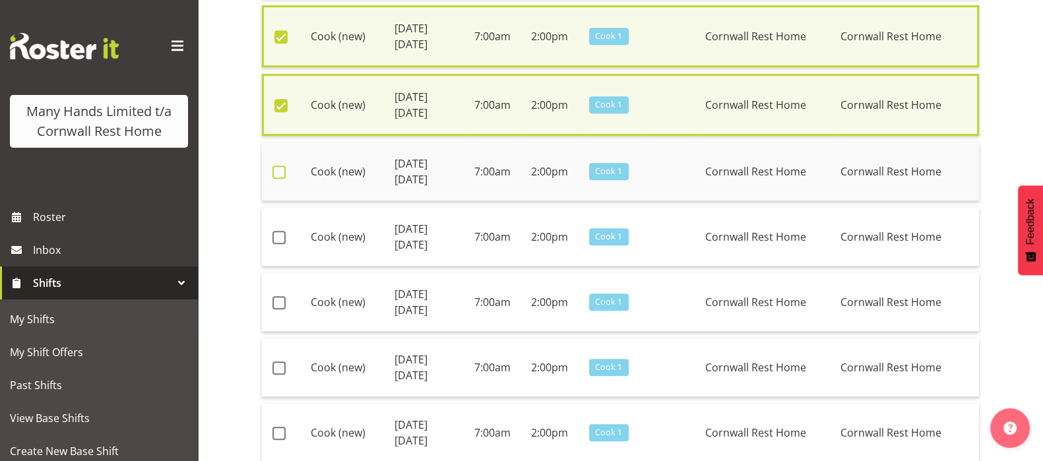
click at [281, 166] on span at bounding box center [278, 172] width 13 height 13
checkbox input "true"
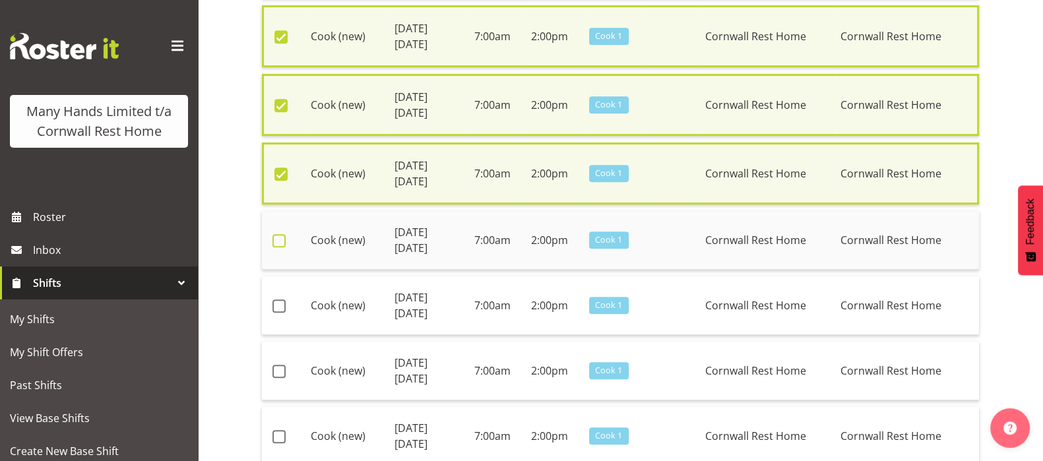
click at [277, 234] on span at bounding box center [278, 240] width 13 height 13
checkbox input "true"
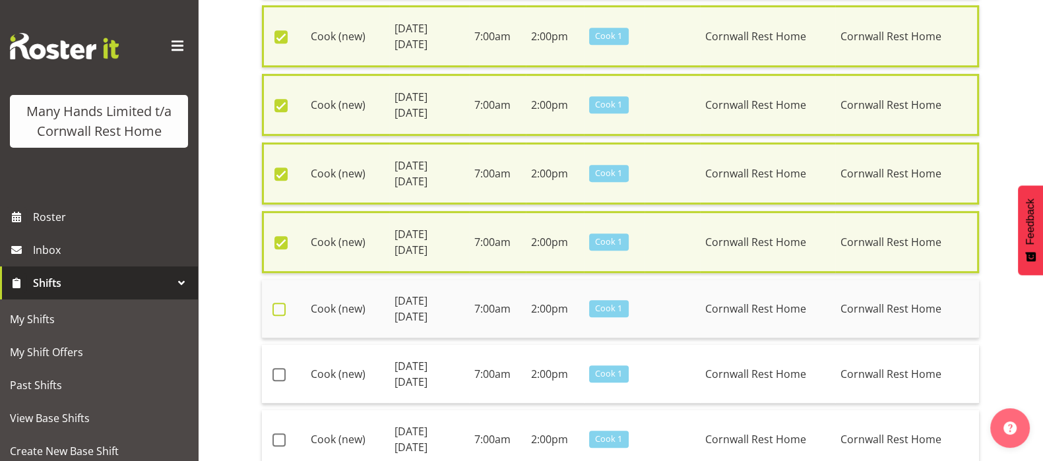
click at [274, 303] on span at bounding box center [278, 309] width 13 height 13
checkbox input "true"
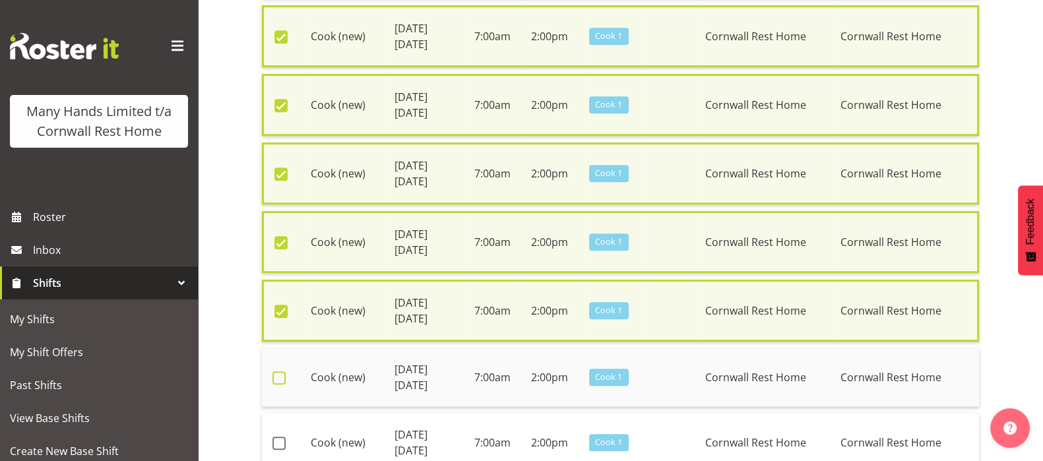
click at [277, 371] on span at bounding box center [278, 377] width 13 height 13
checkbox input "true"
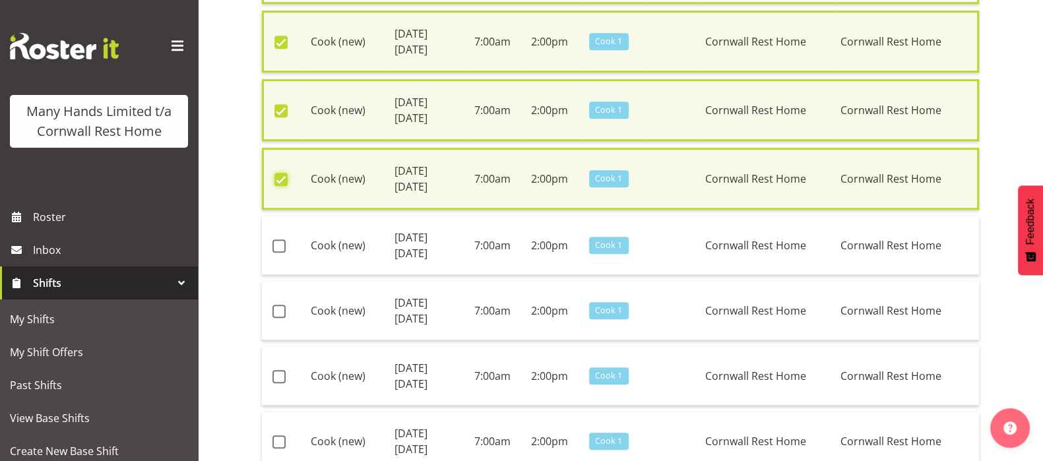
scroll to position [1071, 0]
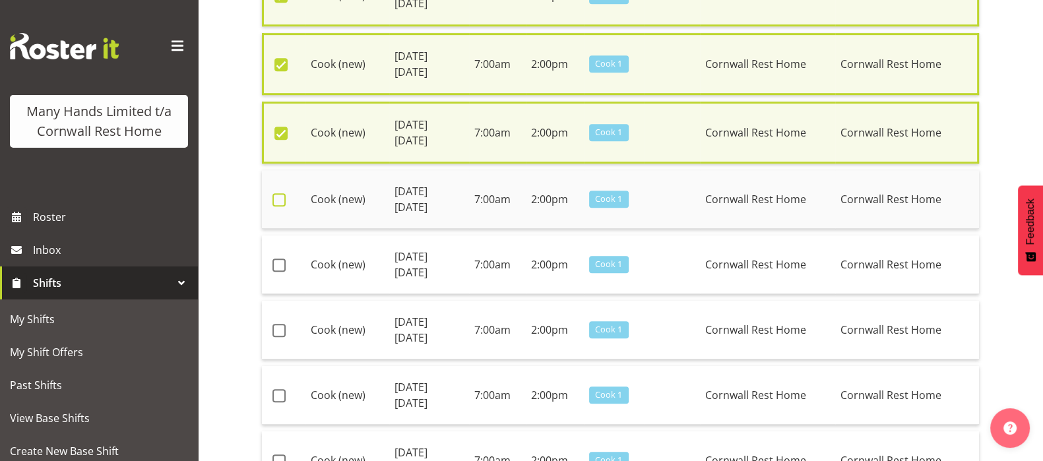
click at [274, 193] on span at bounding box center [278, 199] width 13 height 13
checkbox input "true"
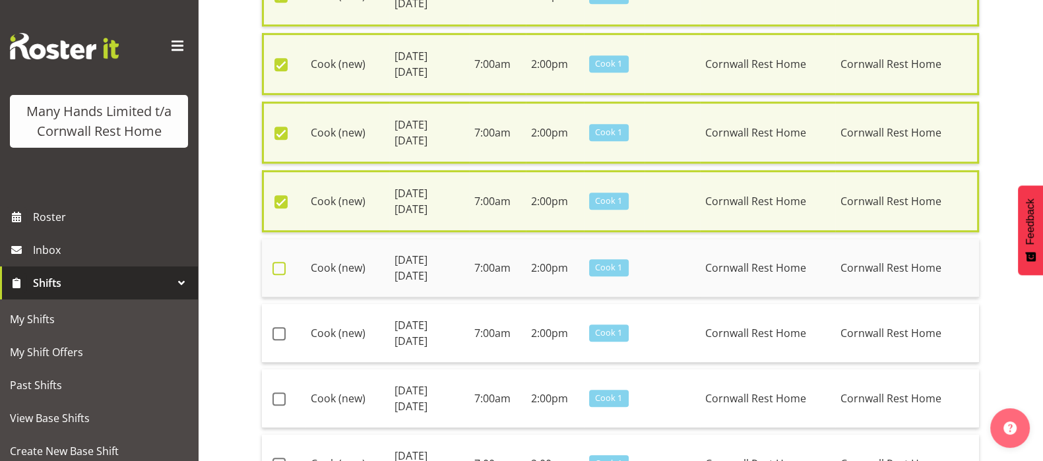
click at [278, 262] on span at bounding box center [278, 268] width 13 height 13
checkbox input "true"
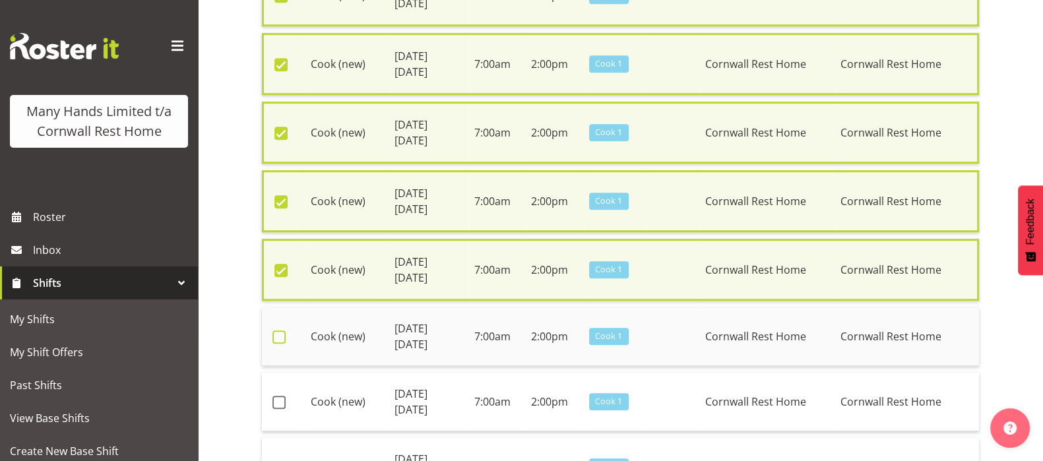
click at [278, 330] on span at bounding box center [278, 336] width 13 height 13
checkbox input "true"
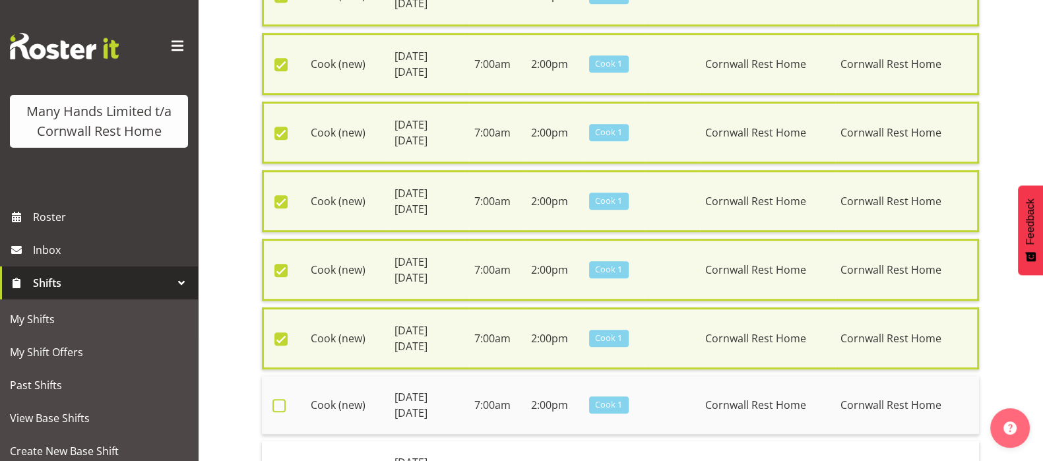
click at [282, 399] on span at bounding box center [278, 405] width 13 height 13
checkbox input "true"
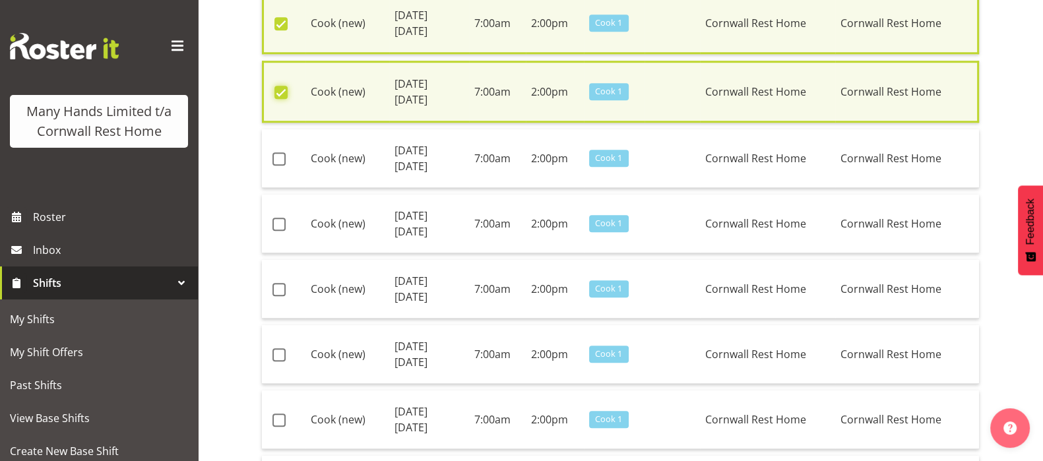
scroll to position [1402, 0]
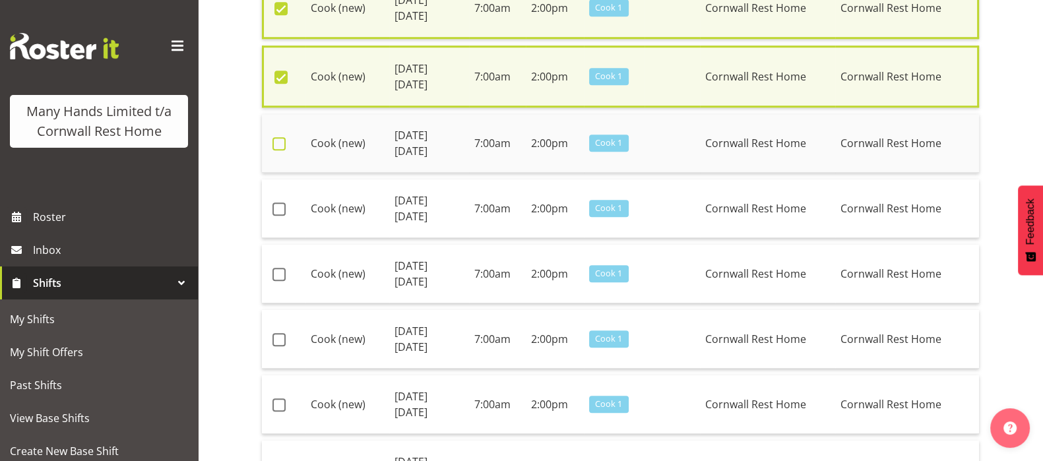
click at [280, 137] on span at bounding box center [278, 143] width 13 height 13
checkbox input "true"
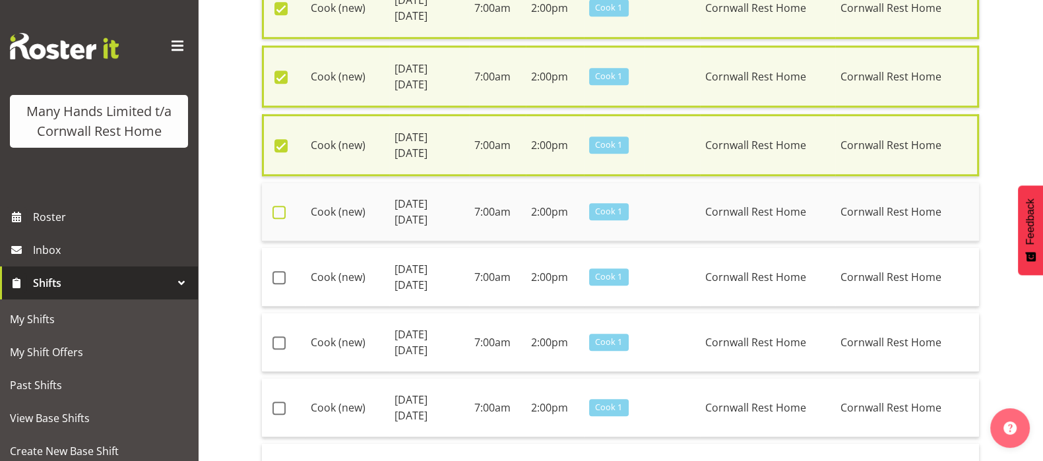
click at [280, 206] on span at bounding box center [278, 212] width 13 height 13
checkbox input "true"
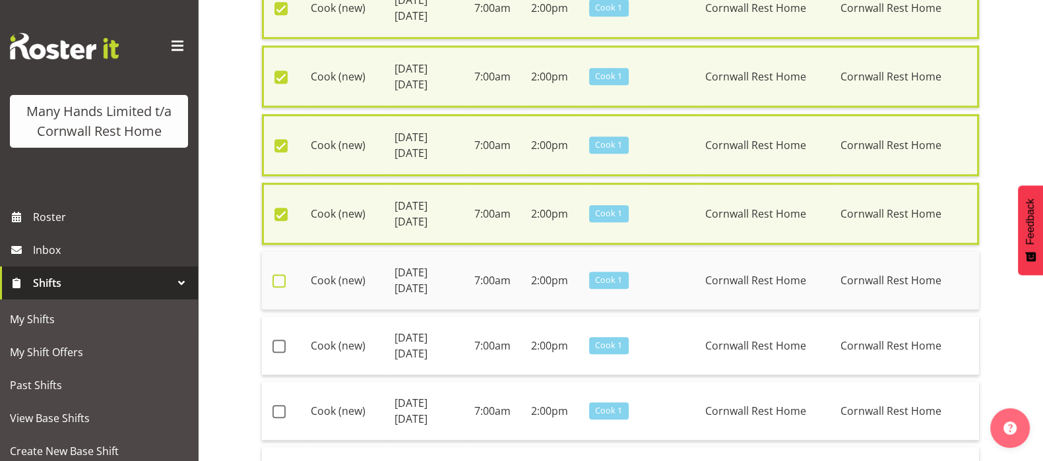
click at [280, 274] on span at bounding box center [278, 280] width 13 height 13
checkbox input "true"
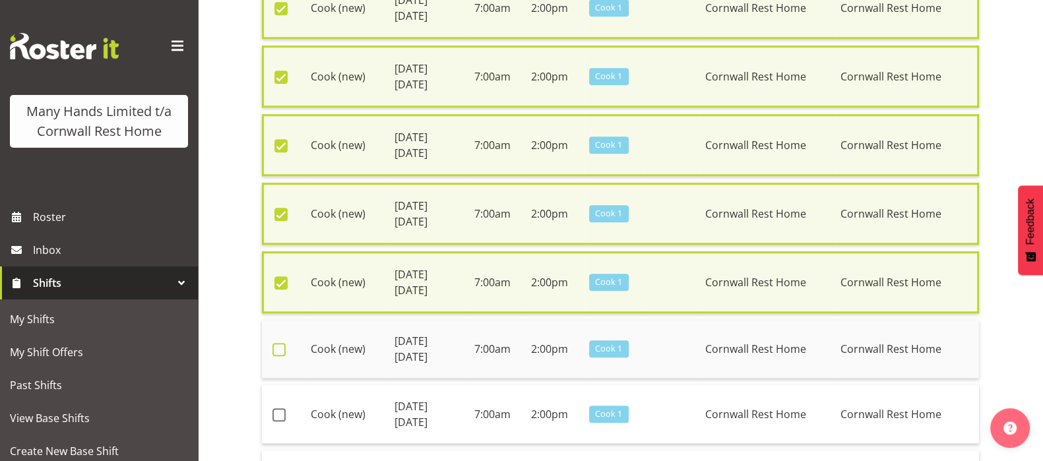
click at [277, 343] on span at bounding box center [278, 349] width 13 height 13
checkbox input "true"
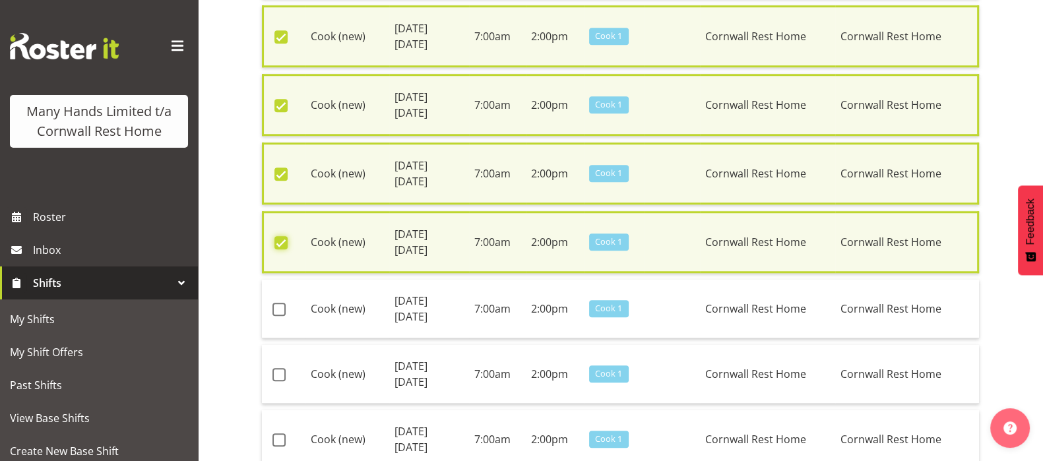
scroll to position [1567, 0]
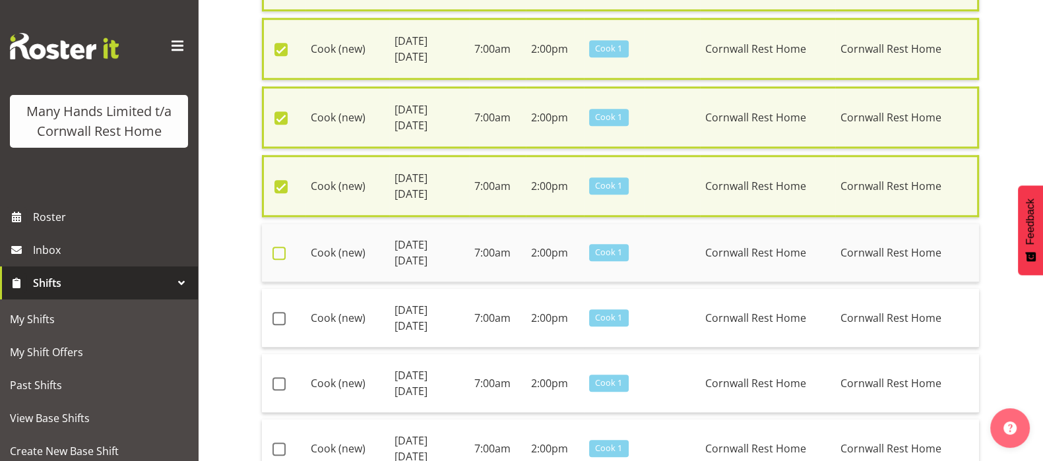
click at [280, 247] on span at bounding box center [278, 253] width 13 height 13
checkbox input "true"
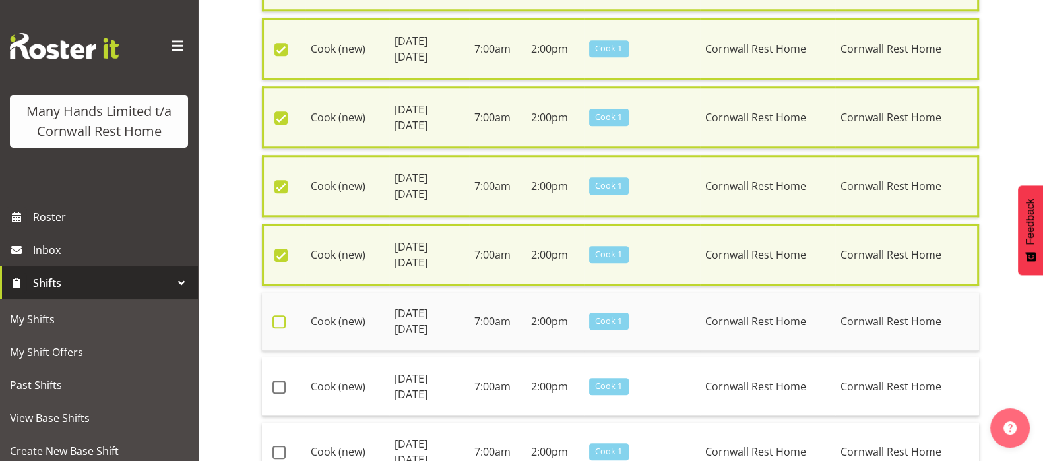
click at [280, 315] on span at bounding box center [278, 321] width 13 height 13
checkbox input "true"
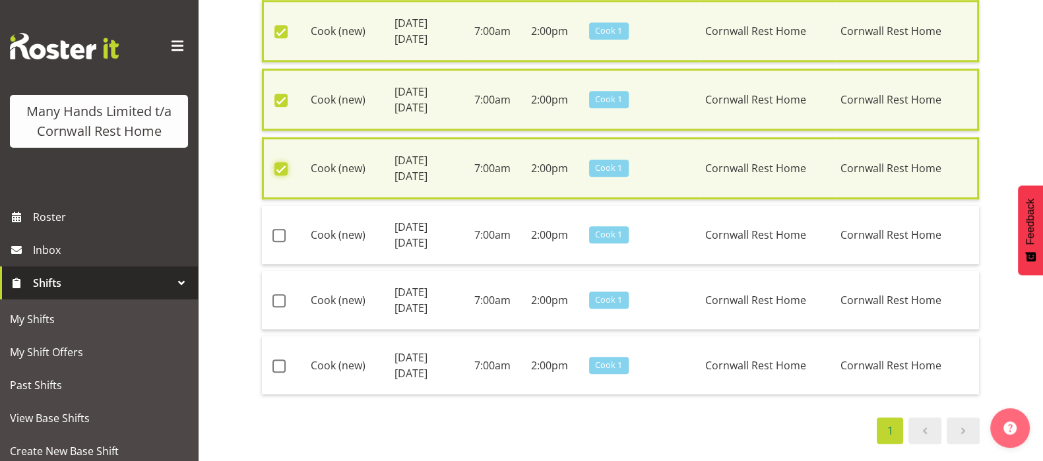
scroll to position [1732, 0]
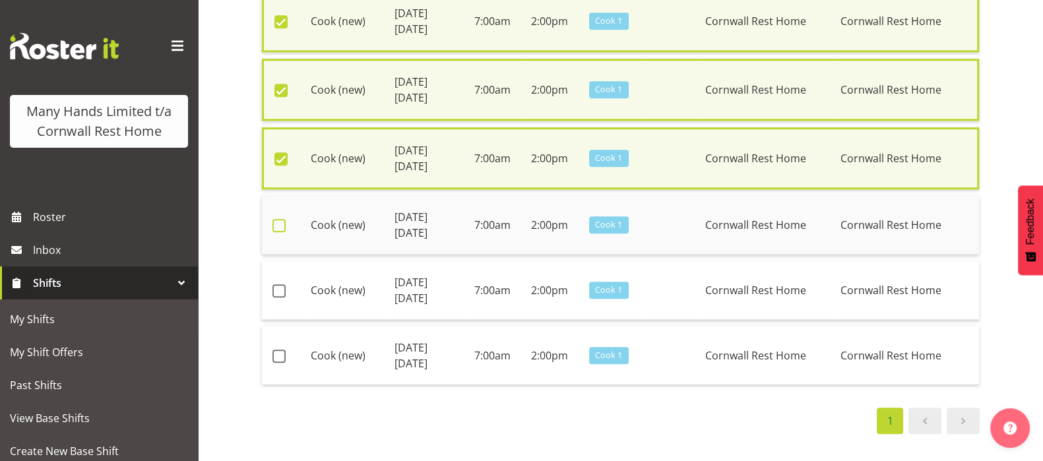
click at [280, 219] on span at bounding box center [278, 225] width 13 height 13
checkbox input "true"
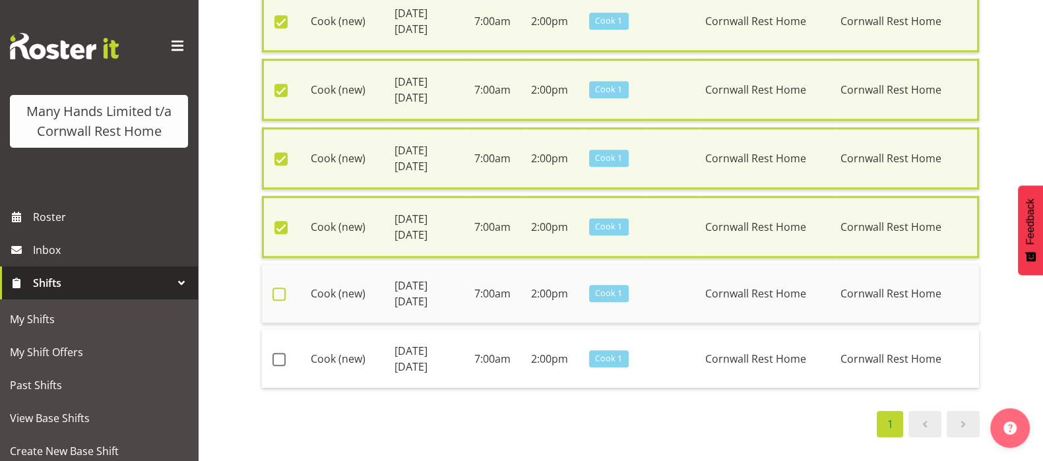
click at [279, 288] on span at bounding box center [278, 294] width 13 height 13
checkbox input "true"
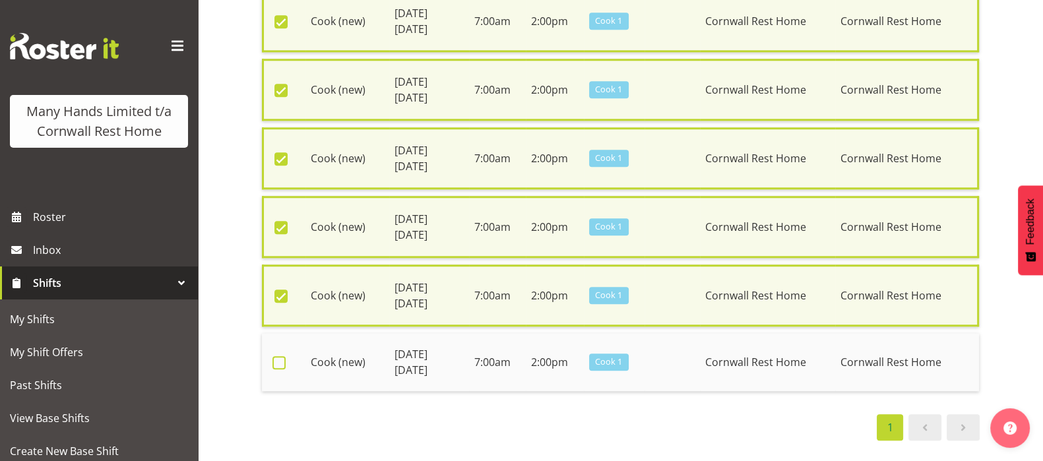
click at [280, 356] on span at bounding box center [278, 362] width 13 height 13
checkbox input "true"
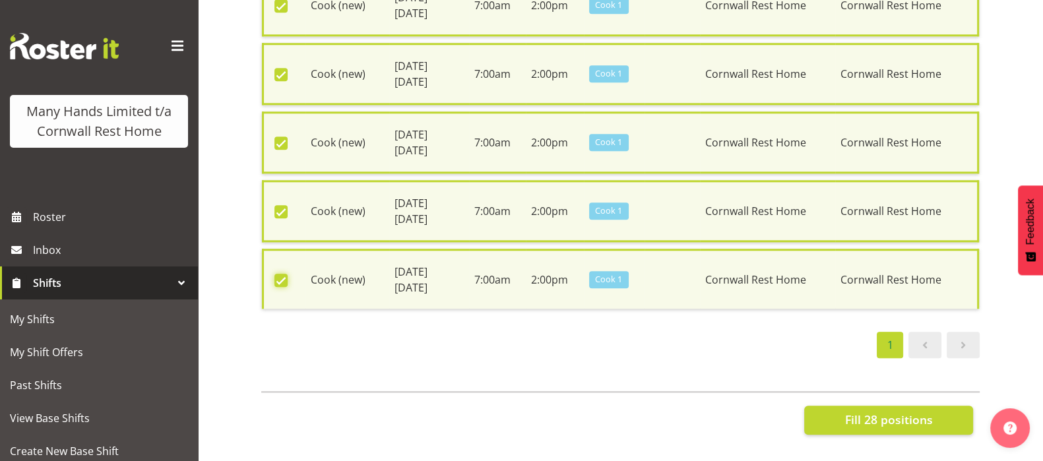
scroll to position [1817, 0]
click at [883, 410] on span "Fill 28 positions" at bounding box center [888, 418] width 88 height 17
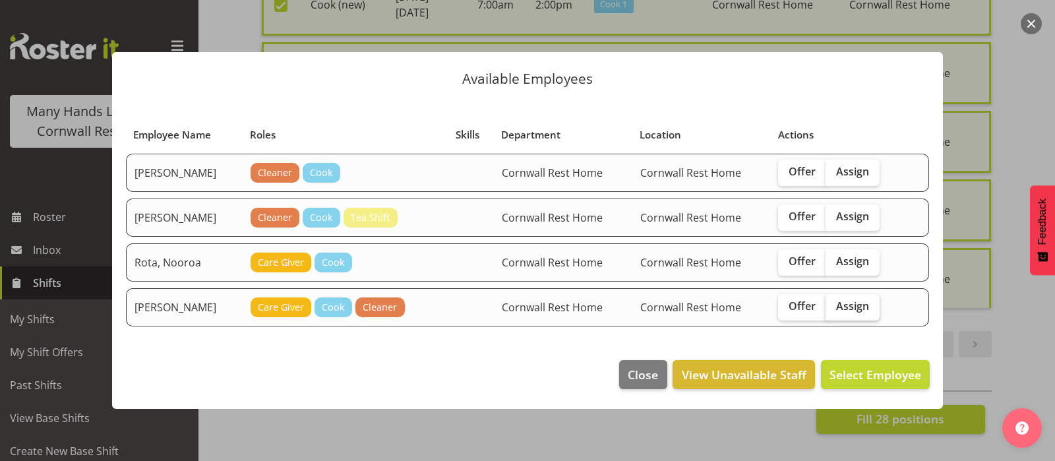
click at [848, 304] on span "Assign" at bounding box center [852, 305] width 33 height 13
click at [834, 304] on input "Assign" at bounding box center [830, 306] width 9 height 9
checkbox input "true"
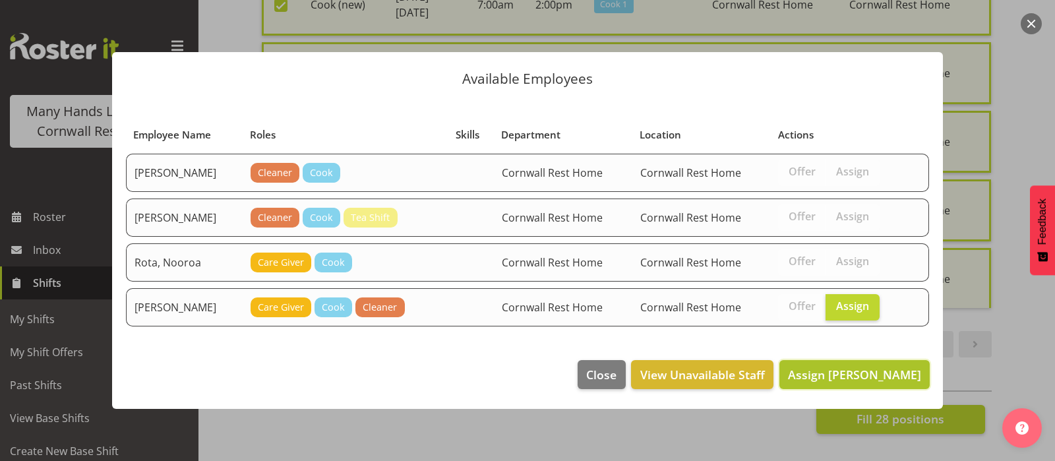
click at [879, 375] on span "Assign Tocker, Shannon" at bounding box center [854, 375] width 133 height 16
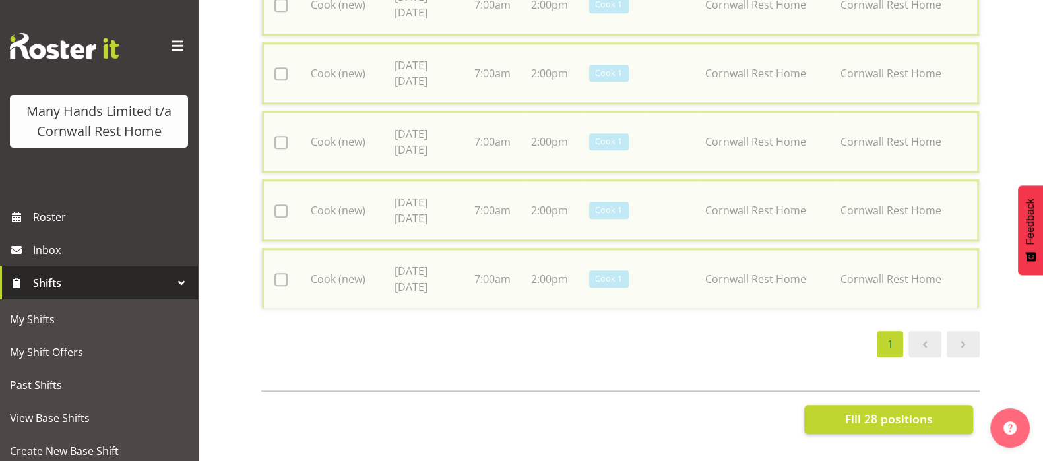
checkbox input "false"
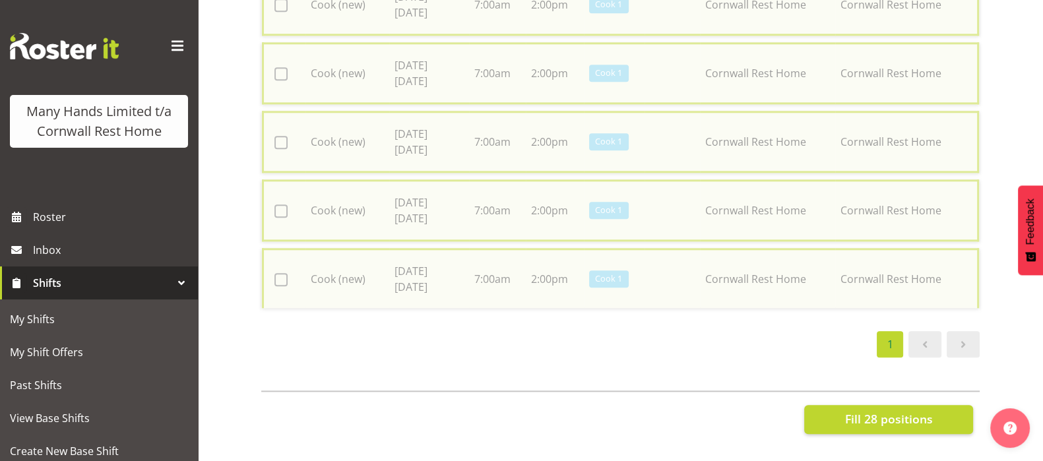
checkbox input "false"
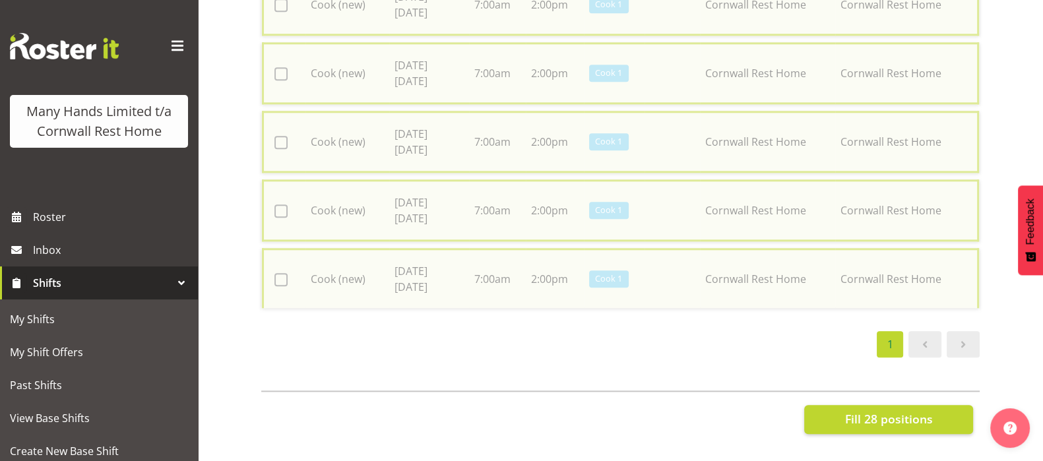
checkbox input "false"
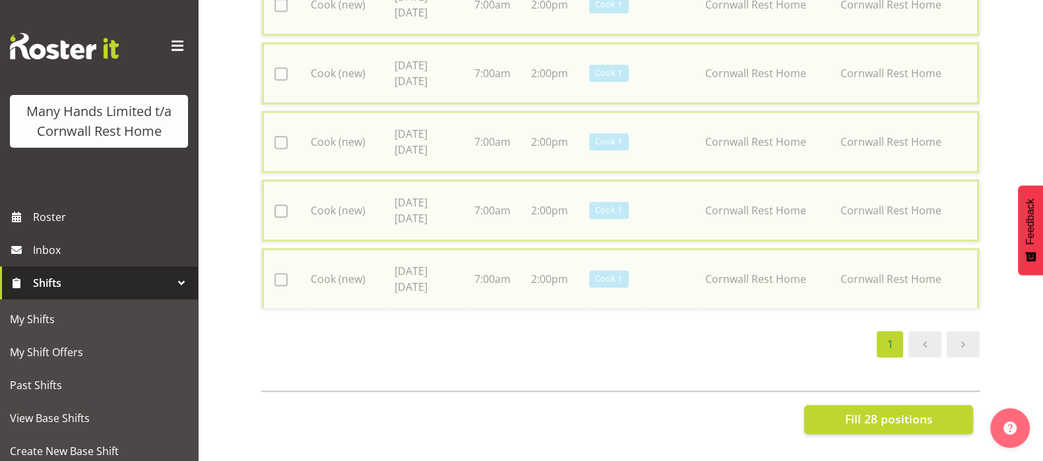
checkbox input "false"
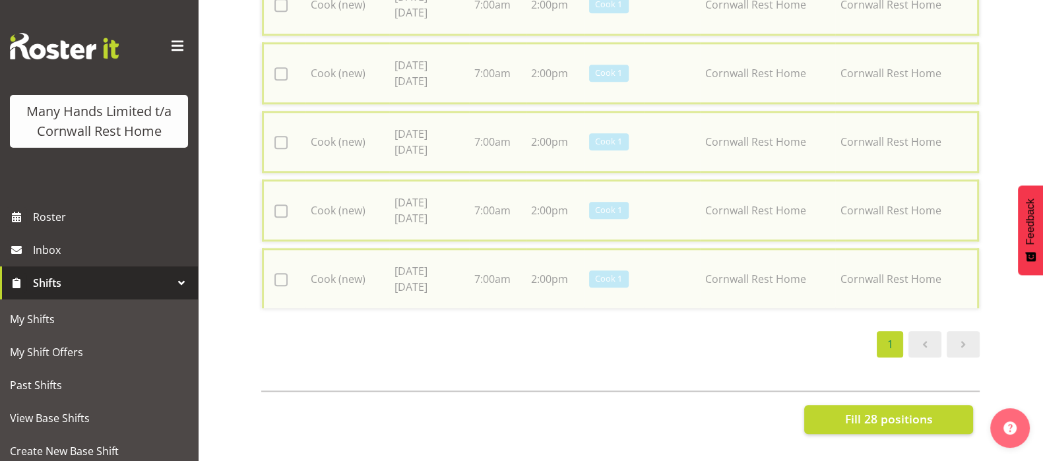
checkbox input "false"
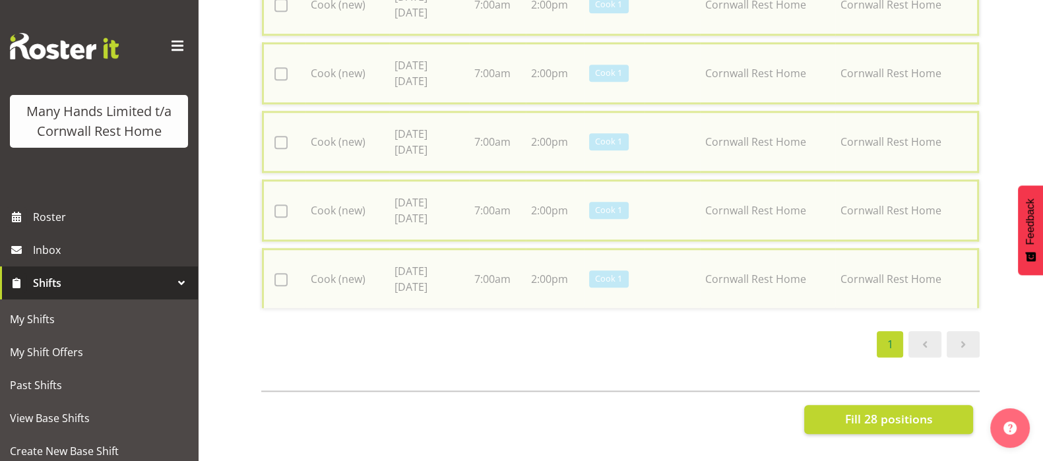
checkbox input "false"
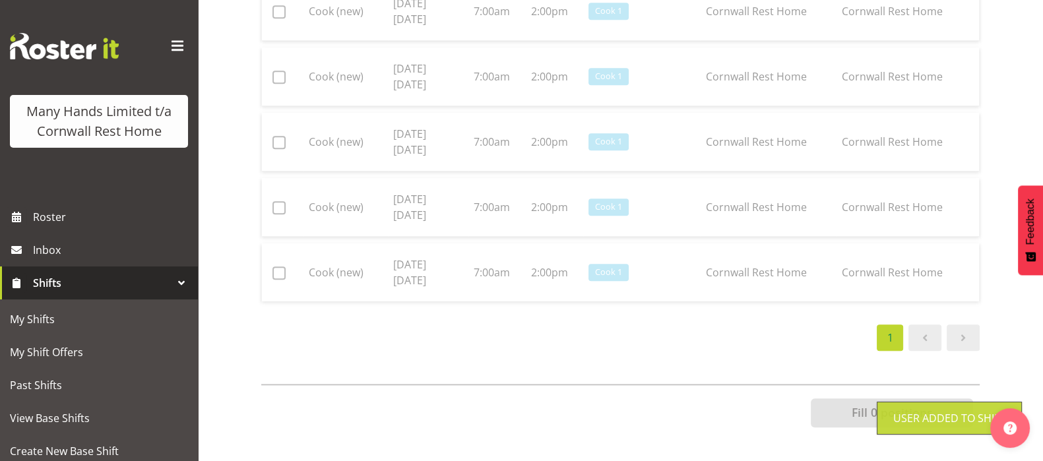
scroll to position [201, 0]
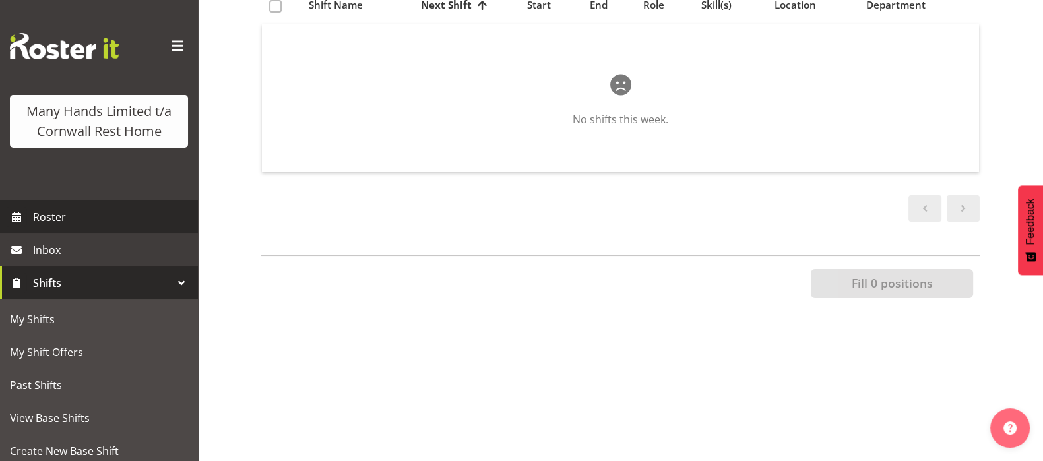
click at [46, 227] on span "Roster" at bounding box center [112, 217] width 158 height 20
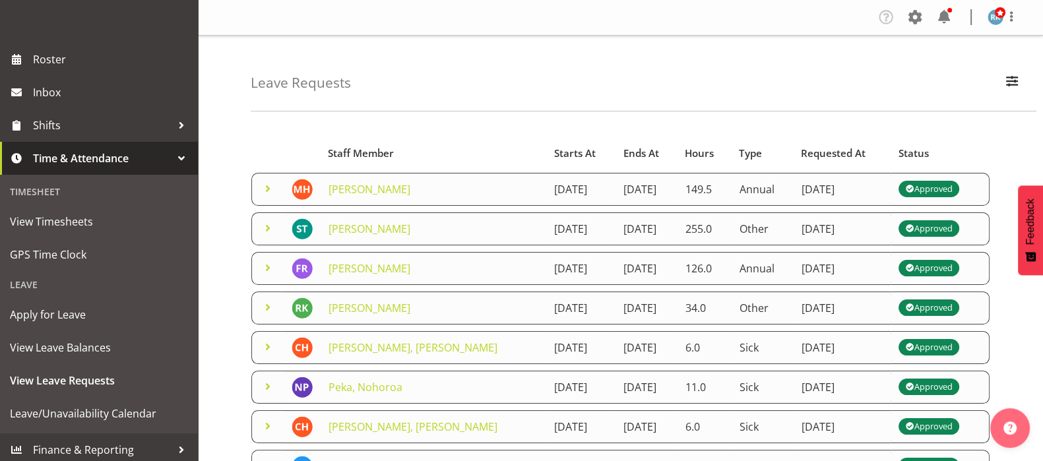
scroll to position [164, 0]
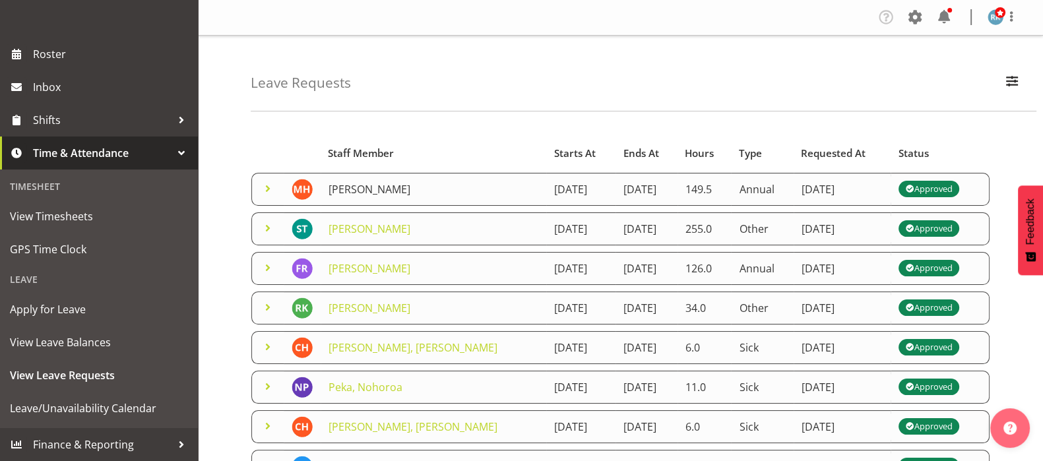
click at [364, 189] on link "[PERSON_NAME]" at bounding box center [369, 189] width 82 height 15
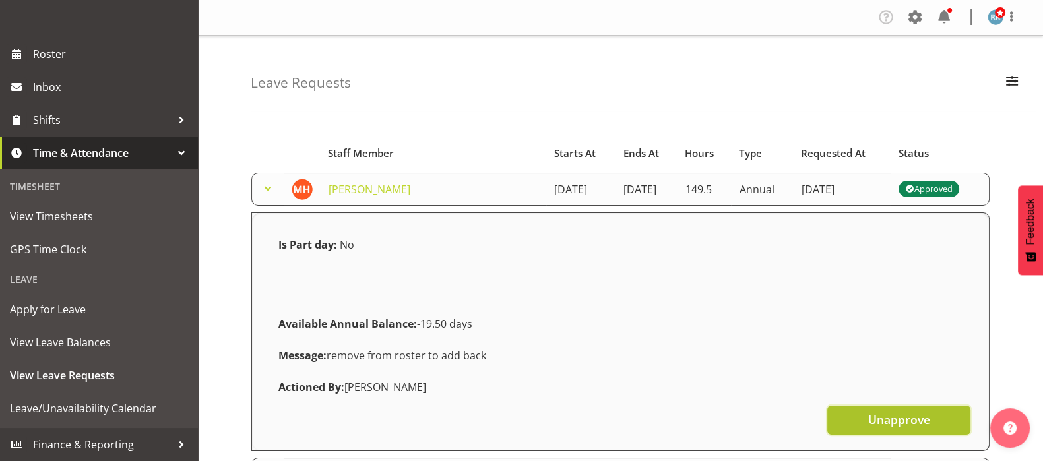
click at [904, 418] on span "Unapprove" at bounding box center [898, 419] width 62 height 17
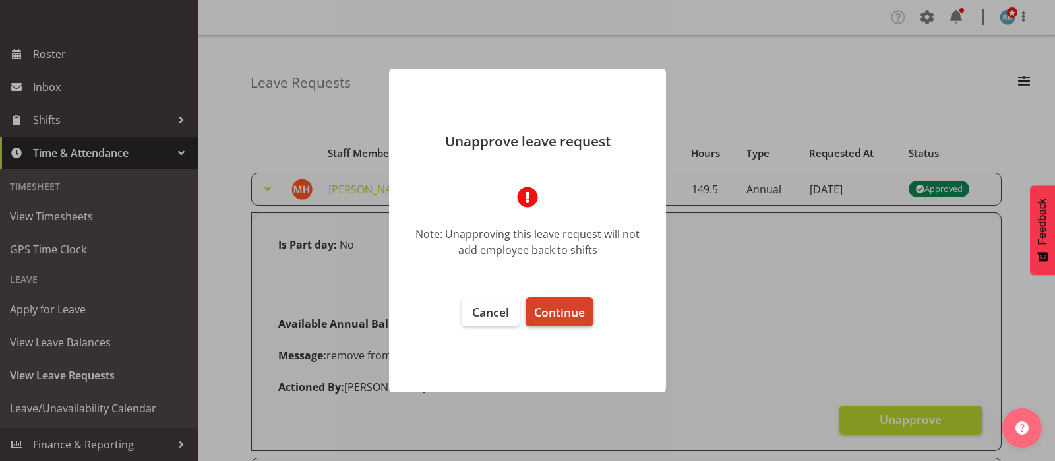
click at [571, 309] on span "Continue" at bounding box center [559, 312] width 51 height 16
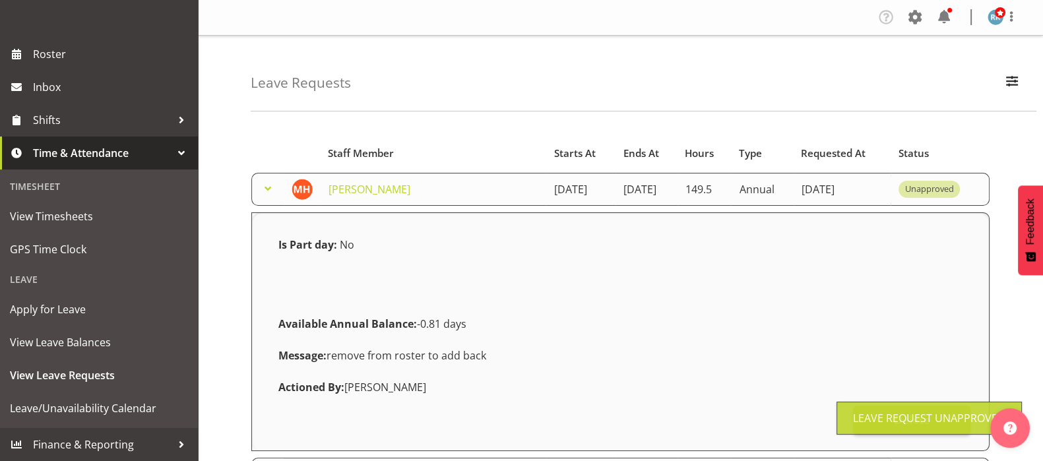
click at [270, 191] on span at bounding box center [268, 189] width 16 height 16
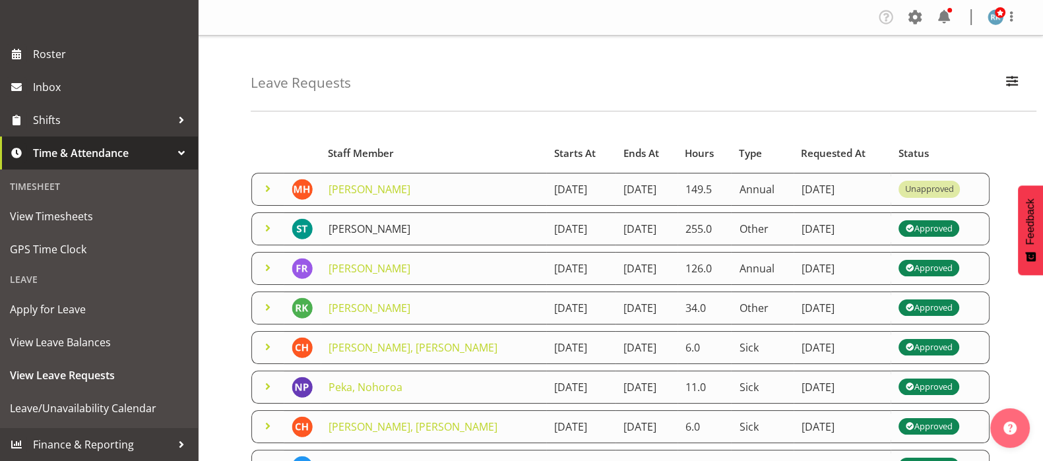
click at [403, 229] on link "[PERSON_NAME]" at bounding box center [369, 229] width 82 height 15
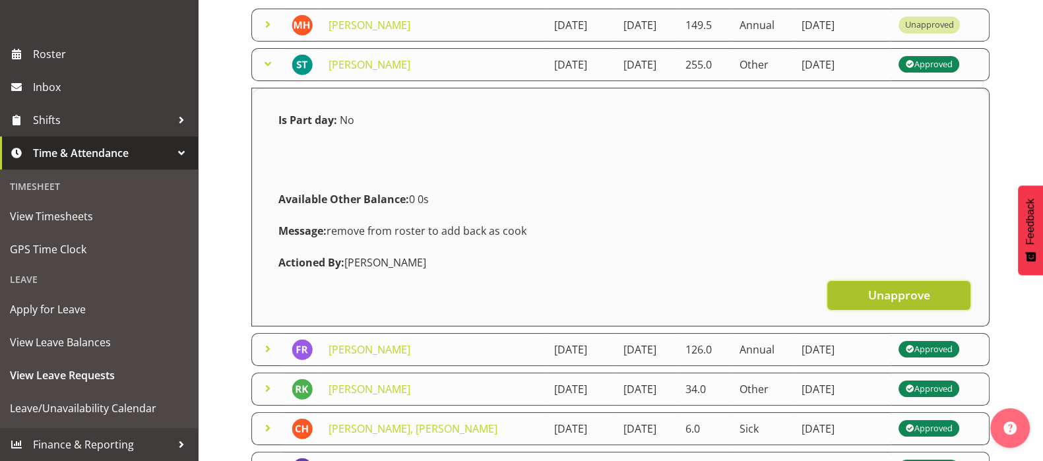
click at [889, 292] on span "Unapprove" at bounding box center [898, 294] width 62 height 17
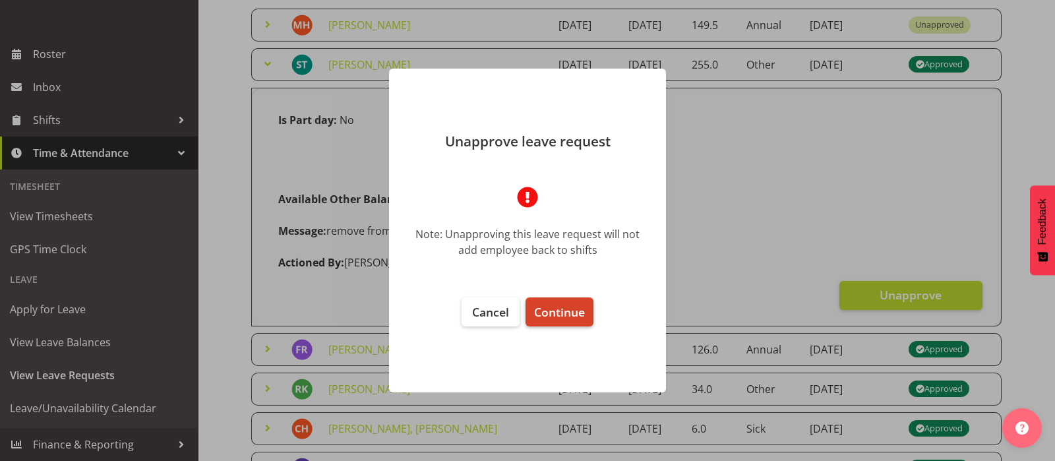
click at [567, 313] on span "Continue" at bounding box center [559, 312] width 51 height 16
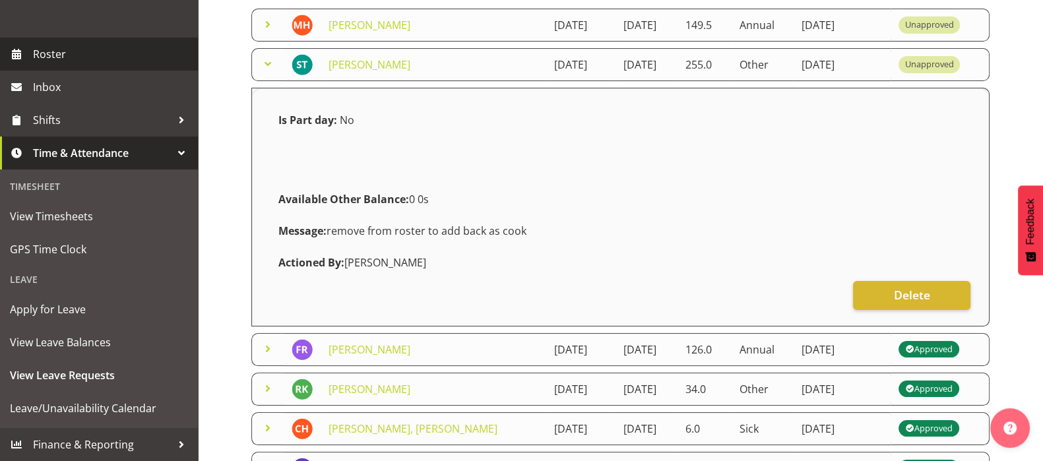
click at [44, 64] on span "Roster" at bounding box center [112, 54] width 158 height 20
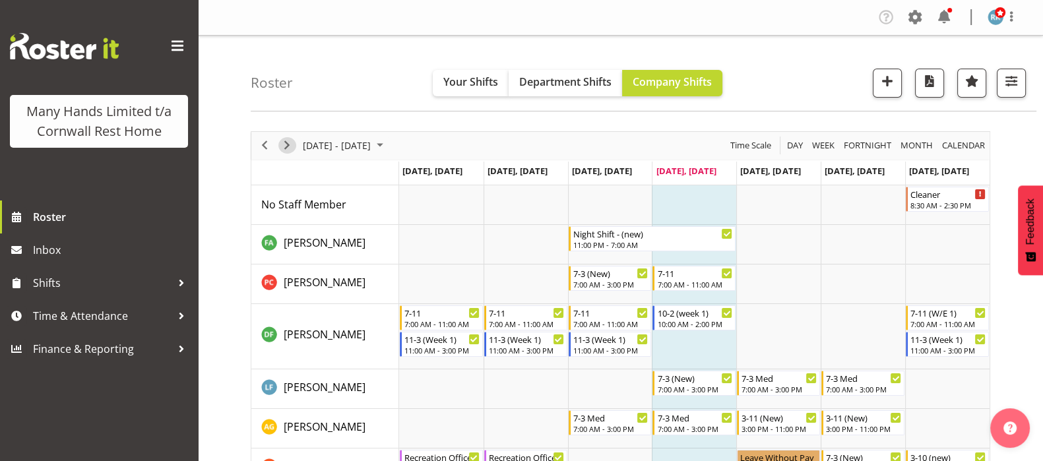
click at [287, 141] on span "Next" at bounding box center [287, 145] width 16 height 16
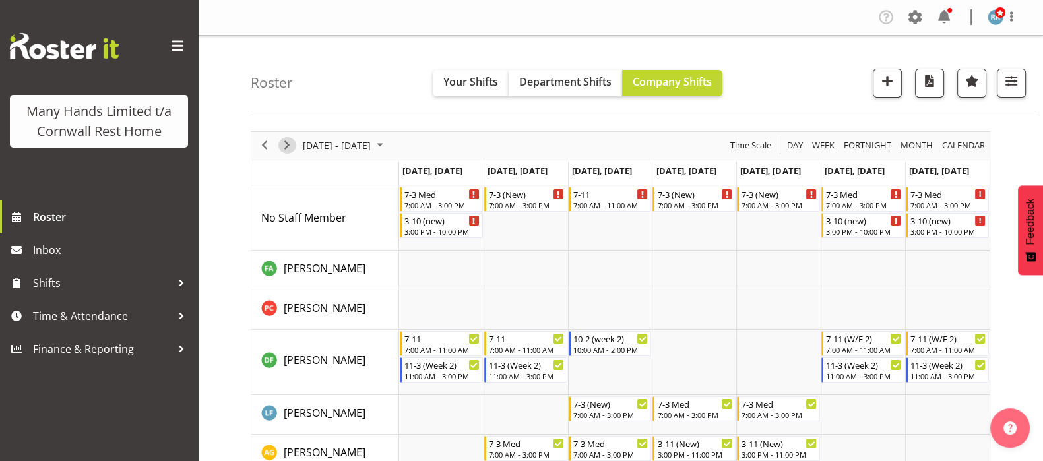
click at [287, 142] on span "Next" at bounding box center [287, 145] width 16 height 16
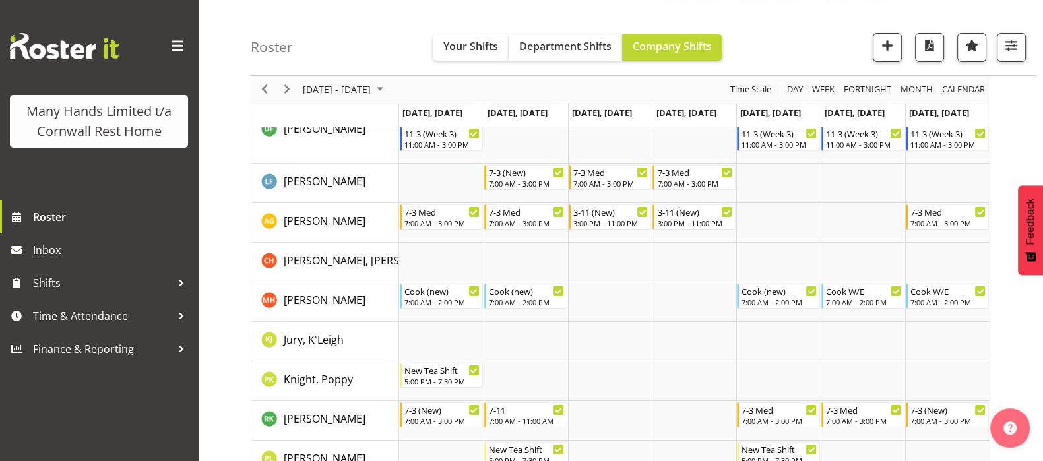
scroll to position [329, 0]
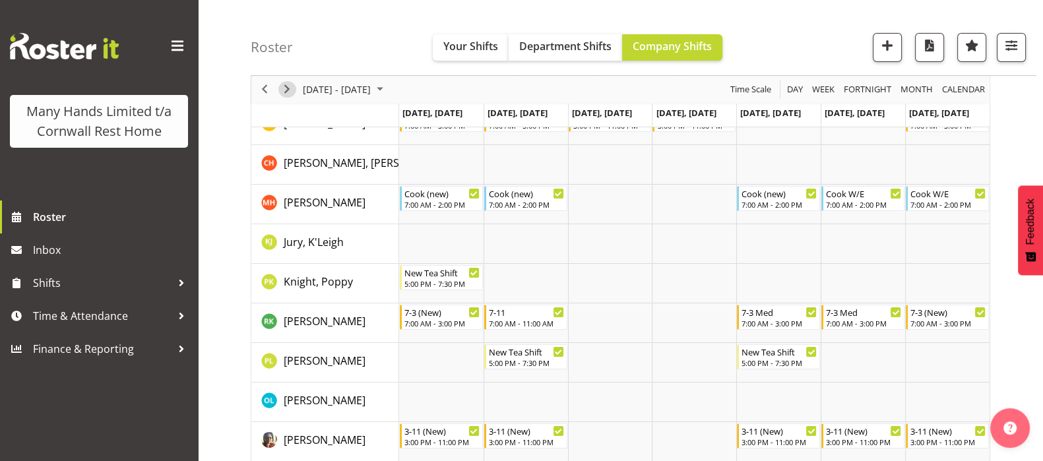
click at [287, 87] on span "Next" at bounding box center [287, 90] width 16 height 16
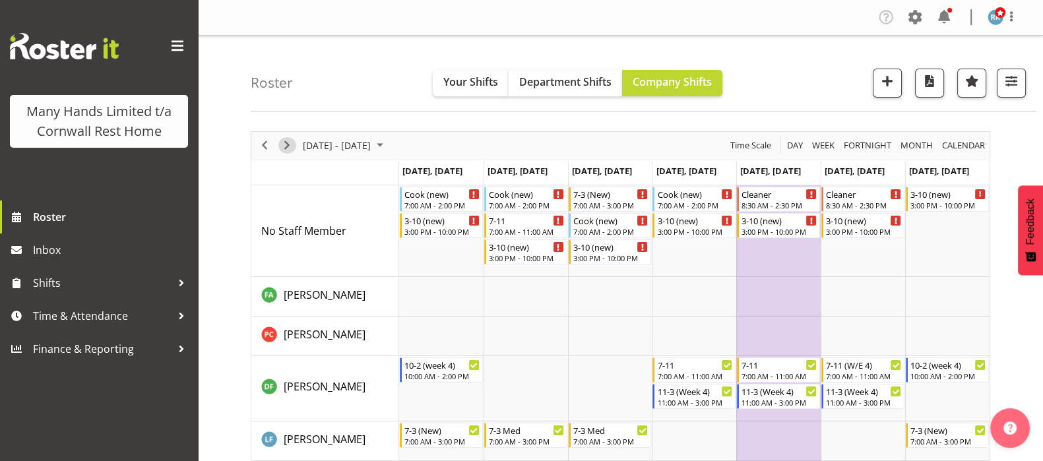
click at [283, 143] on span "Next" at bounding box center [287, 145] width 16 height 16
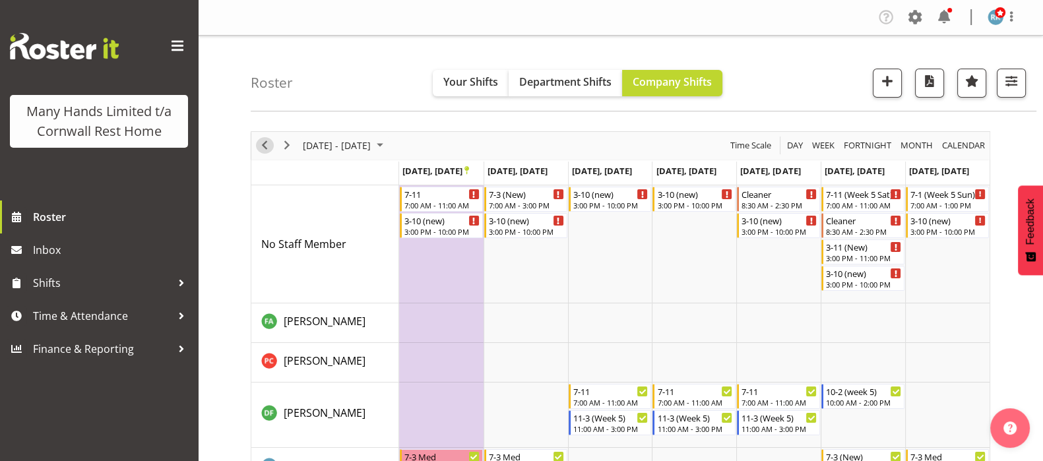
click at [263, 145] on span "Previous" at bounding box center [265, 145] width 16 height 16
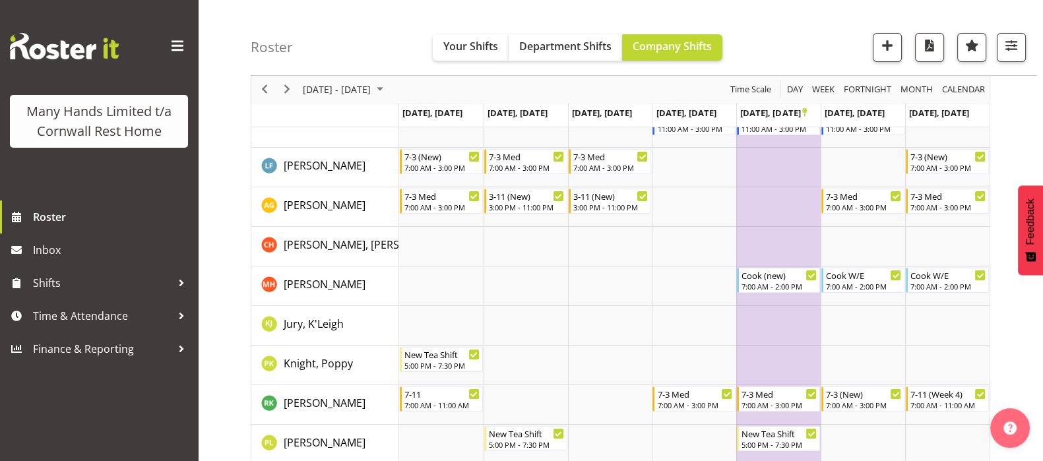
scroll to position [164, 0]
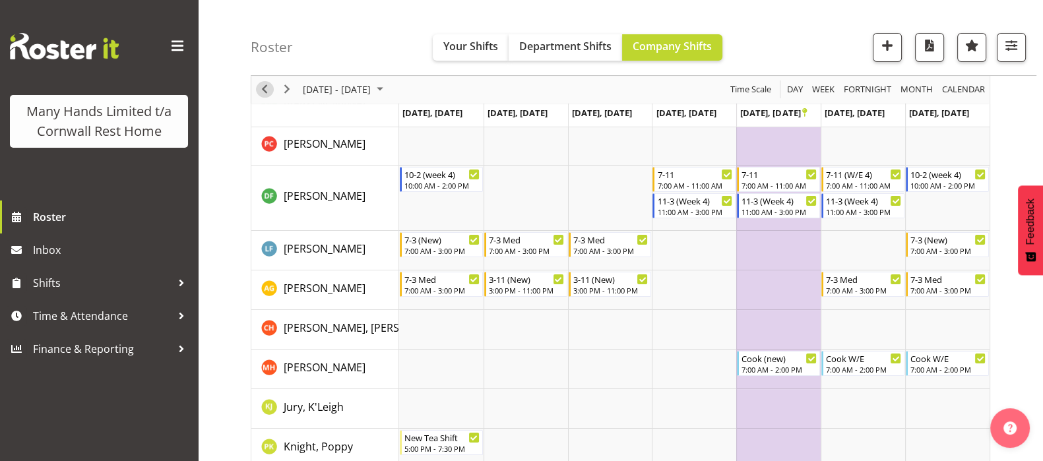
click at [264, 90] on span "Previous" at bounding box center [265, 90] width 16 height 16
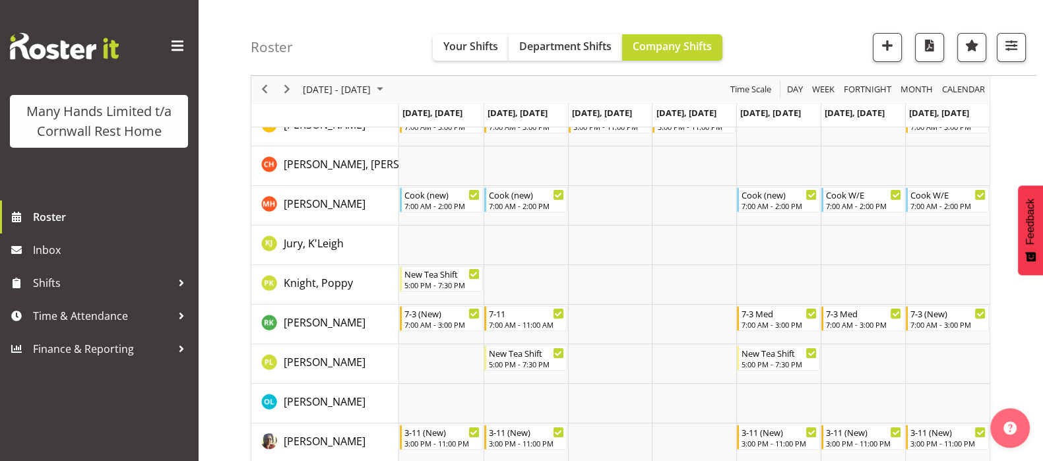
scroll to position [329, 0]
click at [262, 85] on span "Previous" at bounding box center [265, 90] width 16 height 16
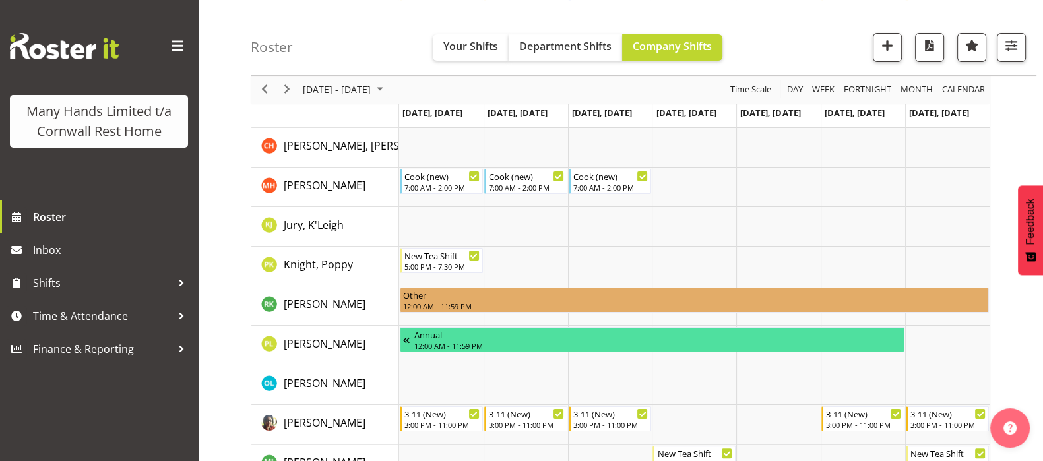
scroll to position [412, 0]
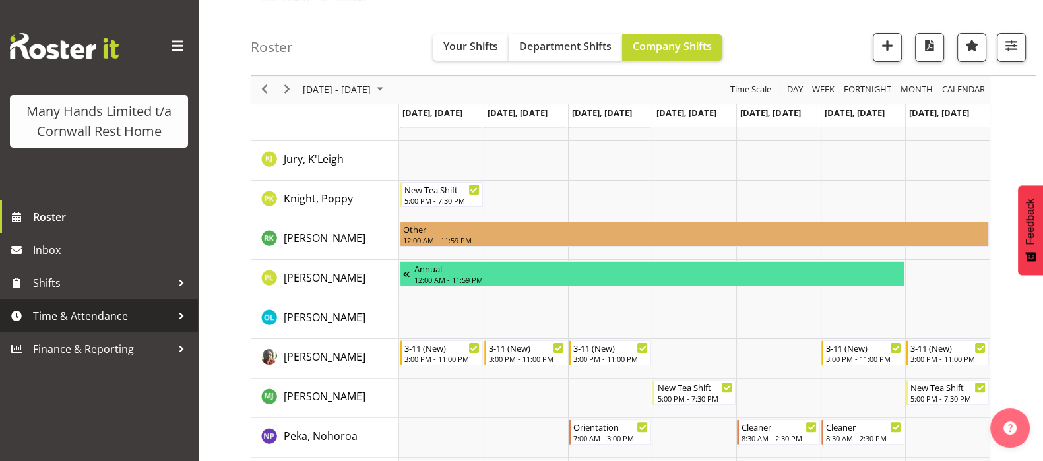
click at [69, 313] on span "Time & Attendance" at bounding box center [102, 316] width 139 height 20
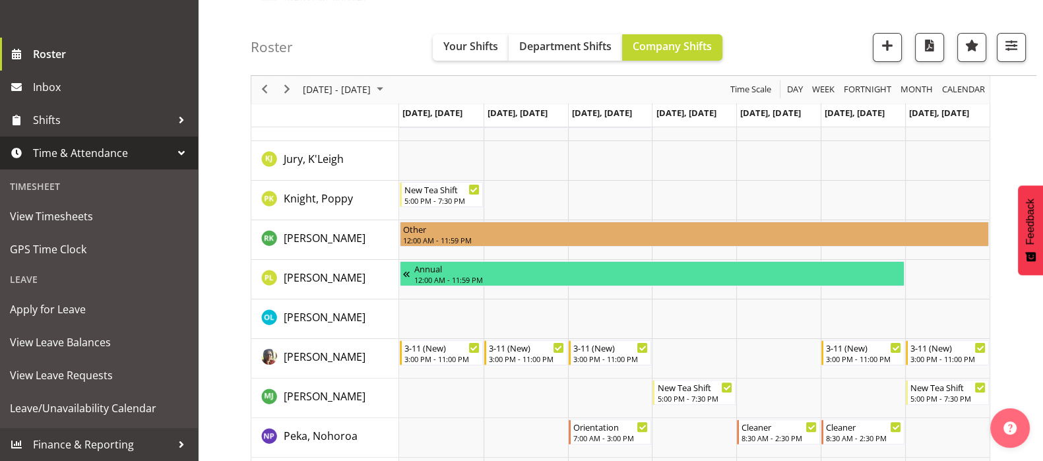
scroll to position [178, 0]
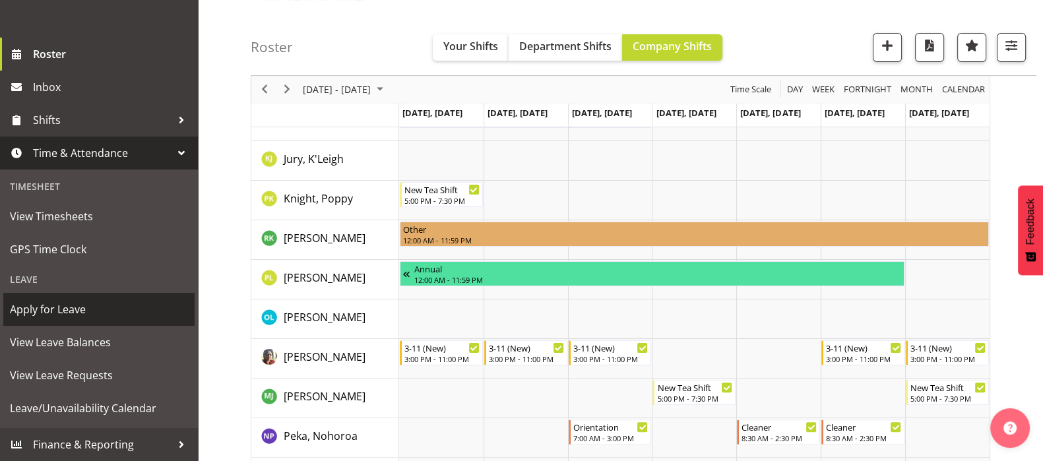
click at [52, 309] on span "Apply for Leave" at bounding box center [99, 309] width 178 height 20
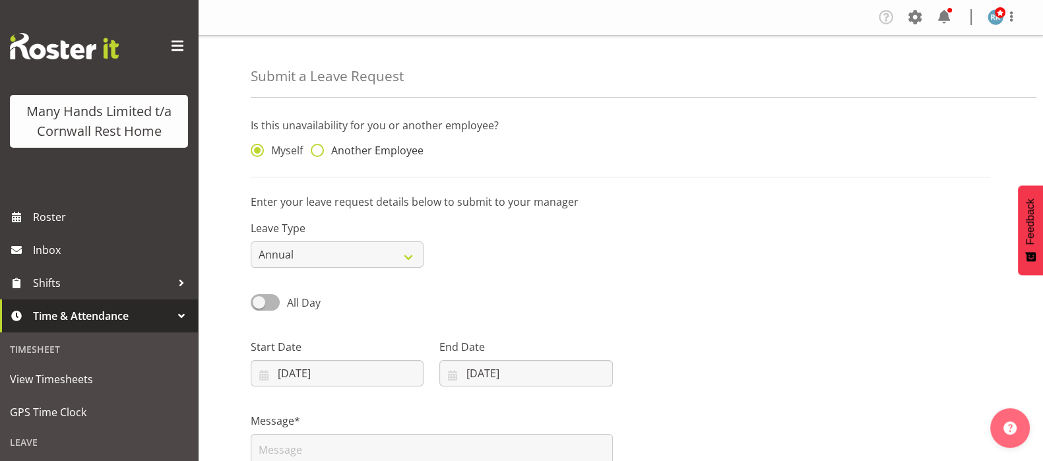
click at [317, 152] on span at bounding box center [317, 150] width 13 height 13
click at [317, 152] on input "Another Employee" at bounding box center [315, 150] width 9 height 9
radio input "true"
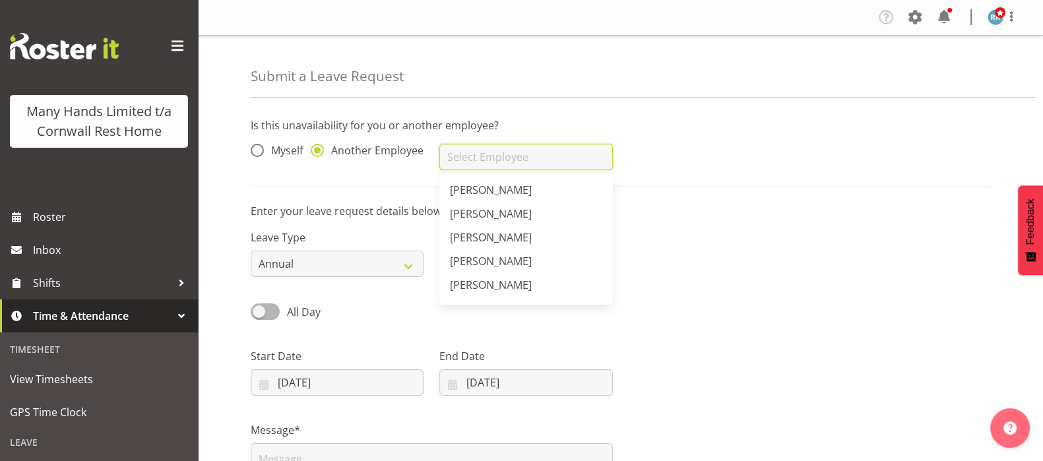
click at [458, 159] on input "text" at bounding box center [525, 157] width 173 height 26
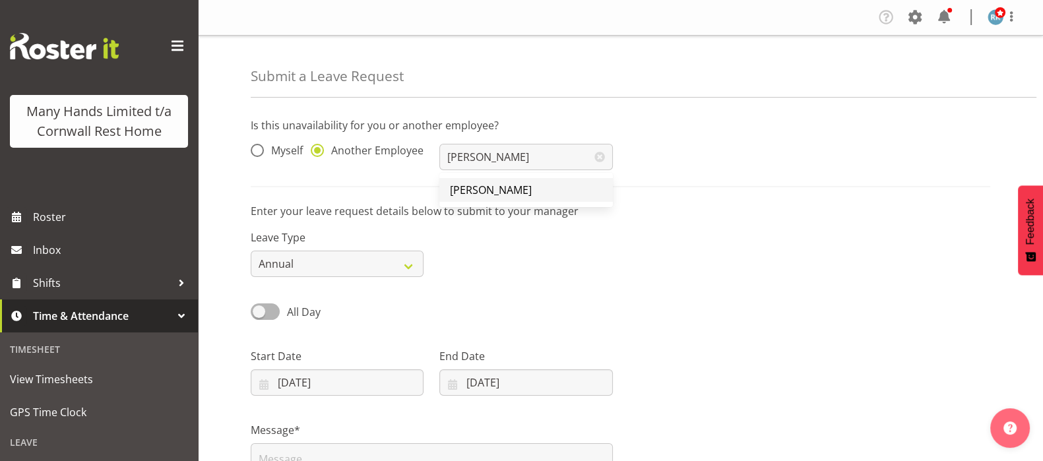
click at [488, 190] on span "[PERSON_NAME]" at bounding box center [491, 190] width 82 height 15
type input "[PERSON_NAME]"
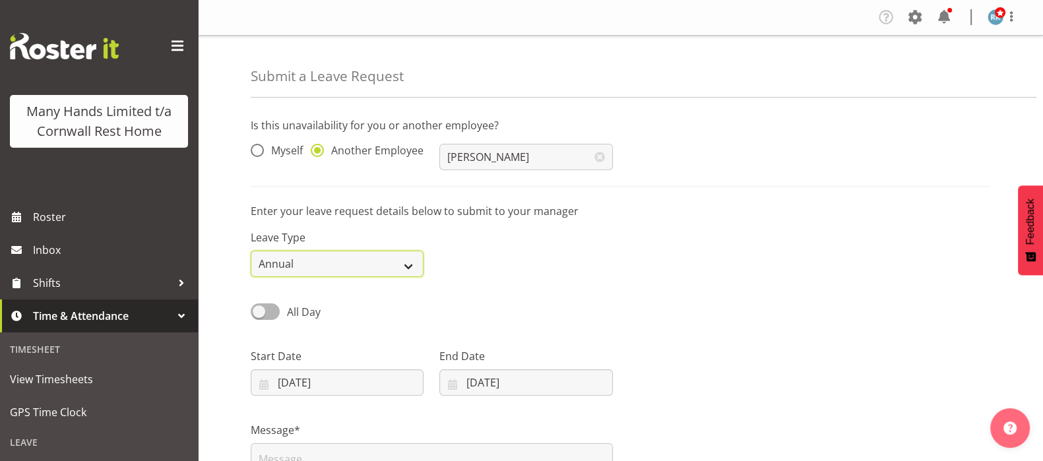
click at [406, 266] on select "Annual Sick Leave Without Pay Bereavement Domestic Violence Parental Jury Servi…" at bounding box center [337, 264] width 173 height 26
select select "Other"
click at [251, 251] on select "Annual Sick Leave Without Pay Bereavement Domestic Violence Parental Jury Servi…" at bounding box center [337, 264] width 173 height 26
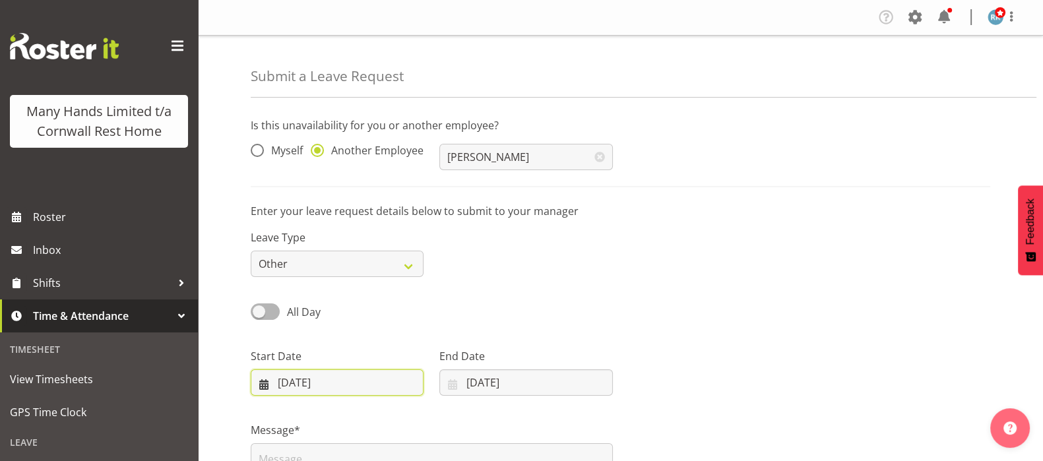
click at [269, 382] on input "[DATE]" at bounding box center [337, 382] width 173 height 26
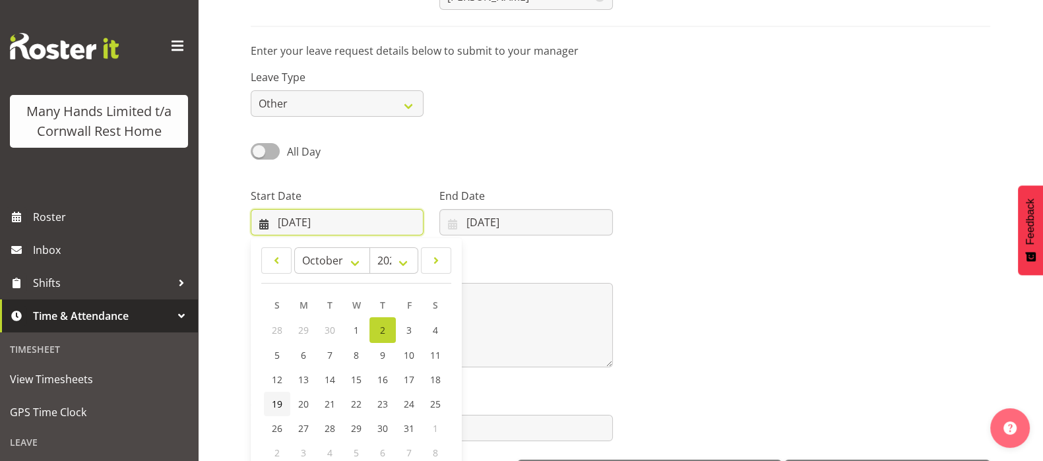
scroll to position [210, 0]
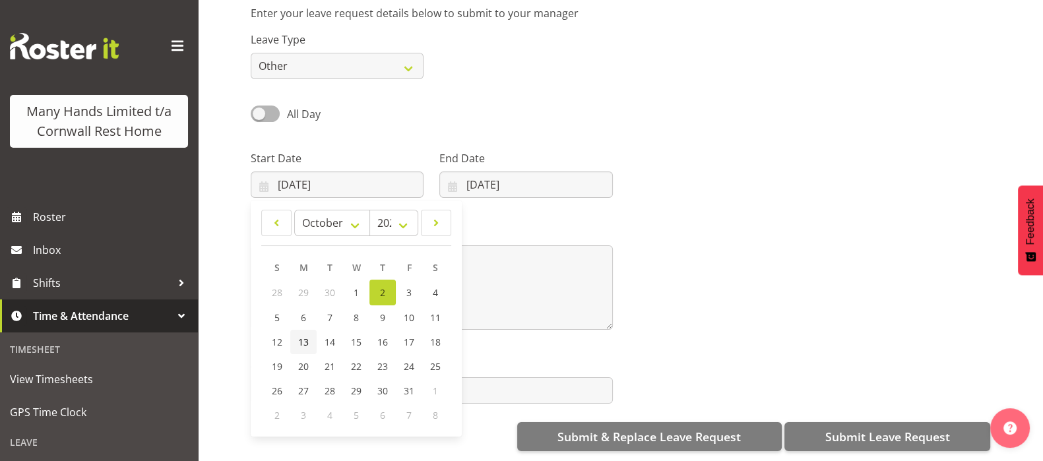
click at [303, 336] on span "13" at bounding box center [303, 342] width 11 height 13
type input "[DATE]"
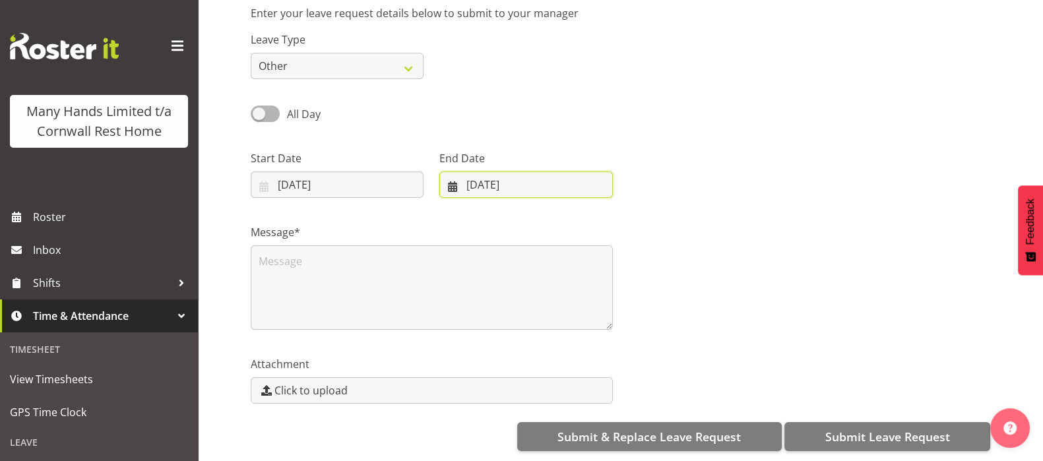
click at [453, 175] on input "[DATE]" at bounding box center [525, 185] width 173 height 26
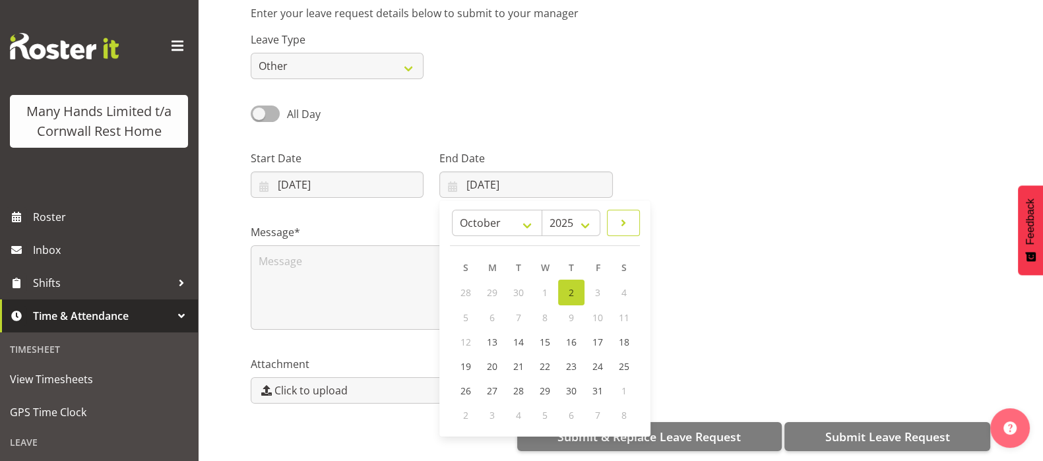
click at [623, 215] on span at bounding box center [623, 223] width 16 height 16
select select "10"
click at [466, 310] on span "2" at bounding box center [465, 316] width 5 height 13
type input "[DATE]"
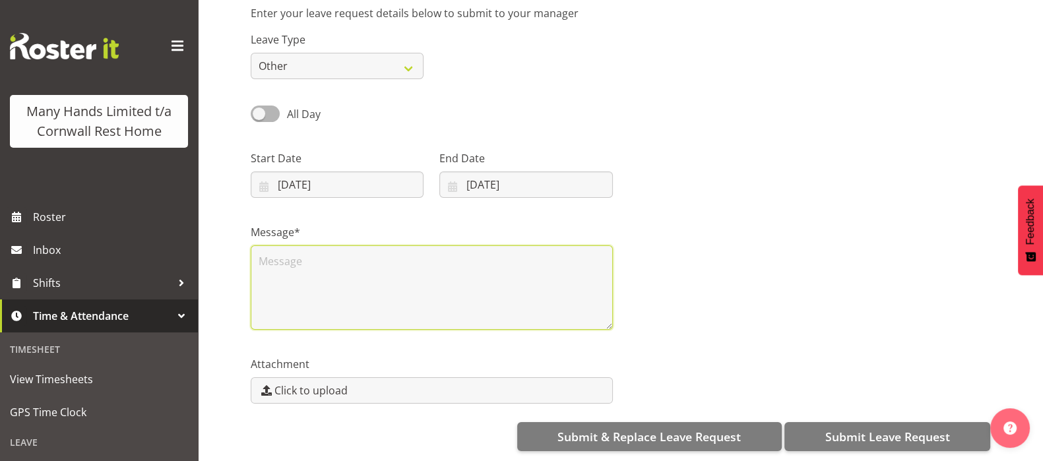
click at [274, 253] on textarea at bounding box center [432, 287] width 362 height 84
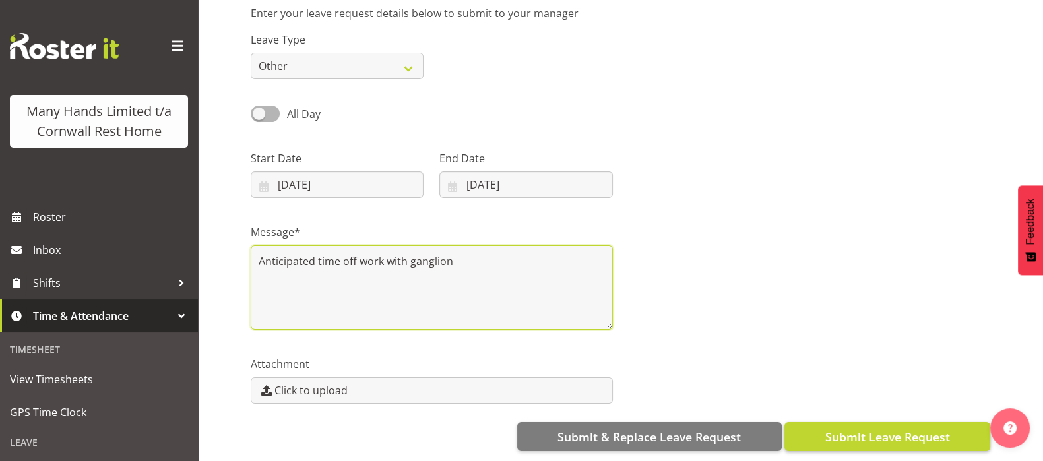
type textarea "Anticipated time off work with ganglion"
click at [882, 428] on span "Submit Leave Request" at bounding box center [887, 436] width 125 height 17
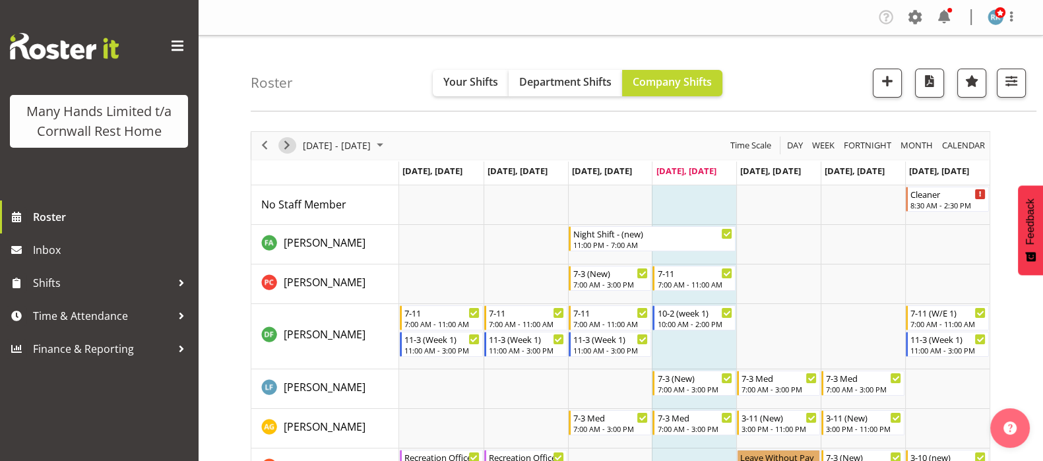
click at [284, 143] on span "Next" at bounding box center [287, 145] width 16 height 16
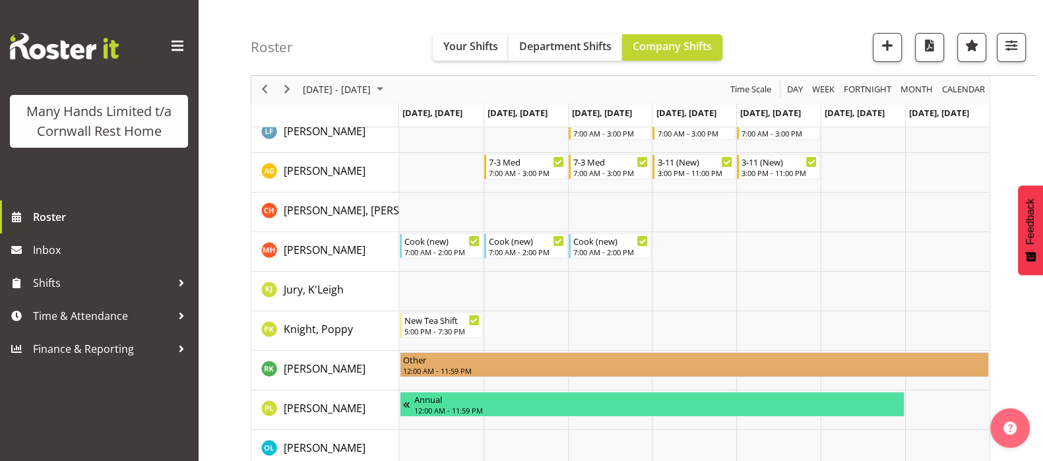
scroll to position [296, 0]
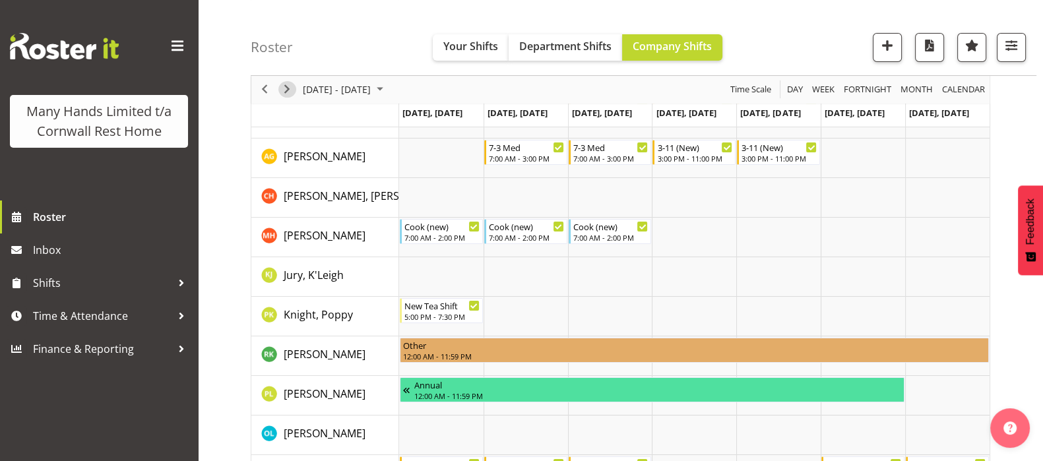
click at [286, 84] on span "Next" at bounding box center [287, 90] width 16 height 16
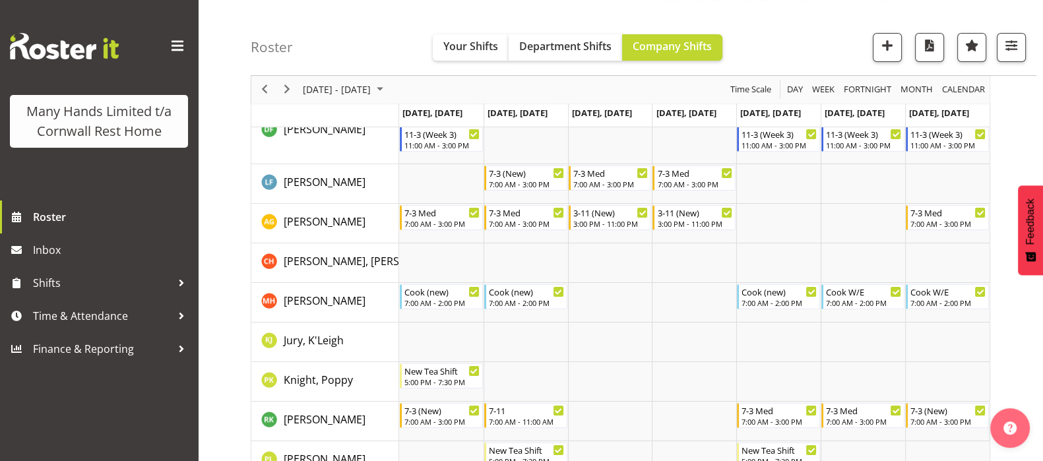
scroll to position [263, 0]
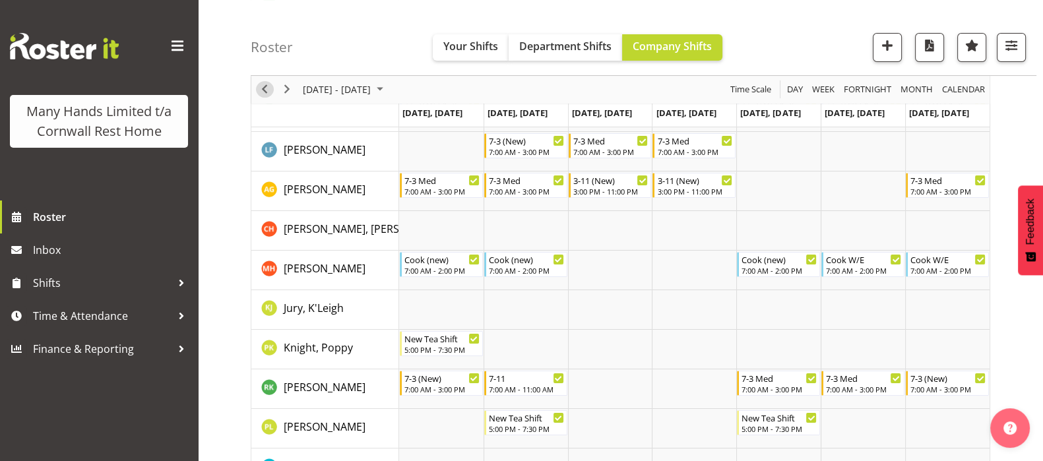
click at [264, 87] on span "Previous" at bounding box center [265, 90] width 16 height 16
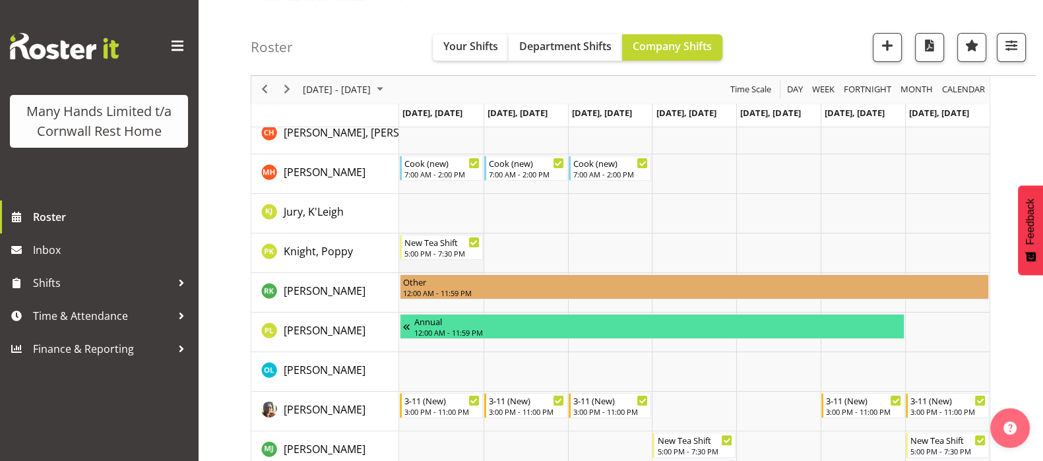
scroll to position [329, 0]
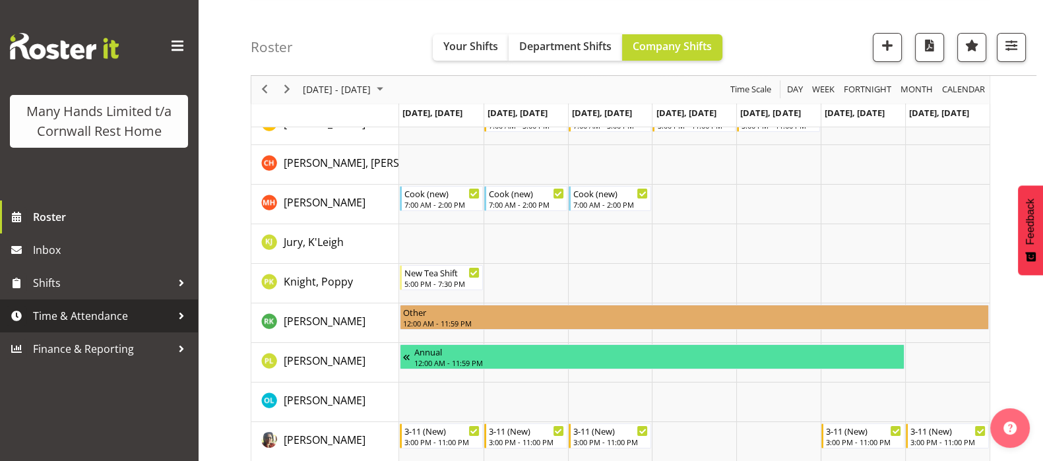
click at [86, 312] on span "Time & Attendance" at bounding box center [102, 316] width 139 height 20
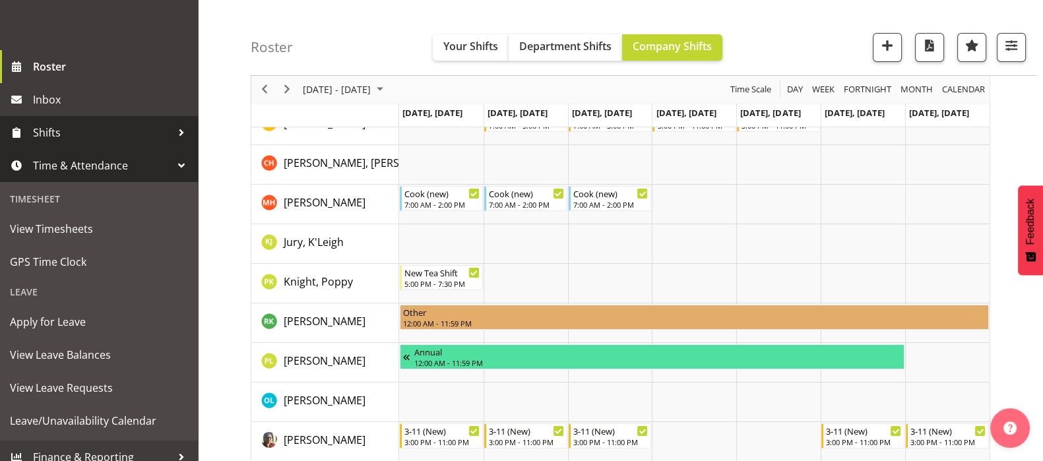
scroll to position [182, 0]
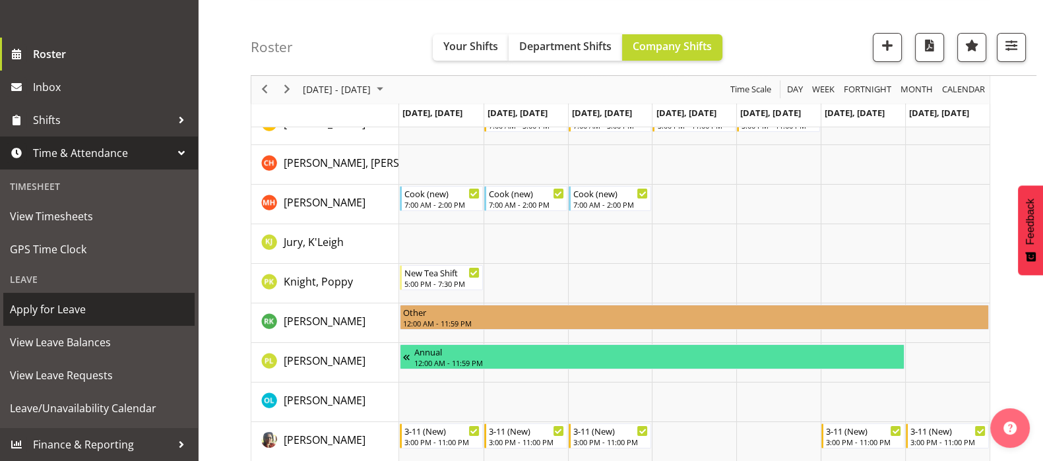
click at [75, 310] on span "Apply for Leave" at bounding box center [99, 309] width 178 height 20
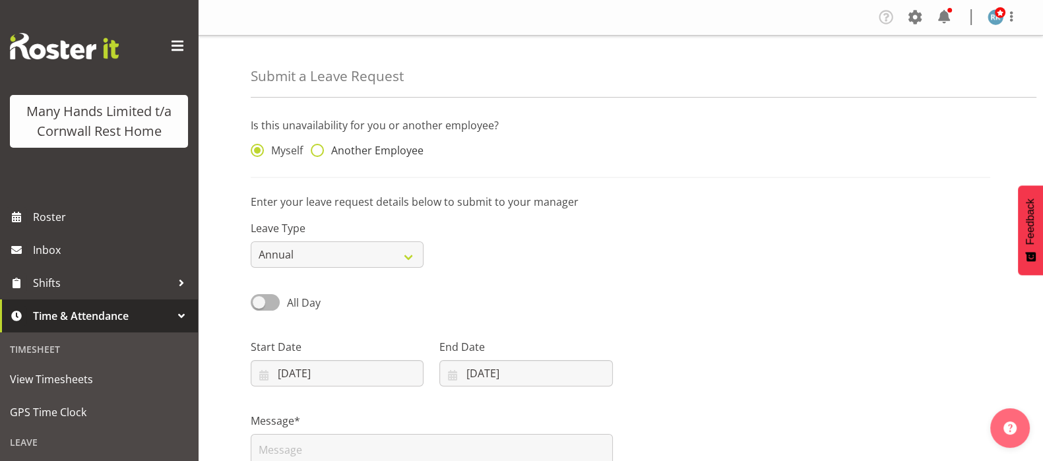
click at [319, 148] on span at bounding box center [317, 150] width 13 height 13
click at [319, 148] on input "Another Employee" at bounding box center [315, 150] width 9 height 9
radio input "true"
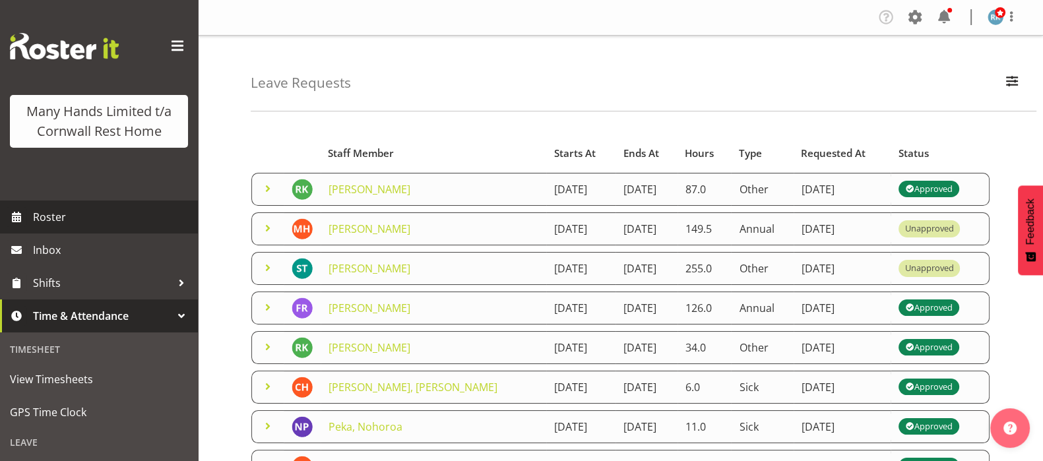
click at [38, 227] on span "Roster" at bounding box center [112, 217] width 158 height 20
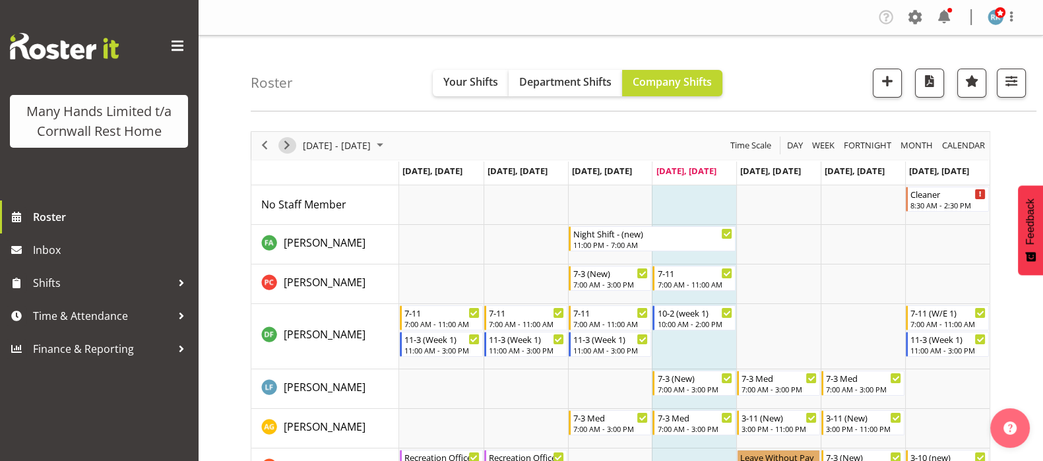
click at [286, 144] on span "Next" at bounding box center [287, 145] width 16 height 16
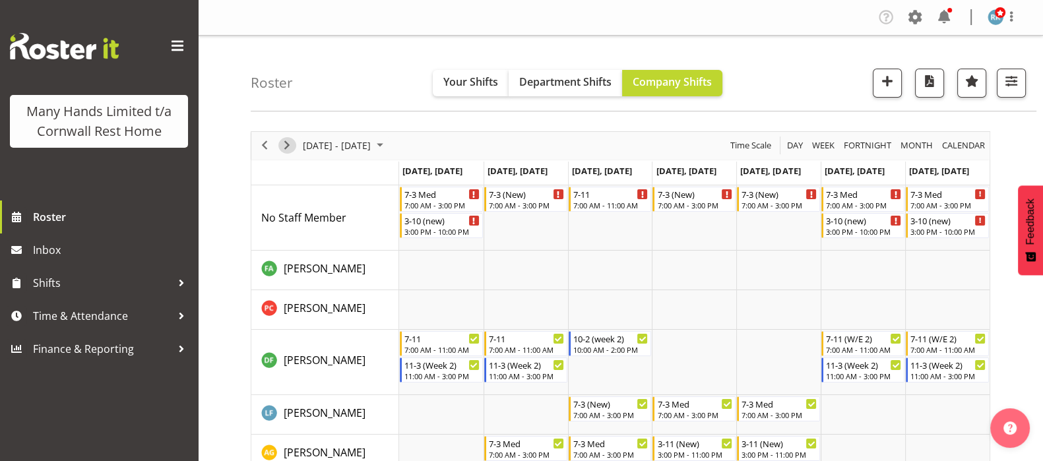
click at [286, 144] on span "Next" at bounding box center [287, 145] width 16 height 16
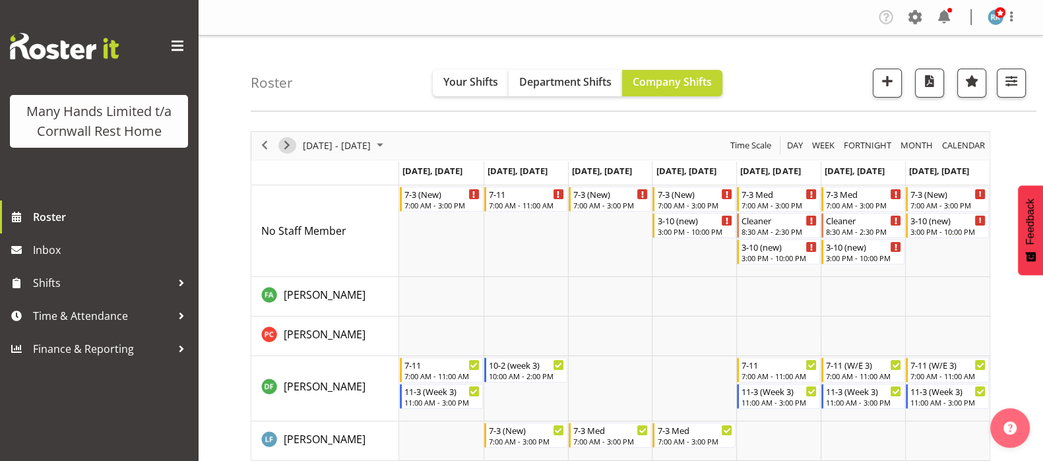
click at [284, 140] on span "Next" at bounding box center [287, 145] width 16 height 16
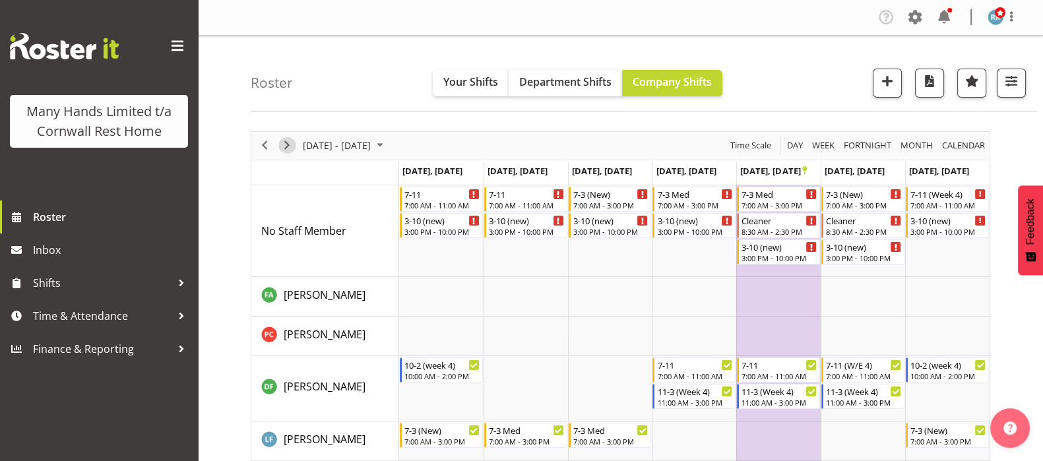
click at [294, 144] on span "Next" at bounding box center [287, 145] width 16 height 16
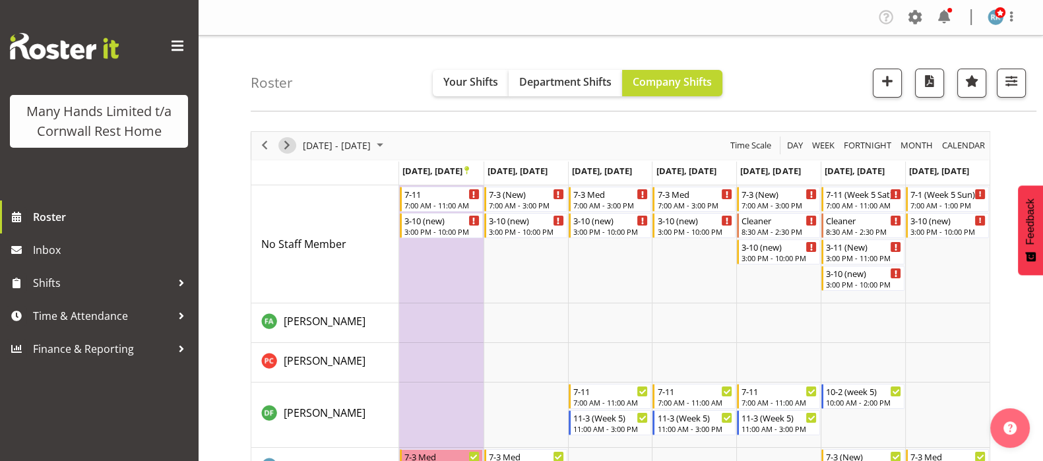
click at [286, 140] on span "Next" at bounding box center [287, 145] width 16 height 16
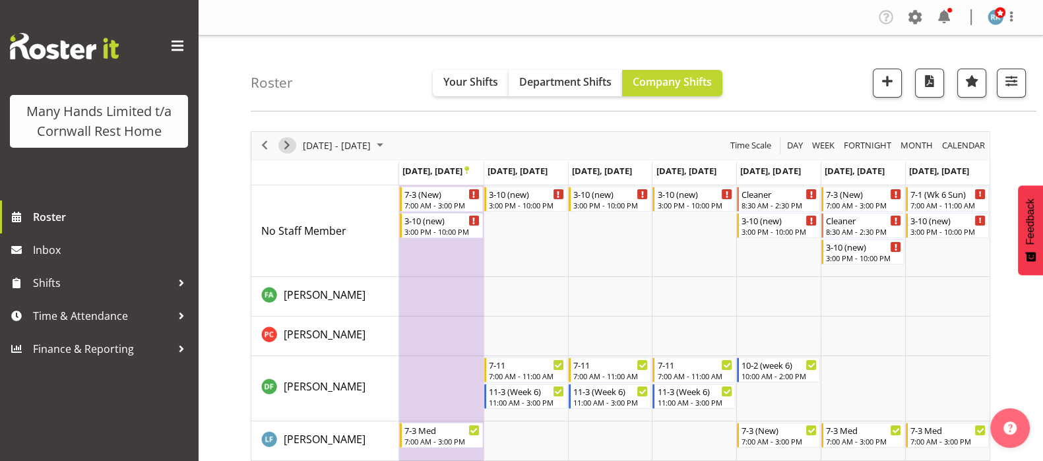
click at [285, 144] on span "Next" at bounding box center [287, 145] width 16 height 16
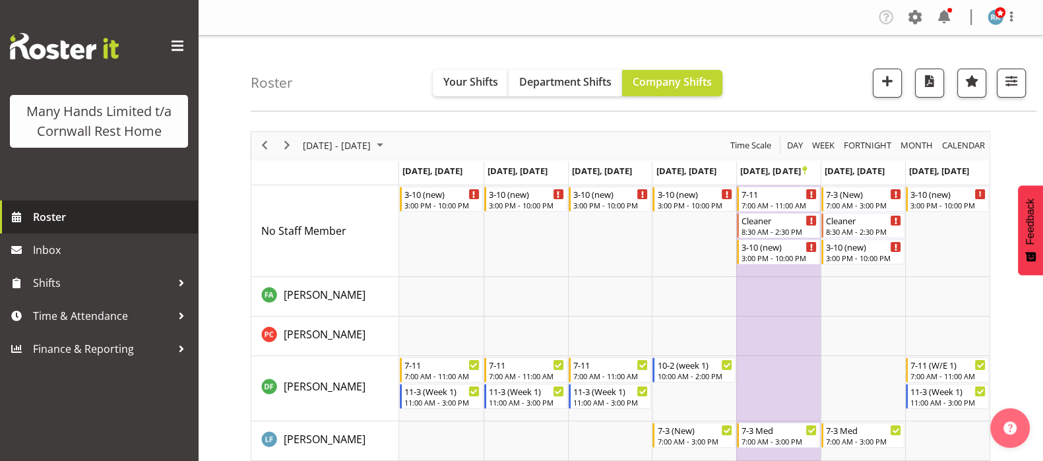
click at [49, 217] on span "Roster" at bounding box center [112, 217] width 158 height 20
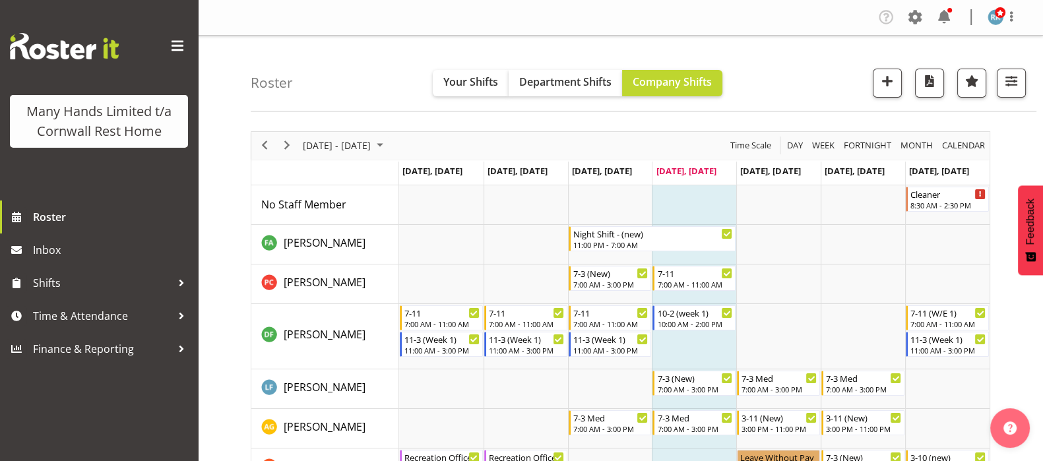
click at [287, 136] on div "next period" at bounding box center [287, 146] width 22 height 28
